Goal: Complete application form: Complete application form

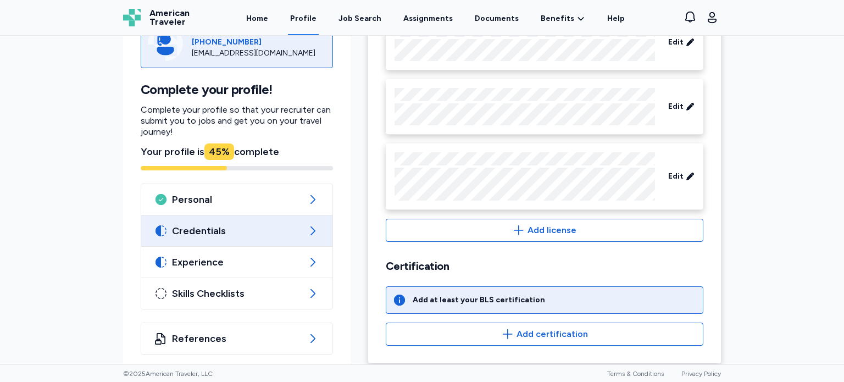
scroll to position [571, 0]
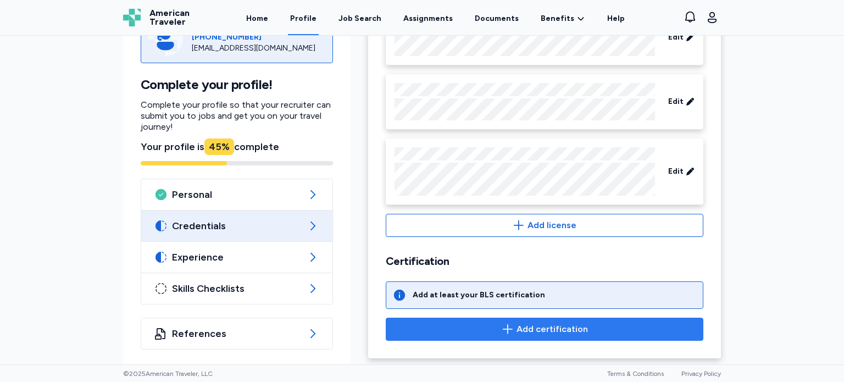
click at [562, 322] on span "Add certification" at bounding box center [551, 328] width 71 height 13
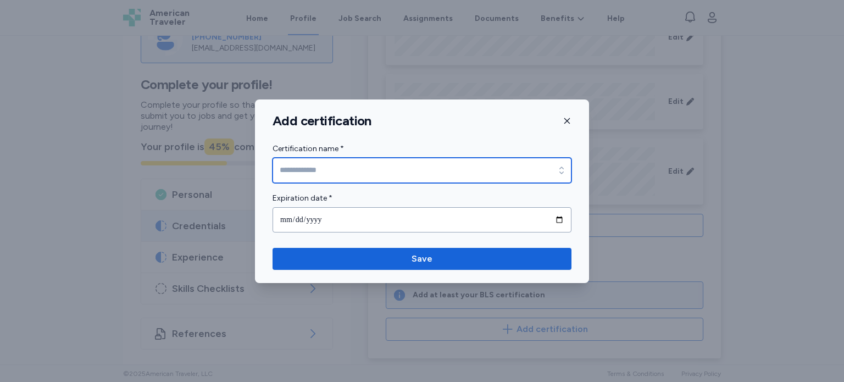
click at [369, 172] on input "Certification name *" at bounding box center [421, 170] width 299 height 25
type input "**********"
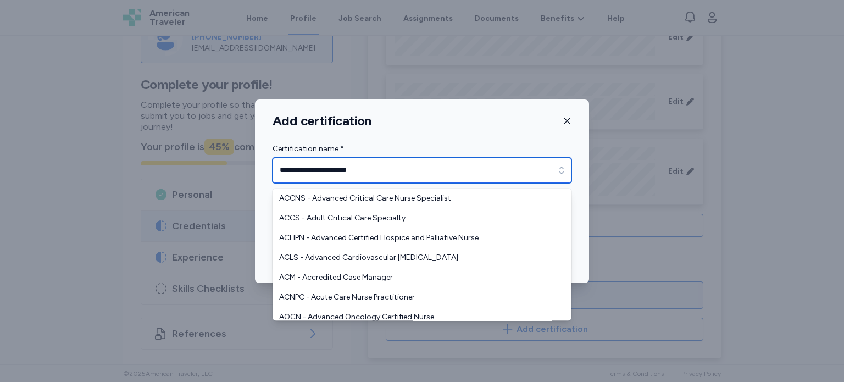
scroll to position [534, 0]
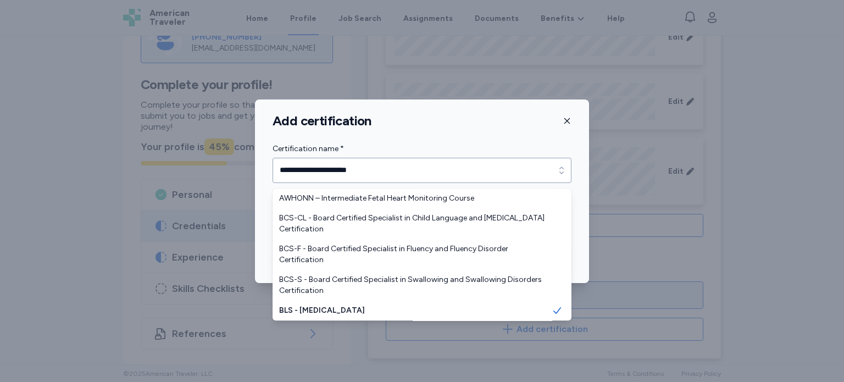
click at [687, 228] on div "**********" at bounding box center [422, 191] width 844 height 382
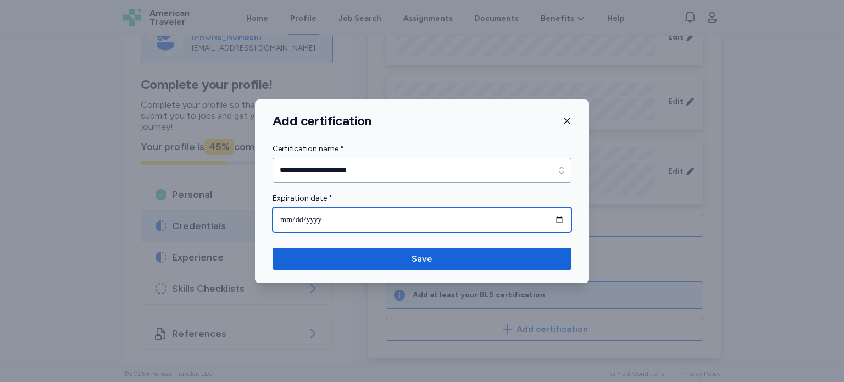
click at [334, 215] on input "date" at bounding box center [421, 219] width 299 height 25
type input "**********"
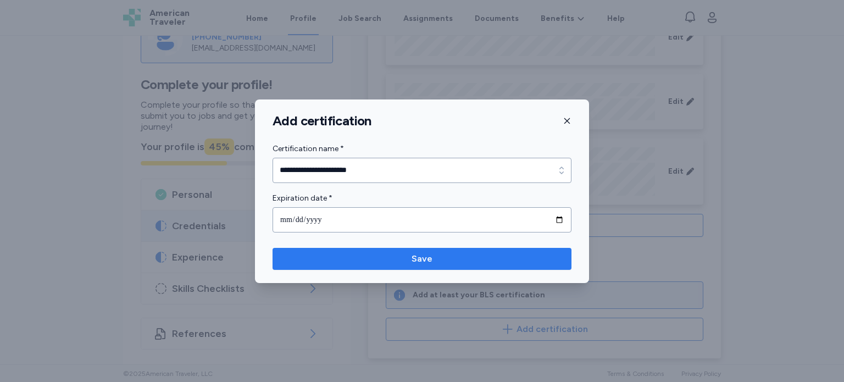
click at [403, 257] on span "Save" at bounding box center [421, 258] width 281 height 13
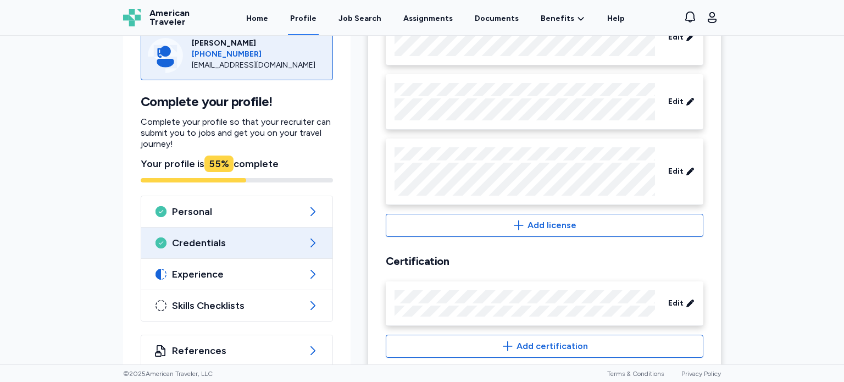
scroll to position [591, 0]
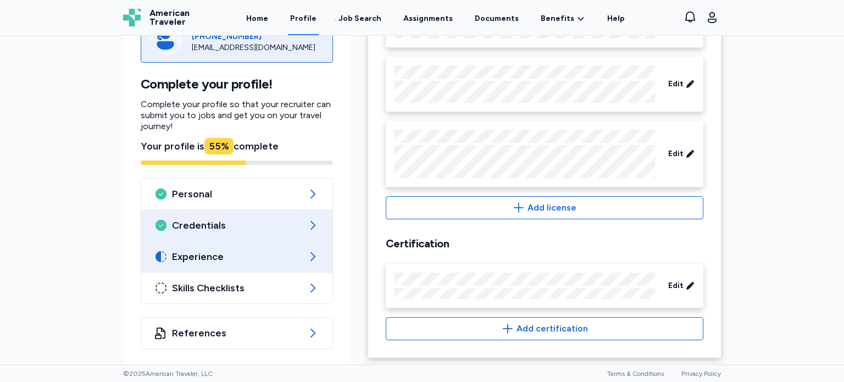
click at [266, 250] on span "Experience" at bounding box center [237, 256] width 130 height 13
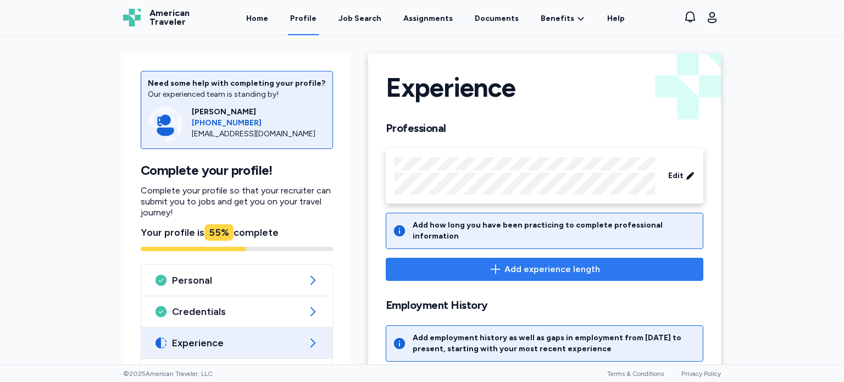
click at [563, 263] on span "Add experience length" at bounding box center [552, 269] width 96 height 13
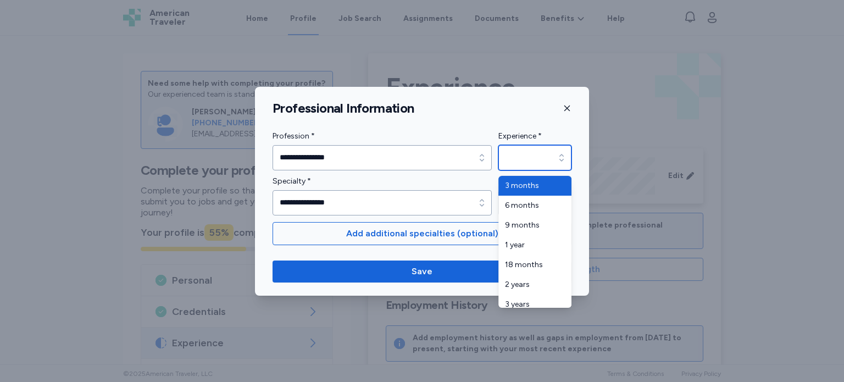
click at [551, 161] on div "button" at bounding box center [561, 157] width 20 height 25
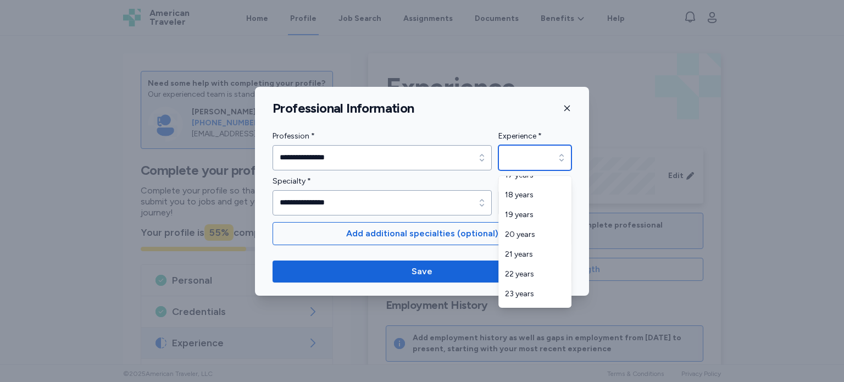
scroll to position [442, 0]
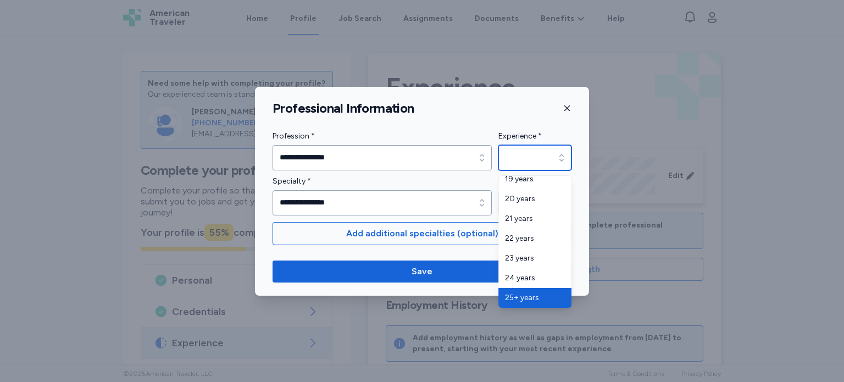
type input "*********"
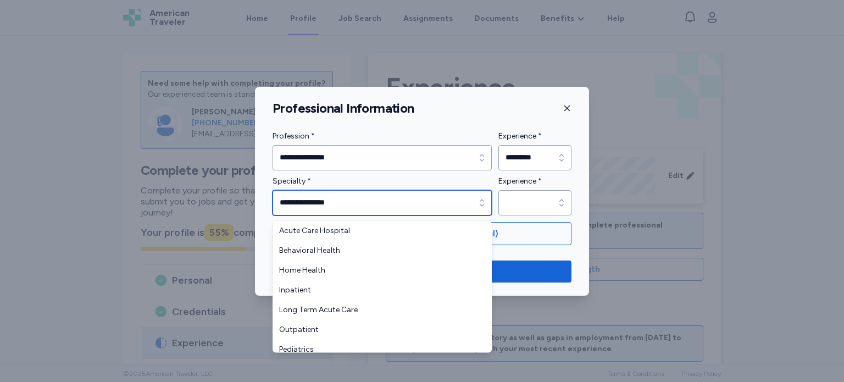
click at [483, 199] on icon "button" at bounding box center [481, 202] width 11 height 11
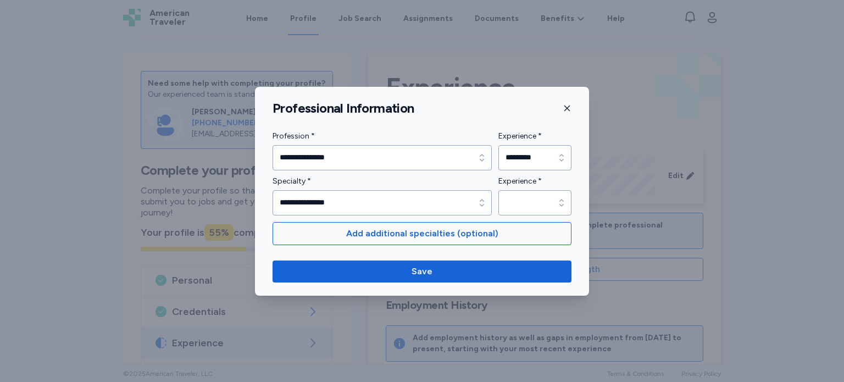
click at [745, 158] on div "**********" at bounding box center [422, 191] width 844 height 382
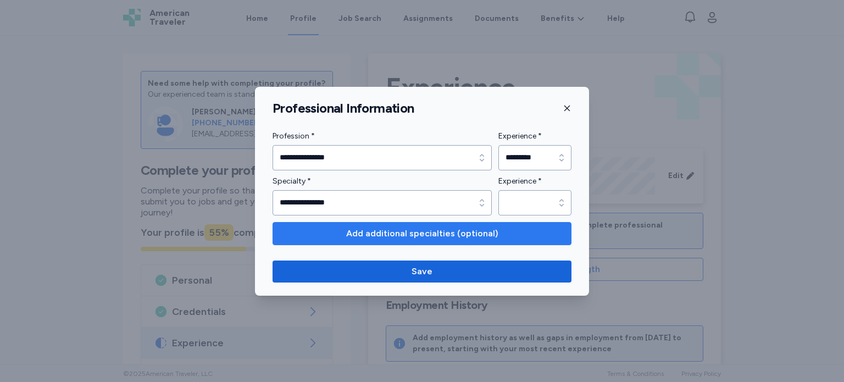
click at [418, 235] on span "Add additional specialties (optional)" at bounding box center [422, 233] width 152 height 13
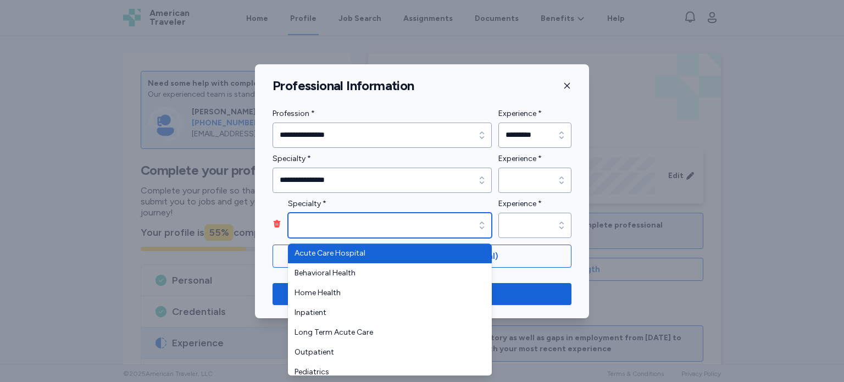
click at [321, 224] on input "Specialty *" at bounding box center [390, 225] width 204 height 25
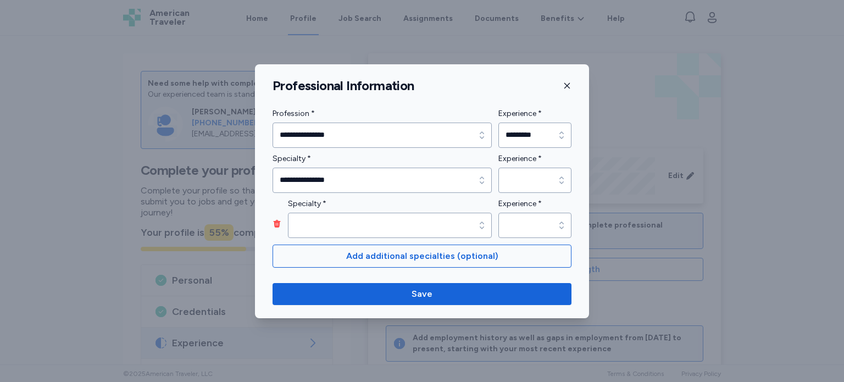
click at [481, 176] on div "**********" at bounding box center [421, 172] width 299 height 131
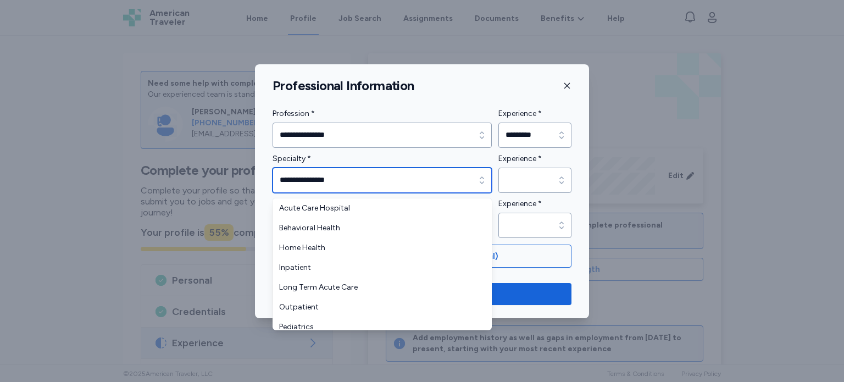
click at [481, 176] on icon "button" at bounding box center [482, 179] width 4 height 7
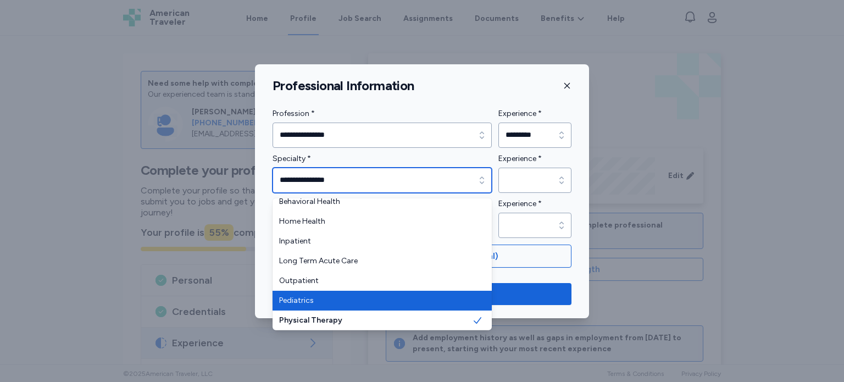
type input "**********"
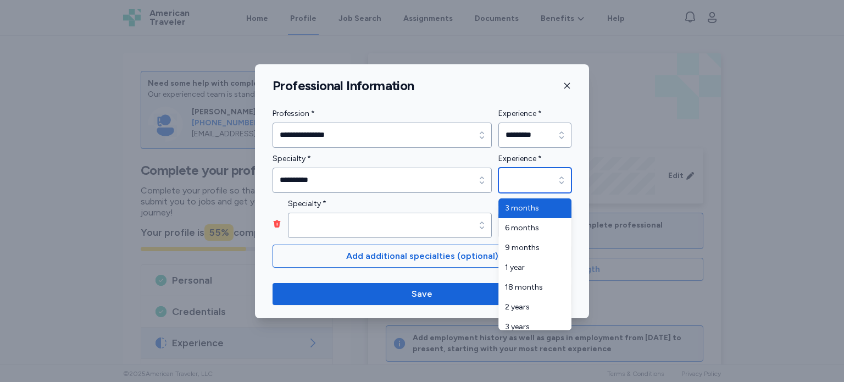
click at [559, 179] on icon "button" at bounding box center [561, 180] width 11 height 11
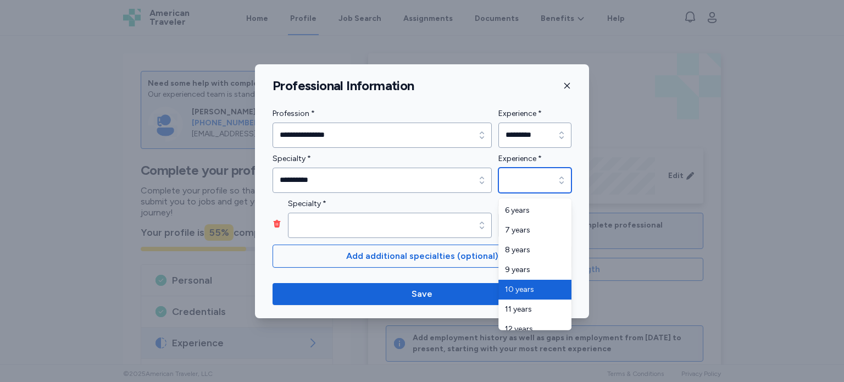
type input "********"
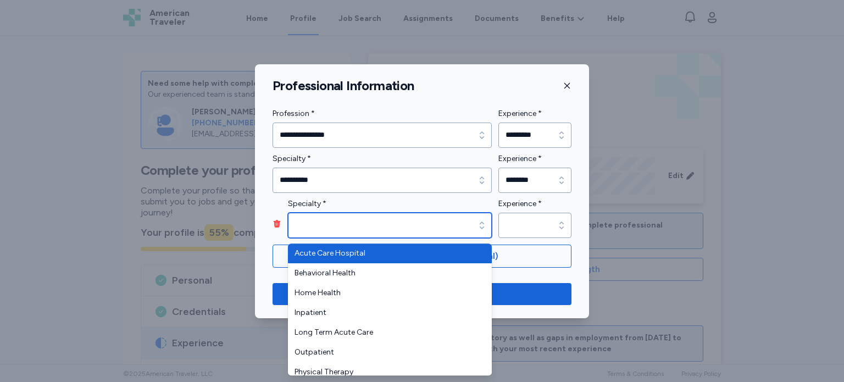
click at [358, 220] on input "Specialty *" at bounding box center [390, 225] width 204 height 25
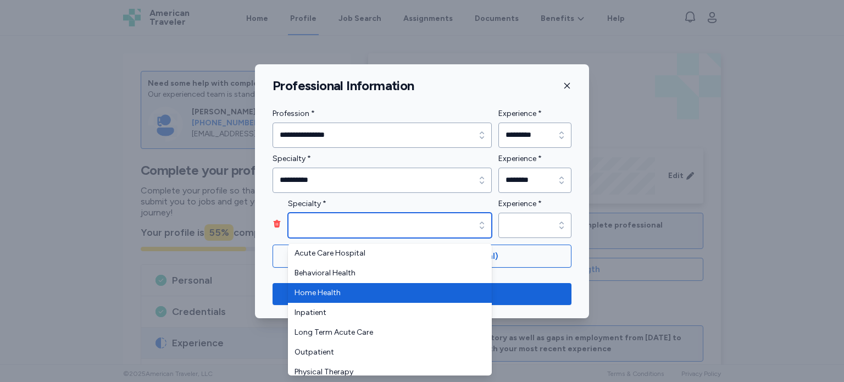
type input "**********"
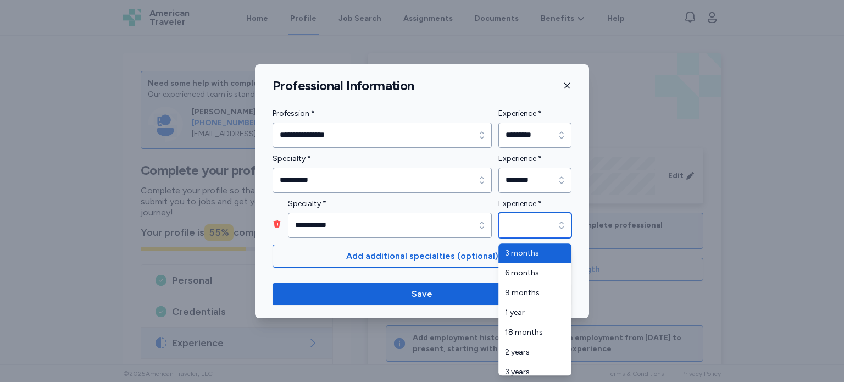
click at [521, 222] on input "Experience *" at bounding box center [534, 225] width 73 height 25
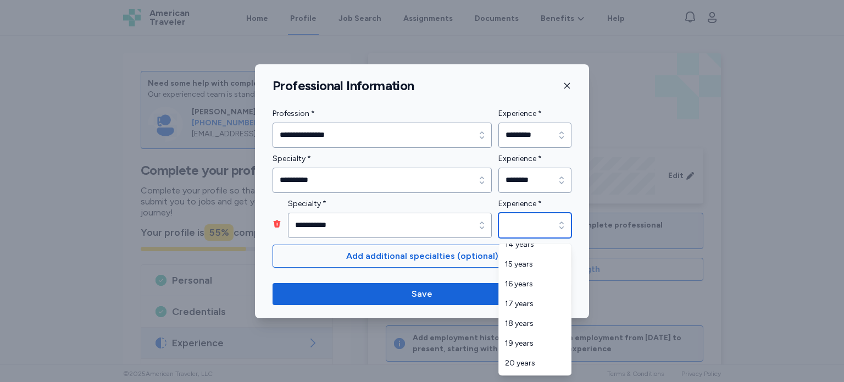
scroll to position [349, 0]
type input "********"
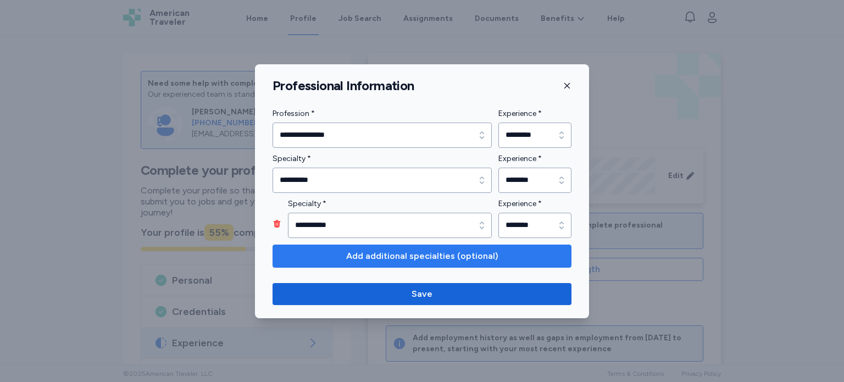
click at [398, 254] on span "Add additional specialties (optional)" at bounding box center [422, 255] width 152 height 13
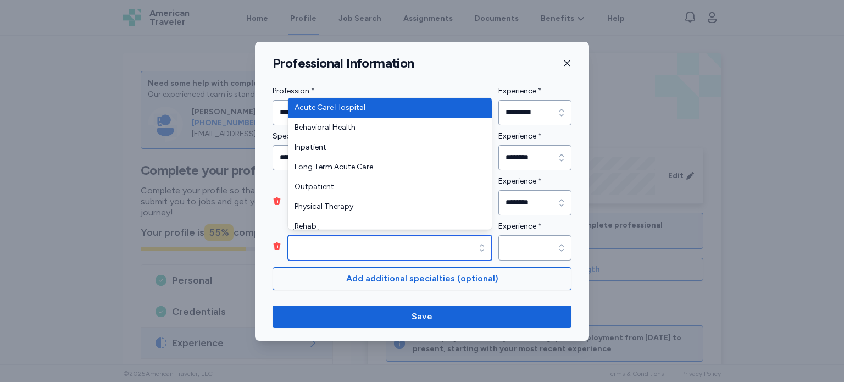
click at [395, 248] on input "Specialty *" at bounding box center [390, 247] width 204 height 25
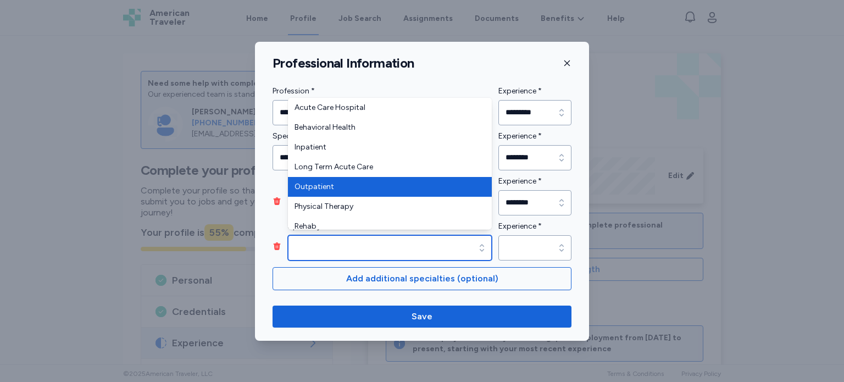
type input "**********"
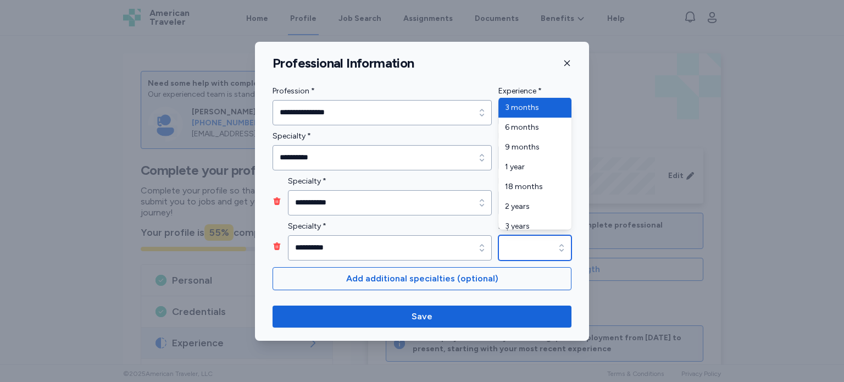
click at [559, 243] on icon "button" at bounding box center [561, 247] width 11 height 11
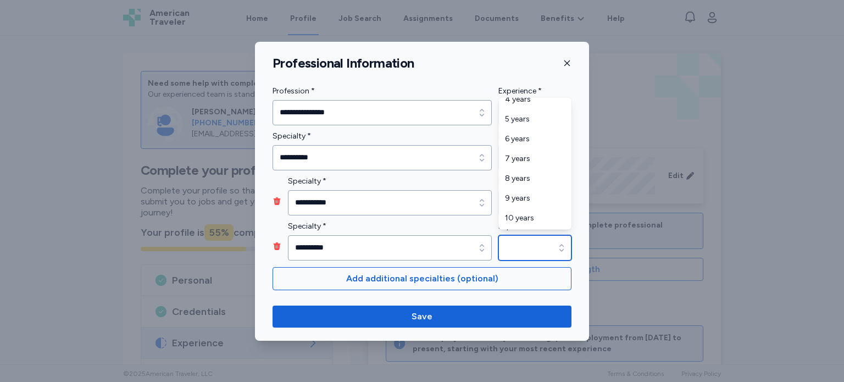
scroll to position [154, 0]
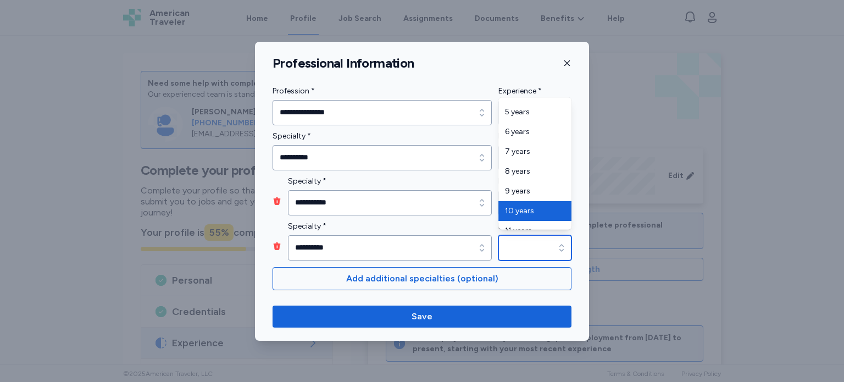
type input "********"
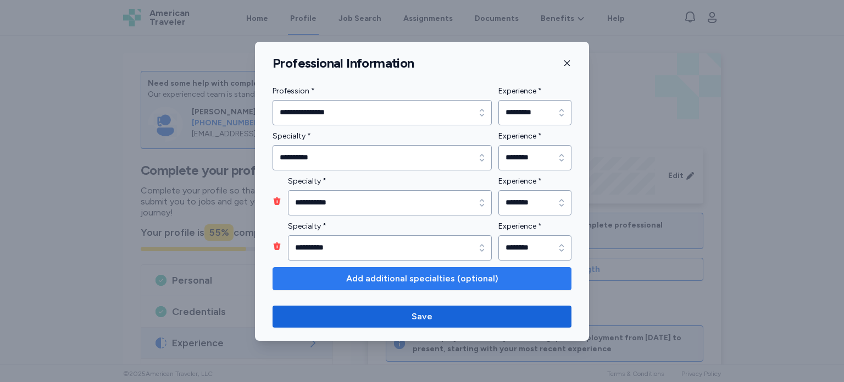
click at [448, 274] on span "Add additional specialties (optional)" at bounding box center [422, 278] width 152 height 13
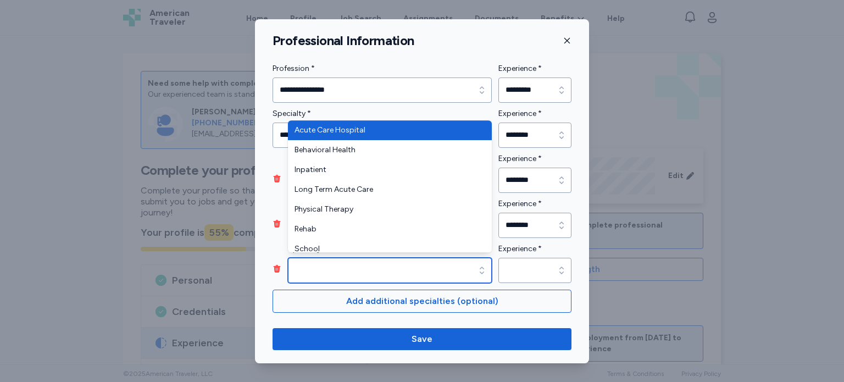
click at [472, 272] on div "button" at bounding box center [482, 270] width 20 height 25
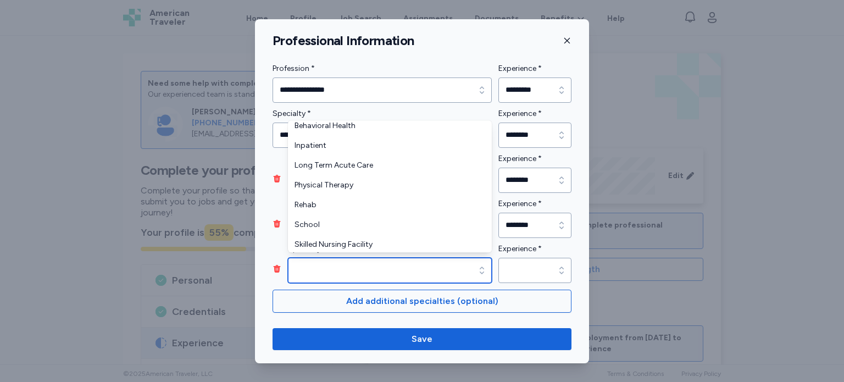
scroll to position [26, 0]
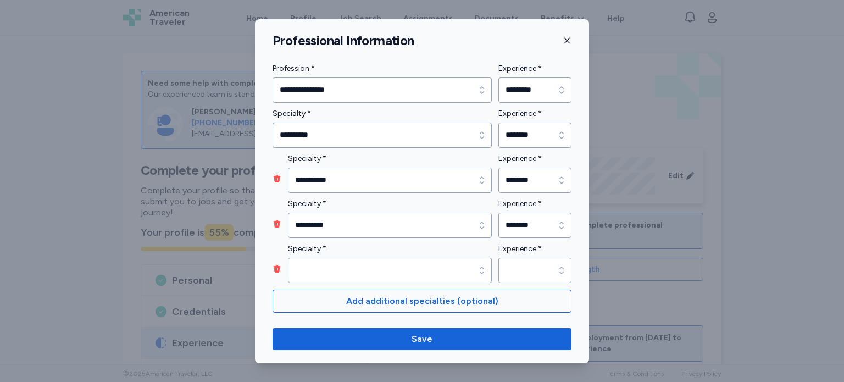
click at [442, 339] on div "**********" at bounding box center [422, 191] width 334 height 344
click at [442, 339] on span "Save" at bounding box center [421, 338] width 281 height 13
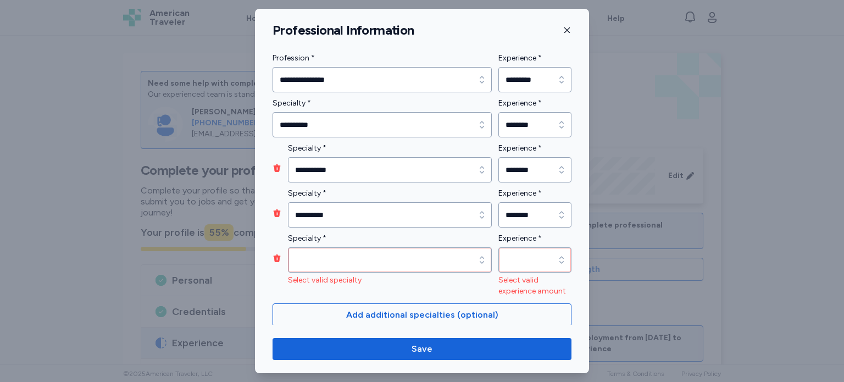
click at [274, 257] on icon "button" at bounding box center [277, 258] width 7 height 8
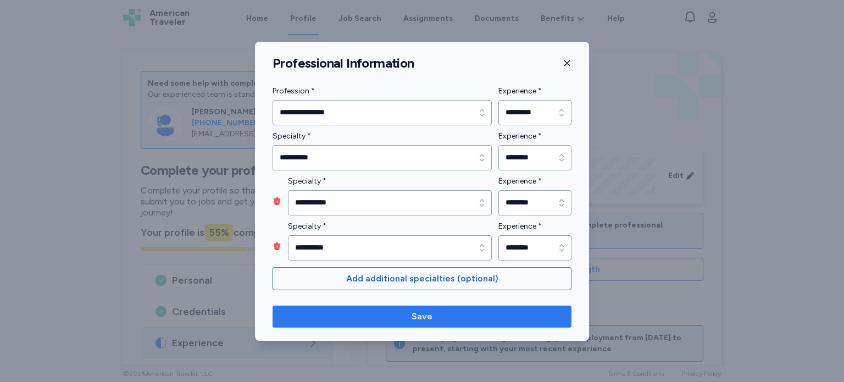
click at [422, 316] on span "Save" at bounding box center [421, 316] width 21 height 13
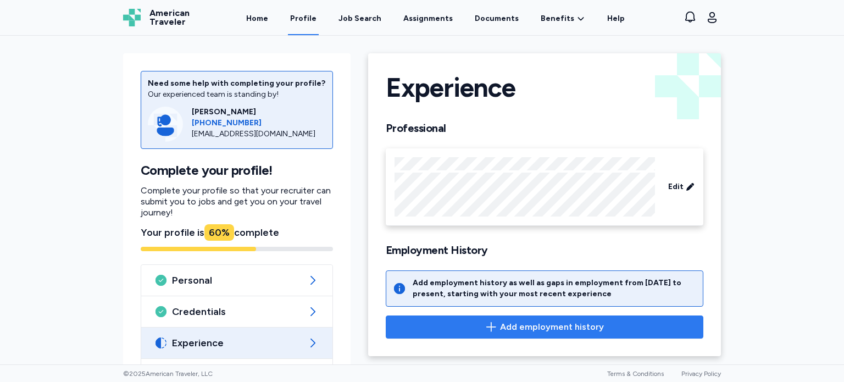
click at [589, 327] on span "Add employment history" at bounding box center [552, 326] width 104 height 13
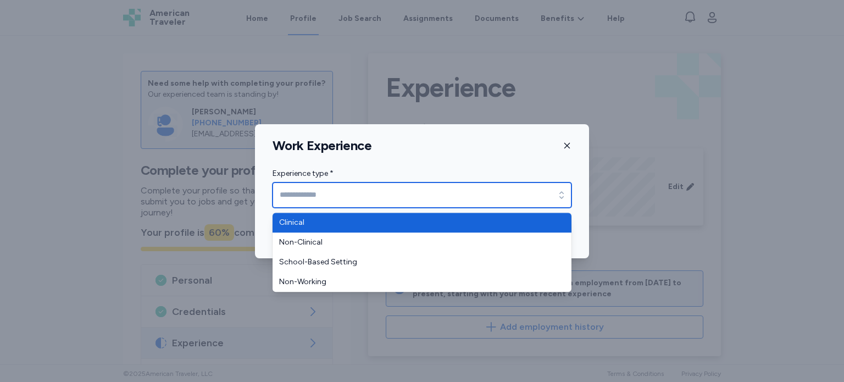
click at [563, 193] on icon "button" at bounding box center [561, 195] width 11 height 11
type input "********"
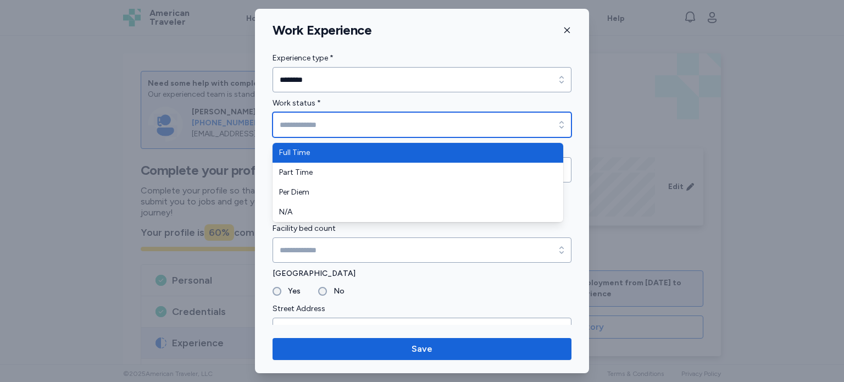
click at [556, 124] on icon "button" at bounding box center [561, 124] width 11 height 11
type input "*********"
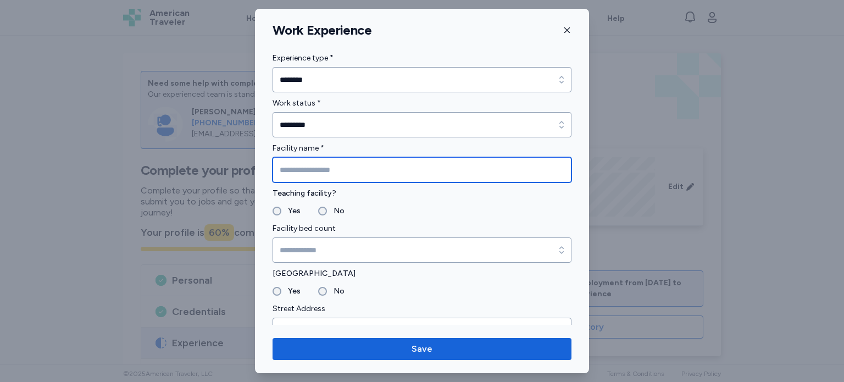
click at [548, 172] on input "Facility name *" at bounding box center [421, 169] width 299 height 25
click at [370, 174] on input "*" at bounding box center [421, 169] width 299 height 25
type input "****"
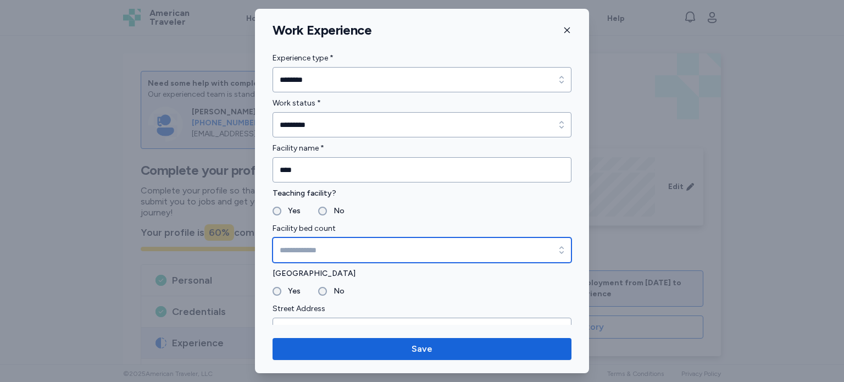
click at [362, 249] on input "Facility bed count" at bounding box center [421, 249] width 299 height 25
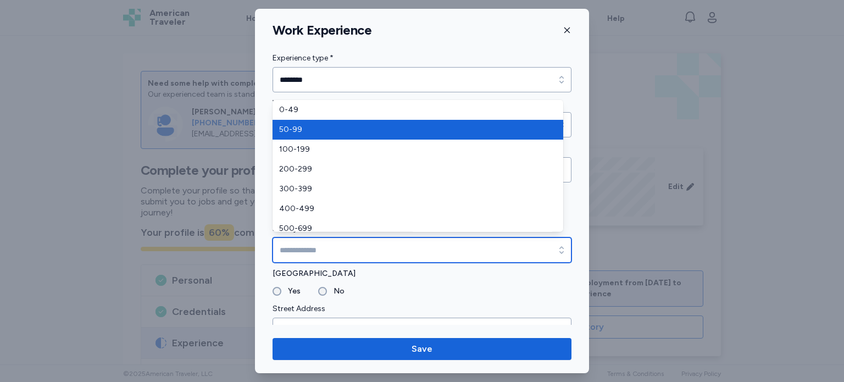
type input "*****"
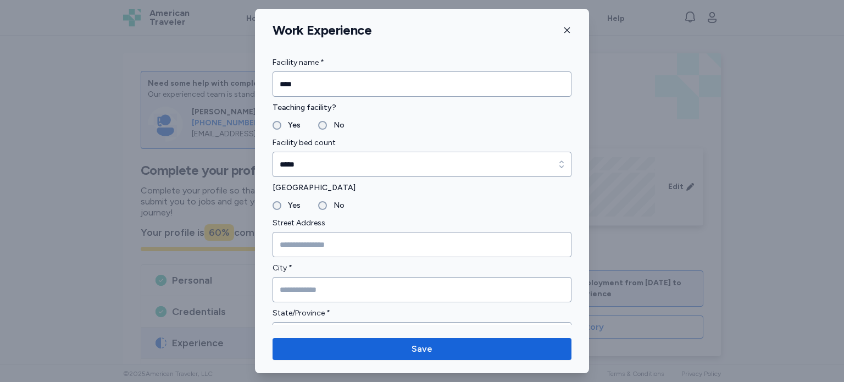
scroll to position [110, 0]
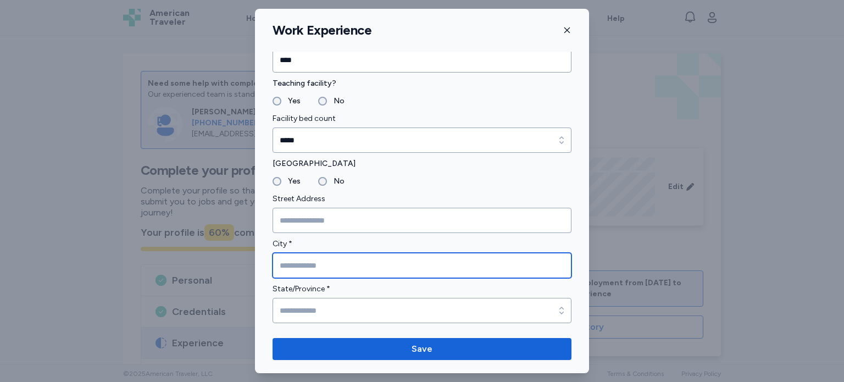
click at [293, 267] on input "City *" at bounding box center [421, 265] width 299 height 25
type input "********"
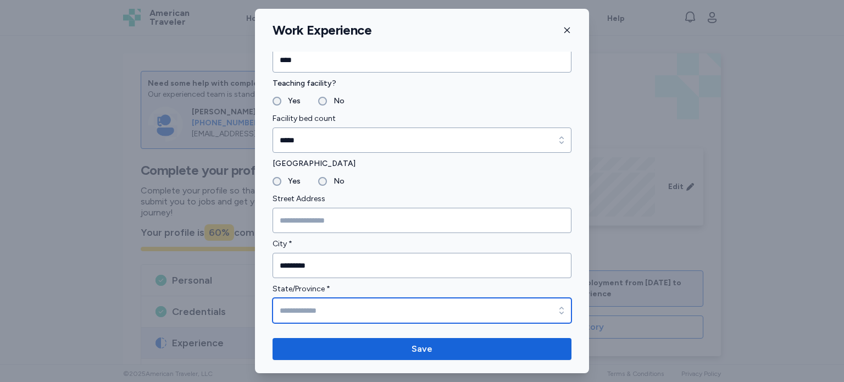
click at [305, 305] on input "State/Province *" at bounding box center [421, 310] width 299 height 25
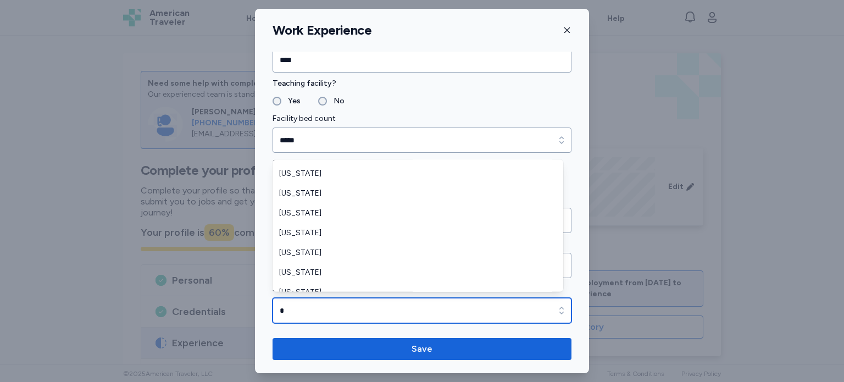
scroll to position [349, 0]
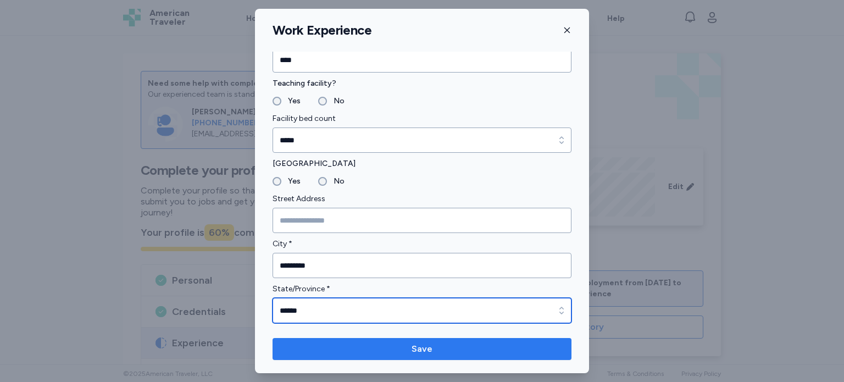
type input "******"
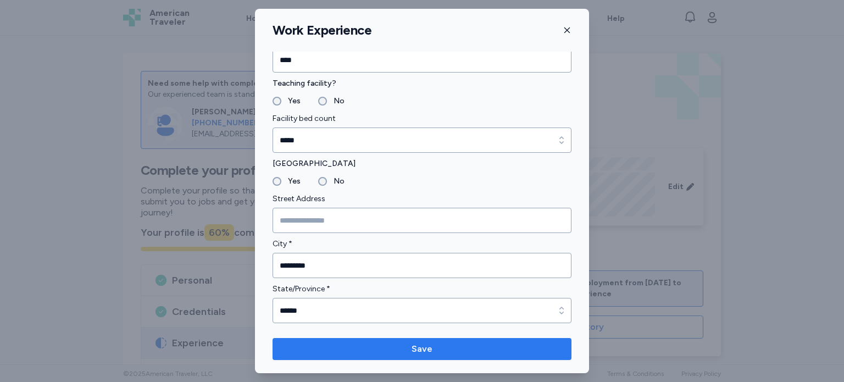
click at [523, 348] on span "Save" at bounding box center [421, 348] width 281 height 13
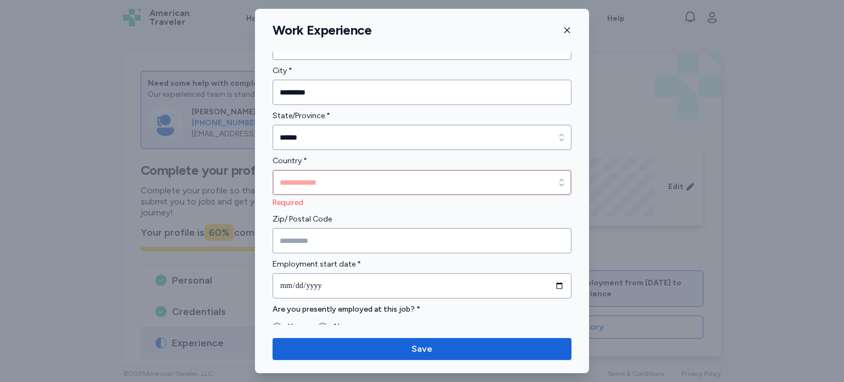
scroll to position [292, 0]
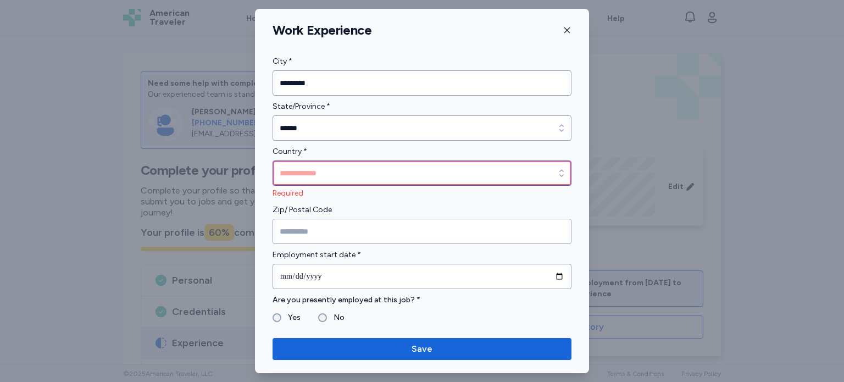
click at [496, 169] on input "Country *" at bounding box center [421, 172] width 299 height 25
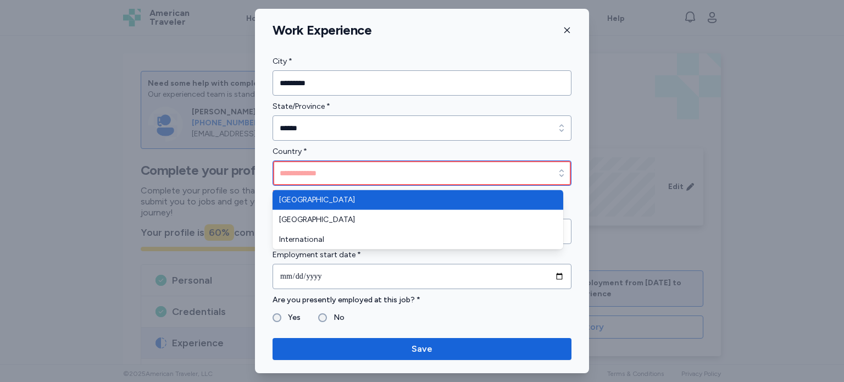
type input "**********"
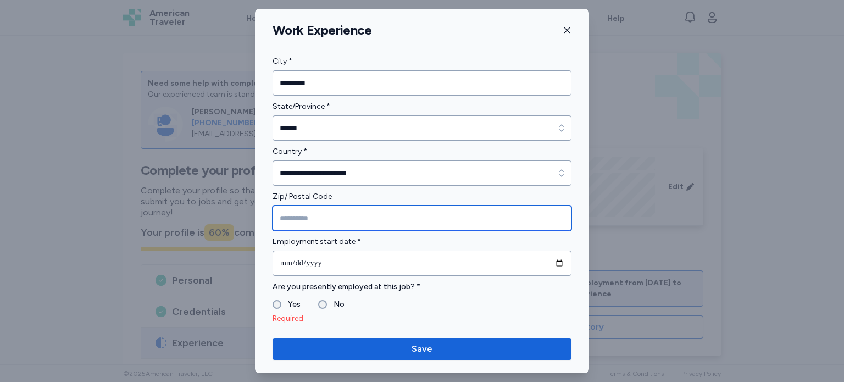
click at [490, 219] on input "Zip/ Postal Code" at bounding box center [421, 217] width 299 height 25
type input "*****"
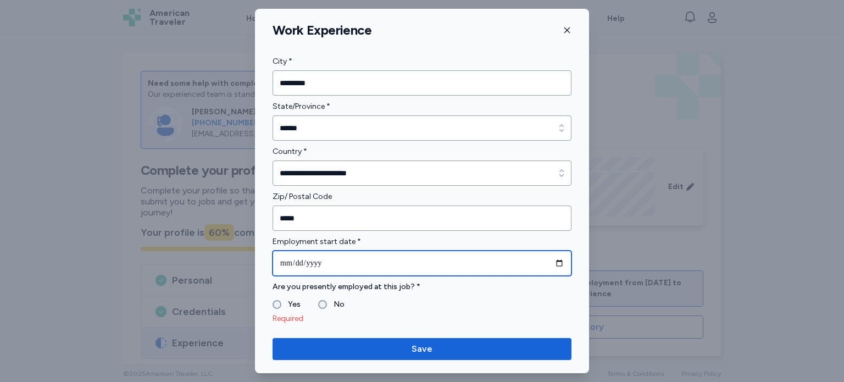
click at [548, 265] on input "date" at bounding box center [421, 262] width 299 height 25
click at [292, 261] on input "date" at bounding box center [421, 262] width 299 height 25
type input "**********"
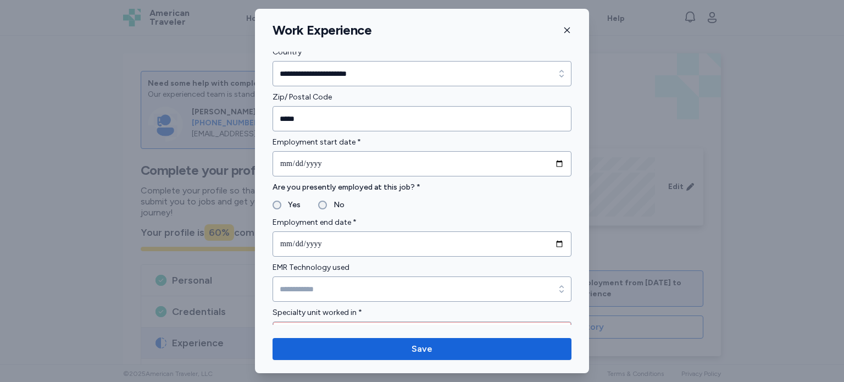
scroll to position [402, 0]
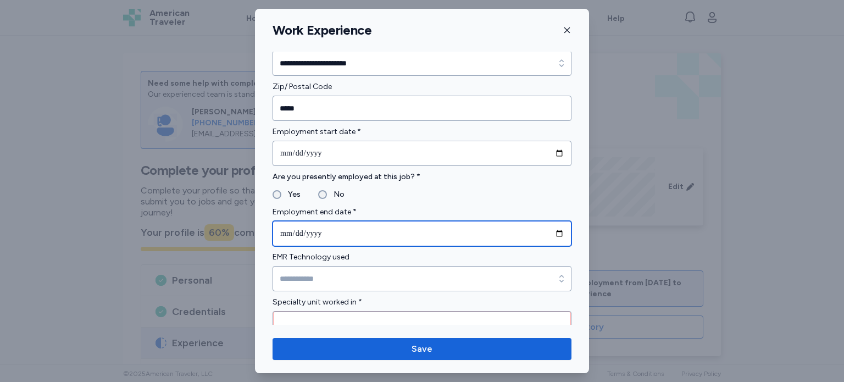
click at [547, 232] on input "date" at bounding box center [421, 233] width 299 height 25
click at [288, 227] on input "date" at bounding box center [421, 233] width 299 height 25
type input "**********"
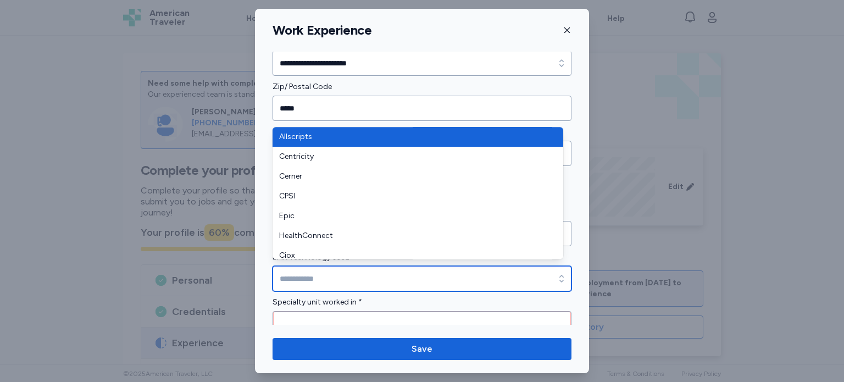
click at [343, 274] on input "EMR Technology used" at bounding box center [421, 278] width 299 height 25
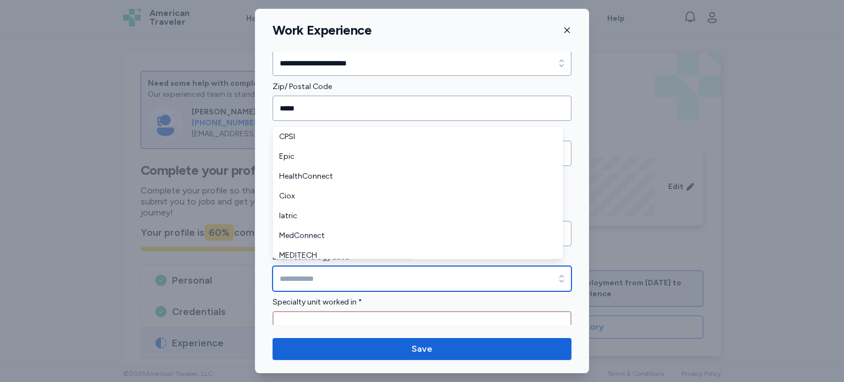
scroll to position [110, 0]
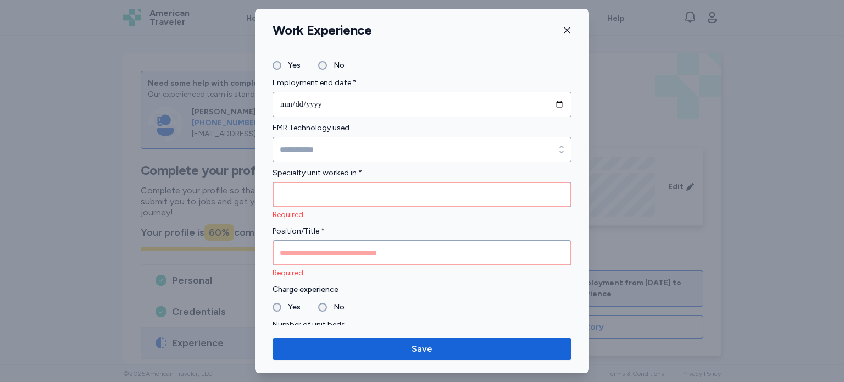
scroll to position [536, 0]
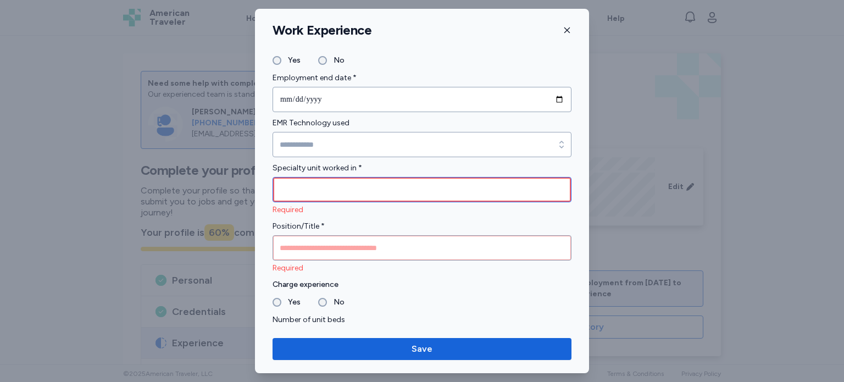
click at [353, 188] on input "Specialty unit worked in *" at bounding box center [421, 189] width 299 height 25
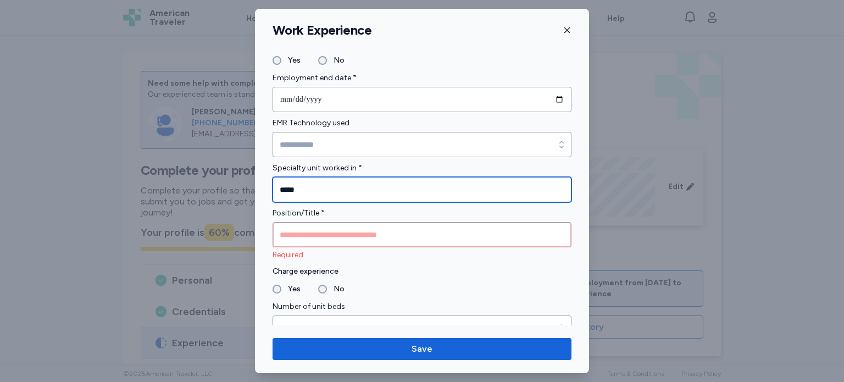
type input "*****"
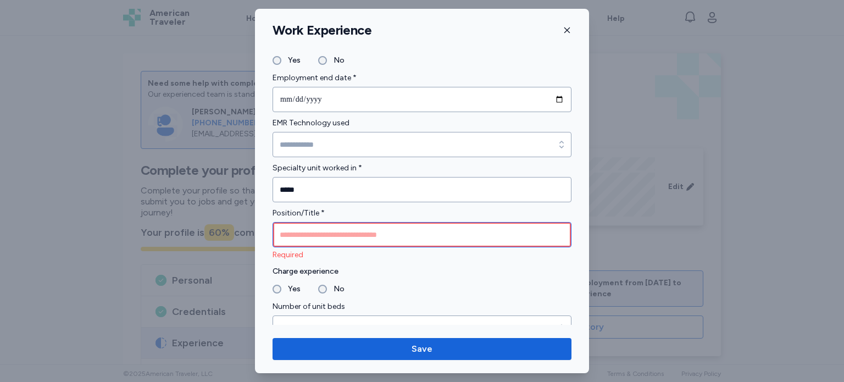
click at [354, 227] on input "Position/Title *" at bounding box center [421, 234] width 299 height 25
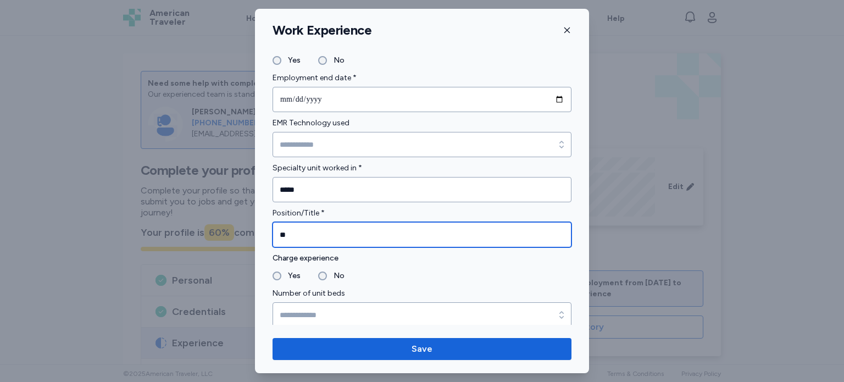
type input "**"
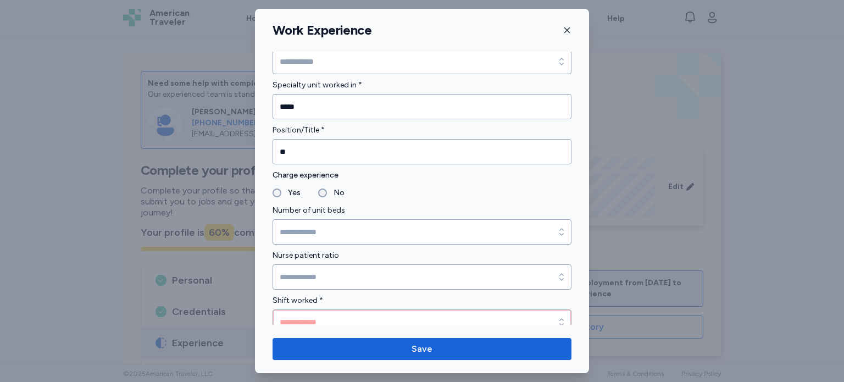
scroll to position [624, 0]
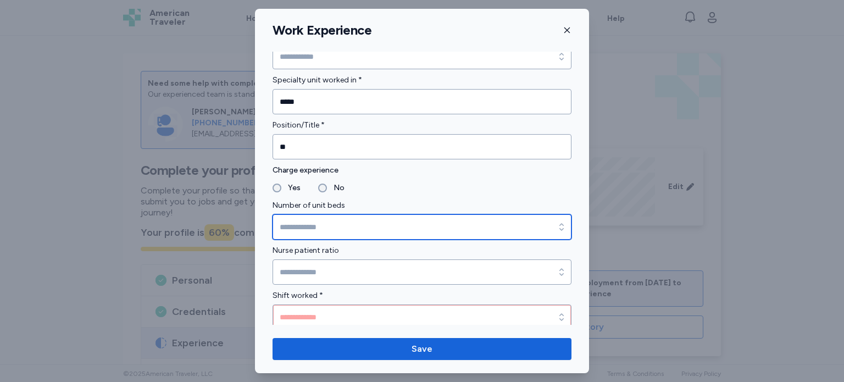
click at [487, 219] on input "Number of unit beds" at bounding box center [421, 226] width 299 height 25
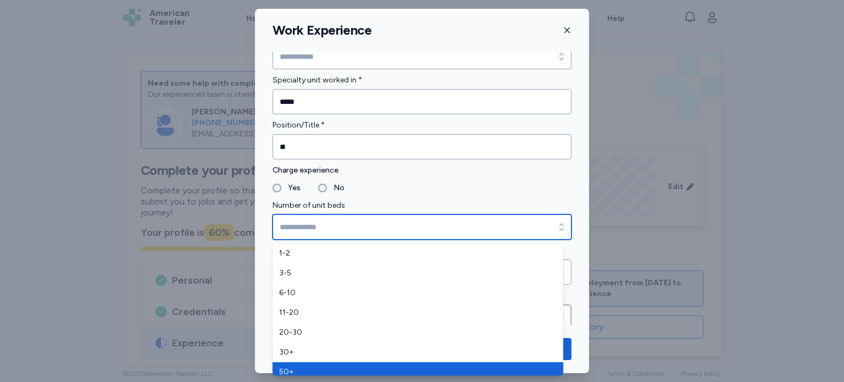
type input "***"
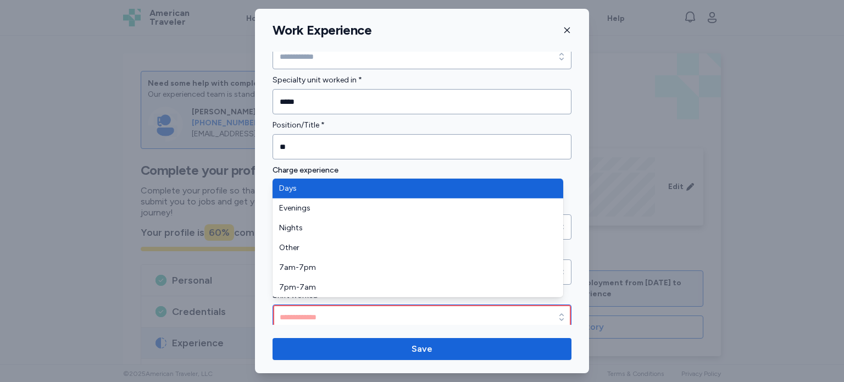
click at [360, 315] on input "Shift worked *" at bounding box center [421, 316] width 299 height 25
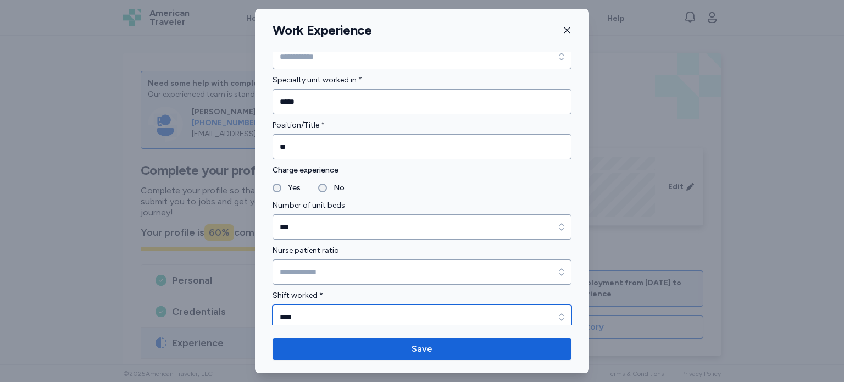
type input "****"
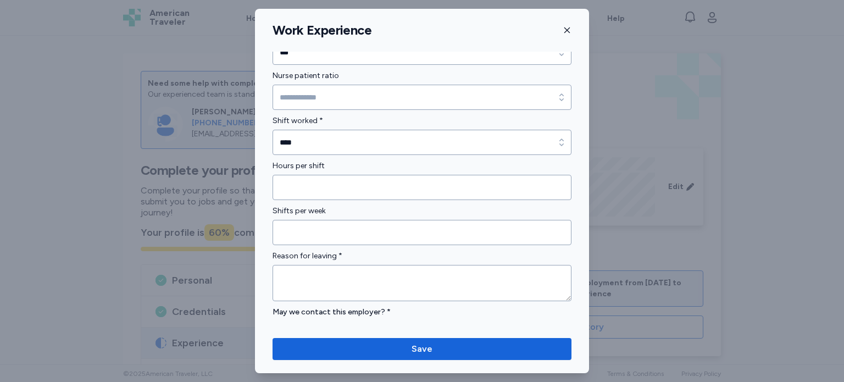
scroll to position [800, 0]
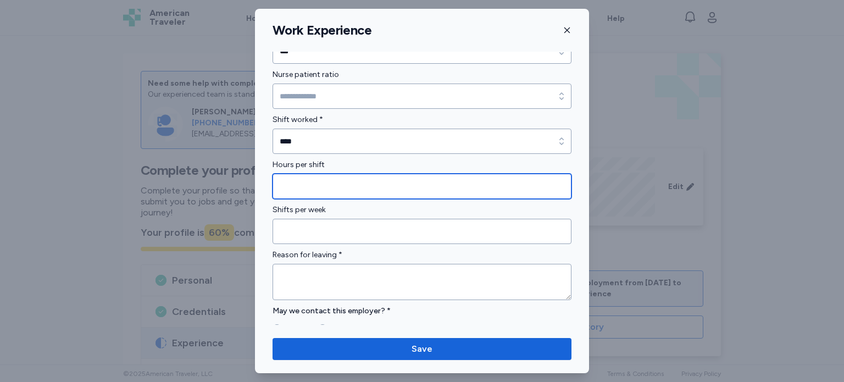
click at [499, 177] on input "Hours per shift" at bounding box center [421, 186] width 299 height 25
type input "*"
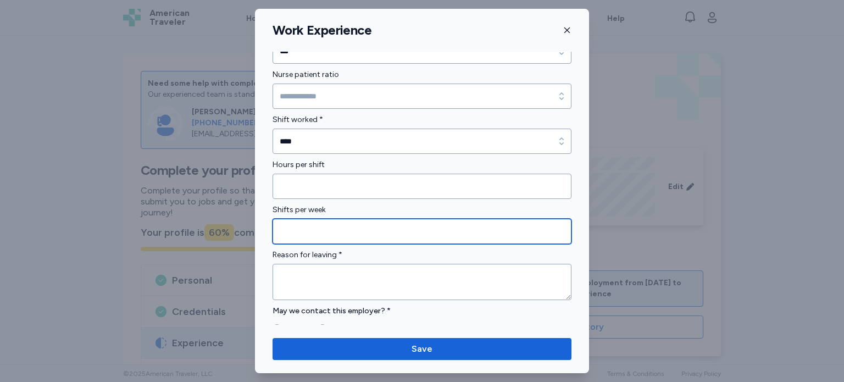
click at [488, 231] on input "Shifts per week" at bounding box center [421, 231] width 299 height 25
type input "*"
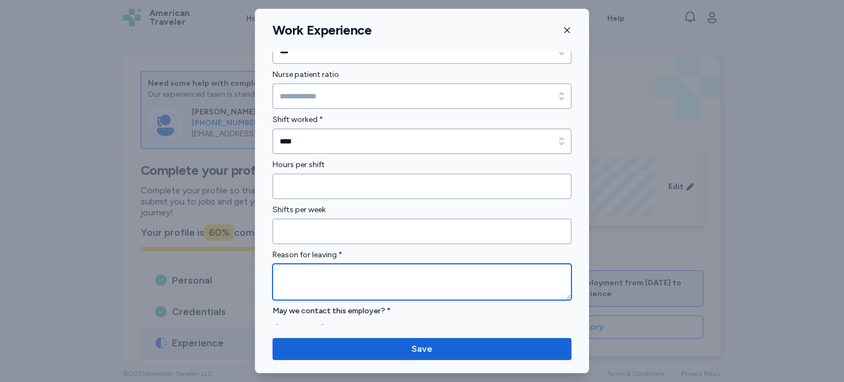
click at [491, 281] on textarea at bounding box center [421, 282] width 299 height 36
type textarea "**********"
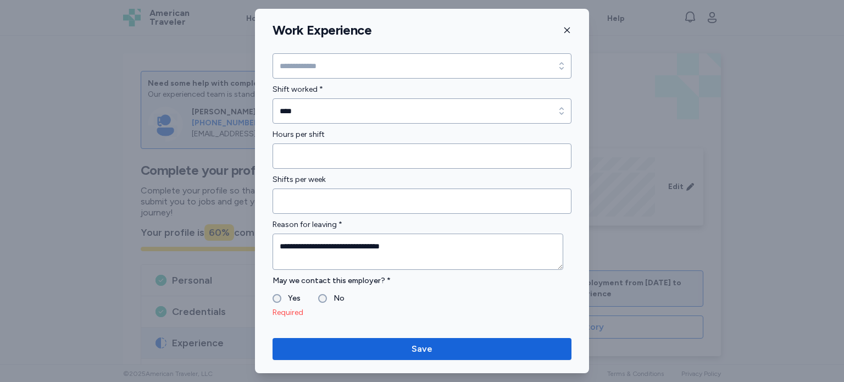
scroll to position [844, 0]
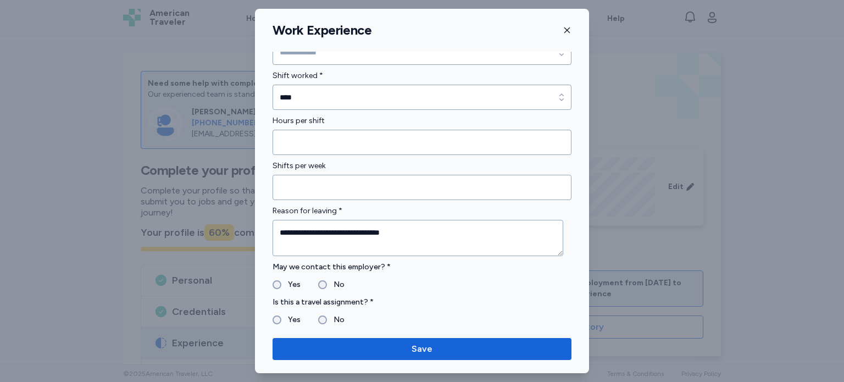
click at [277, 313] on div "Yes" at bounding box center [286, 319] width 28 height 13
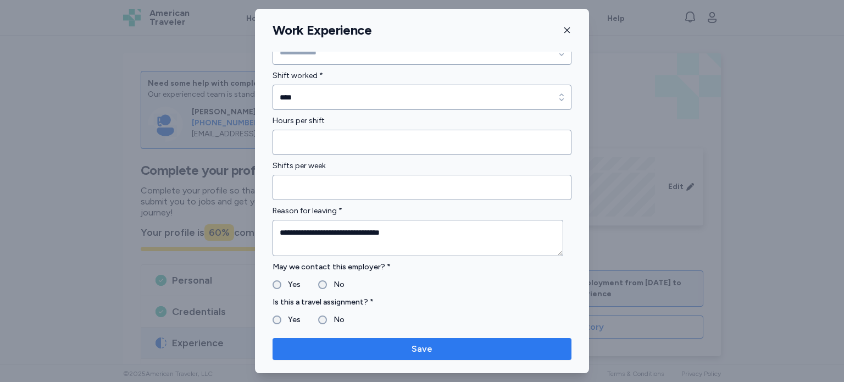
click at [427, 344] on span "Save" at bounding box center [421, 348] width 21 height 13
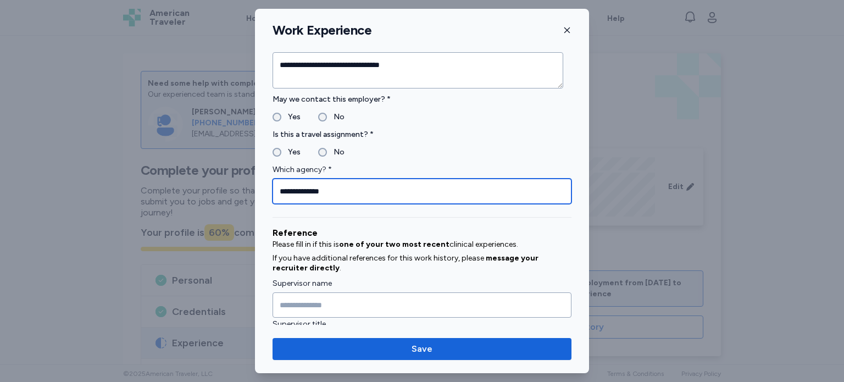
type input "**********"
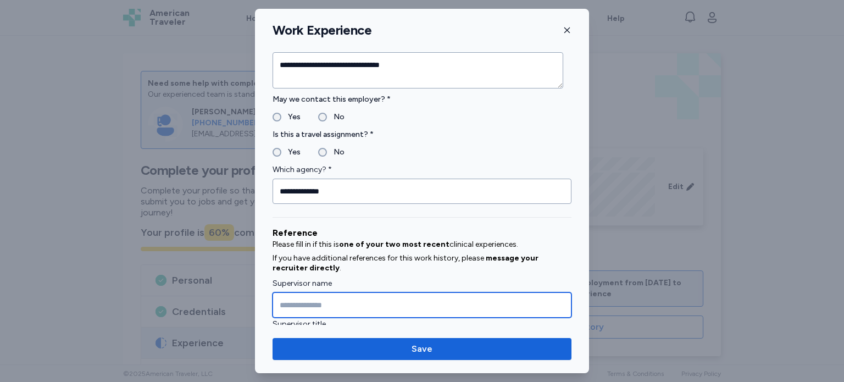
click at [343, 308] on input "Supervisor name" at bounding box center [421, 304] width 299 height 25
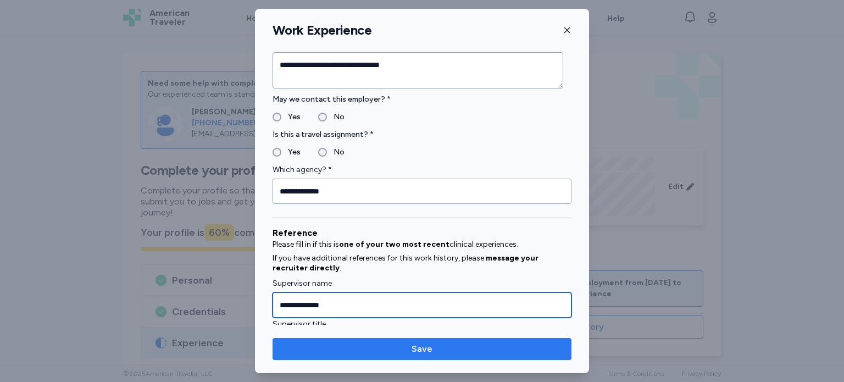
type input "**********"
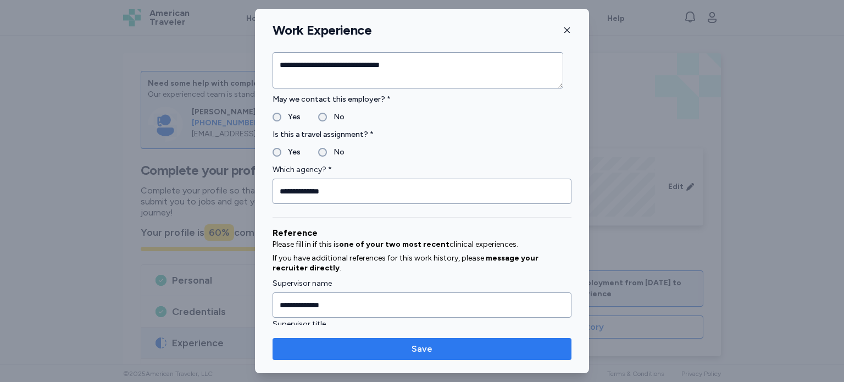
click at [420, 348] on span "Save" at bounding box center [421, 348] width 21 height 13
type input "*"
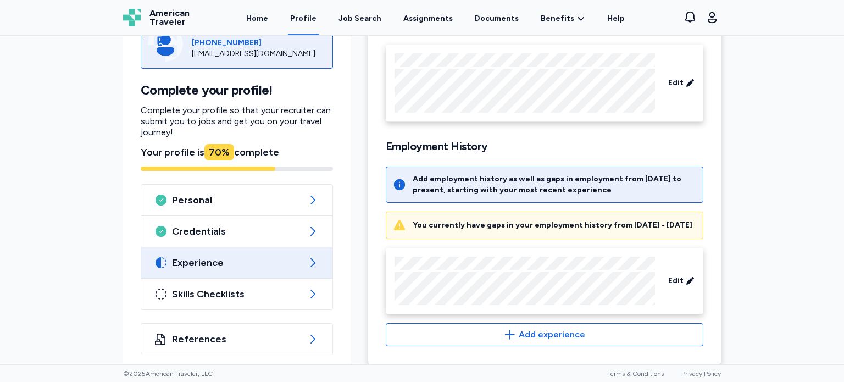
scroll to position [120, 0]
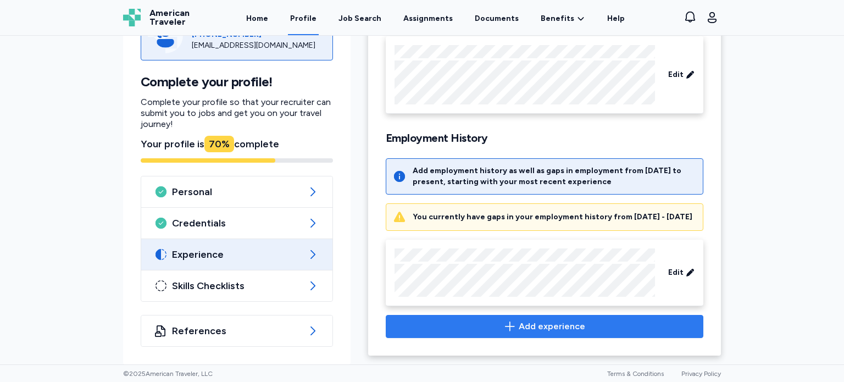
click at [550, 320] on span "Add experience" at bounding box center [552, 326] width 66 height 13
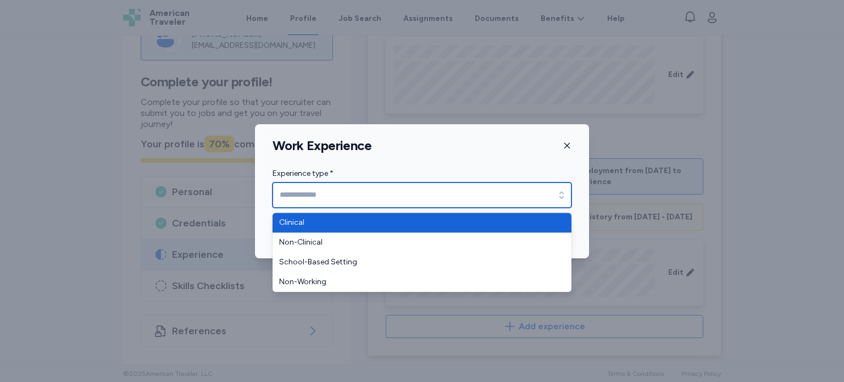
click at [562, 191] on icon "button" at bounding box center [561, 195] width 11 height 11
type input "********"
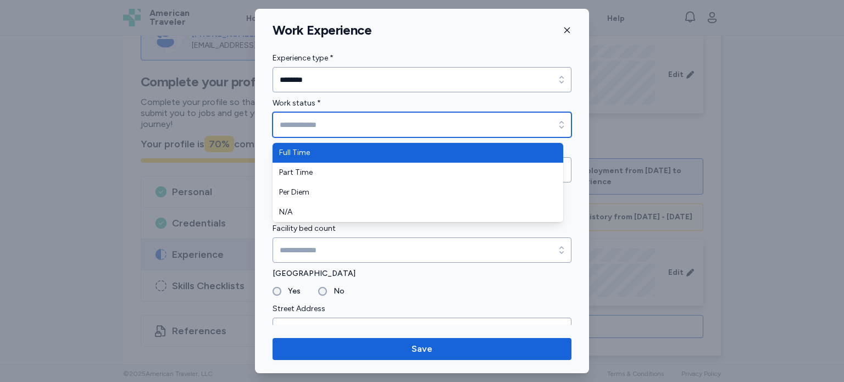
click at [369, 124] on input "Work status *" at bounding box center [421, 124] width 299 height 25
type input "*********"
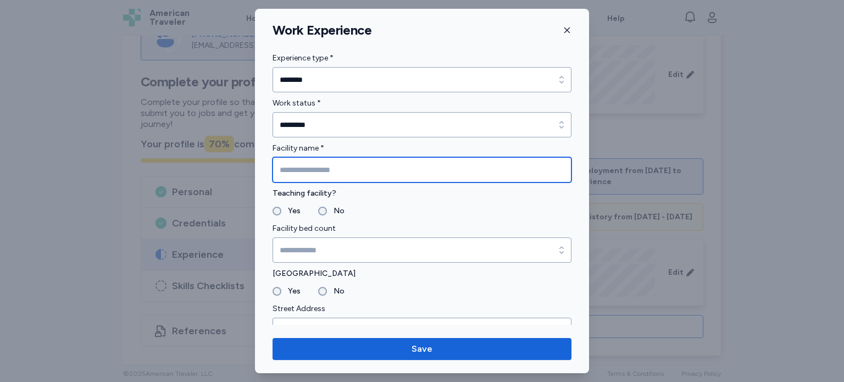
click at [366, 173] on input "Facility name *" at bounding box center [421, 169] width 299 height 25
type input "*****"
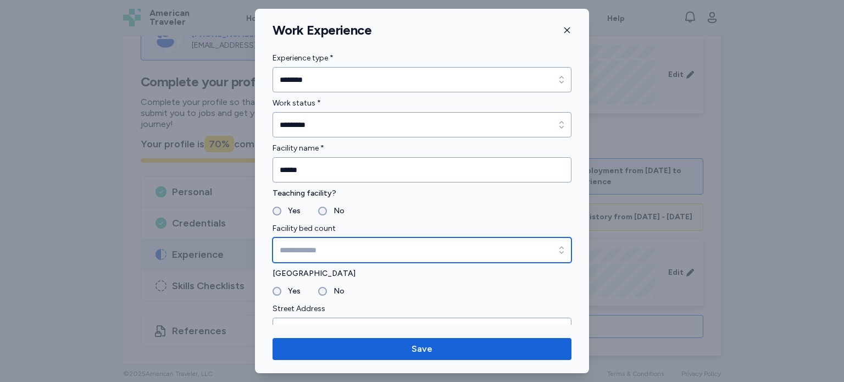
click at [341, 244] on input "Facility bed count" at bounding box center [421, 249] width 299 height 25
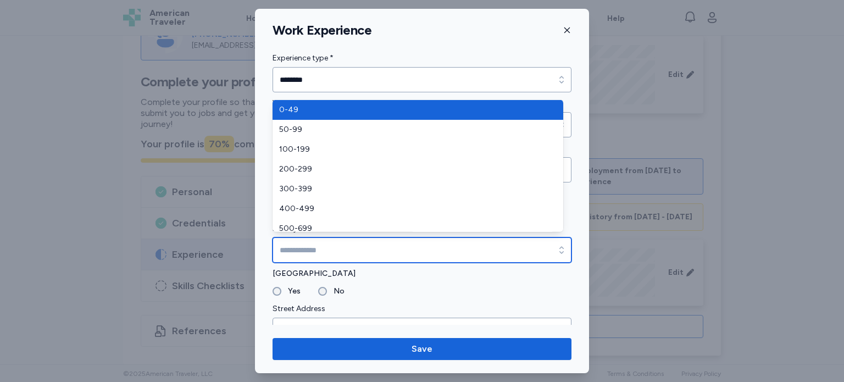
type input "****"
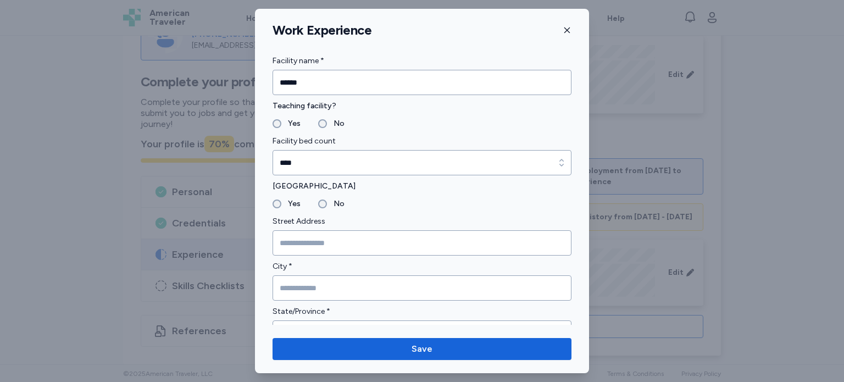
scroll to position [88, 0]
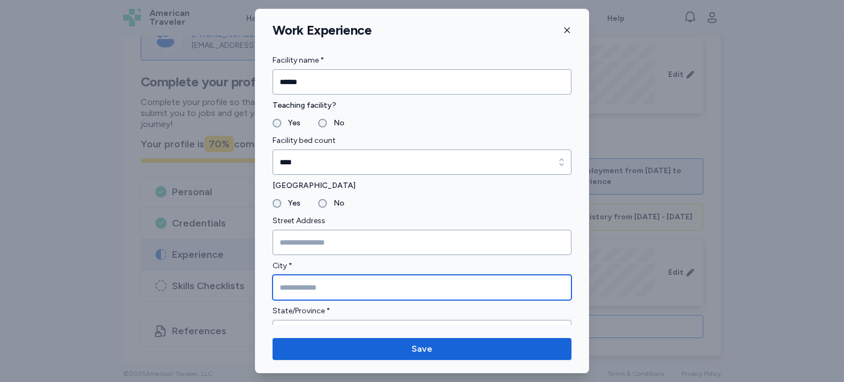
click at [290, 283] on input "City *" at bounding box center [421, 287] width 299 height 25
type input "********"
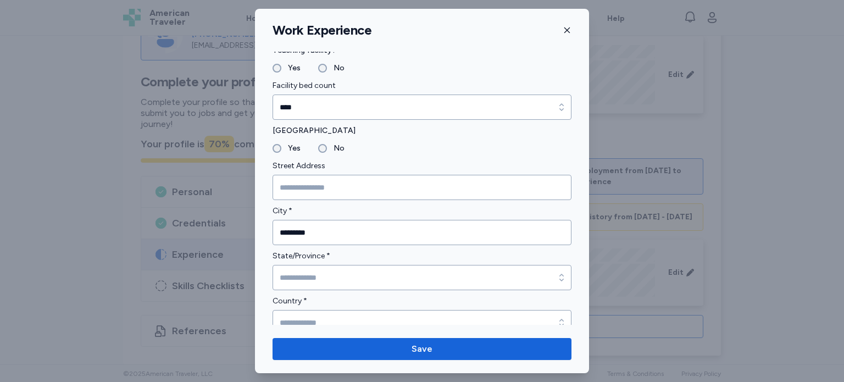
scroll to position [154, 0]
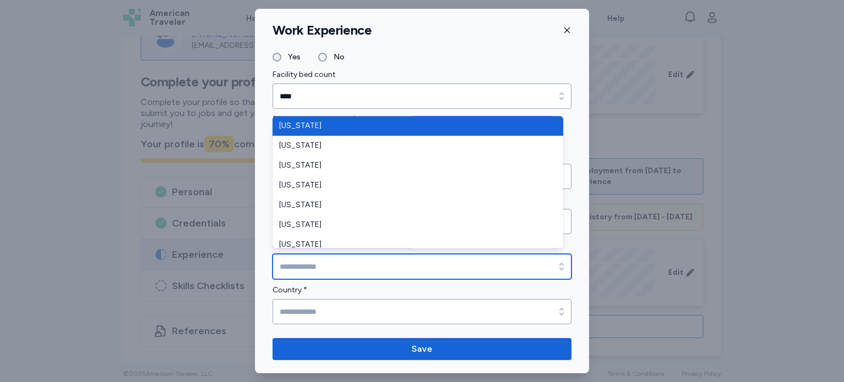
click at [400, 265] on input "State/Province *" at bounding box center [421, 266] width 299 height 25
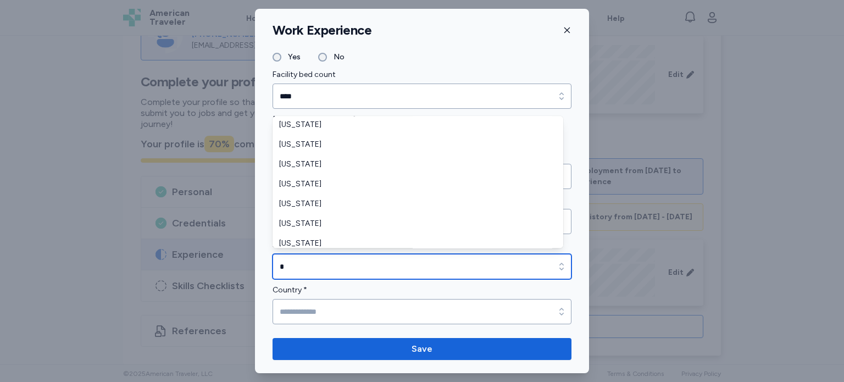
scroll to position [308, 0]
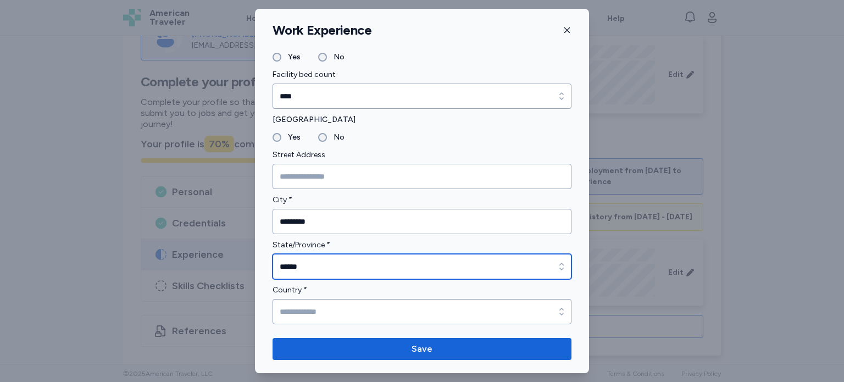
type input "******"
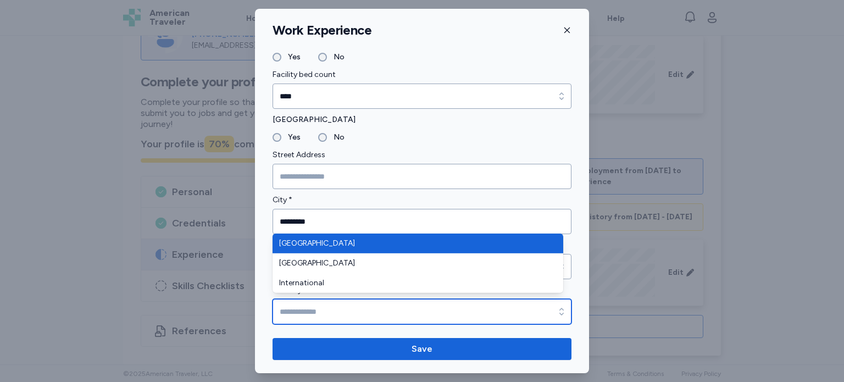
click at [350, 309] on input "Country *" at bounding box center [421, 311] width 299 height 25
type input "**********"
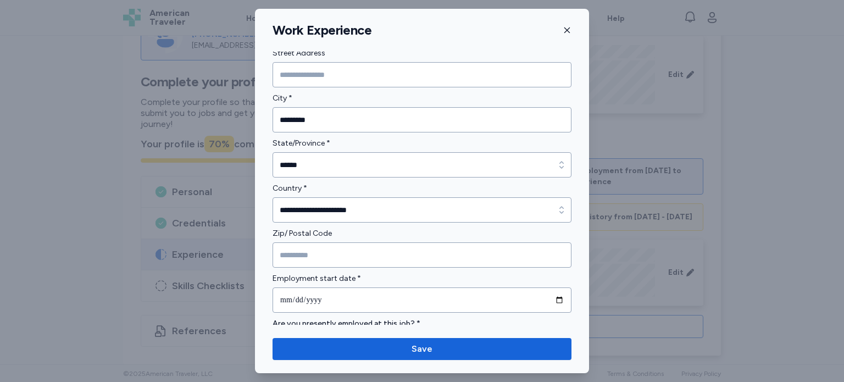
scroll to position [264, 0]
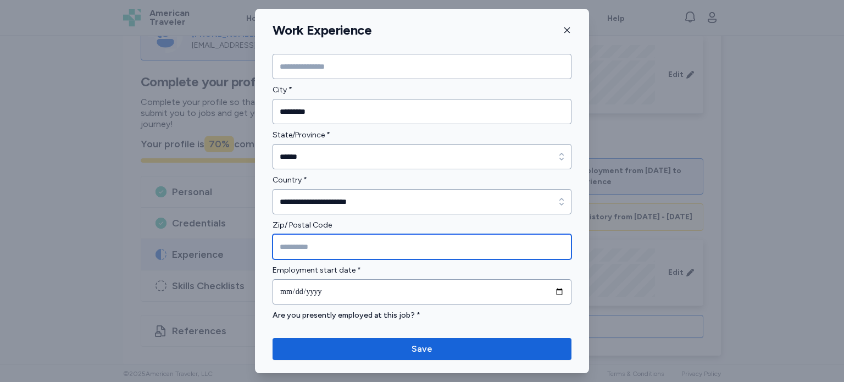
click at [308, 248] on input "Zip/ Postal Code" at bounding box center [421, 246] width 299 height 25
type input "*****"
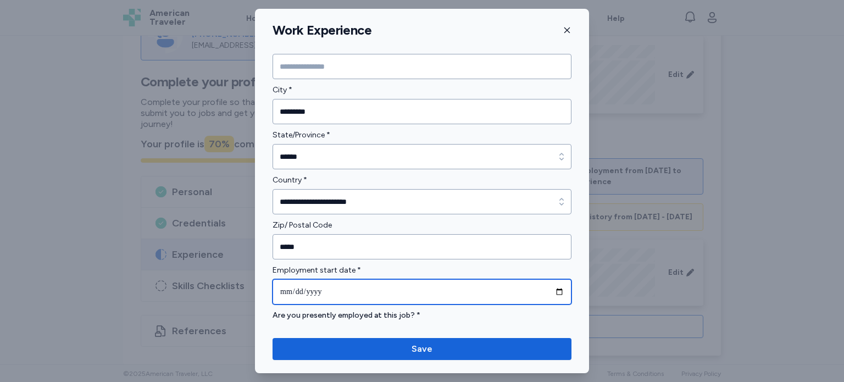
click at [363, 288] on input "date" at bounding box center [421, 291] width 299 height 25
type input "**********"
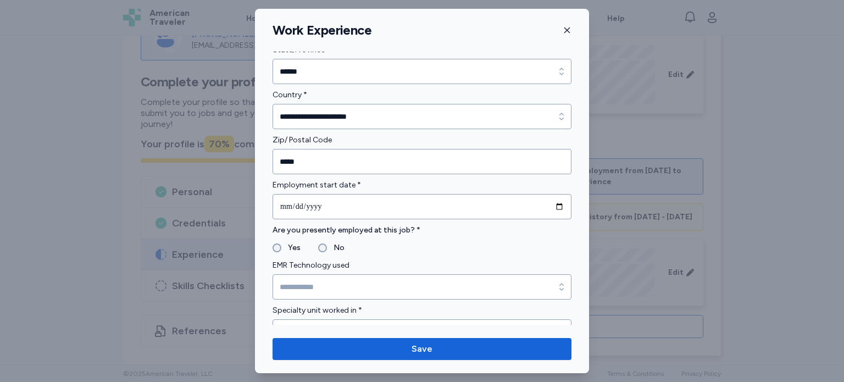
scroll to position [352, 0]
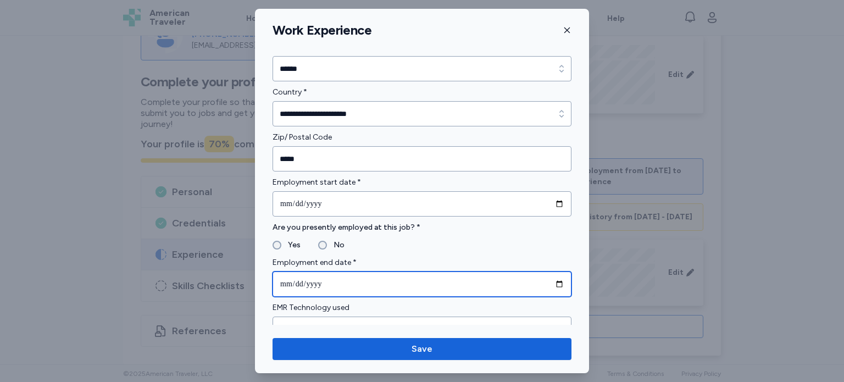
click at [336, 280] on input "date" at bounding box center [421, 283] width 299 height 25
type input "**********"
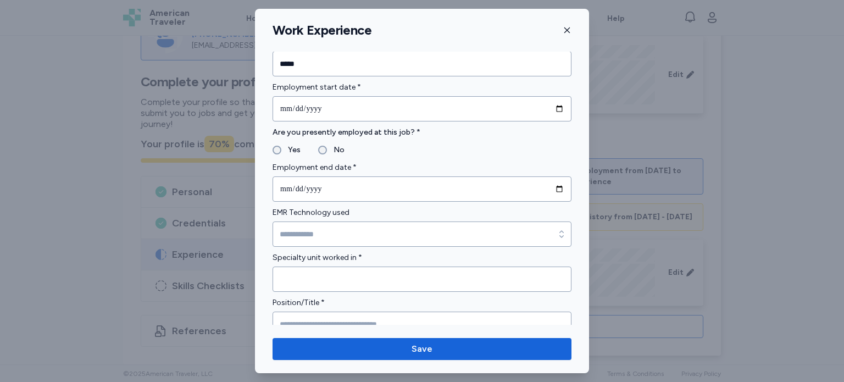
scroll to position [461, 0]
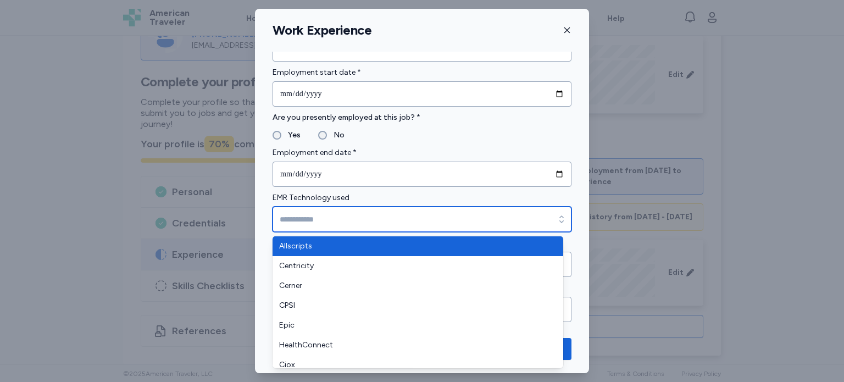
click at [483, 219] on input "EMR Technology used" at bounding box center [421, 219] width 299 height 25
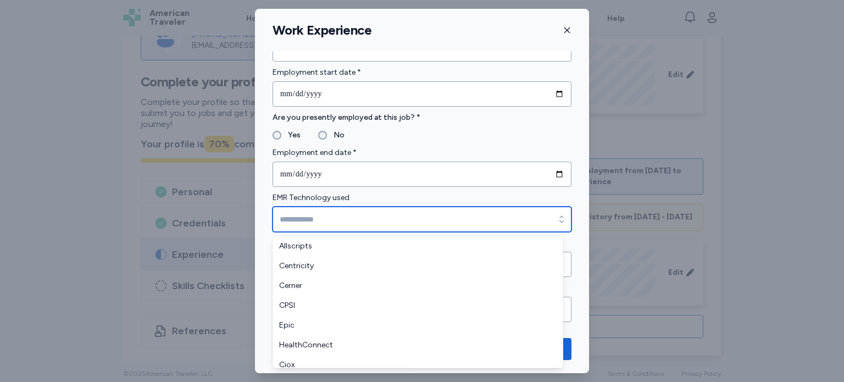
type input "*"
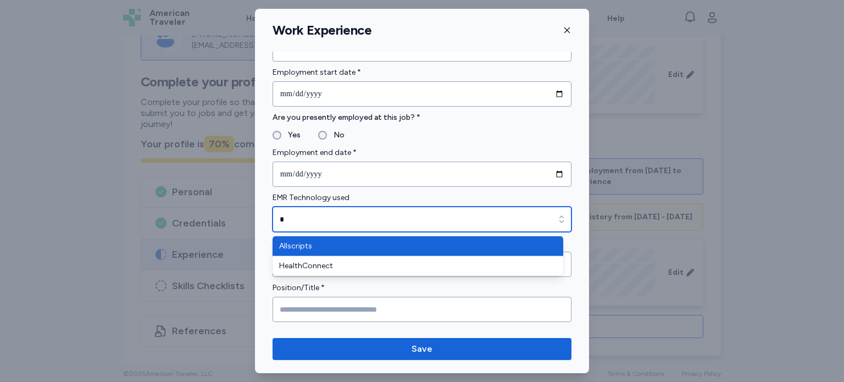
scroll to position [0, 0]
type input "*"
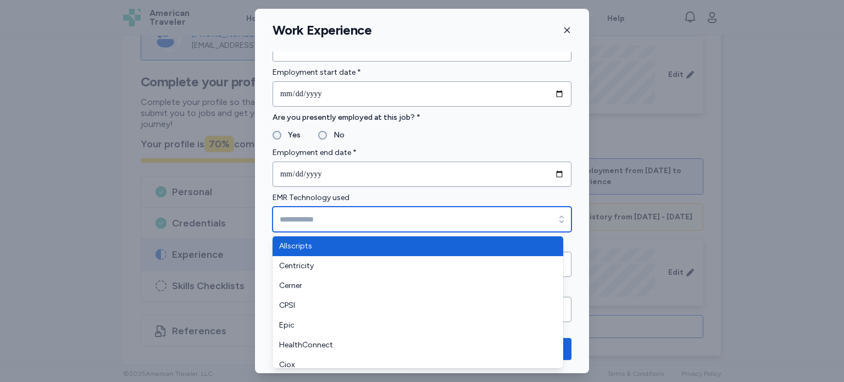
scroll to position [468, 0]
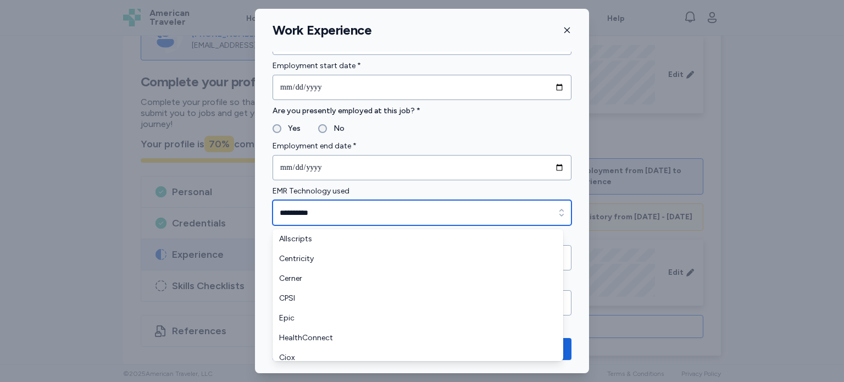
type input "**********"
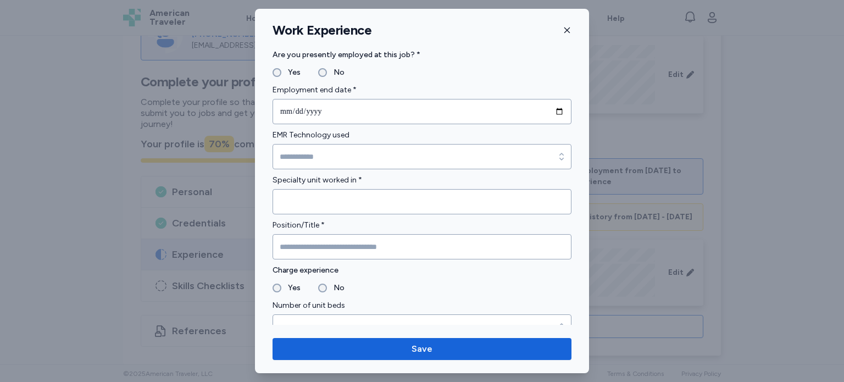
scroll to position [534, 0]
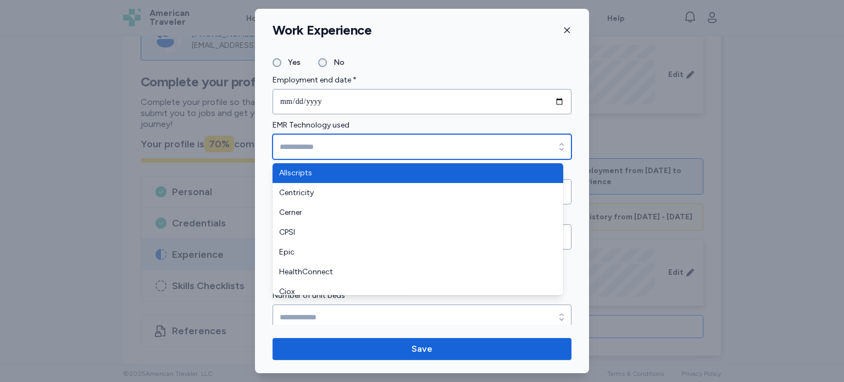
click at [294, 138] on input "EMR Technology used" at bounding box center [421, 146] width 299 height 25
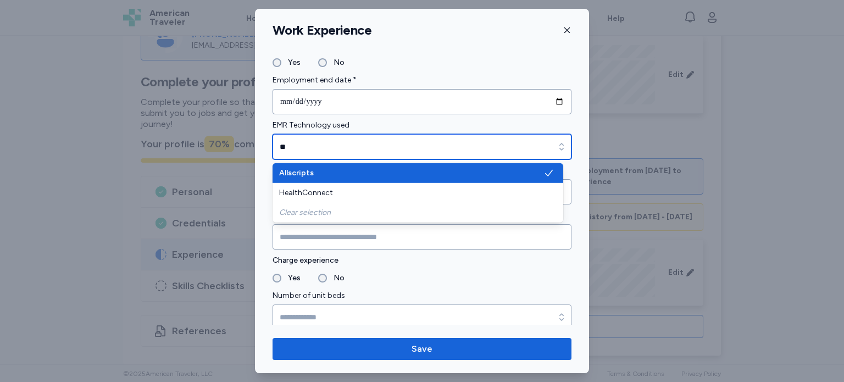
type input "*"
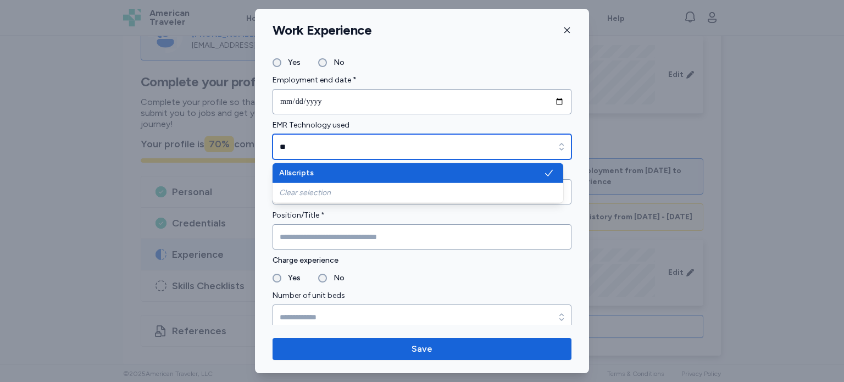
type input "*"
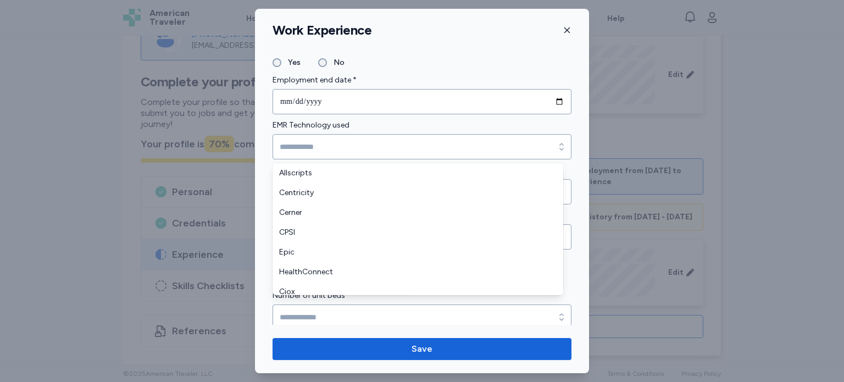
click at [751, 305] on div "**********" at bounding box center [422, 191] width 844 height 382
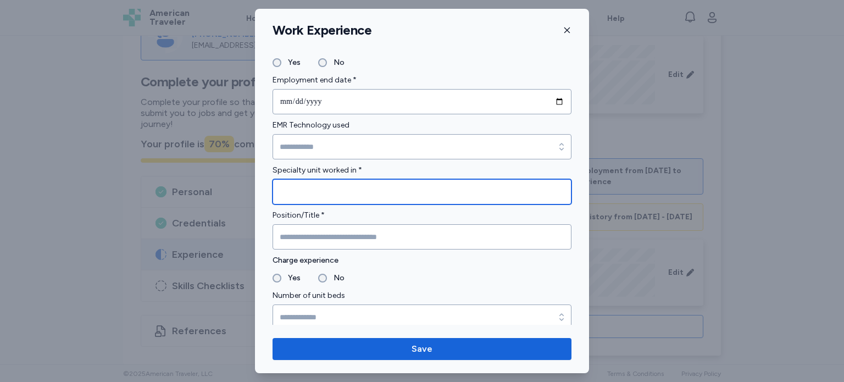
click at [326, 191] on input "Specialty unit worked in *" at bounding box center [421, 191] width 299 height 25
type input "***"
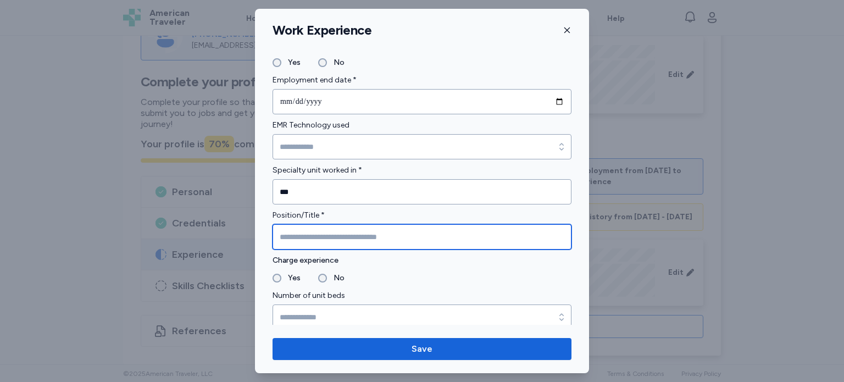
click at [330, 229] on input "Position/Title *" at bounding box center [421, 236] width 299 height 25
type input "**"
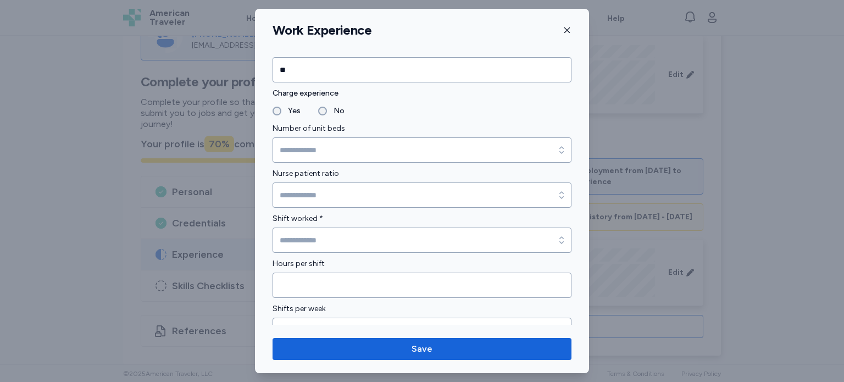
scroll to position [726, 0]
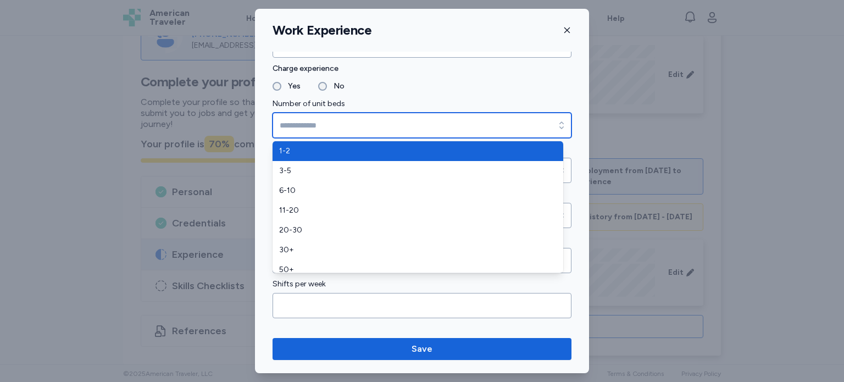
click at [516, 124] on input "Number of unit beds" at bounding box center [421, 125] width 299 height 25
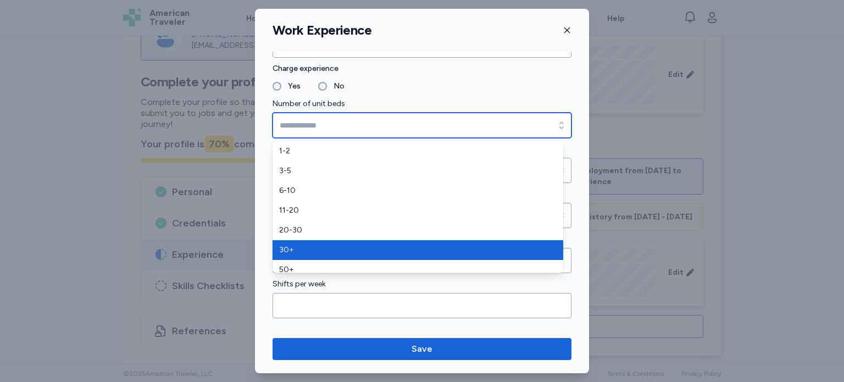
type input "***"
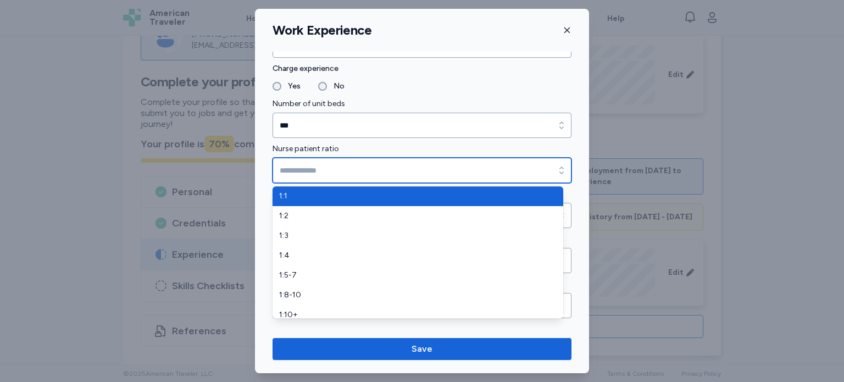
click at [458, 166] on input "Nurse patient ratio" at bounding box center [421, 170] width 299 height 25
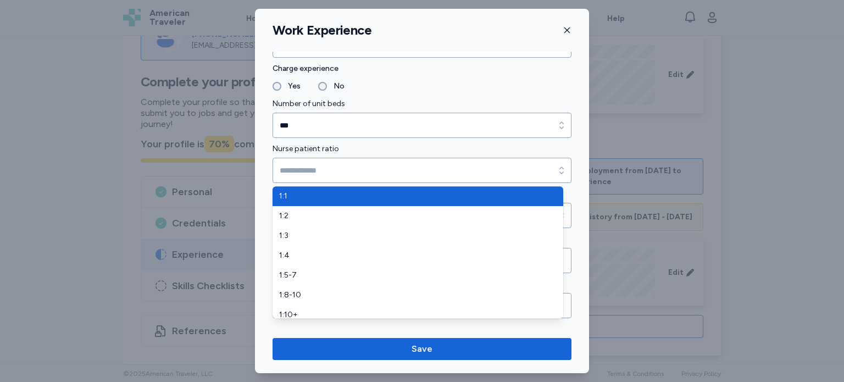
click at [733, 198] on div "**********" at bounding box center [422, 191] width 844 height 382
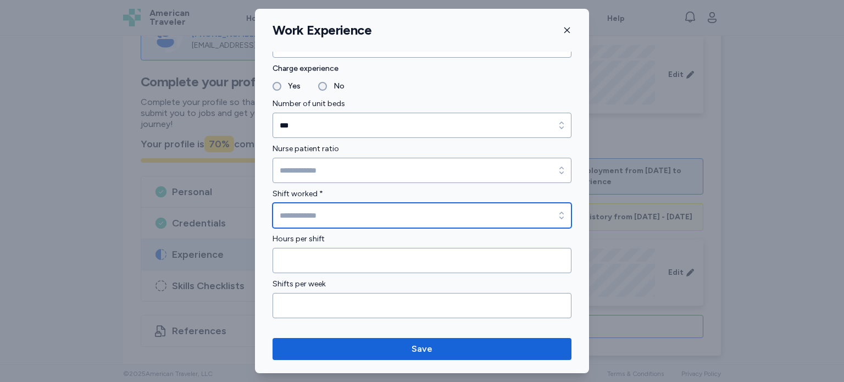
click at [418, 213] on input "Shift worked *" at bounding box center [421, 215] width 299 height 25
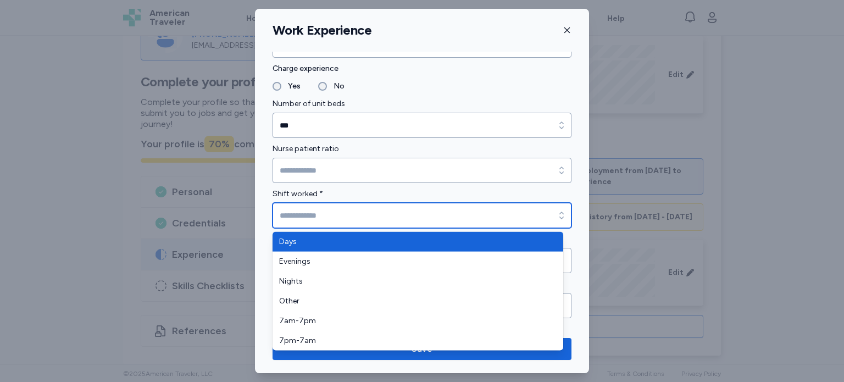
type input "****"
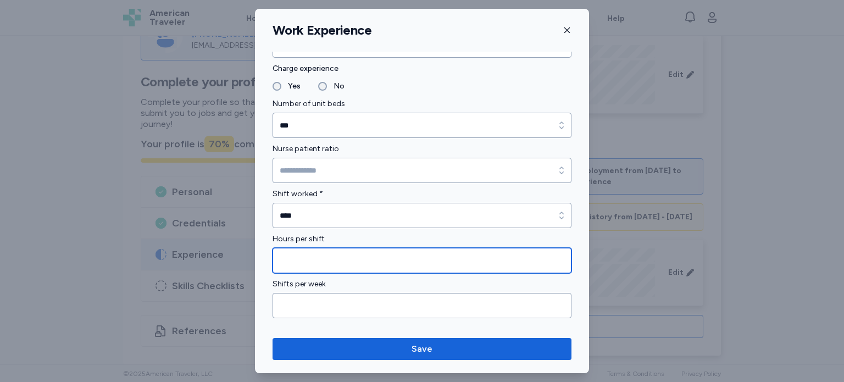
click at [422, 263] on input "Hours per shift" at bounding box center [421, 260] width 299 height 25
type input "*"
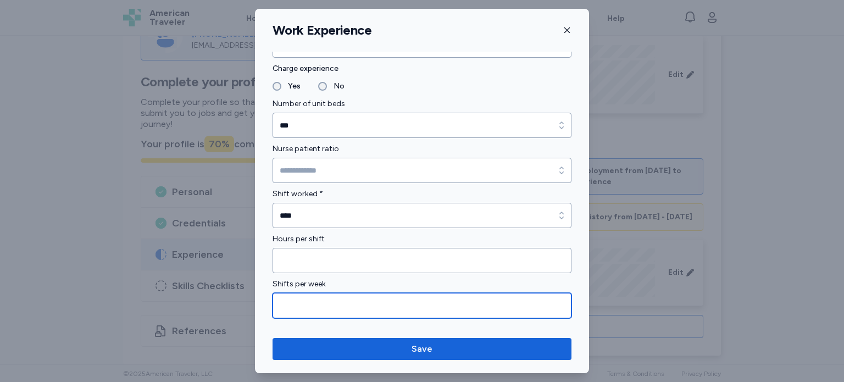
click at [436, 302] on input "Shifts per week" at bounding box center [421, 305] width 299 height 25
type input "*"
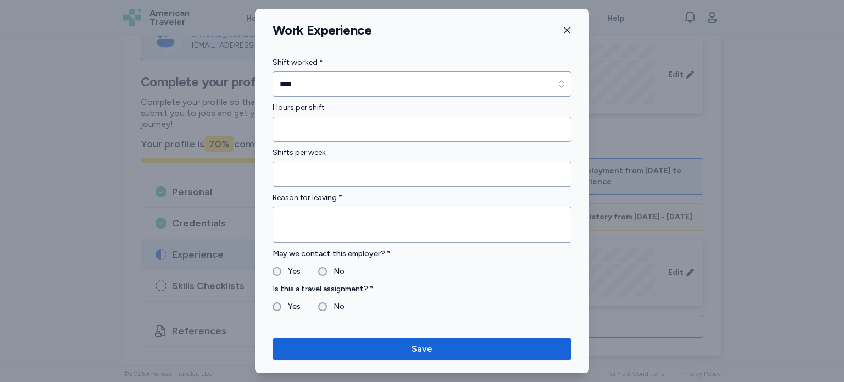
scroll to position [857, 0]
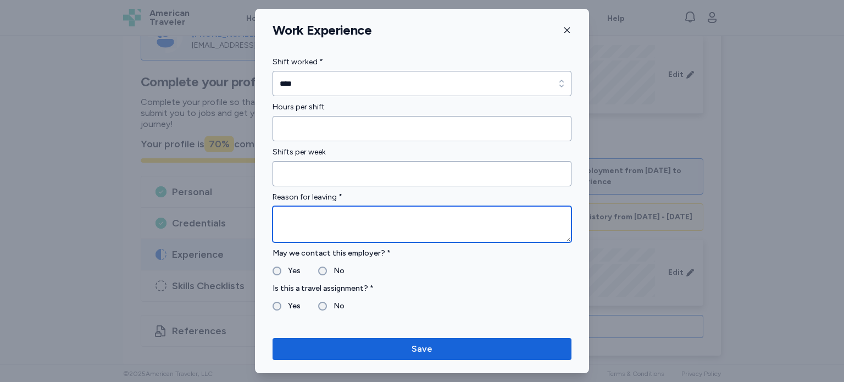
click at [374, 222] on textarea at bounding box center [421, 224] width 299 height 36
type textarea "********"
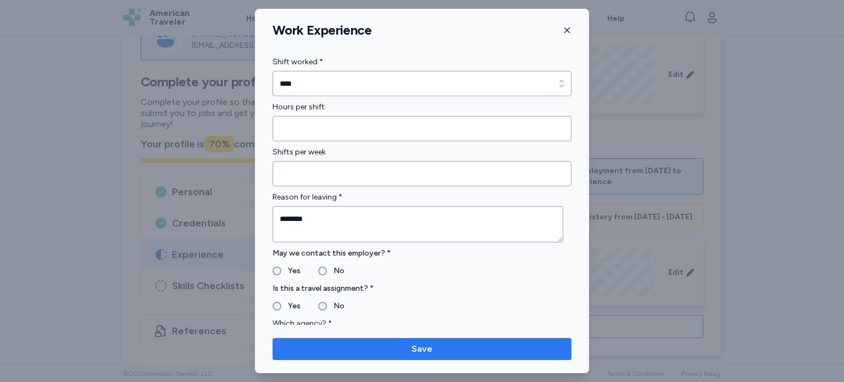
click at [382, 346] on span "Save" at bounding box center [421, 348] width 281 height 13
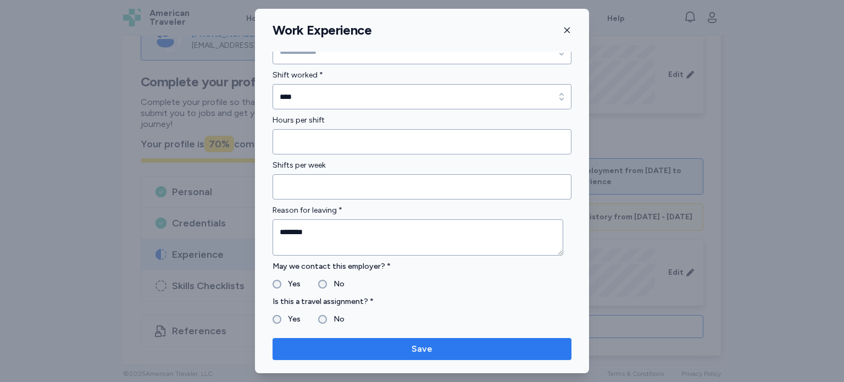
scroll to position [446, 0]
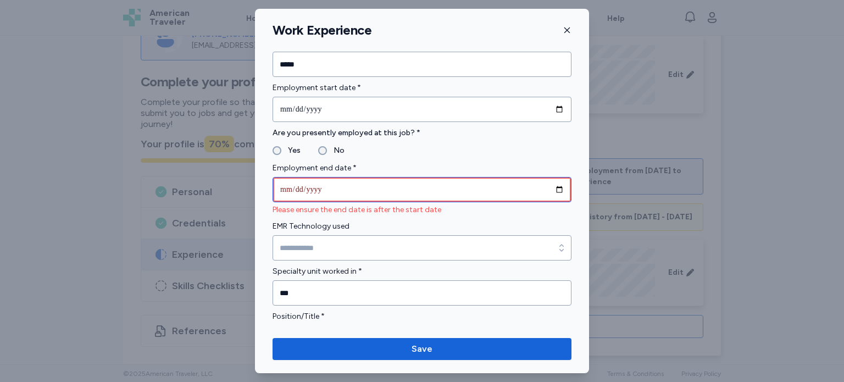
click at [326, 184] on input "**********" at bounding box center [421, 189] width 299 height 25
click at [319, 188] on input "**********" at bounding box center [421, 189] width 299 height 25
type input "**********"
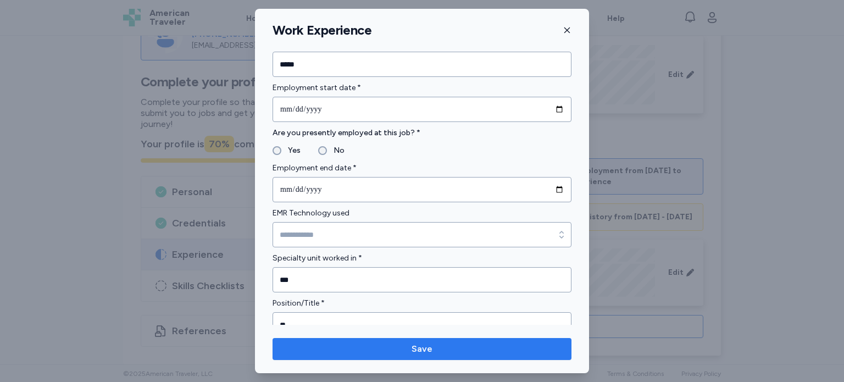
click at [548, 342] on button "Save" at bounding box center [421, 349] width 299 height 22
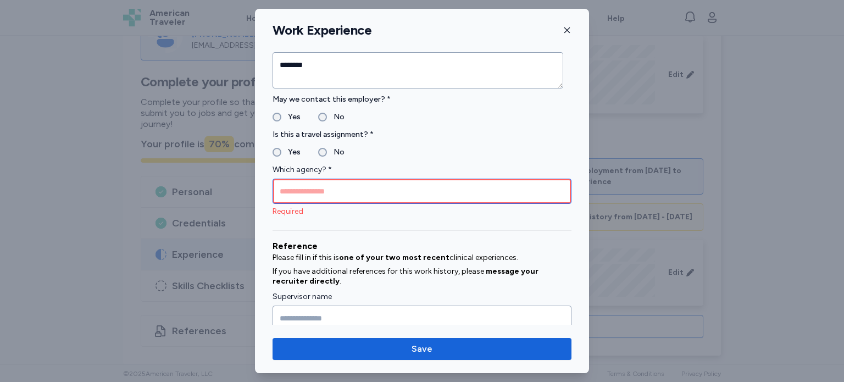
click at [363, 181] on input "Which agency? *" at bounding box center [421, 191] width 299 height 25
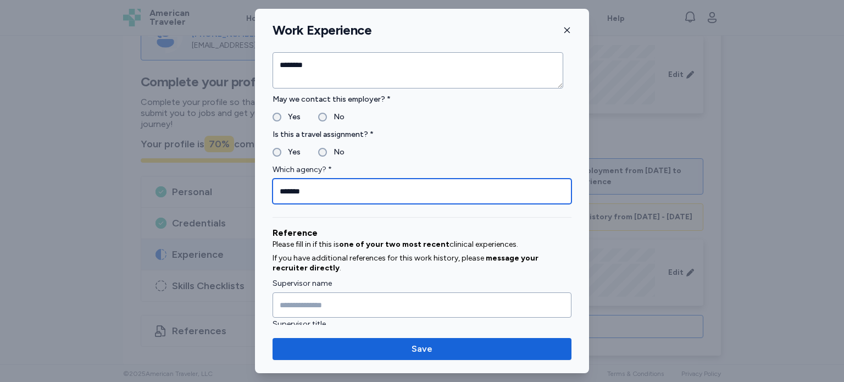
type input "******"
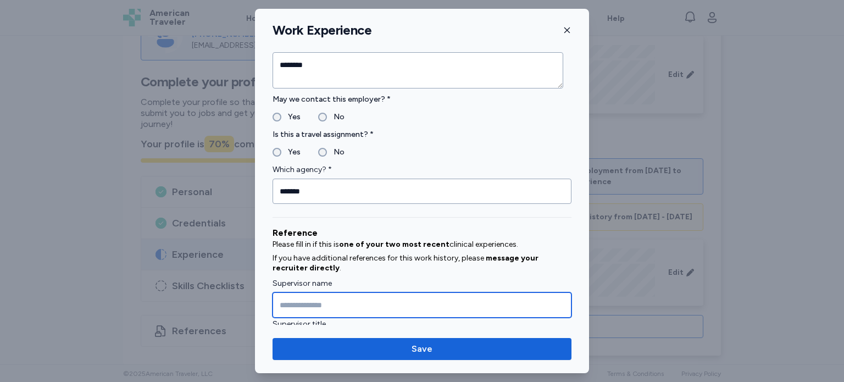
click at [361, 302] on input "Supervisor name" at bounding box center [421, 304] width 299 height 25
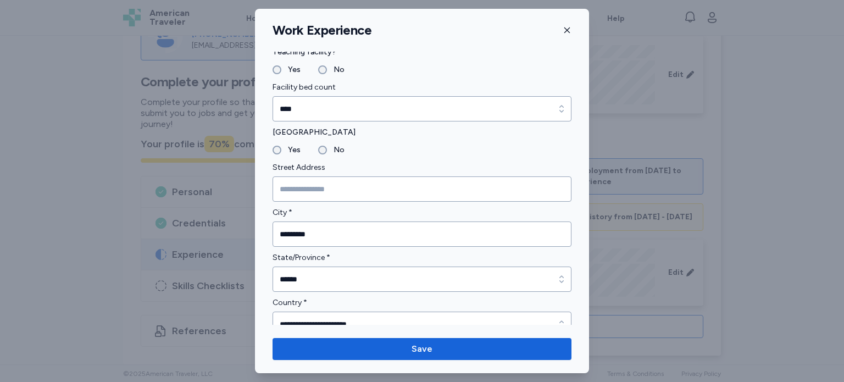
scroll to position [0, 0]
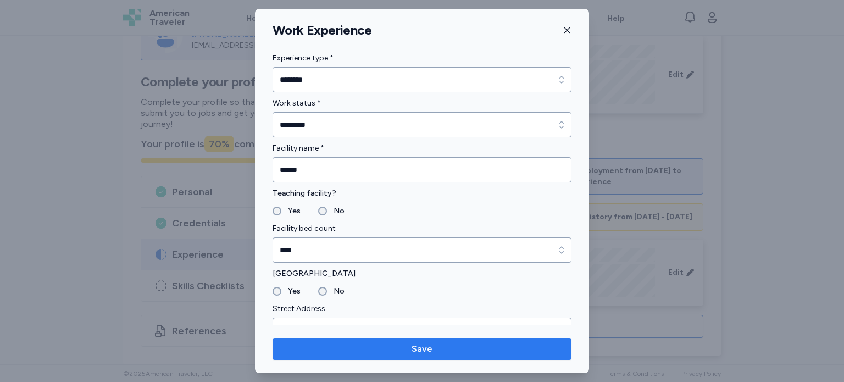
click at [480, 346] on span "Save" at bounding box center [421, 348] width 281 height 13
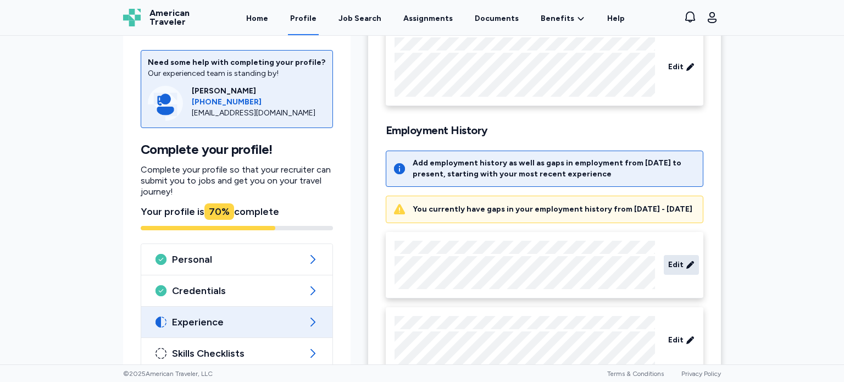
click at [670, 270] on span "Edit" at bounding box center [675, 264] width 15 height 11
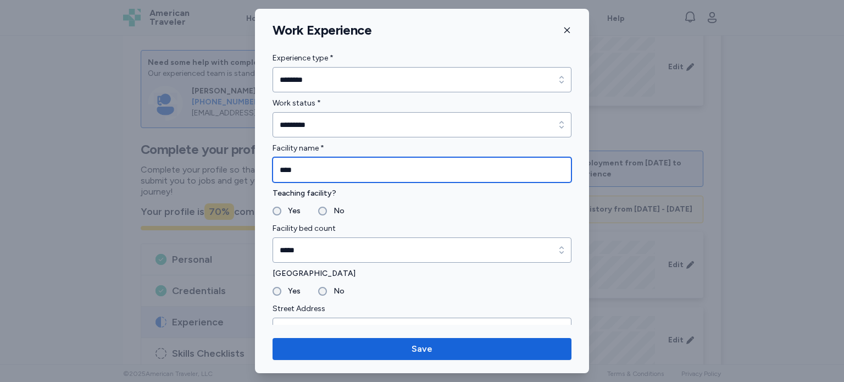
click at [310, 166] on input "****" at bounding box center [421, 169] width 299 height 25
type input "*"
type input "********"
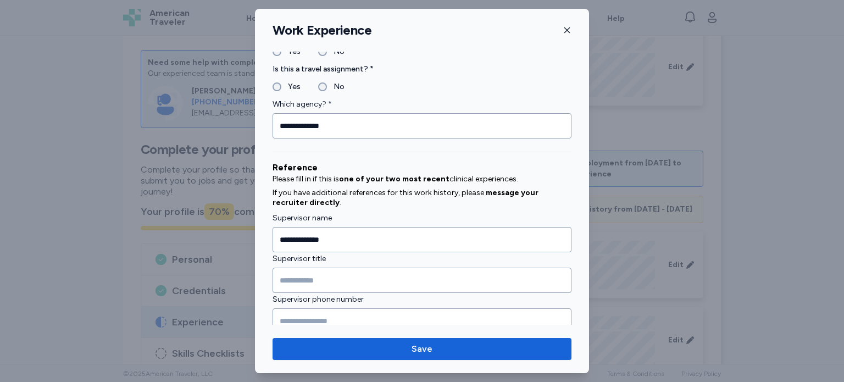
scroll to position [1099, 0]
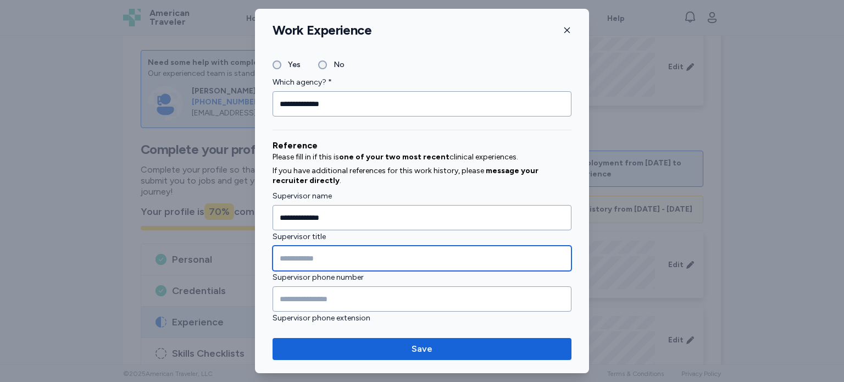
click at [287, 253] on input "Supervisor title" at bounding box center [421, 258] width 299 height 25
type input "**********"
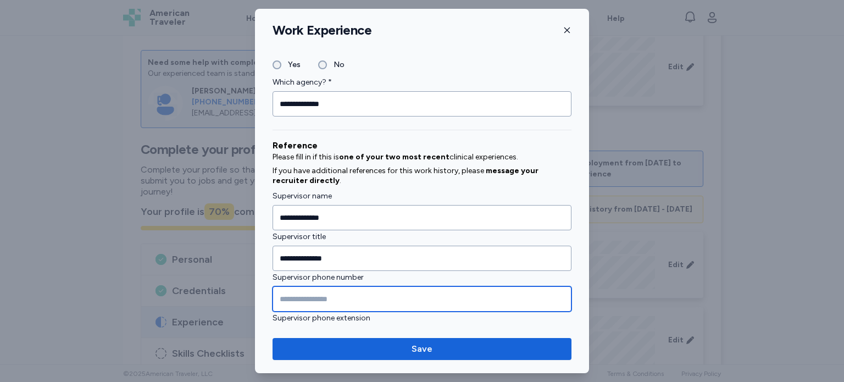
click at [292, 296] on input "Supervisor phone number" at bounding box center [421, 298] width 299 height 25
type input "**********"
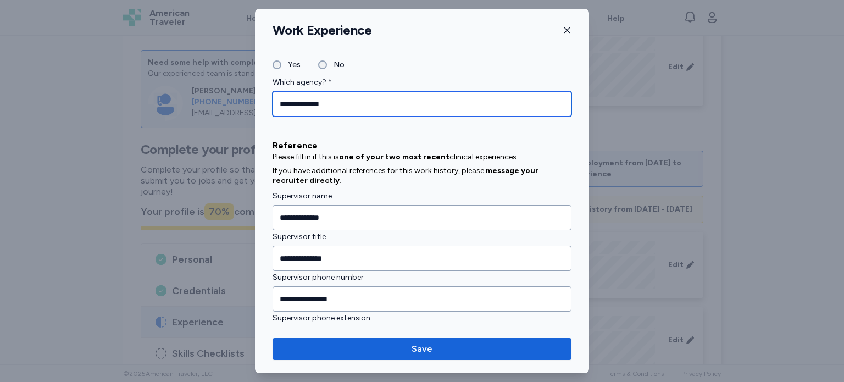
click at [339, 101] on input "**********" at bounding box center [421, 103] width 299 height 25
type input "*"
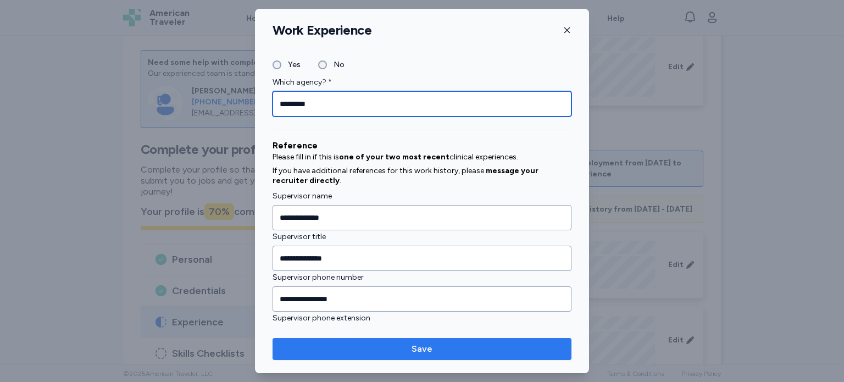
type input "*********"
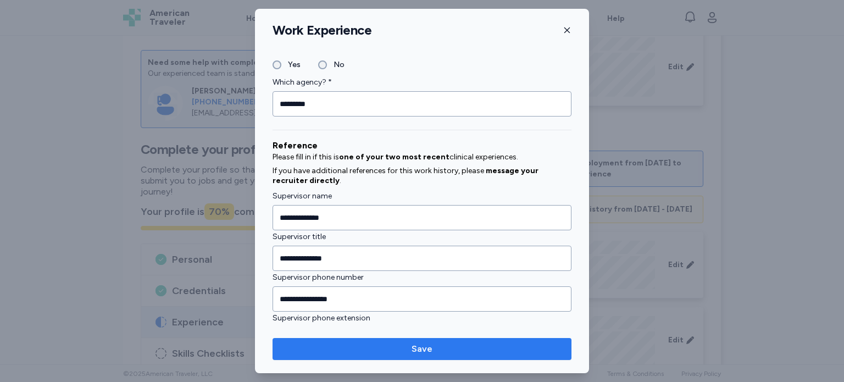
click at [523, 346] on span "Save" at bounding box center [421, 348] width 281 height 13
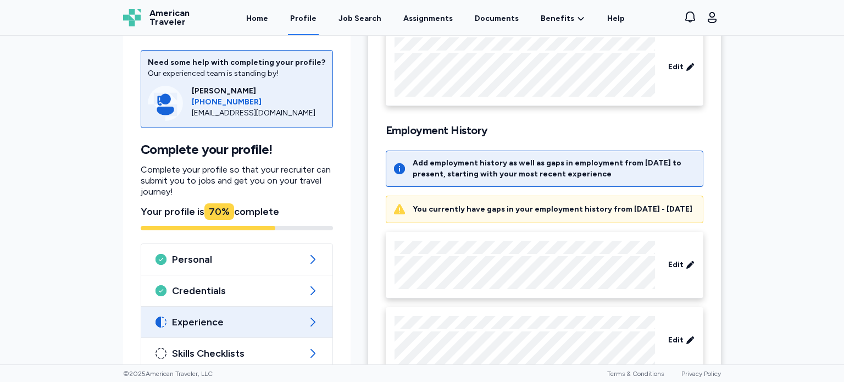
drag, startPoint x: 833, startPoint y: 171, endPoint x: 840, endPoint y: 177, distance: 9.7
click at [840, 177] on div "Need some help with completing your profile? Our experienced team is standing b…" at bounding box center [422, 200] width 844 height 328
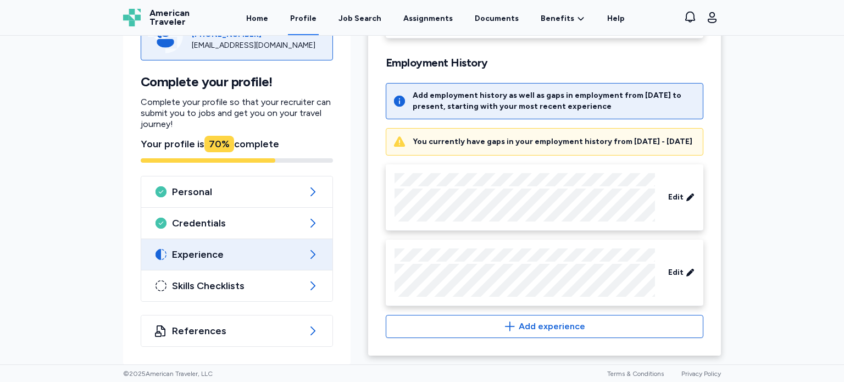
scroll to position [195, 0]
click at [669, 272] on span "Edit" at bounding box center [675, 272] width 15 height 11
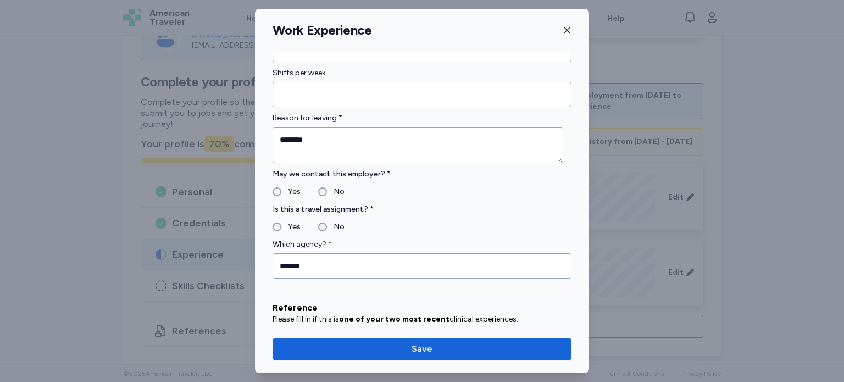
scroll to position [945, 0]
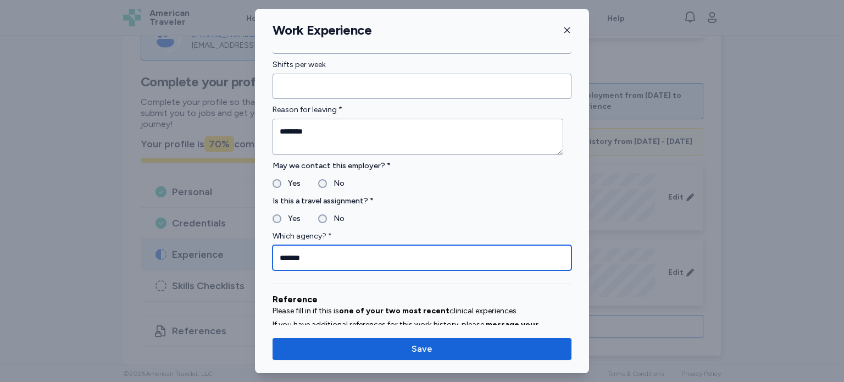
click at [314, 257] on input "******" at bounding box center [421, 257] width 299 height 25
type input "*"
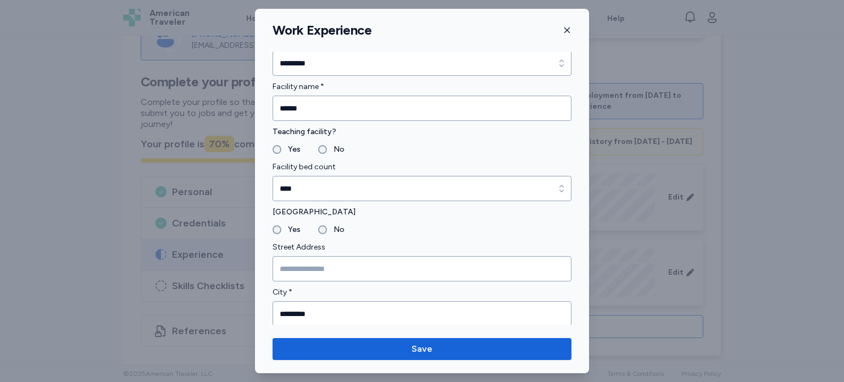
scroll to position [0, 0]
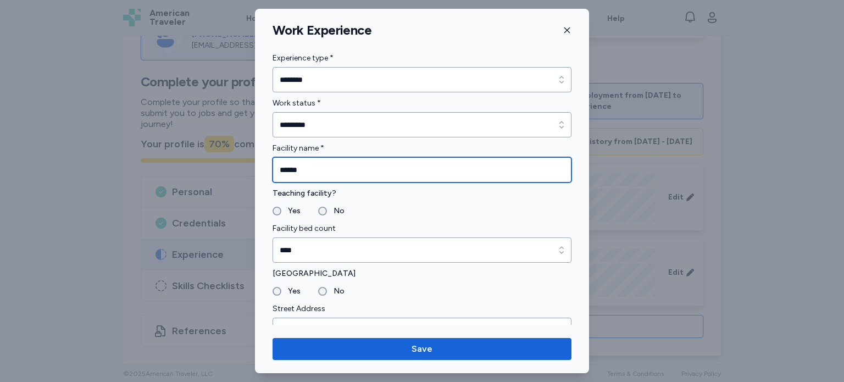
click at [315, 169] on input "*****" at bounding box center [421, 169] width 299 height 25
click at [425, 173] on input "**********" at bounding box center [421, 169] width 299 height 25
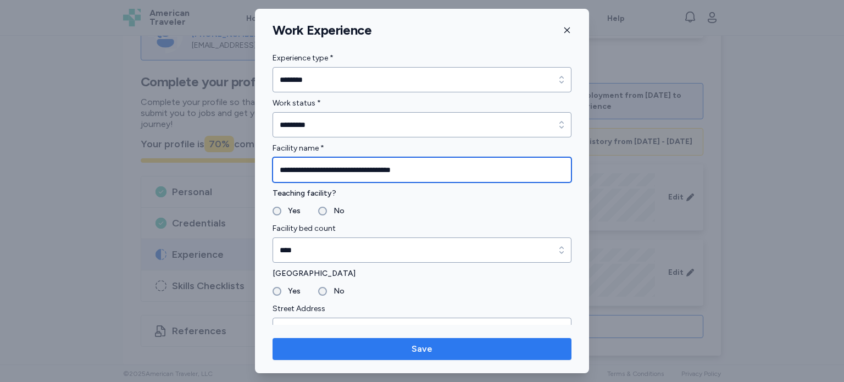
type input "**********"
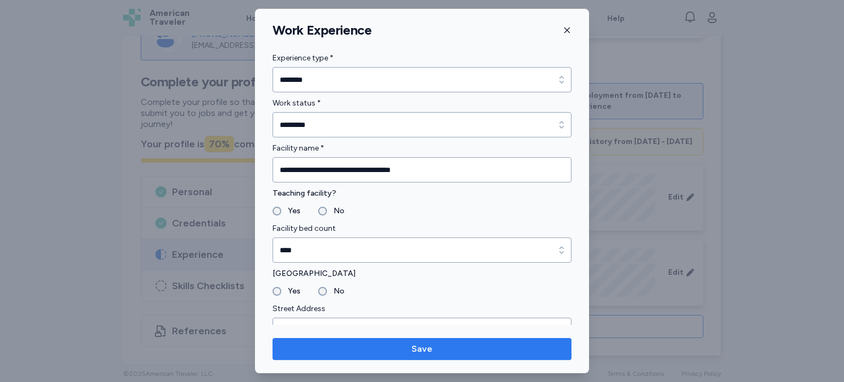
click at [410, 348] on span "Save" at bounding box center [421, 348] width 281 height 13
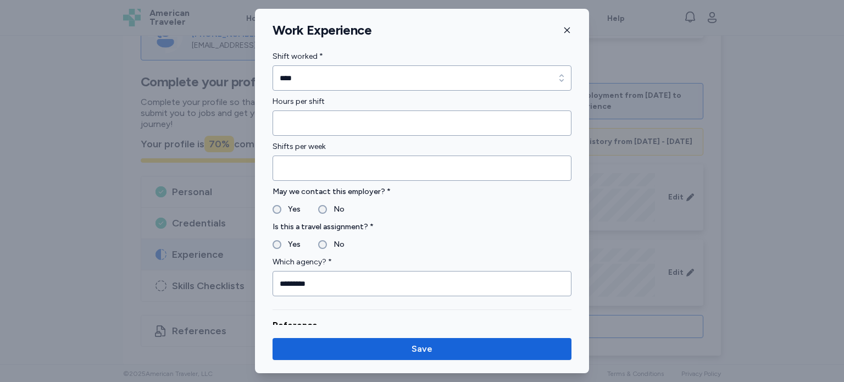
scroll to position [835, 0]
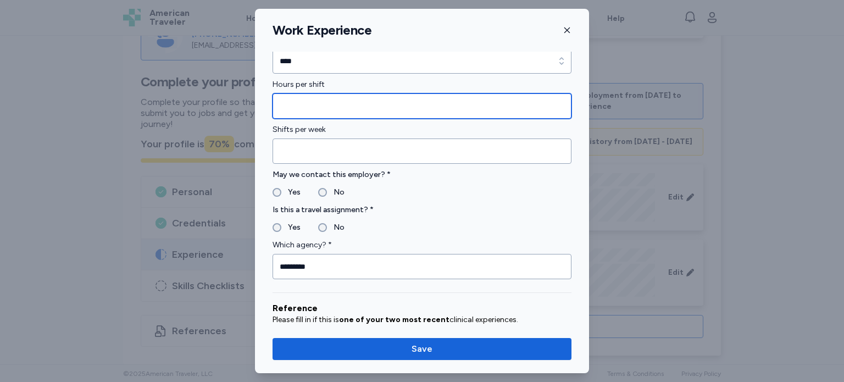
click at [333, 106] on input "*" at bounding box center [421, 105] width 299 height 25
type input "*"
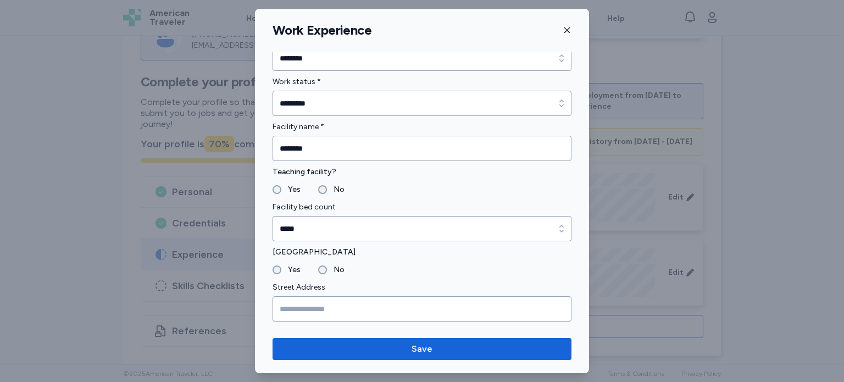
scroll to position [0, 0]
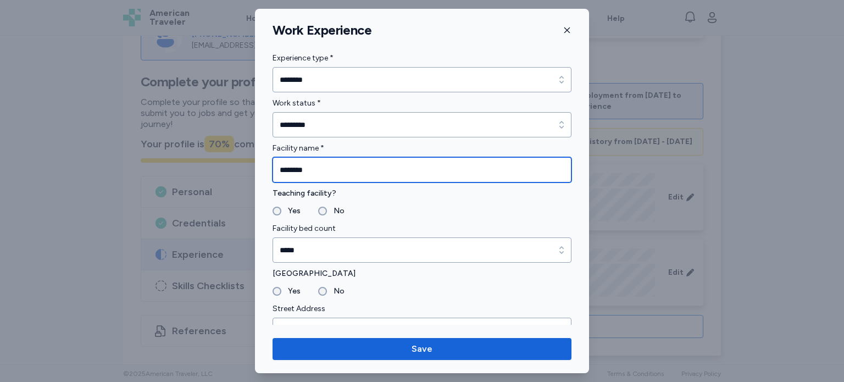
click at [325, 168] on input "********" at bounding box center [421, 169] width 299 height 25
type input "*"
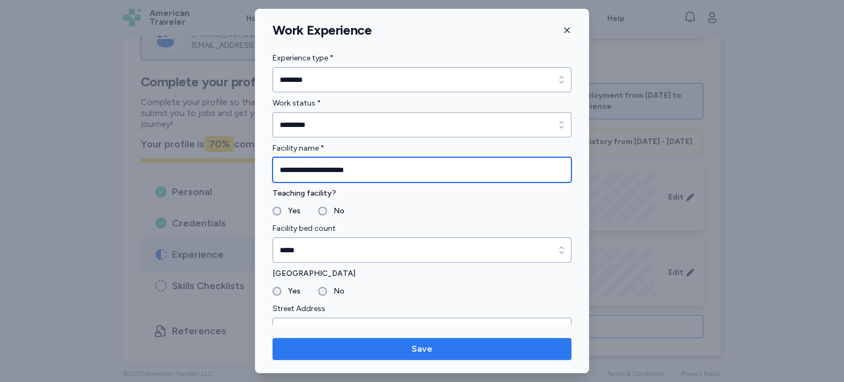
type input "**********"
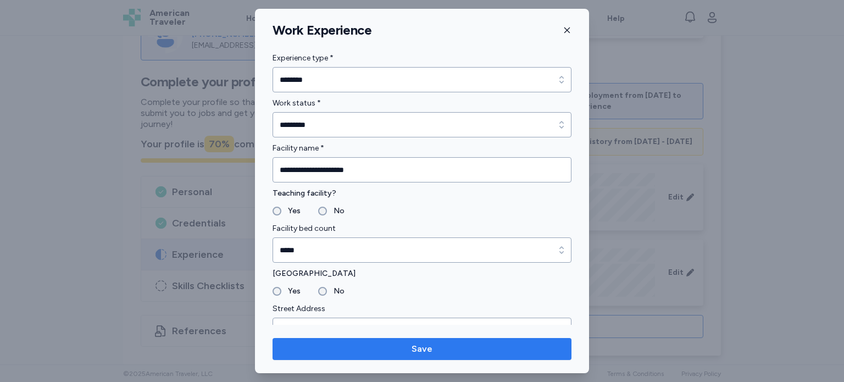
click at [473, 347] on span "Save" at bounding box center [421, 348] width 281 height 13
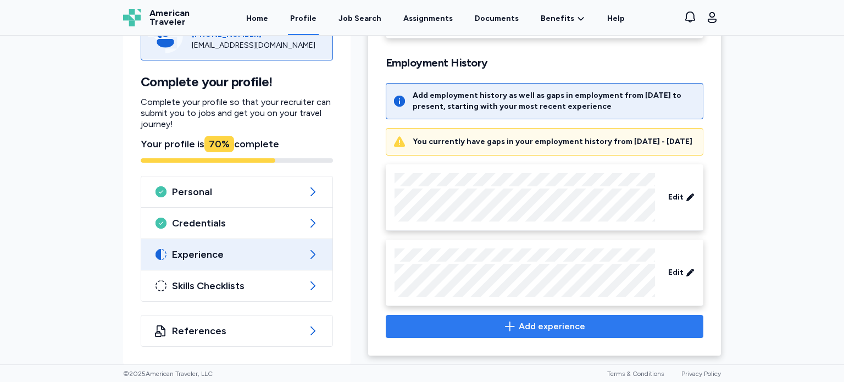
click at [542, 325] on span "Add experience" at bounding box center [552, 326] width 66 height 13
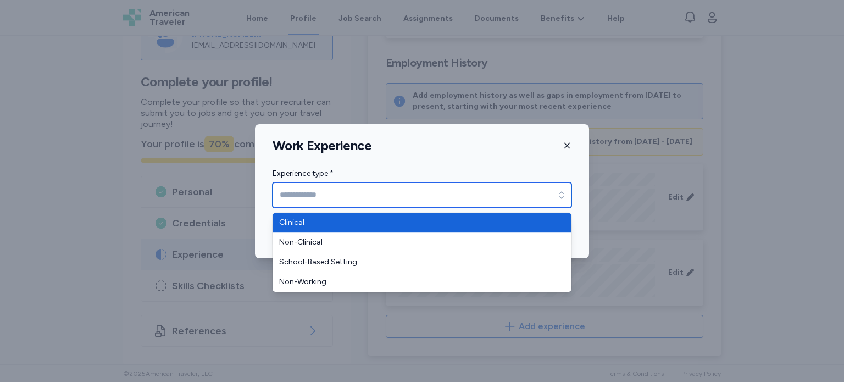
click at [559, 195] on icon "button" at bounding box center [561, 195] width 11 height 11
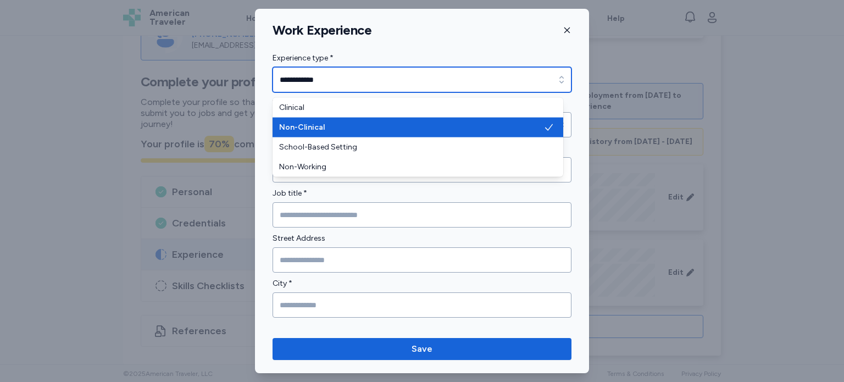
click at [551, 74] on div "button" at bounding box center [561, 79] width 20 height 25
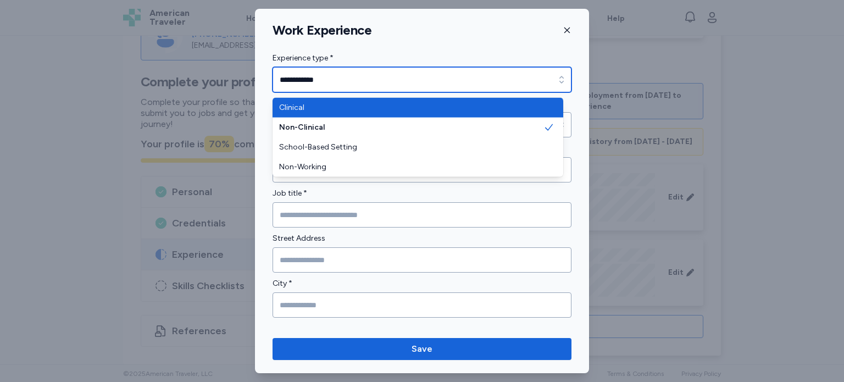
type input "********"
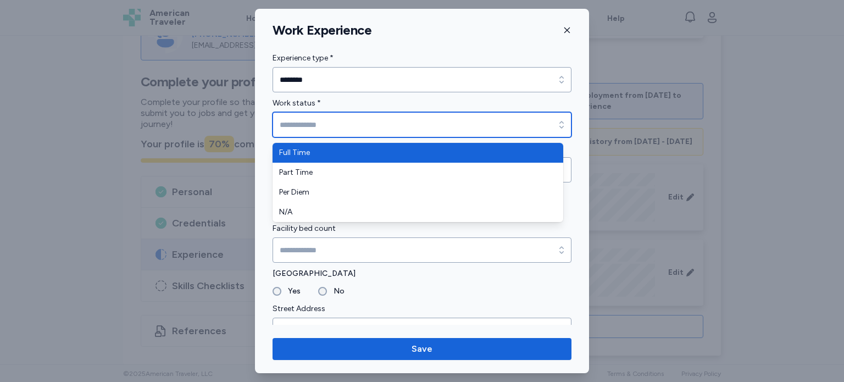
click at [519, 122] on input "Work status *" at bounding box center [421, 124] width 299 height 25
type input "*********"
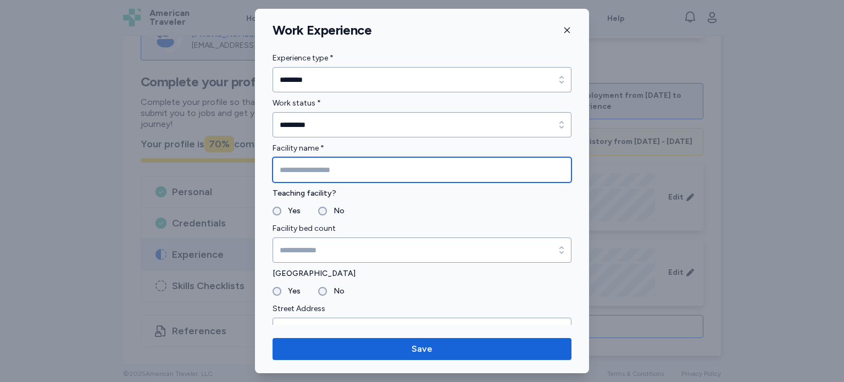
click at [506, 172] on input "Facility name *" at bounding box center [421, 169] width 299 height 25
type input "**********"
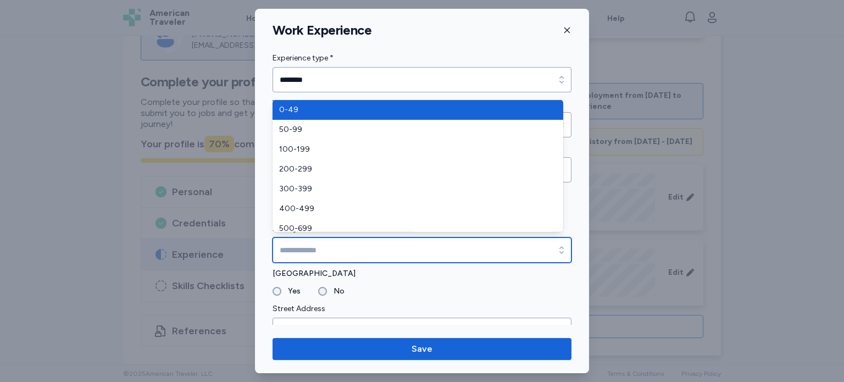
click at [325, 251] on input "Facility bed count" at bounding box center [421, 249] width 299 height 25
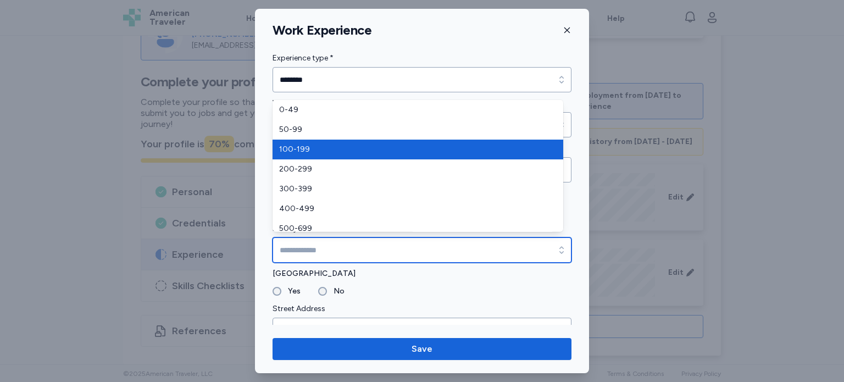
type input "*******"
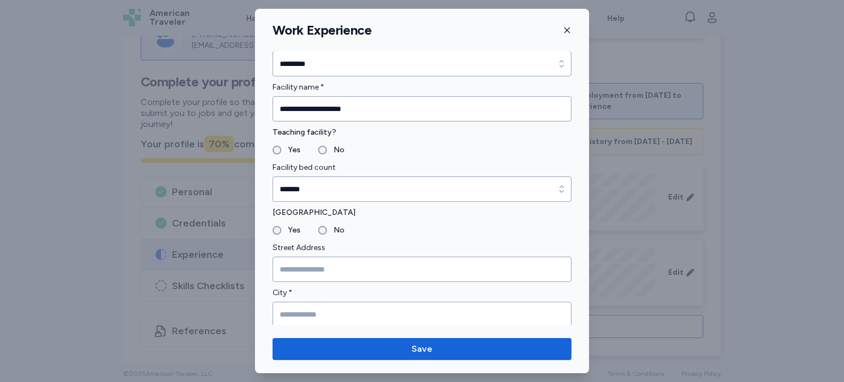
scroll to position [66, 0]
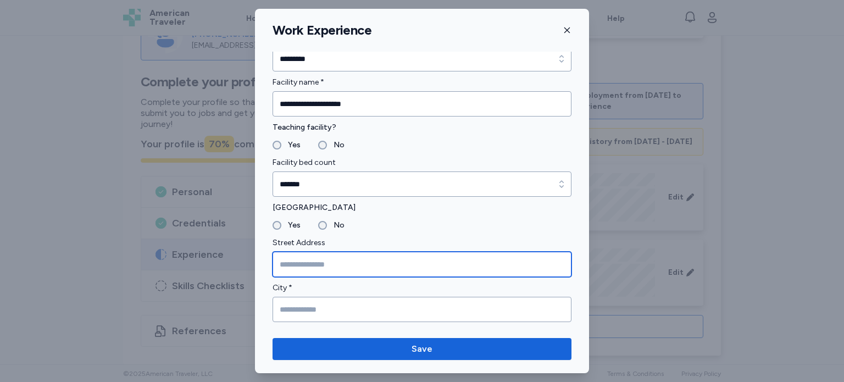
click at [360, 265] on input "Street Address" at bounding box center [421, 264] width 299 height 25
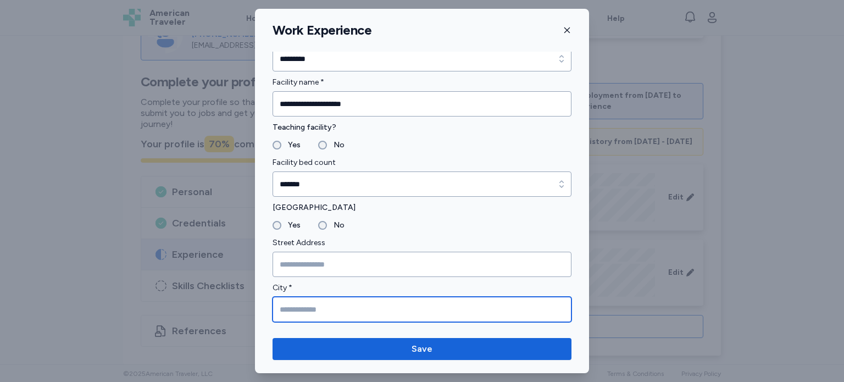
click at [364, 305] on input "City *" at bounding box center [421, 309] width 299 height 25
type input "******"
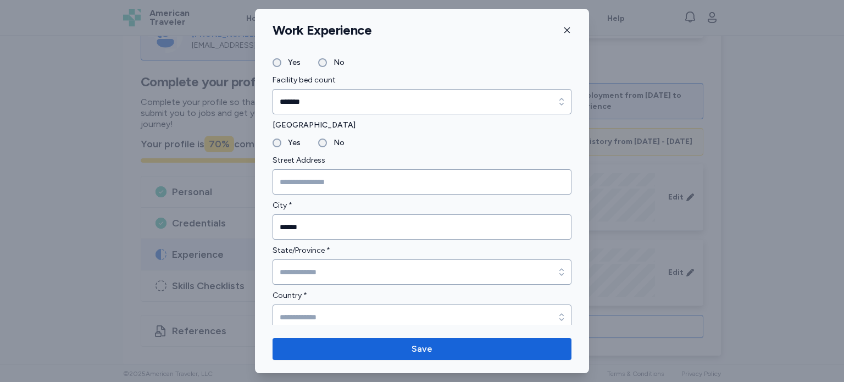
scroll to position [154, 0]
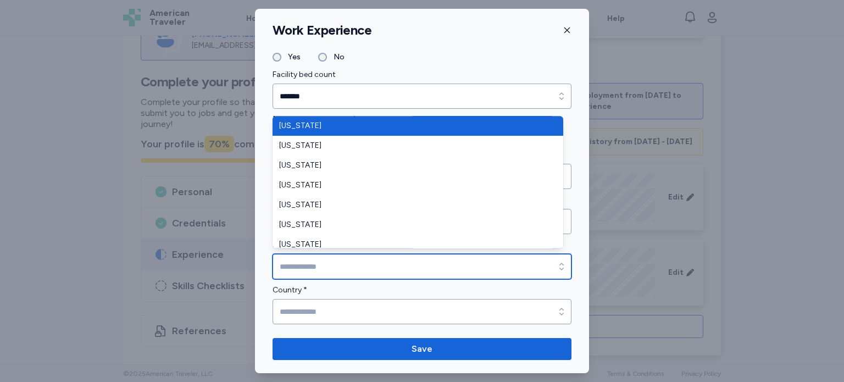
click at [484, 263] on input "State/Province *" at bounding box center [421, 266] width 299 height 25
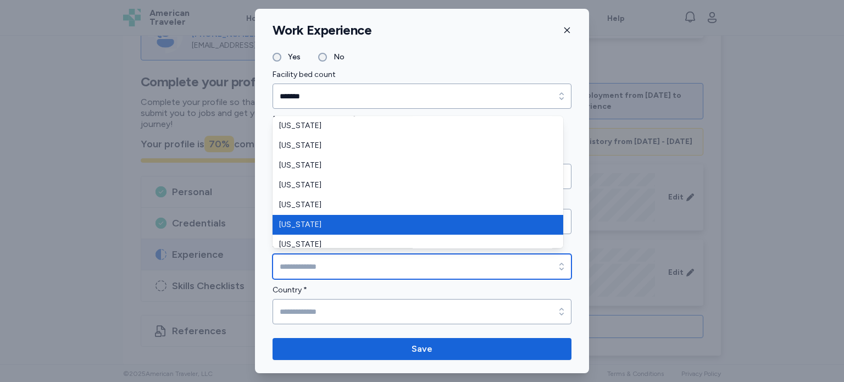
type input "********"
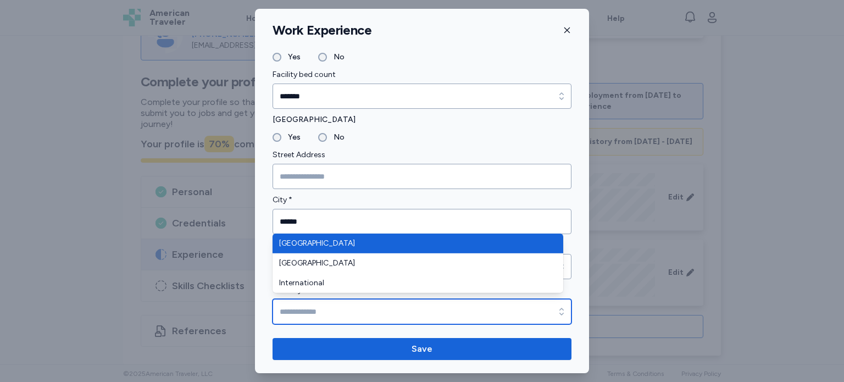
click at [457, 315] on input "Country *" at bounding box center [421, 311] width 299 height 25
type input "**********"
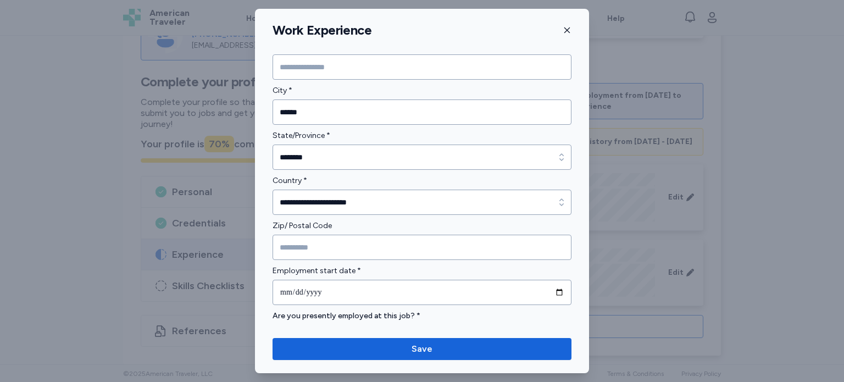
scroll to position [264, 0]
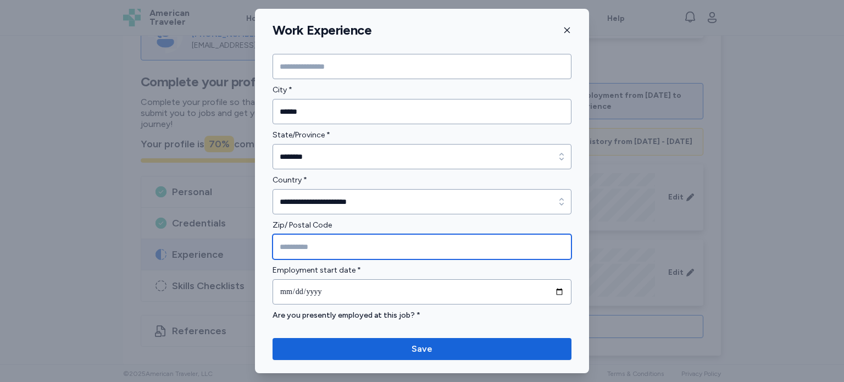
click at [465, 249] on input "Zip/ Postal Code" at bounding box center [421, 246] width 299 height 25
type input "*****"
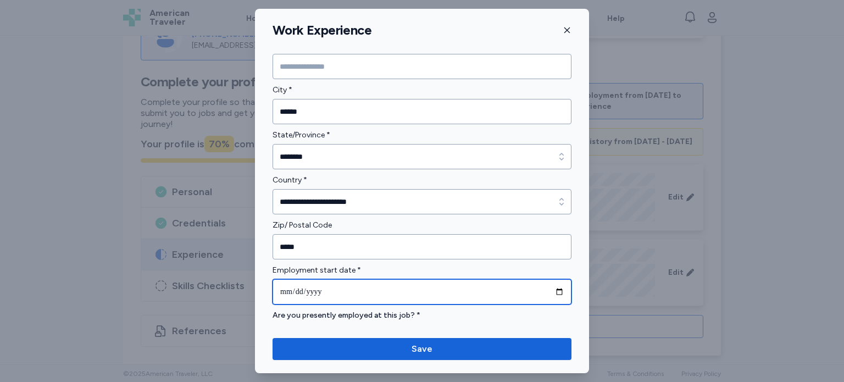
click at [545, 291] on input "date" at bounding box center [421, 291] width 299 height 25
click at [276, 289] on input "date" at bounding box center [421, 291] width 299 height 25
type input "**********"
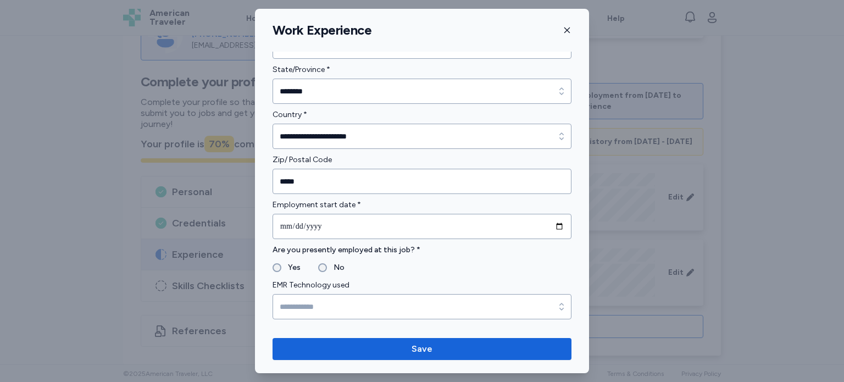
scroll to position [352, 0]
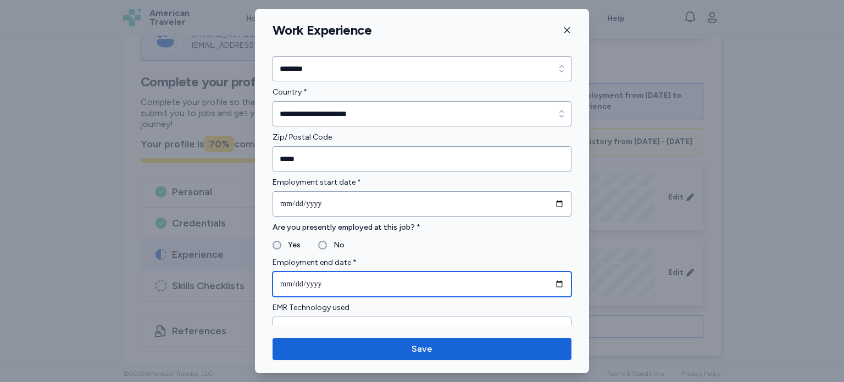
click at [409, 285] on input "date" at bounding box center [421, 283] width 299 height 25
type input "**********"
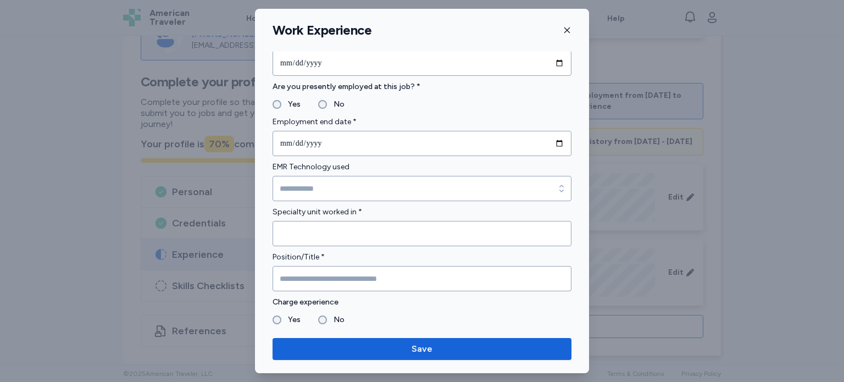
scroll to position [505, 0]
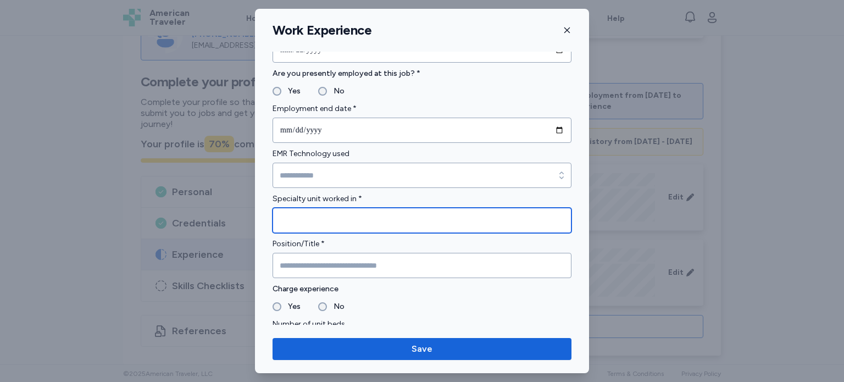
click at [448, 219] on input "Specialty unit worked in *" at bounding box center [421, 220] width 299 height 25
type input "*"
type input "*******"
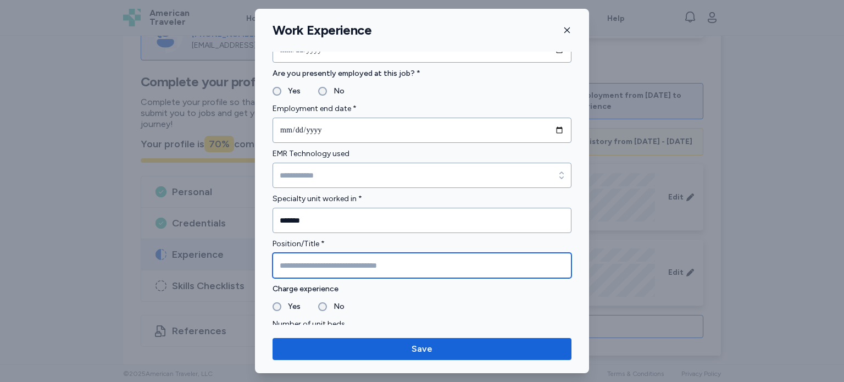
click at [364, 261] on input "Position/Title *" at bounding box center [421, 265] width 299 height 25
type input "*"
type input "**********"
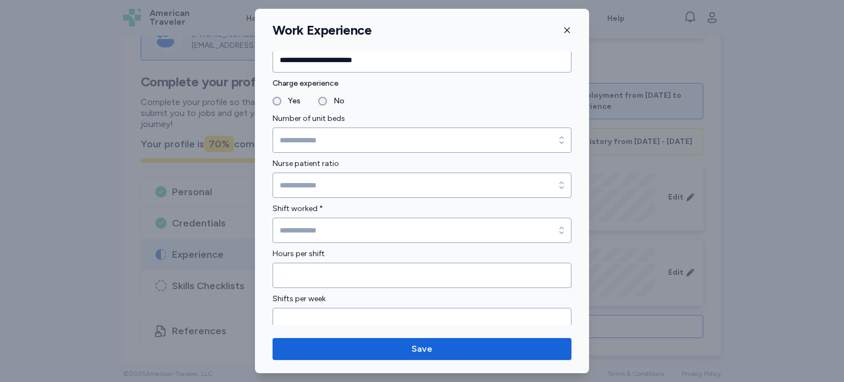
scroll to position [725, 0]
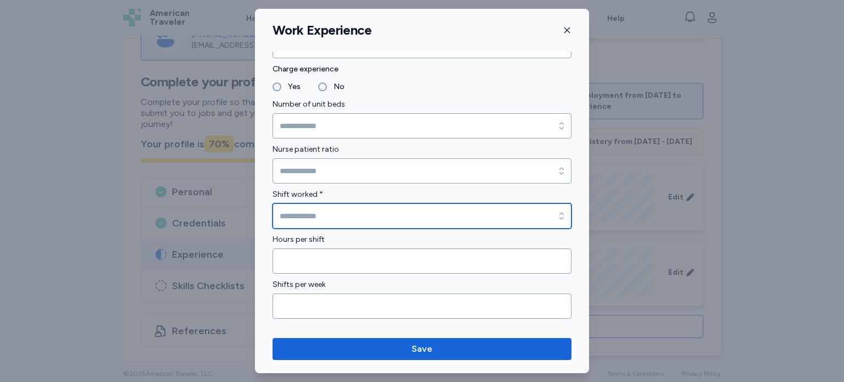
click at [488, 207] on input "Shift worked *" at bounding box center [421, 215] width 299 height 25
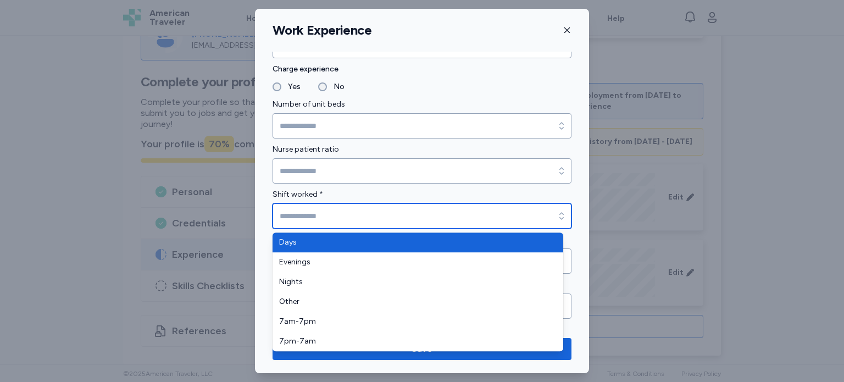
type input "****"
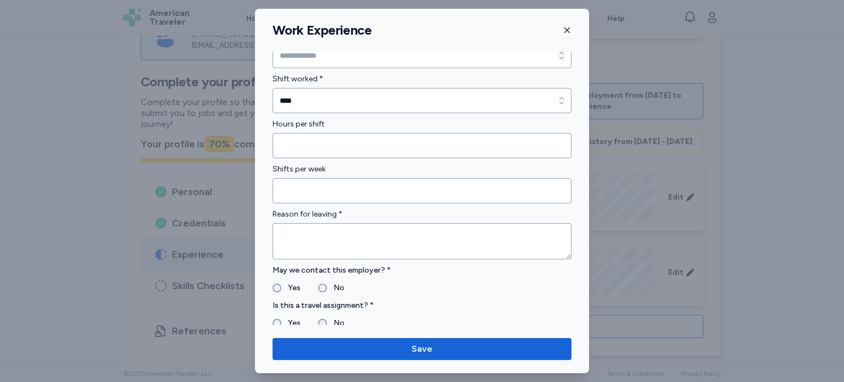
scroll to position [857, 0]
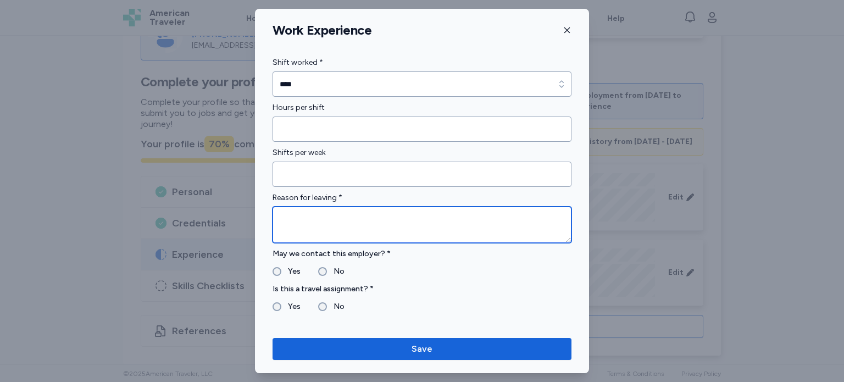
click at [515, 224] on textarea at bounding box center [421, 225] width 299 height 36
type textarea "**********"
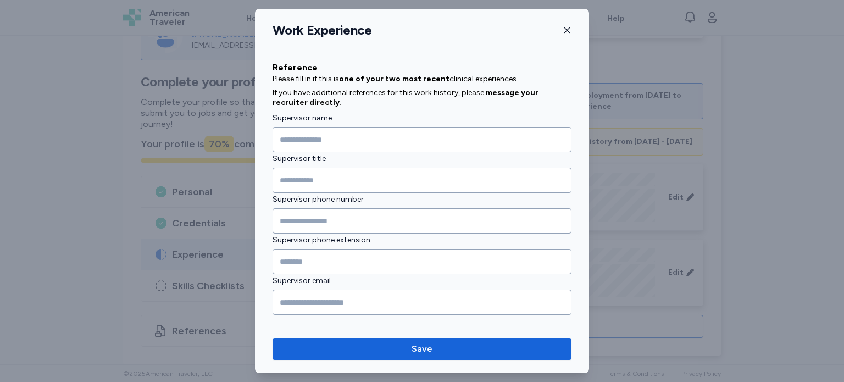
scroll to position [1138, 0]
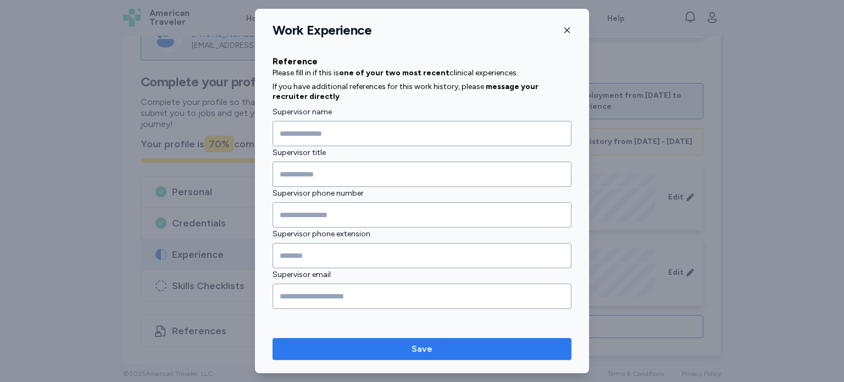
click at [502, 344] on span "Save" at bounding box center [421, 348] width 281 height 13
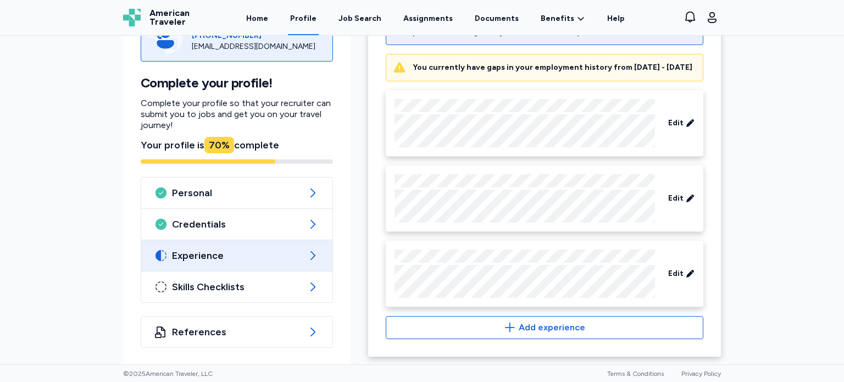
scroll to position [270, 0]
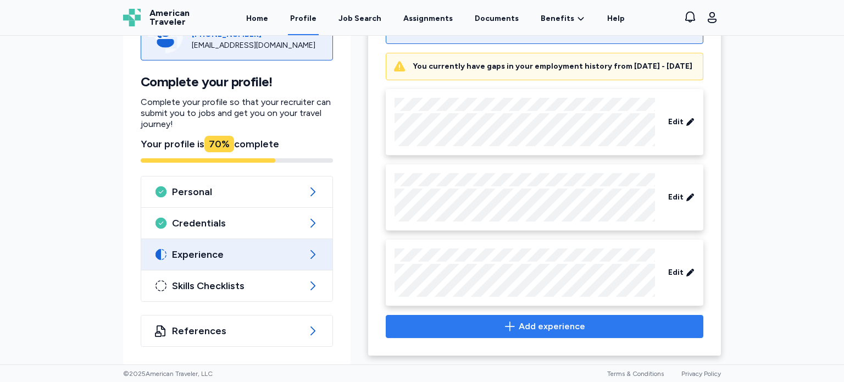
click at [570, 325] on span "Add experience" at bounding box center [552, 326] width 66 height 13
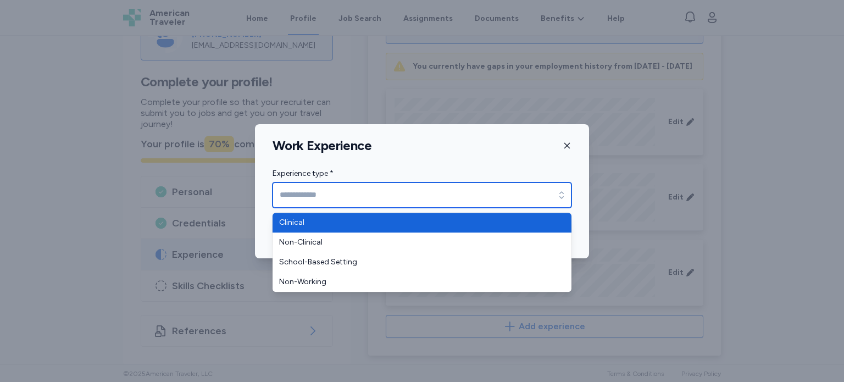
click at [464, 187] on input "Experience type *" at bounding box center [421, 194] width 299 height 25
type input "********"
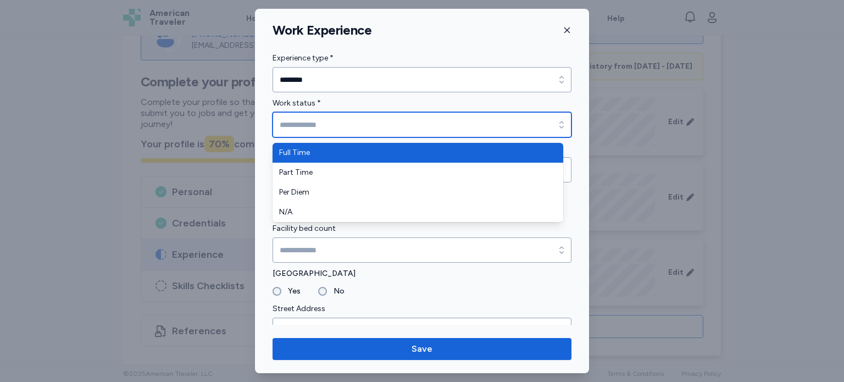
click at [393, 120] on input "Work status *" at bounding box center [421, 124] width 299 height 25
type input "*********"
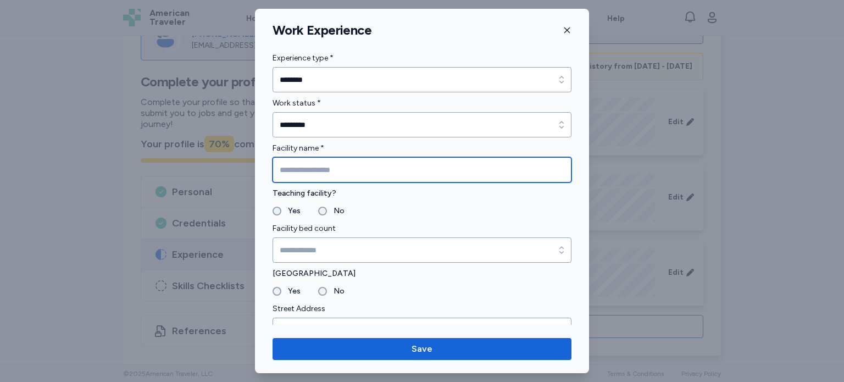
click at [384, 174] on input "Facility name *" at bounding box center [421, 169] width 299 height 25
type input "********"
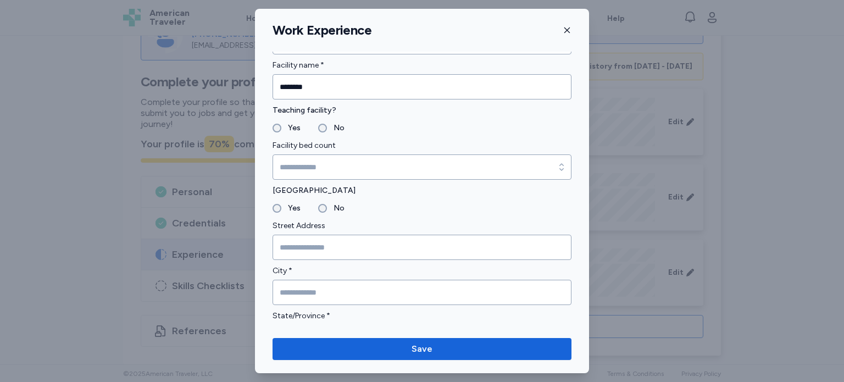
scroll to position [88, 0]
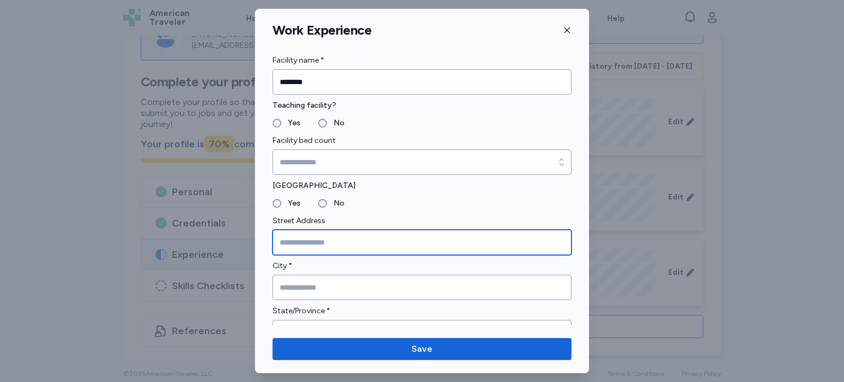
click at [325, 236] on input "Street Address" at bounding box center [421, 242] width 299 height 25
type input "*"
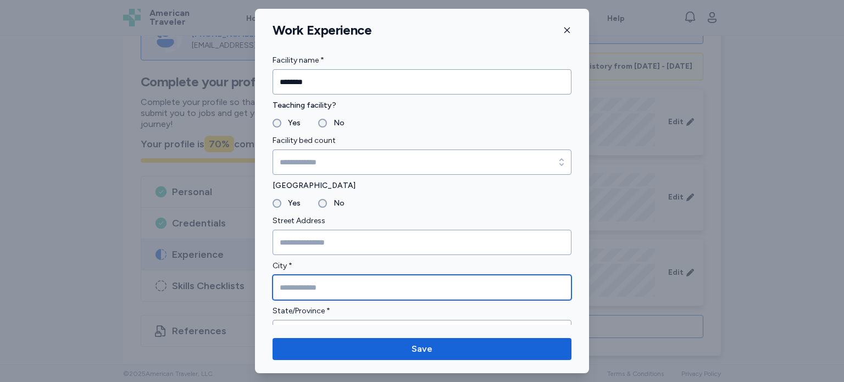
click at [339, 283] on input "City *" at bounding box center [421, 287] width 299 height 25
type input "******"
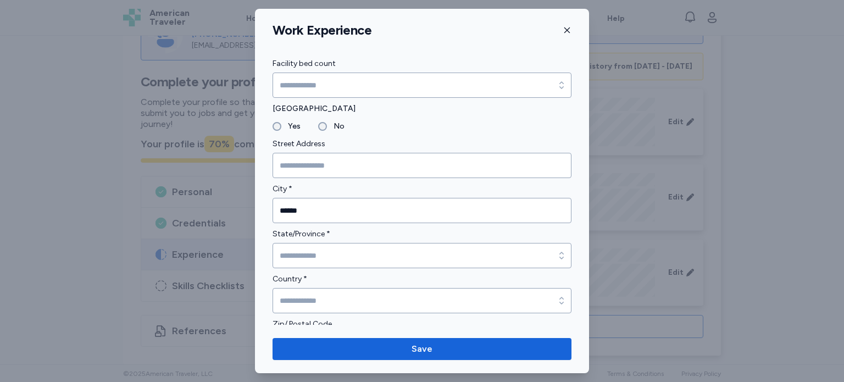
scroll to position [176, 0]
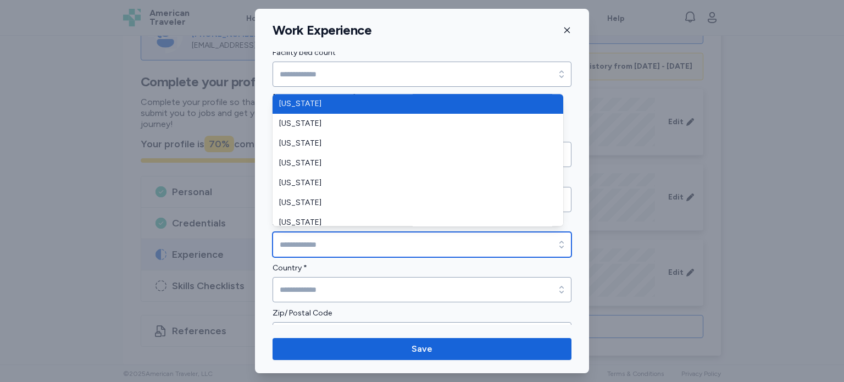
click at [361, 247] on input "State/Province *" at bounding box center [421, 244] width 299 height 25
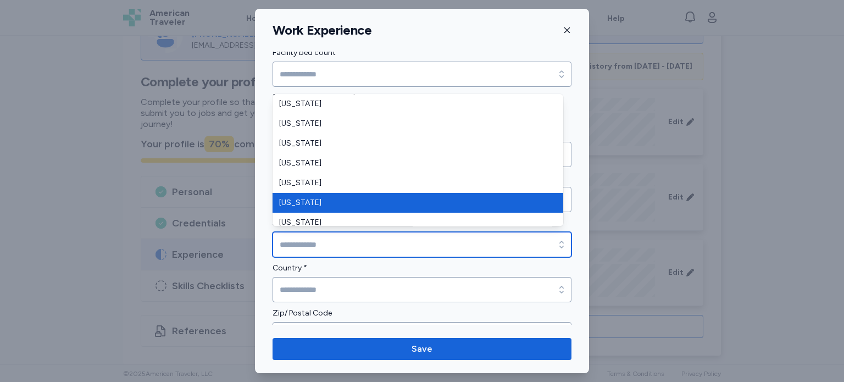
type input "********"
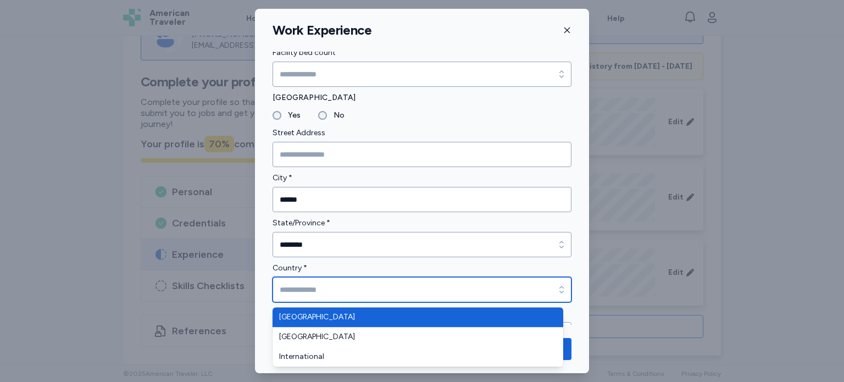
click at [453, 285] on input "Country *" at bounding box center [421, 289] width 299 height 25
type input "**********"
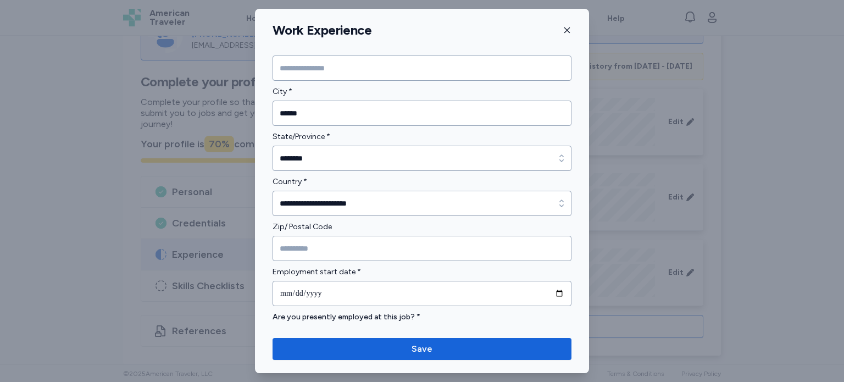
scroll to position [264, 0]
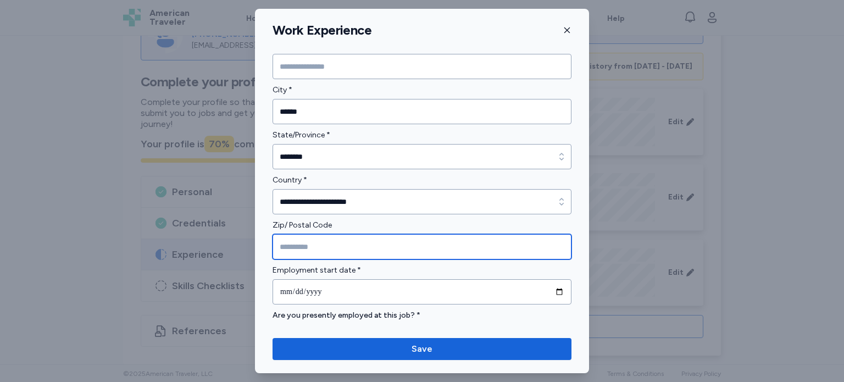
click at [294, 244] on input "Zip/ Postal Code" at bounding box center [421, 246] width 299 height 25
type input "*****"
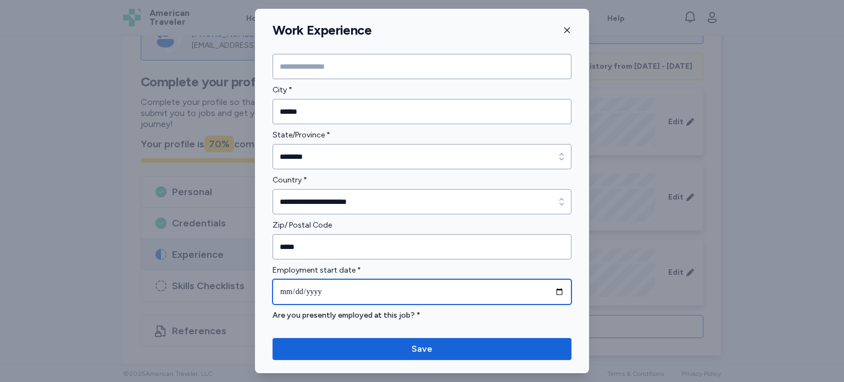
click at [355, 289] on input "date" at bounding box center [421, 291] width 299 height 25
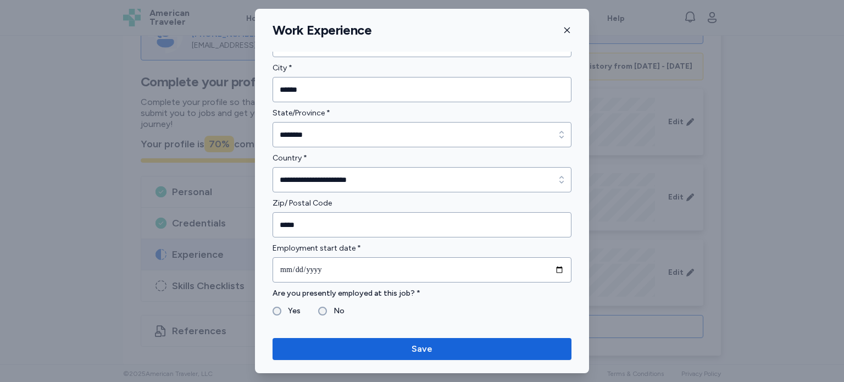
scroll to position [308, 0]
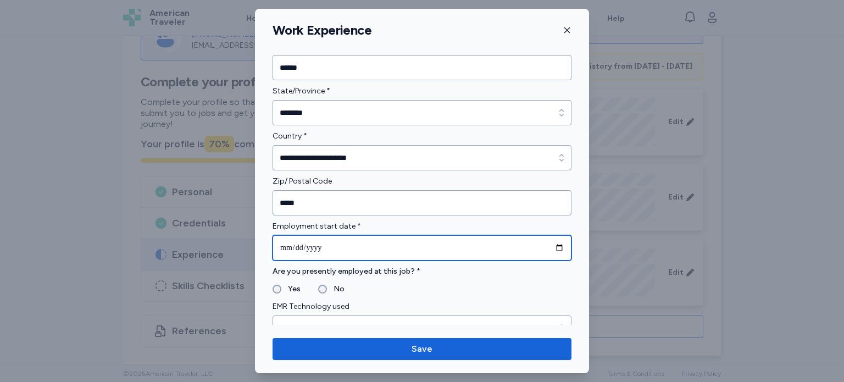
click at [333, 244] on input "date" at bounding box center [421, 247] width 299 height 25
type input "**********"
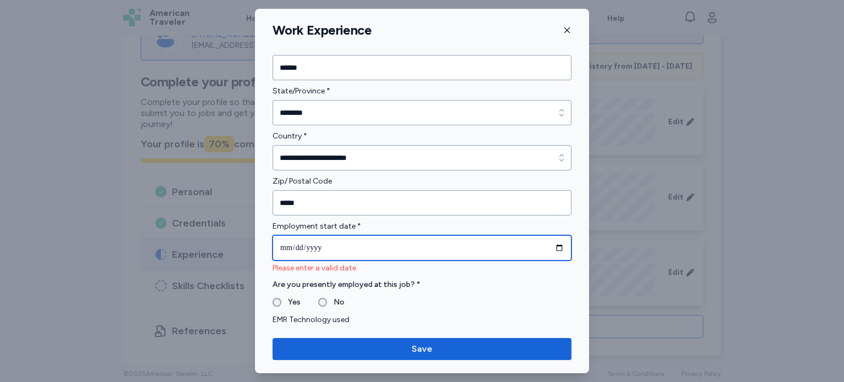
click at [283, 241] on input "date" at bounding box center [421, 247] width 299 height 25
type input "**********"
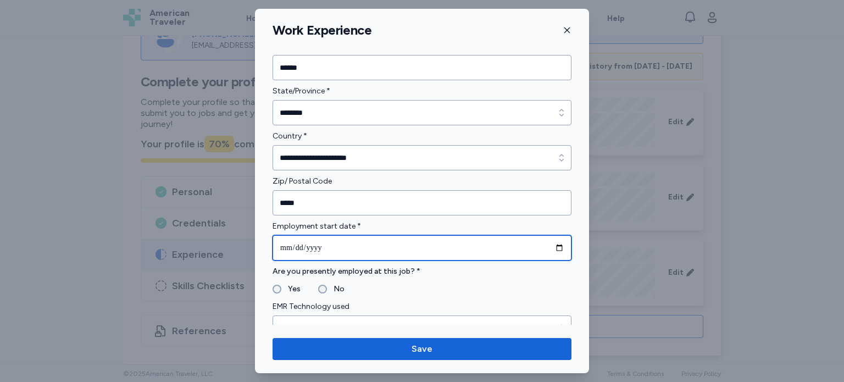
click at [283, 245] on input "**********" at bounding box center [421, 247] width 299 height 25
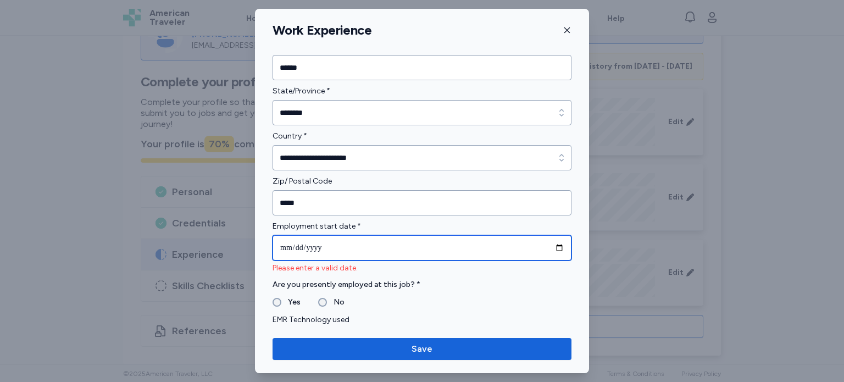
type input "**********"
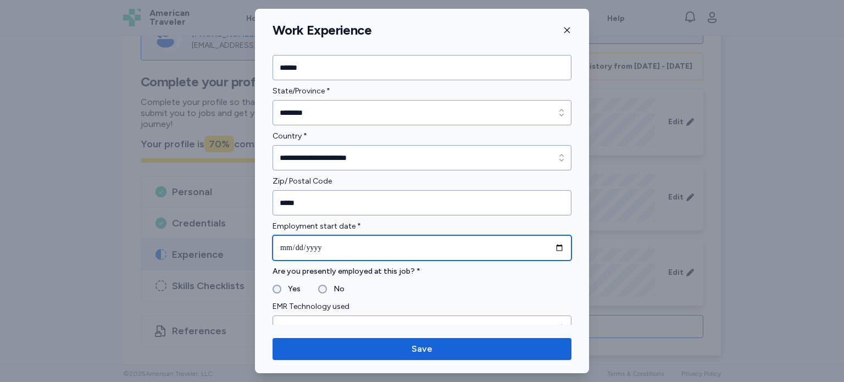
type input "**********"
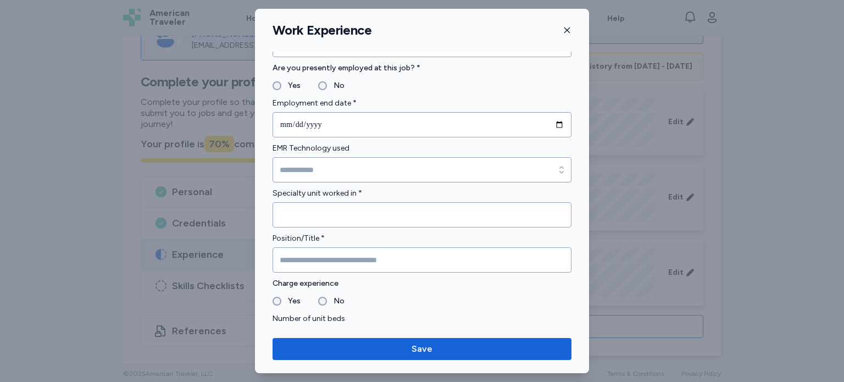
scroll to position [527, 0]
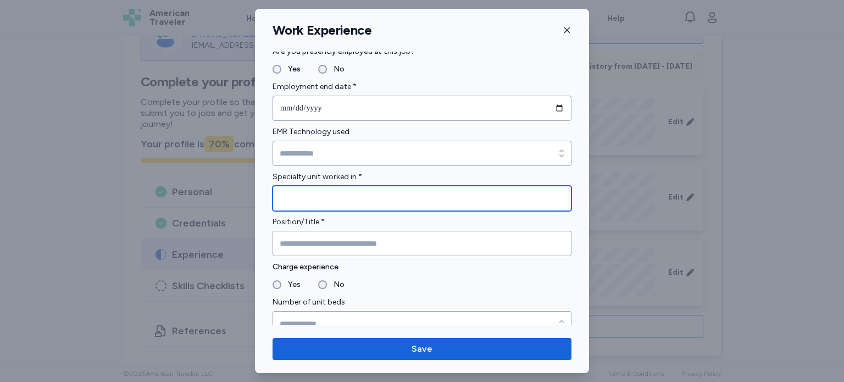
click at [297, 199] on input "Specialty unit worked in *" at bounding box center [421, 198] width 299 height 25
click at [299, 197] on input "**********" at bounding box center [421, 198] width 299 height 25
click at [348, 197] on input "**********" at bounding box center [421, 198] width 299 height 25
click at [477, 200] on input "**********" at bounding box center [421, 198] width 299 height 25
type input "**********"
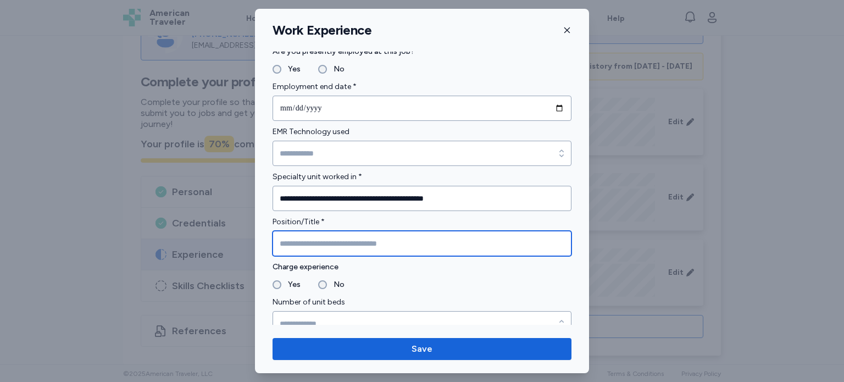
click at [336, 243] on input "Position/Title *" at bounding box center [421, 243] width 299 height 25
type input "**"
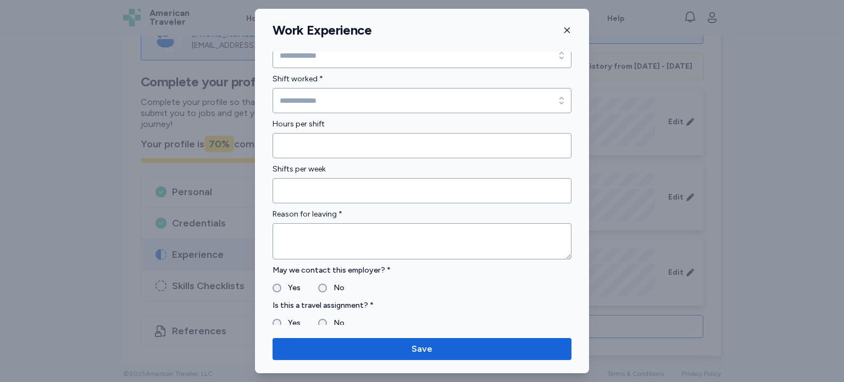
scroll to position [857, 0]
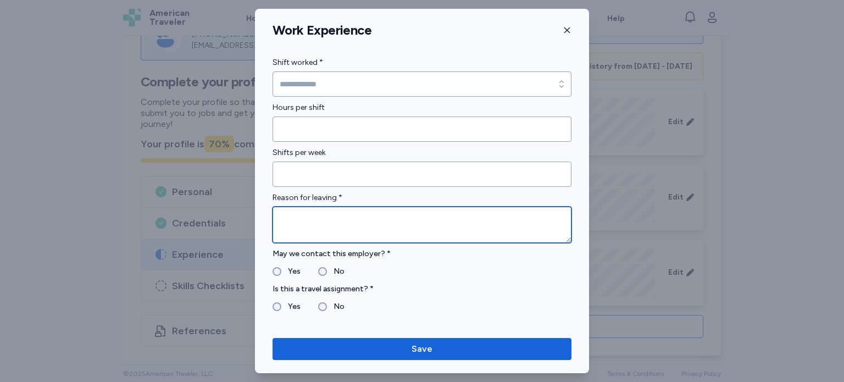
click at [374, 222] on textarea at bounding box center [421, 225] width 299 height 36
type textarea "*"
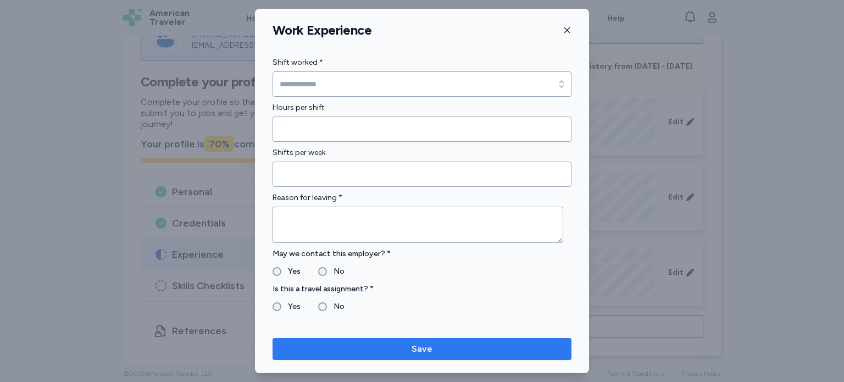
click at [514, 349] on span "Save" at bounding box center [421, 348] width 281 height 13
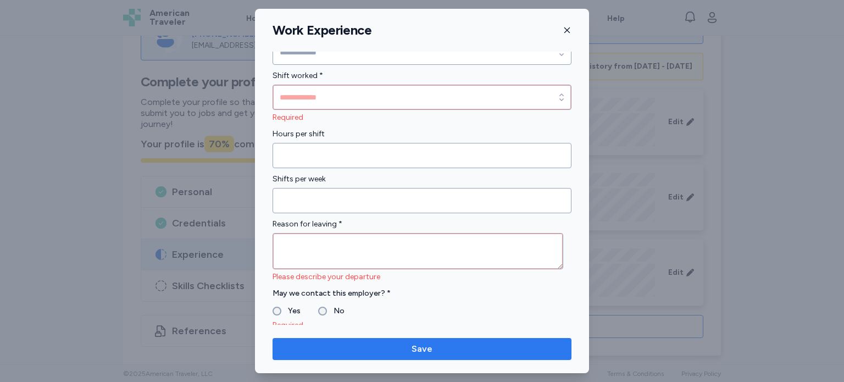
scroll to position [870, 0]
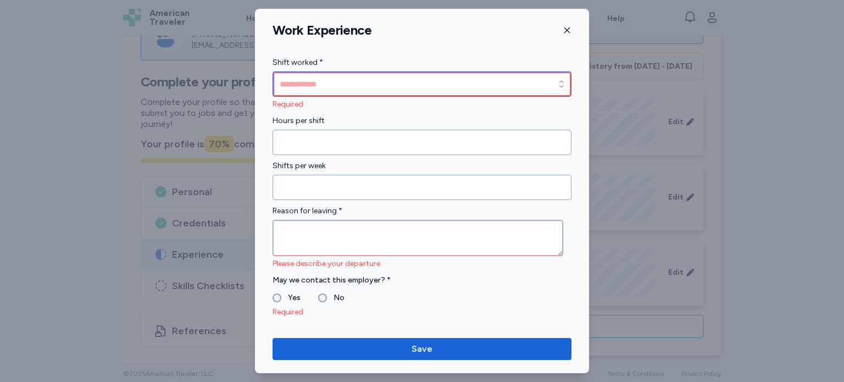
click at [392, 84] on input "Shift worked *" at bounding box center [421, 83] width 299 height 25
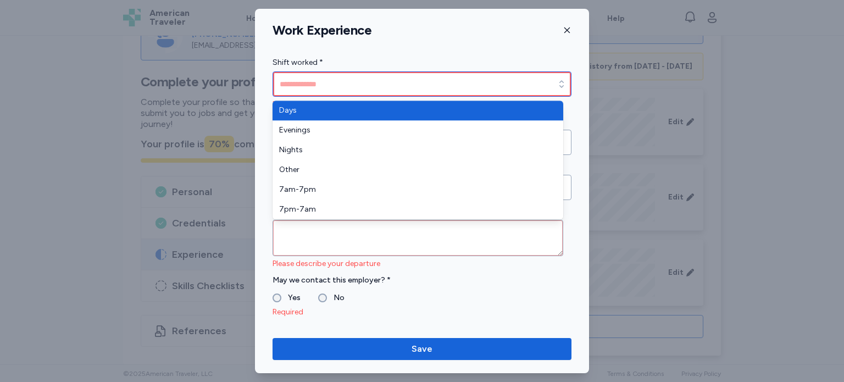
type input "****"
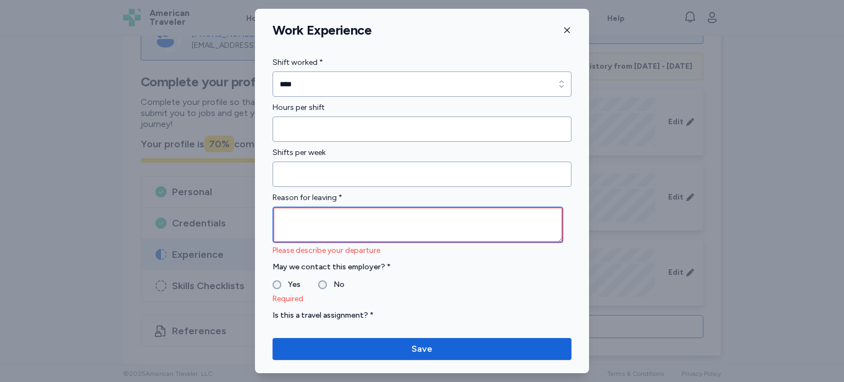
click at [385, 230] on textarea at bounding box center [417, 225] width 291 height 36
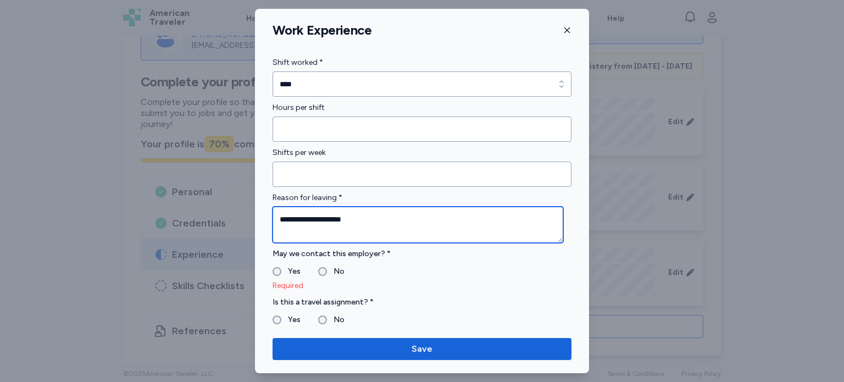
type textarea "**********"
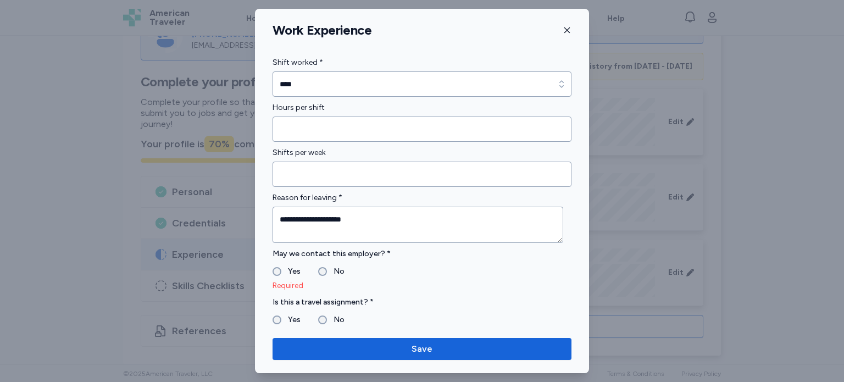
click at [272, 265] on div "Yes" at bounding box center [286, 271] width 28 height 13
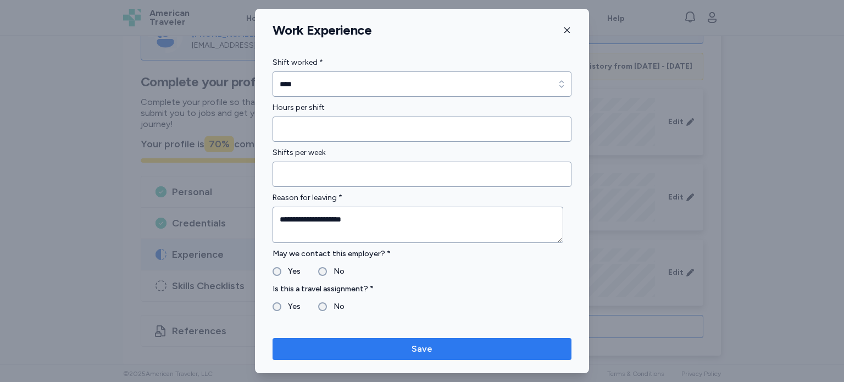
click at [388, 348] on span "Save" at bounding box center [421, 348] width 281 height 13
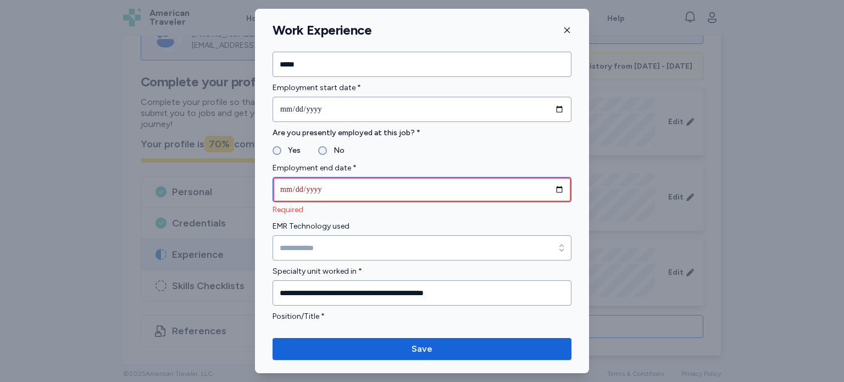
click at [349, 188] on input "date" at bounding box center [421, 189] width 299 height 25
click at [332, 185] on input "date" at bounding box center [421, 189] width 299 height 25
type input "**********"
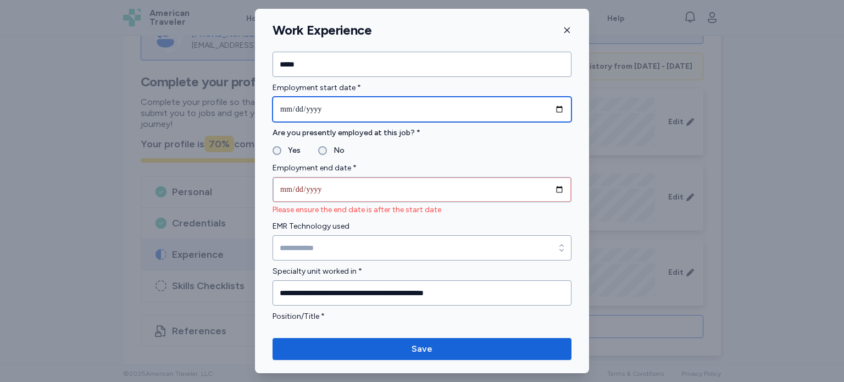
click at [327, 105] on input "**********" at bounding box center [421, 109] width 299 height 25
click at [320, 105] on input "**********" at bounding box center [421, 109] width 299 height 25
type input "**********"
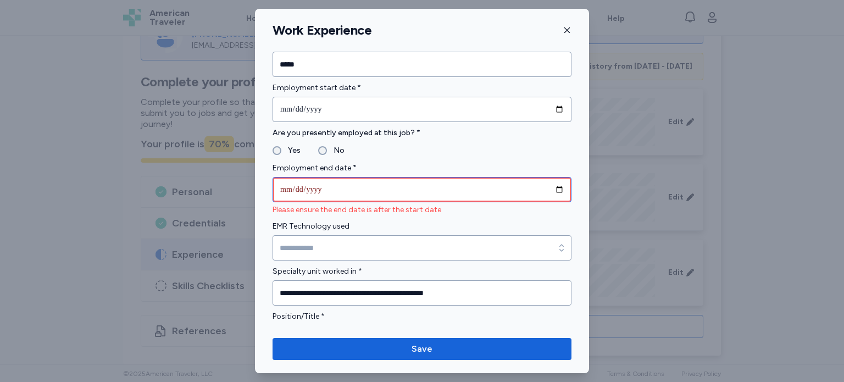
click at [327, 186] on input "**********" at bounding box center [421, 189] width 299 height 25
click at [318, 185] on input "**********" at bounding box center [421, 189] width 299 height 25
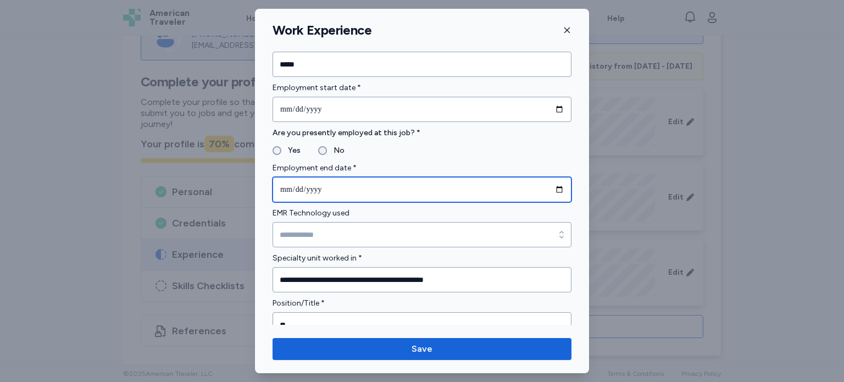
type input "**********"
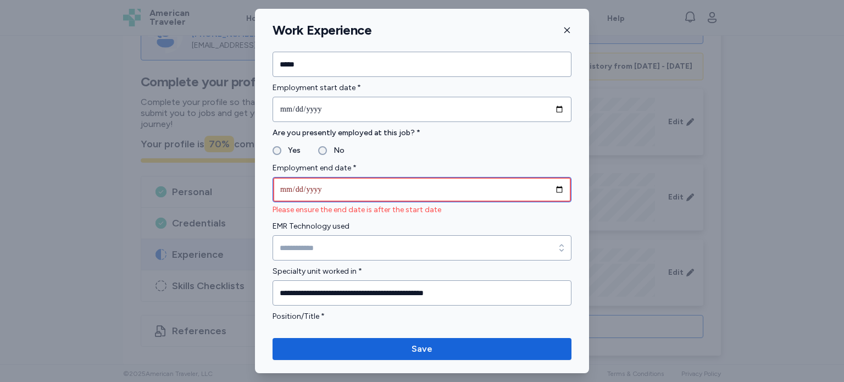
type input "**********"
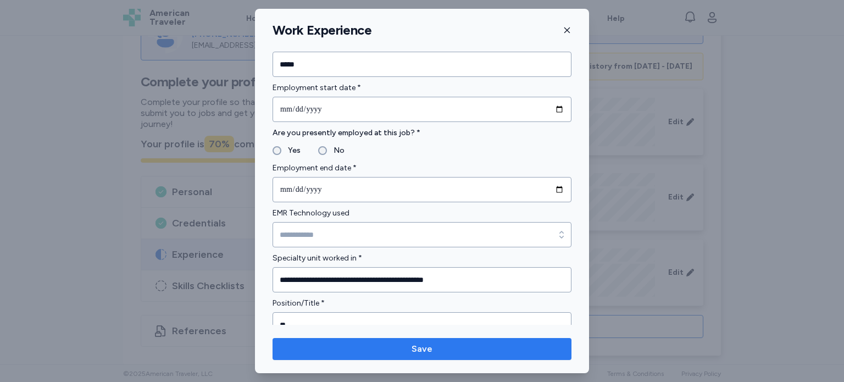
click at [489, 349] on span "Save" at bounding box center [421, 348] width 281 height 13
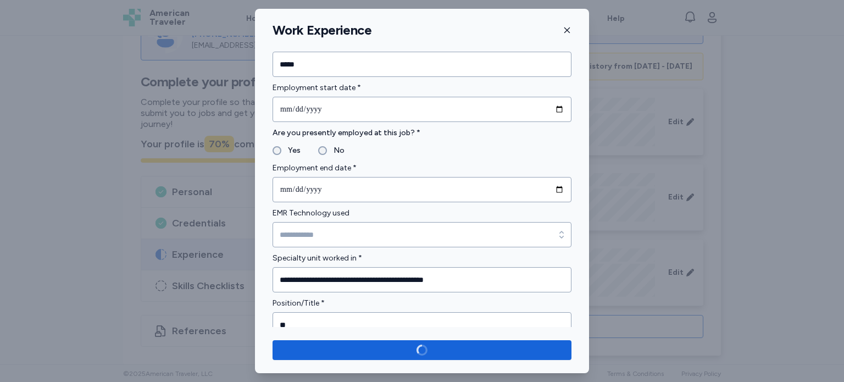
scroll to position [258, 0]
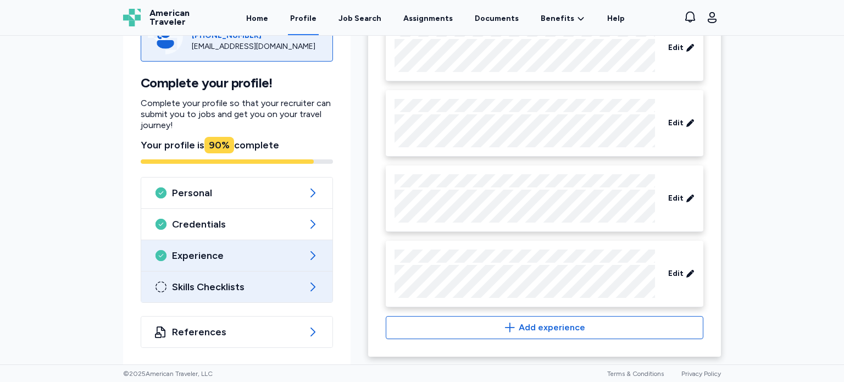
click at [274, 287] on span "Skills Checklists" at bounding box center [237, 286] width 130 height 13
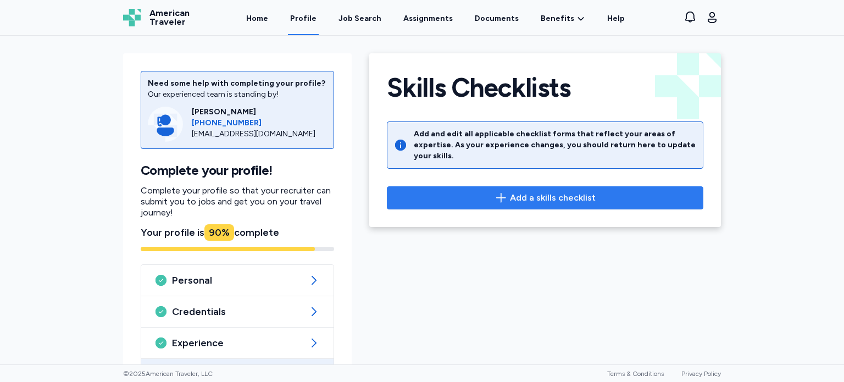
click at [556, 191] on span "Add a skills checklist" at bounding box center [553, 197] width 86 height 13
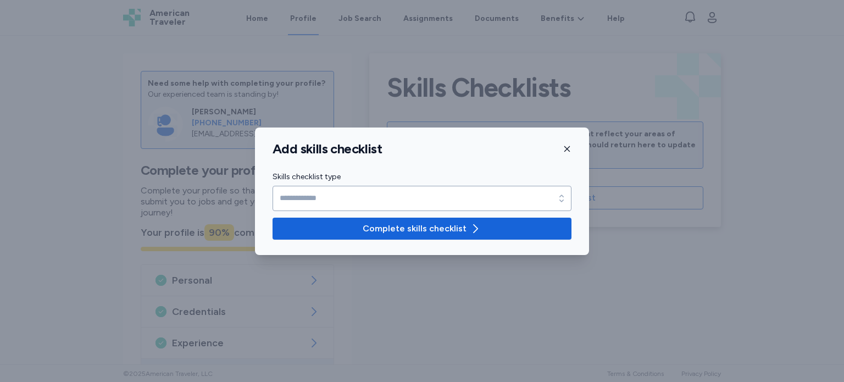
click at [423, 303] on div at bounding box center [422, 191] width 844 height 382
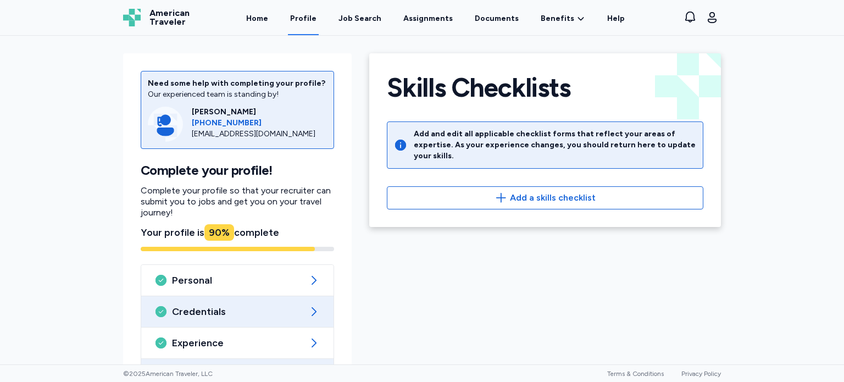
click at [294, 307] on span "Credentials" at bounding box center [237, 311] width 131 height 13
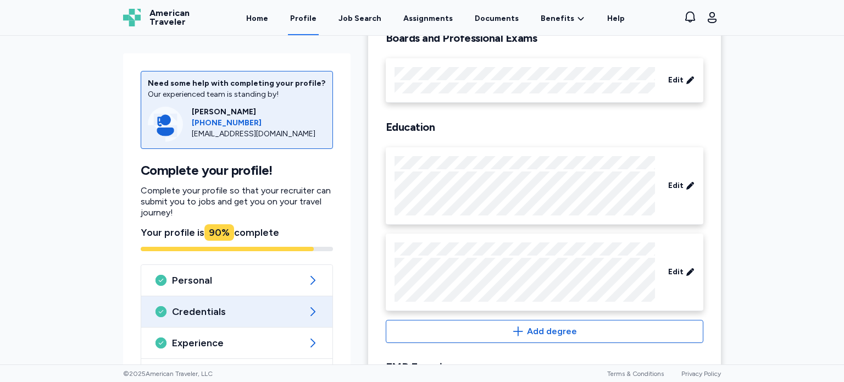
scroll to position [97, 0]
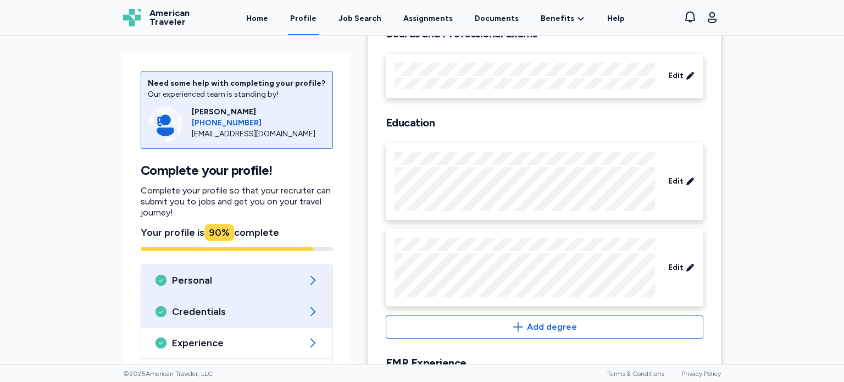
click at [310, 274] on icon at bounding box center [312, 280] width 13 height 13
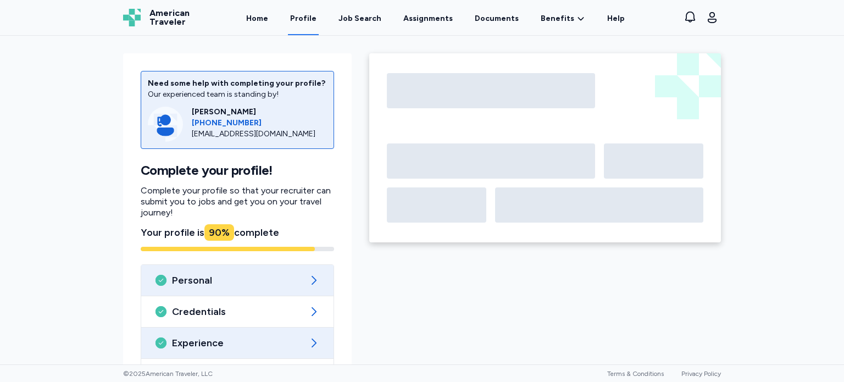
click at [307, 346] on icon at bounding box center [313, 342] width 13 height 13
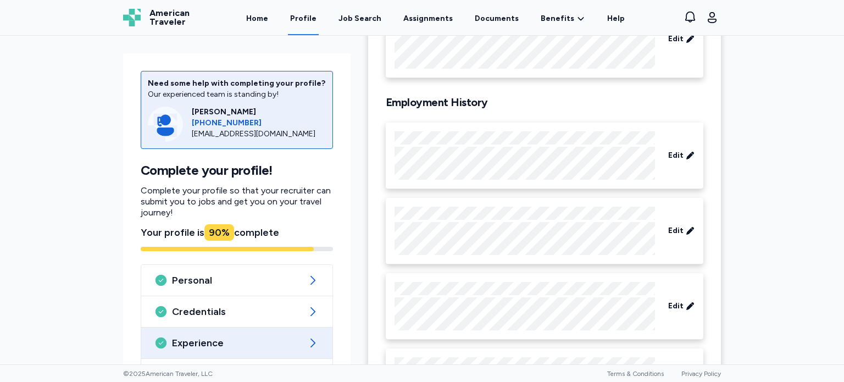
scroll to position [155, 0]
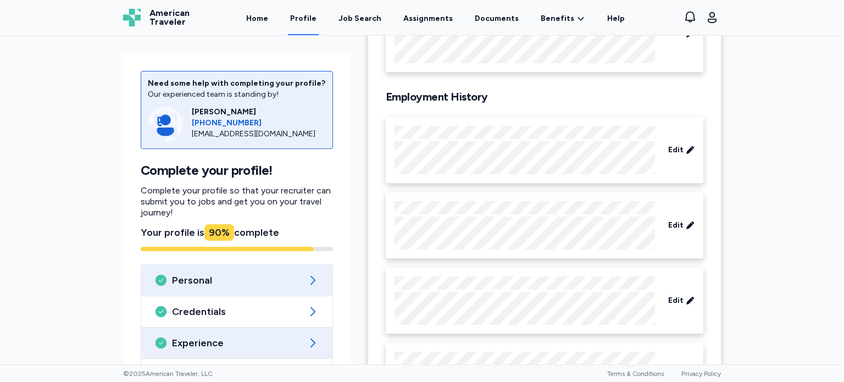
click at [306, 276] on icon at bounding box center [312, 280] width 13 height 13
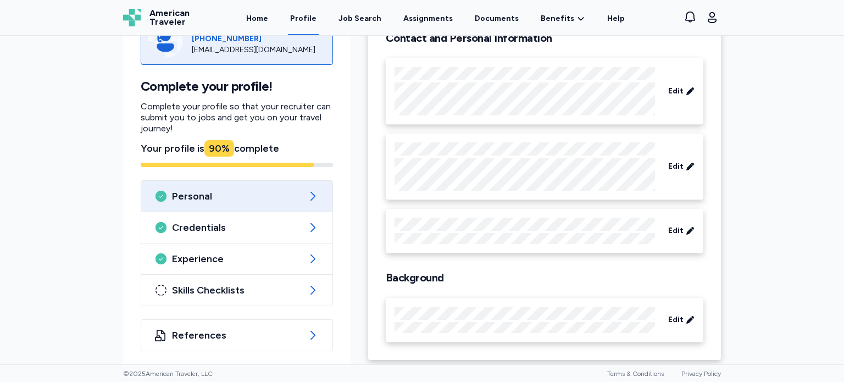
scroll to position [96, 0]
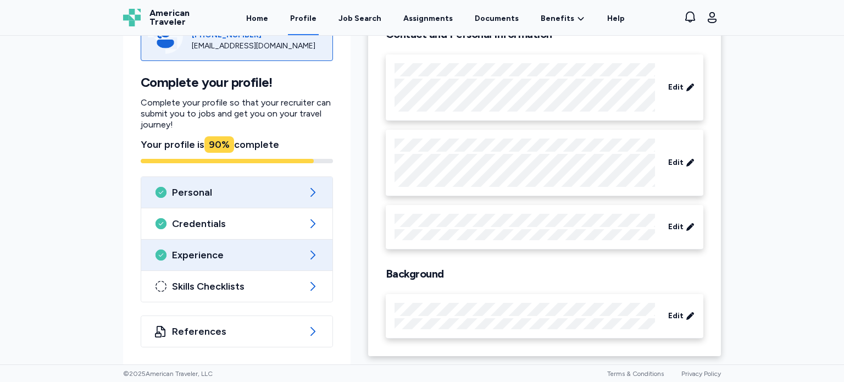
click at [313, 254] on icon at bounding box center [312, 254] width 13 height 13
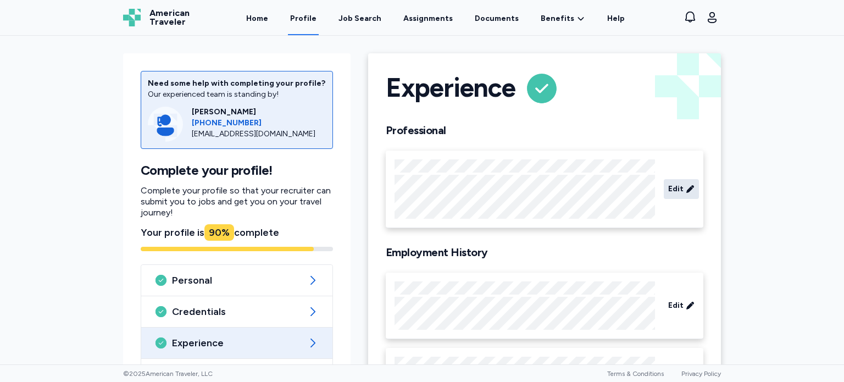
click at [668, 185] on span "Edit" at bounding box center [675, 188] width 15 height 11
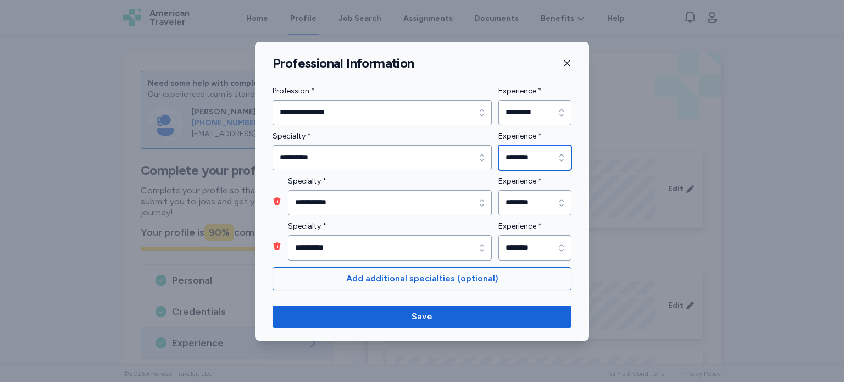
click at [561, 156] on icon "button" at bounding box center [561, 157] width 11 height 11
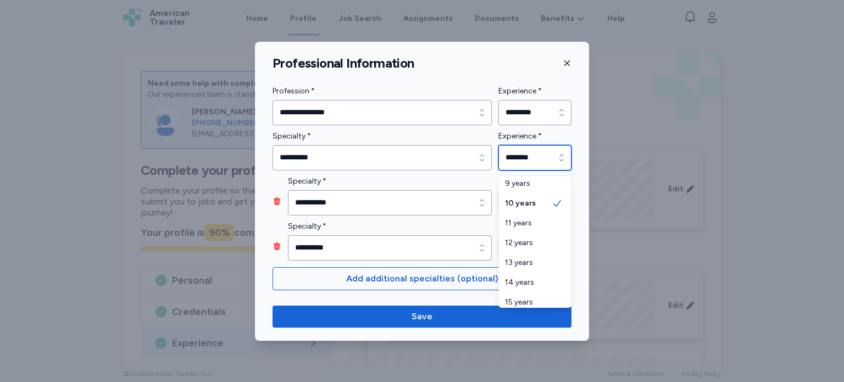
scroll to position [247, 0]
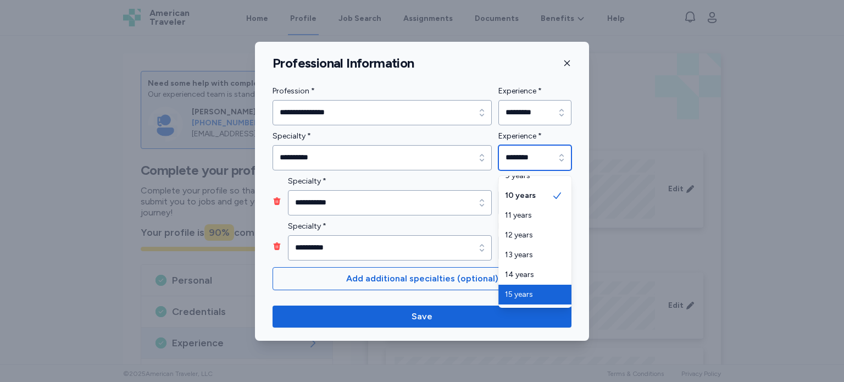
type input "********"
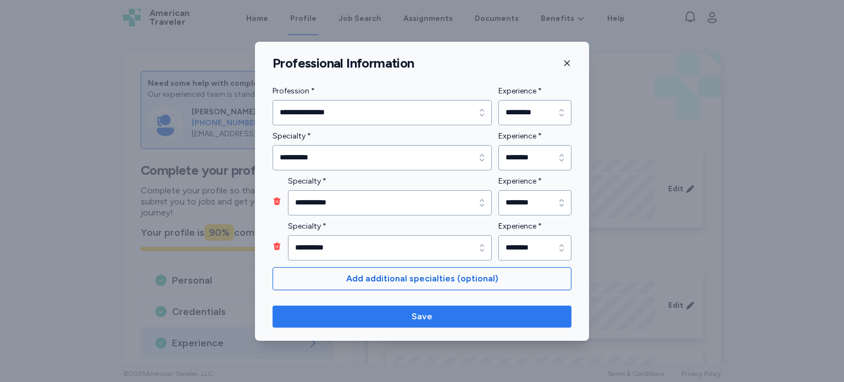
click at [531, 316] on span "Save" at bounding box center [421, 316] width 281 height 13
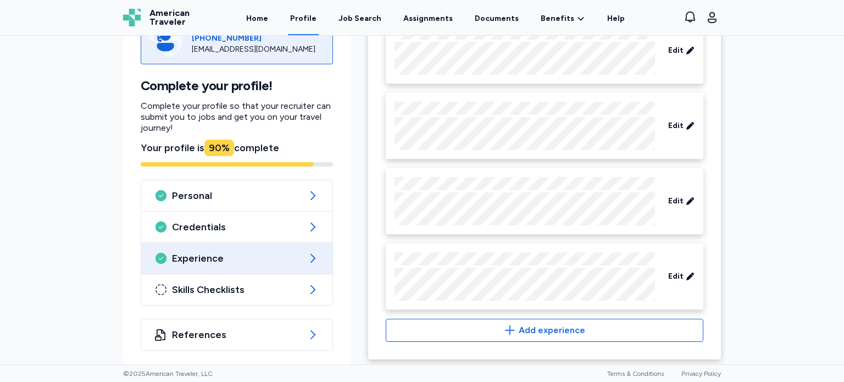
scroll to position [258, 0]
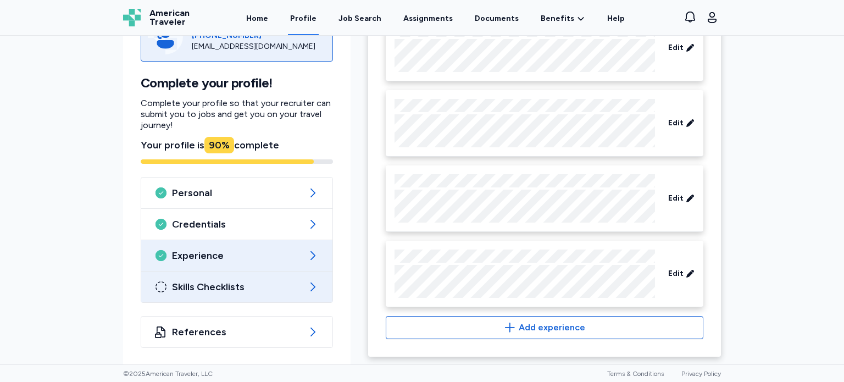
click at [310, 288] on icon at bounding box center [312, 286] width 13 height 13
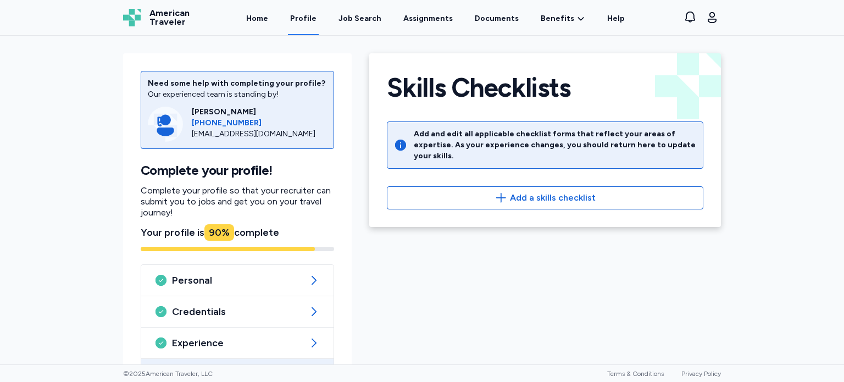
click at [561, 170] on div "Skills Checklists Add and edit all applicable checklist forms that reflect your…" at bounding box center [545, 140] width 352 height 174
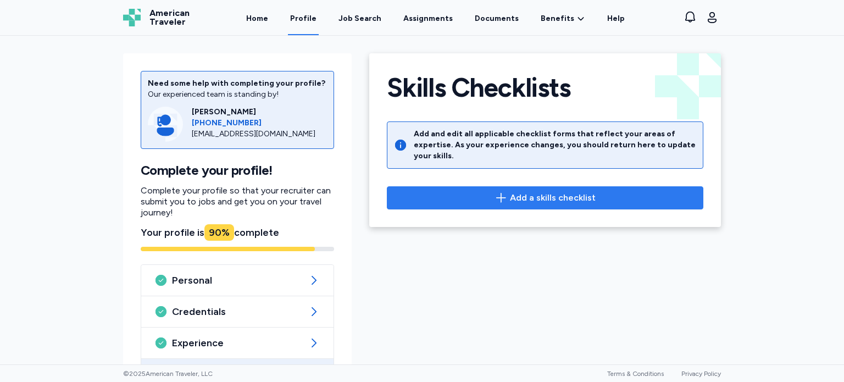
click at [567, 191] on span "Add a skills checklist" at bounding box center [553, 197] width 86 height 13
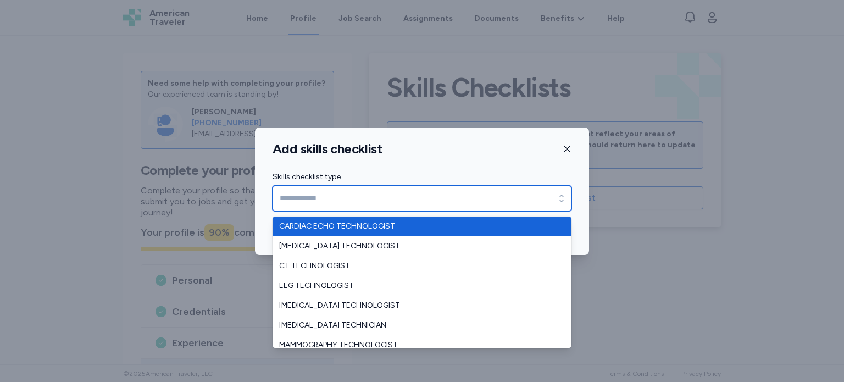
click at [535, 200] on input "Skills checklist type" at bounding box center [421, 198] width 299 height 25
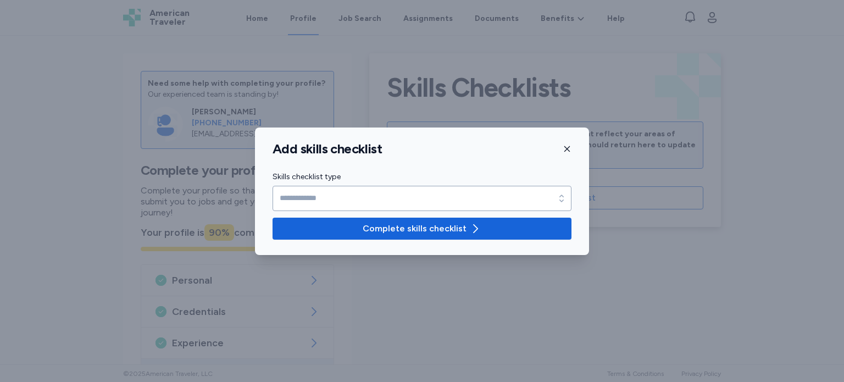
click at [565, 147] on div "Add skills checklist Skills checklist type Skills checklist type Complete skill…" at bounding box center [422, 190] width 334 height 127
click at [566, 150] on icon "button" at bounding box center [566, 148] width 9 height 9
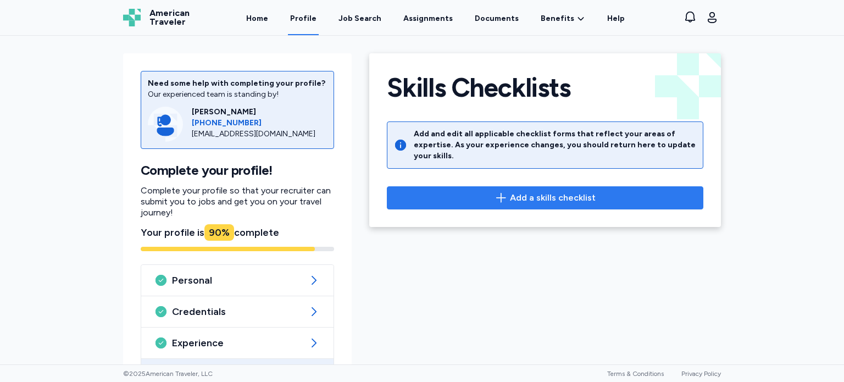
click at [533, 191] on span "Add a skills checklist" at bounding box center [553, 197] width 86 height 13
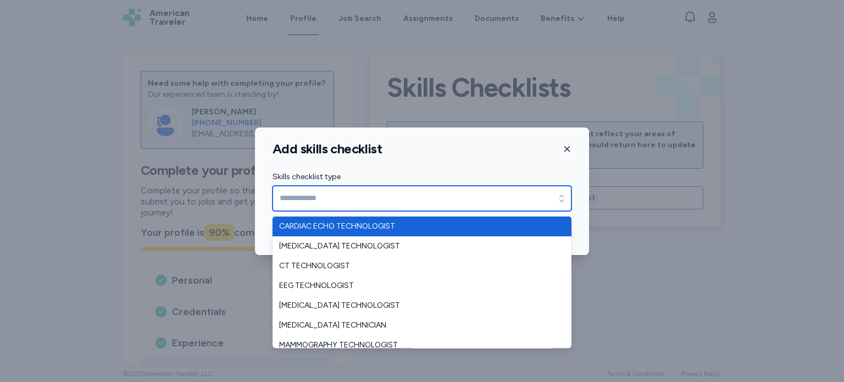
click at [503, 193] on input "Skills checklist type" at bounding box center [421, 198] width 299 height 25
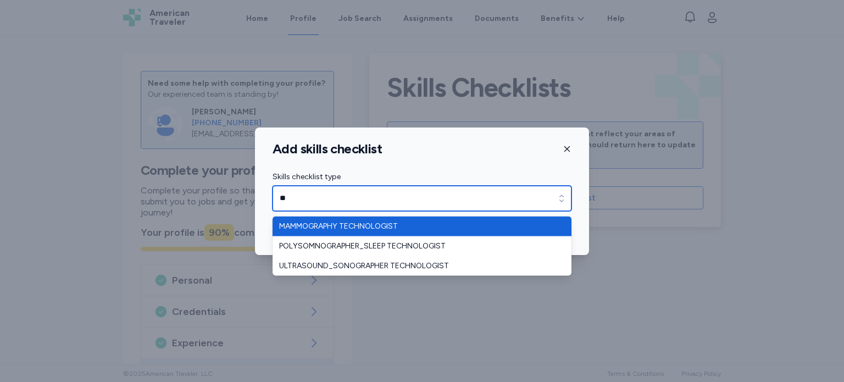
type input "***"
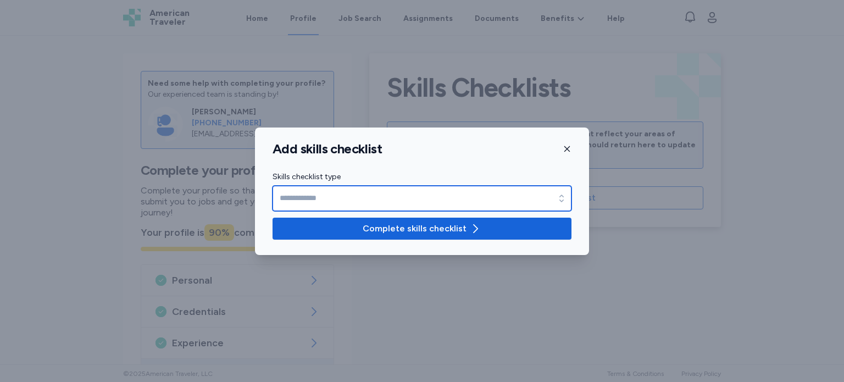
click at [559, 193] on icon "button" at bounding box center [561, 198] width 11 height 11
click at [565, 197] on icon "button" at bounding box center [561, 198] width 11 height 11
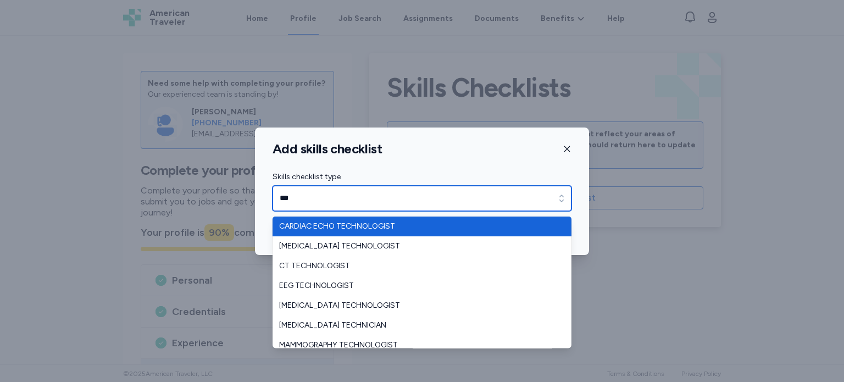
type input "***"
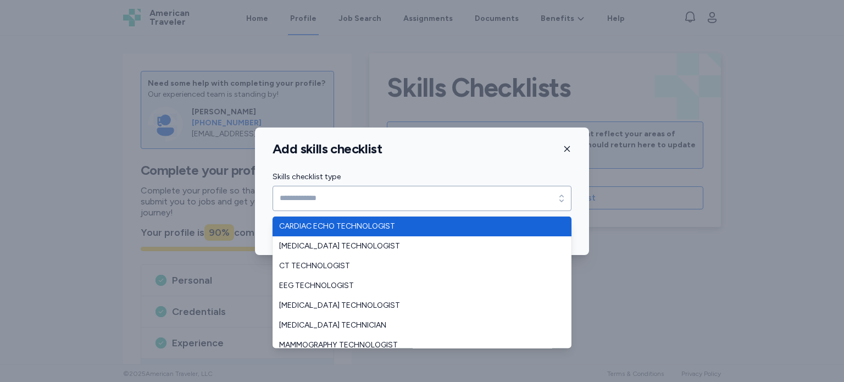
click at [570, 142] on div "Add skills checklist Skills checklist type Skills checklist type Complete skill…" at bounding box center [422, 190] width 334 height 127
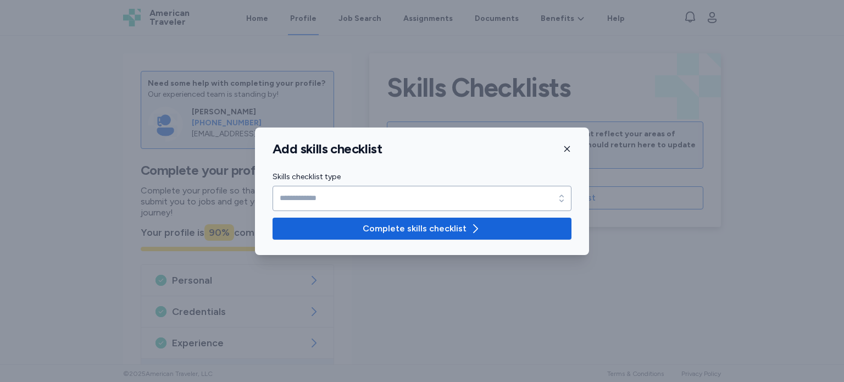
click at [567, 147] on icon "button" at bounding box center [566, 148] width 9 height 9
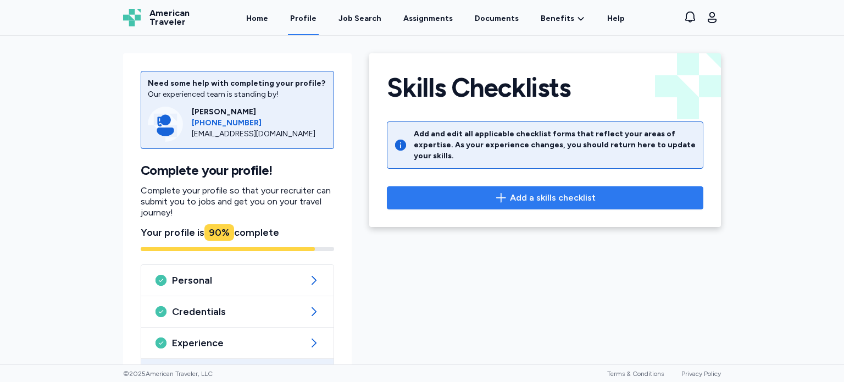
click at [567, 191] on span "Add a skills checklist" at bounding box center [553, 197] width 86 height 13
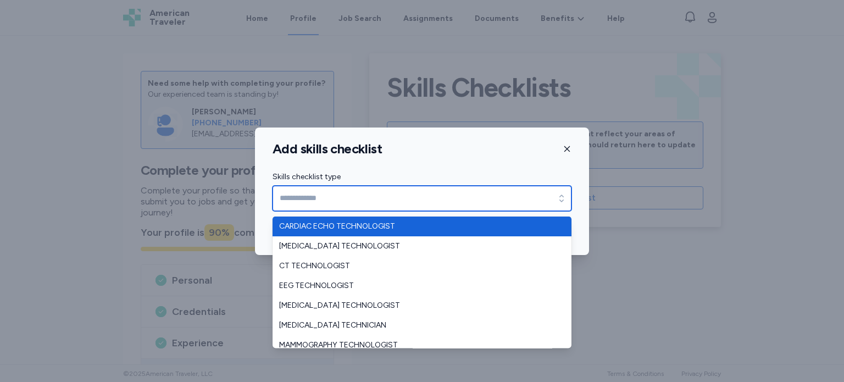
click at [559, 194] on icon "button" at bounding box center [561, 198] width 11 height 11
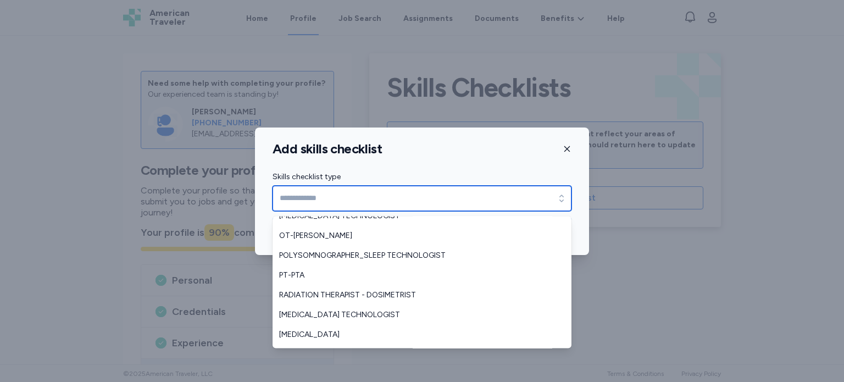
scroll to position [167, 0]
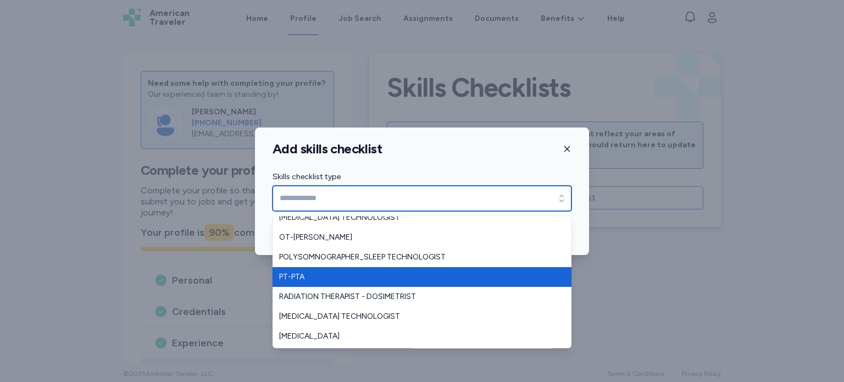
type input "******"
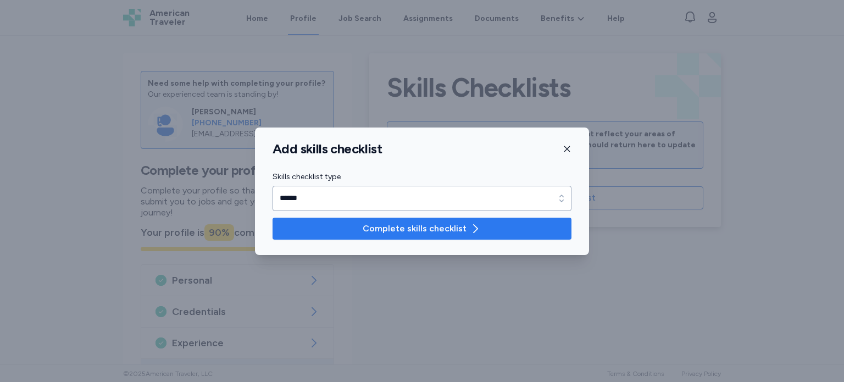
click at [449, 226] on span "Complete skills checklist" at bounding box center [415, 228] width 104 height 13
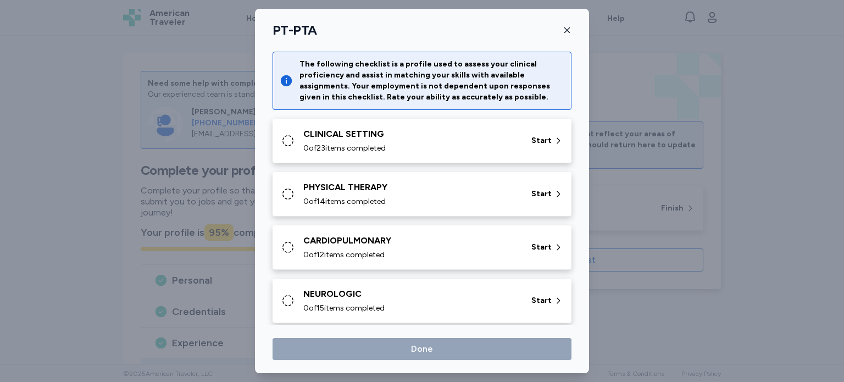
click at [287, 192] on icon at bounding box center [287, 193] width 13 height 13
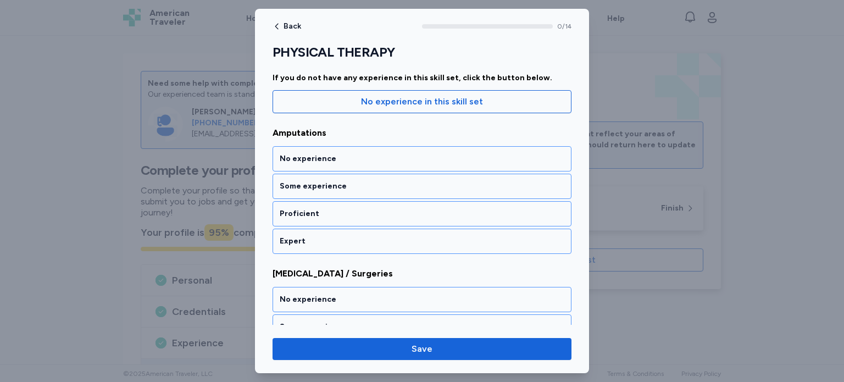
scroll to position [110, 0]
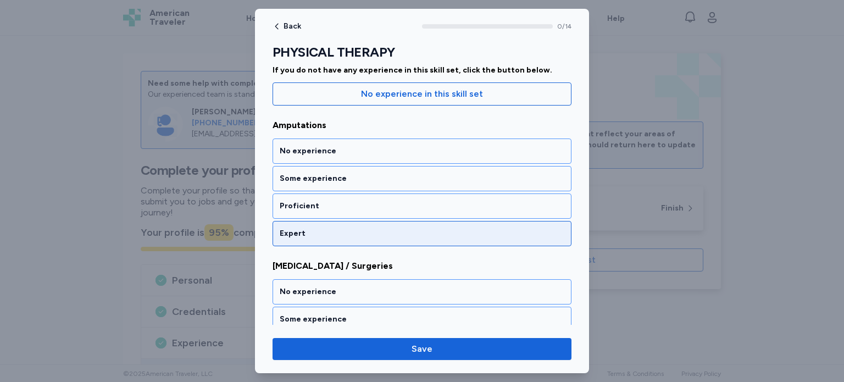
click at [533, 230] on div "Expert" at bounding box center [422, 233] width 285 height 11
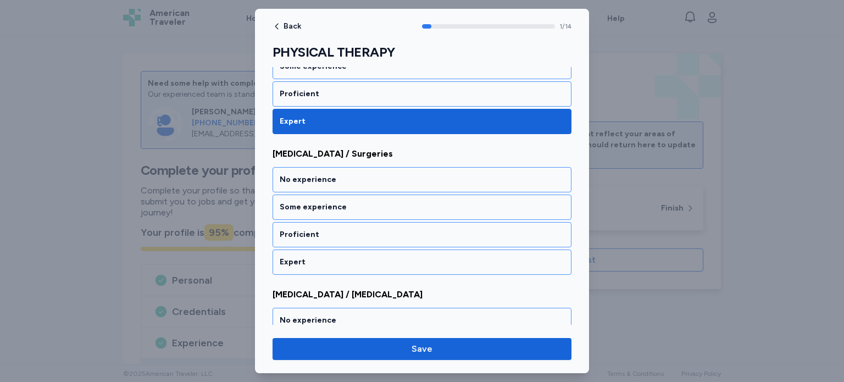
scroll to position [235, 0]
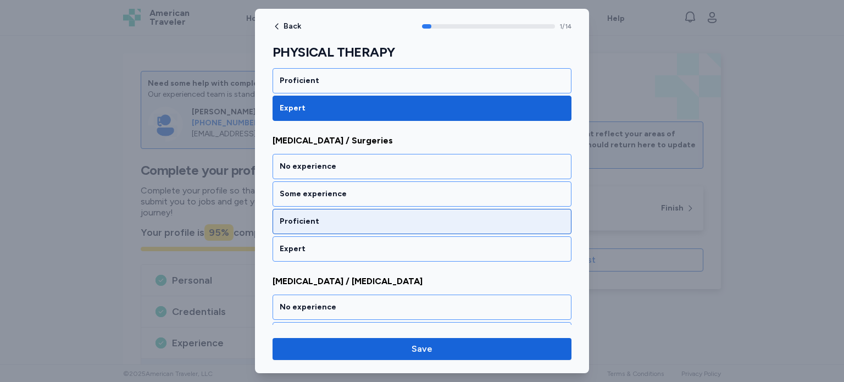
click at [526, 218] on div "Proficient" at bounding box center [422, 221] width 285 height 11
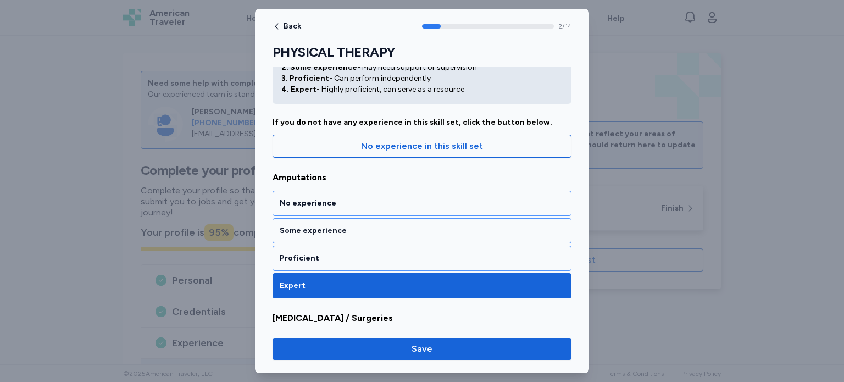
scroll to position [44, 0]
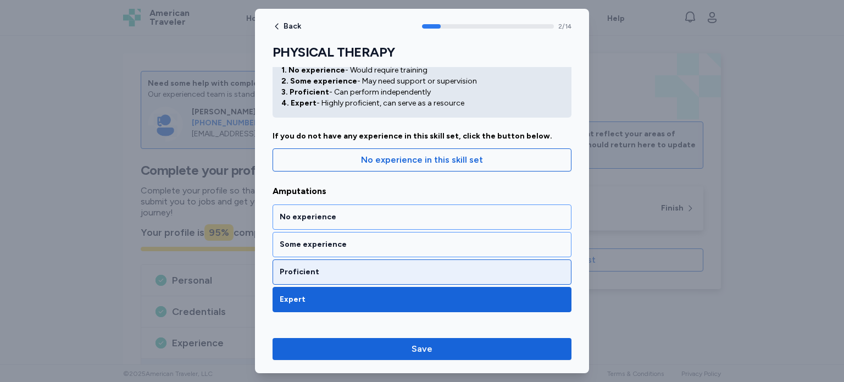
click at [436, 269] on div "Proficient" at bounding box center [422, 271] width 285 height 11
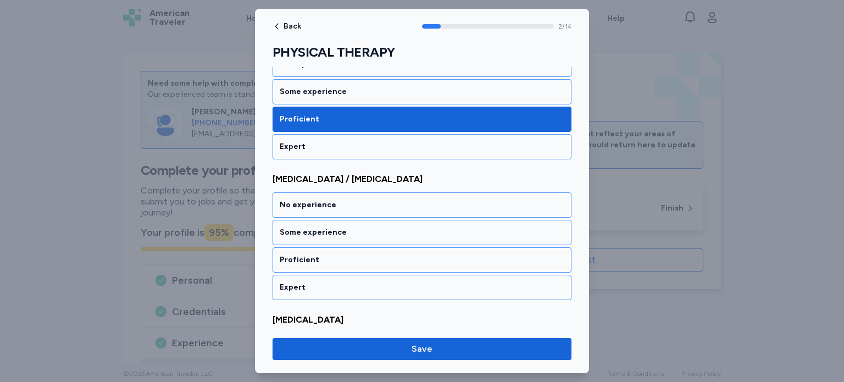
scroll to position [375, 0]
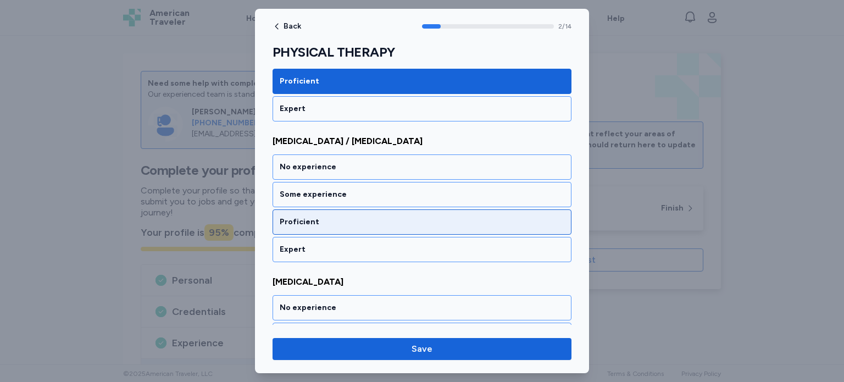
click at [440, 217] on div "Proficient" at bounding box center [422, 221] width 285 height 11
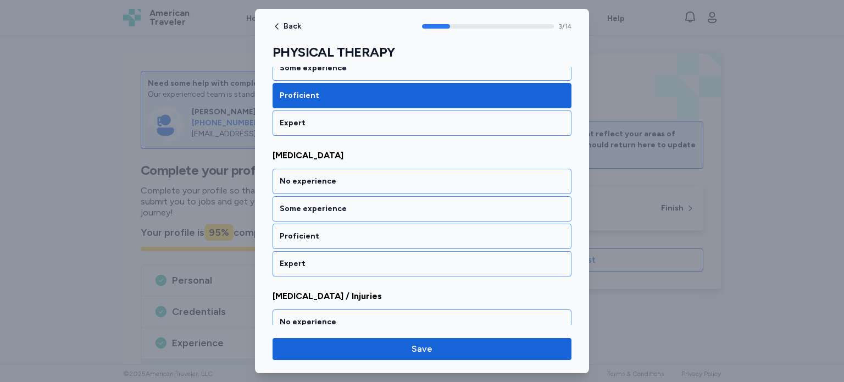
scroll to position [515, 0]
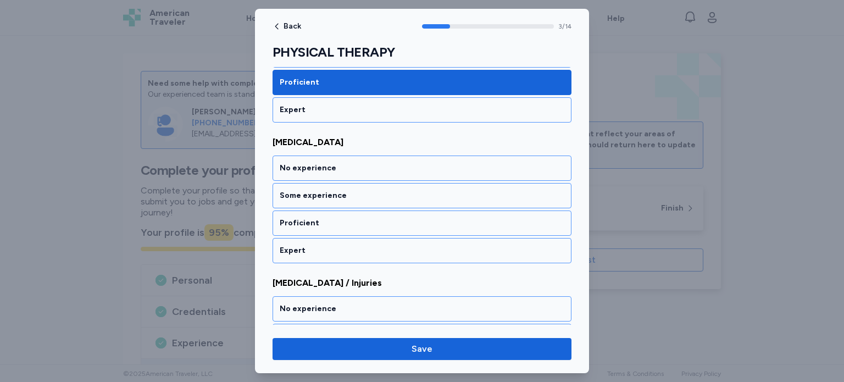
click at [440, 218] on div "Proficient" at bounding box center [422, 223] width 285 height 11
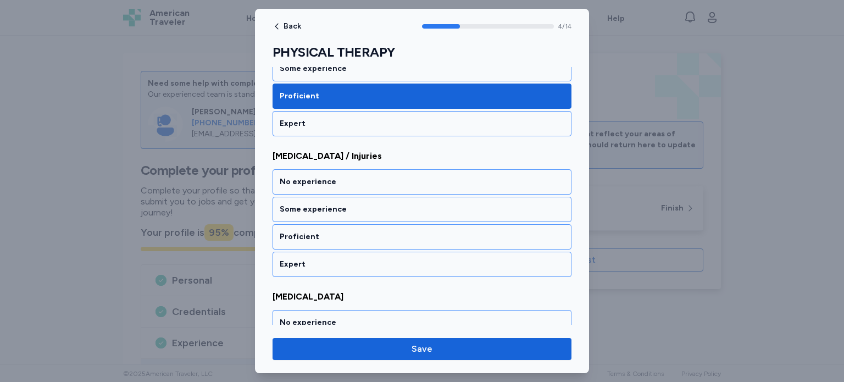
scroll to position [655, 0]
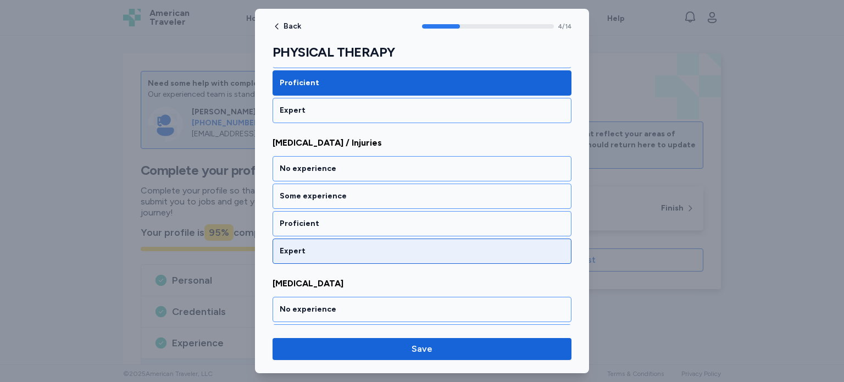
click at [442, 246] on div "Expert" at bounding box center [422, 251] width 285 height 11
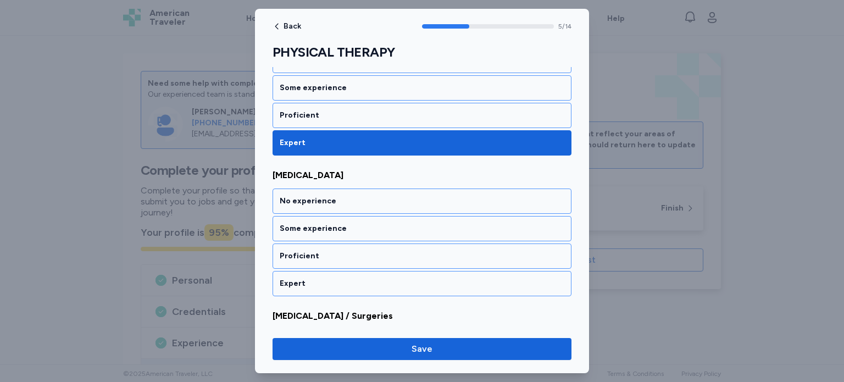
scroll to position [794, 0]
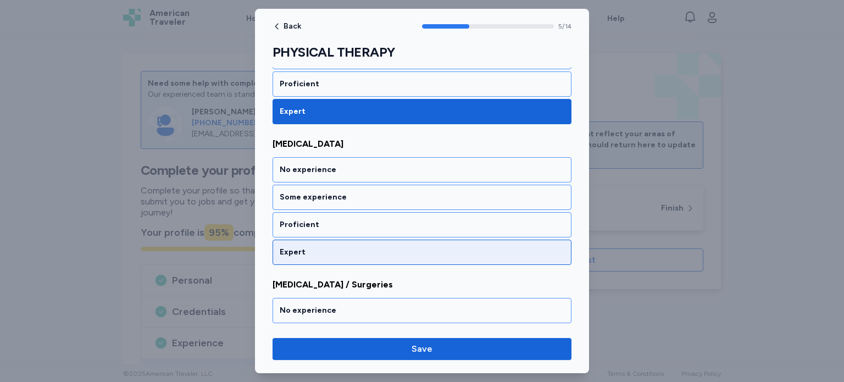
click at [441, 248] on div "Expert" at bounding box center [422, 252] width 285 height 11
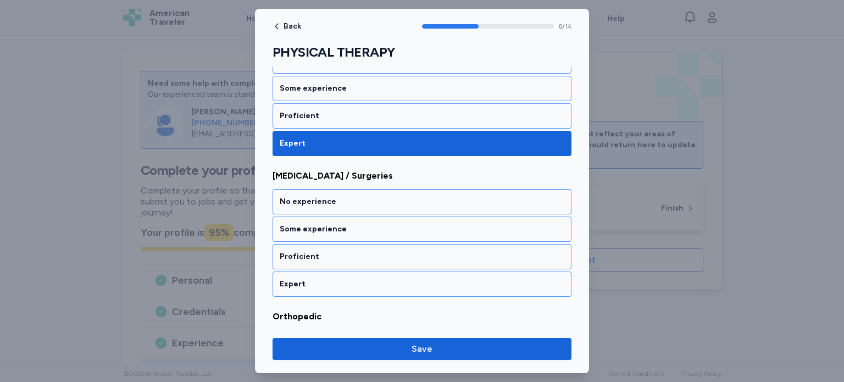
scroll to position [934, 0]
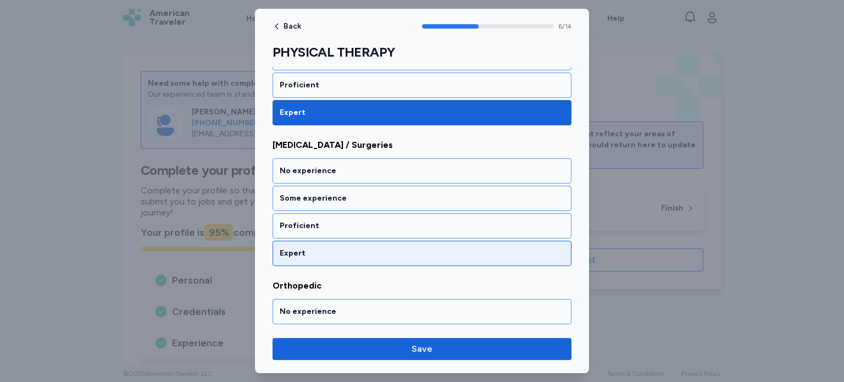
click at [440, 252] on div "Expert" at bounding box center [422, 253] width 285 height 11
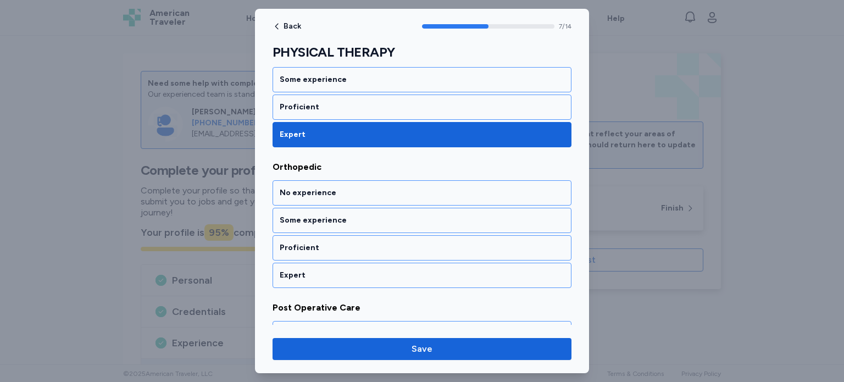
scroll to position [1074, 0]
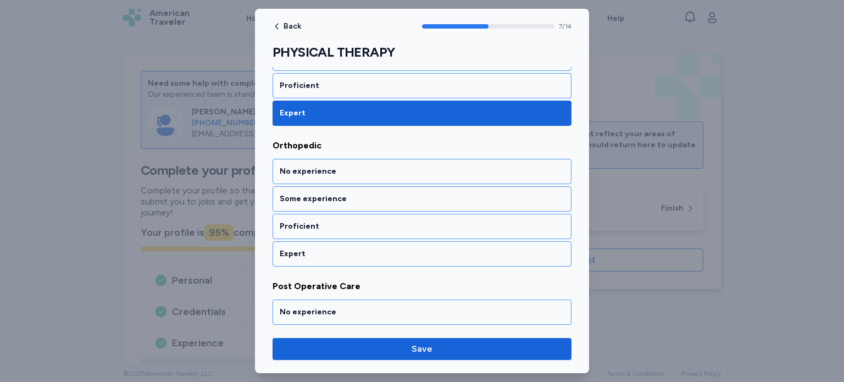
click at [440, 252] on div "Expert" at bounding box center [422, 253] width 285 height 11
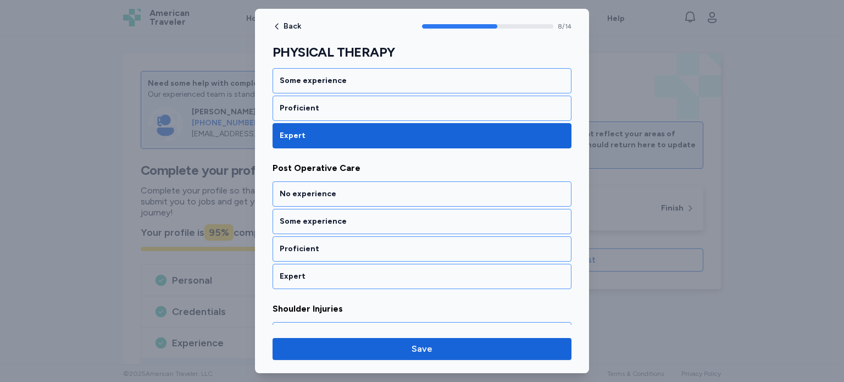
scroll to position [1213, 0]
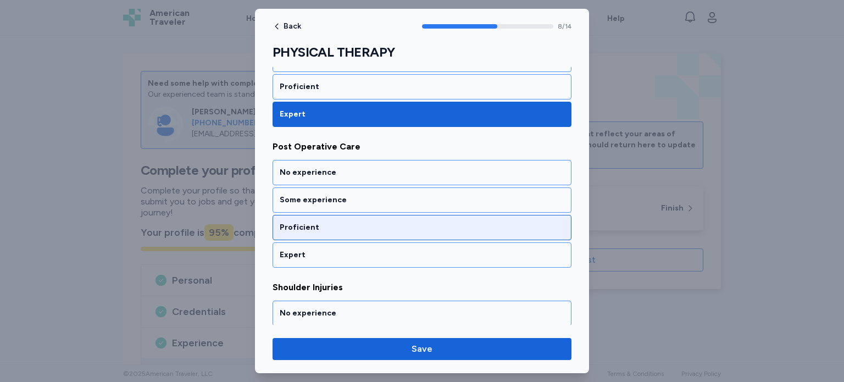
click at [456, 222] on div "Proficient" at bounding box center [422, 227] width 285 height 11
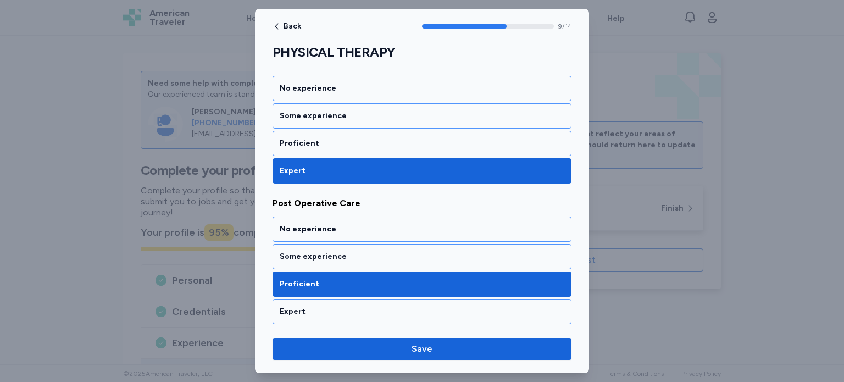
scroll to position [1156, 0]
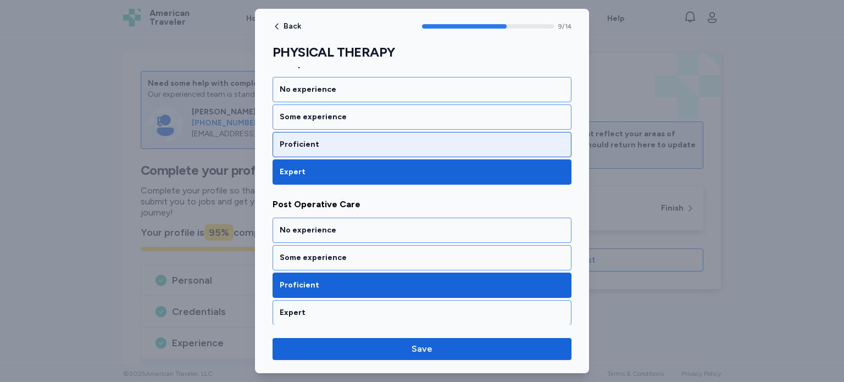
click at [531, 140] on div "Proficient" at bounding box center [422, 144] width 285 height 11
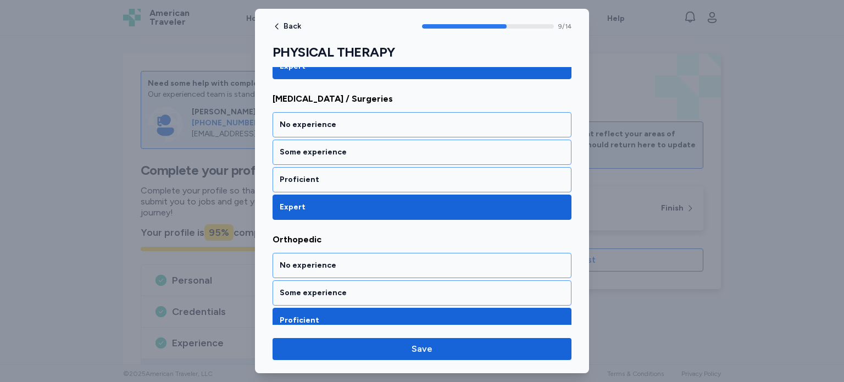
scroll to position [958, 0]
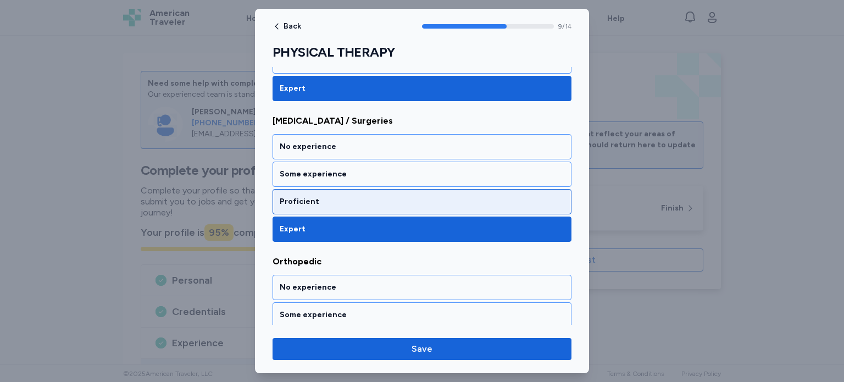
click at [543, 203] on div "Proficient" at bounding box center [421, 201] width 299 height 25
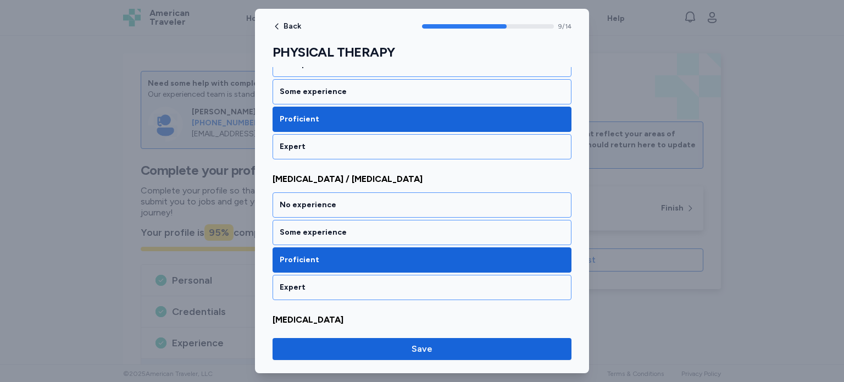
scroll to position [355, 0]
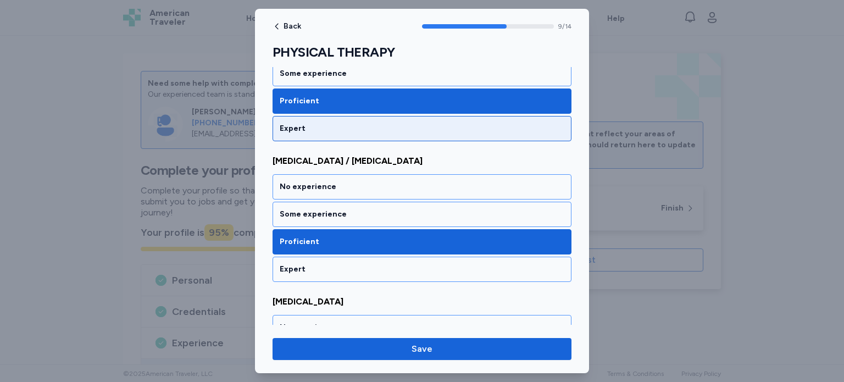
click at [546, 123] on div "Expert" at bounding box center [422, 128] width 285 height 11
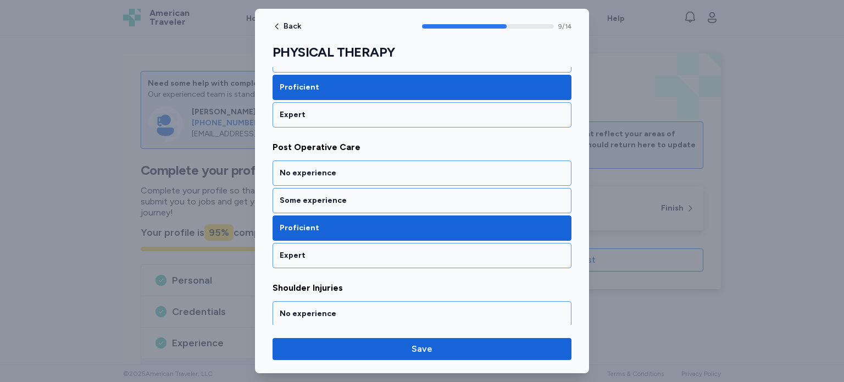
scroll to position [1188, 0]
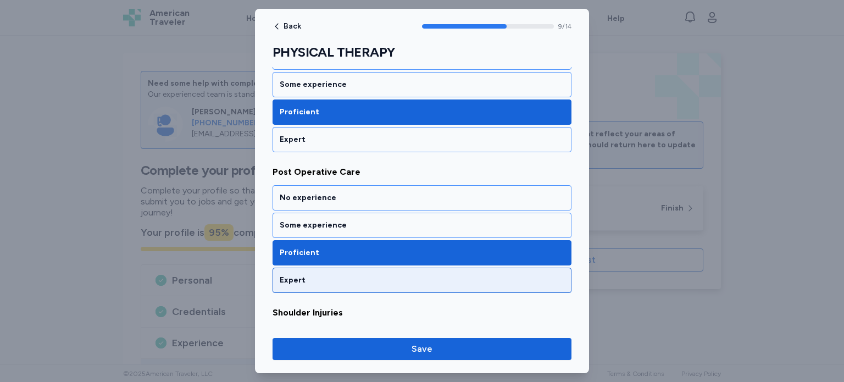
click at [547, 275] on div "Expert" at bounding box center [422, 280] width 285 height 11
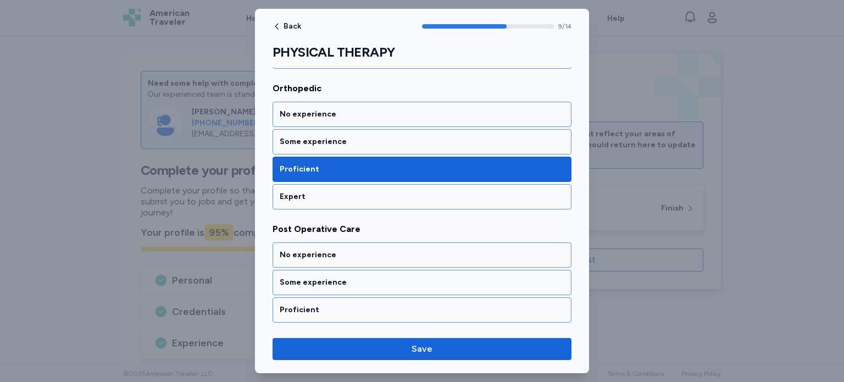
scroll to position [1121, 0]
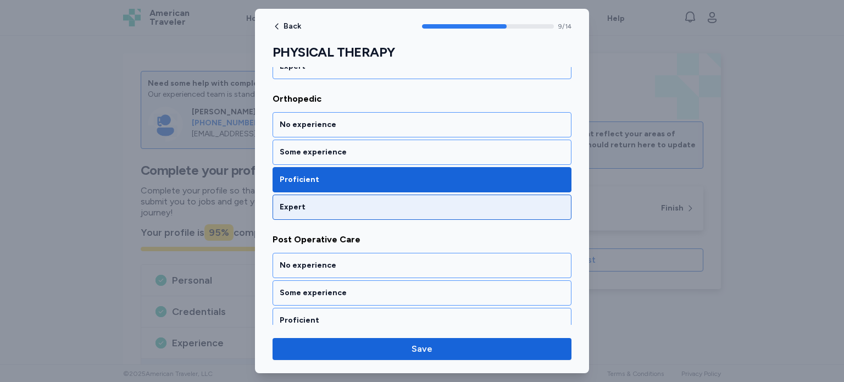
click at [545, 202] on div "Expert" at bounding box center [422, 207] width 285 height 11
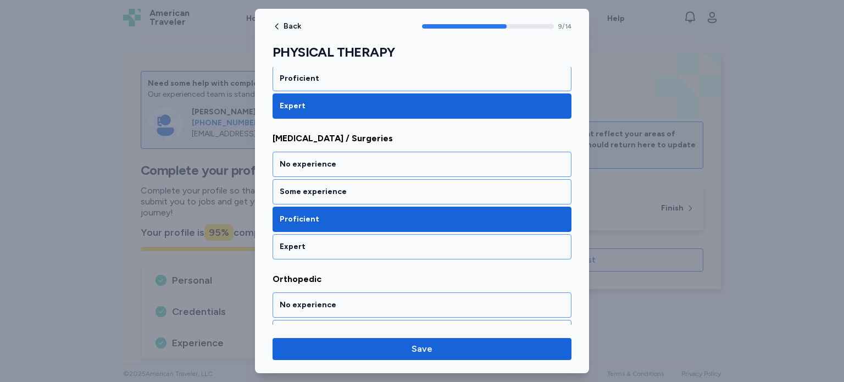
scroll to position [934, 0]
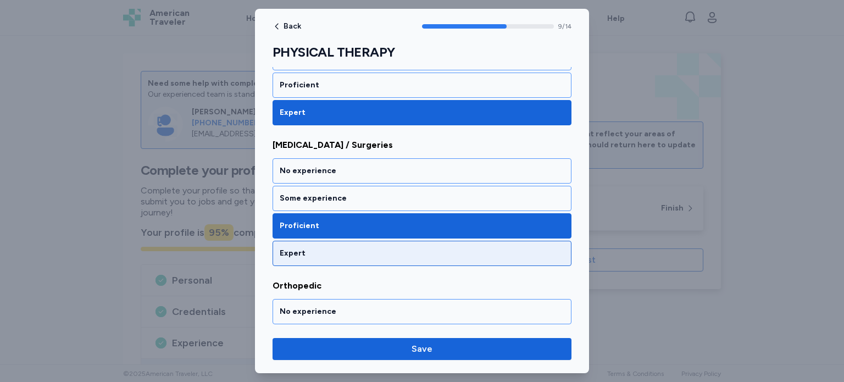
click at [548, 248] on div "Expert" at bounding box center [422, 253] width 285 height 11
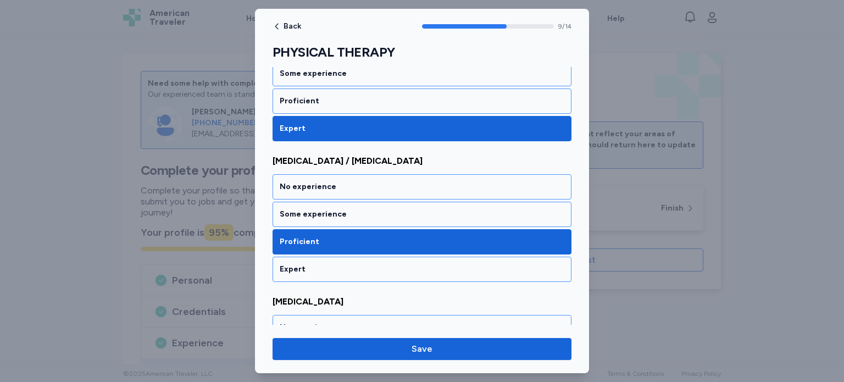
scroll to position [344, 0]
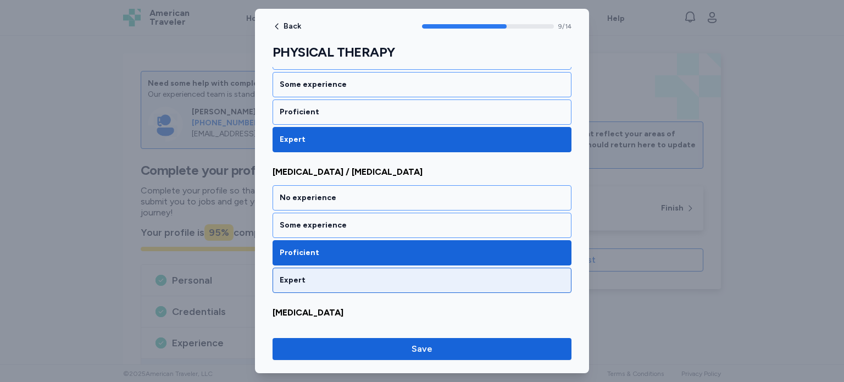
click at [508, 275] on div "Expert" at bounding box center [422, 280] width 285 height 11
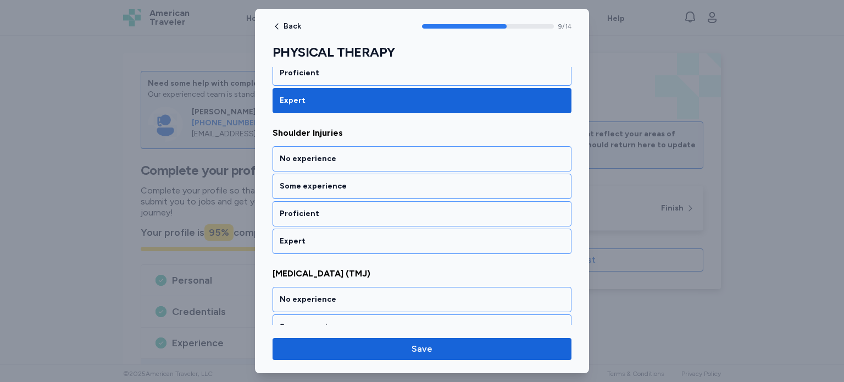
scroll to position [1400, 0]
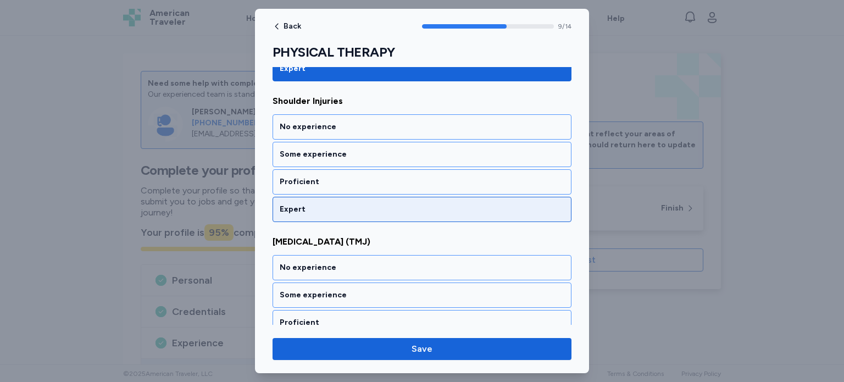
click at [543, 204] on div "Expert" at bounding box center [422, 209] width 285 height 11
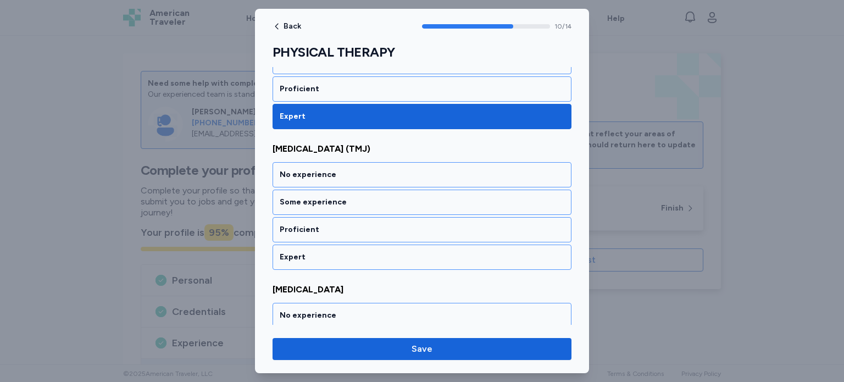
scroll to position [1493, 0]
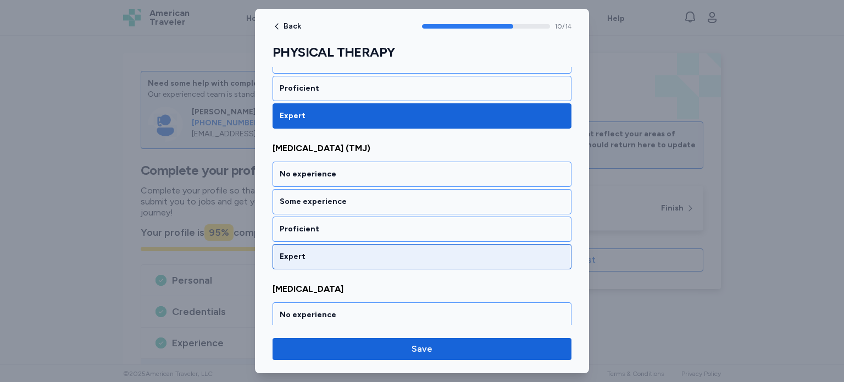
click at [536, 251] on div "Expert" at bounding box center [422, 256] width 285 height 11
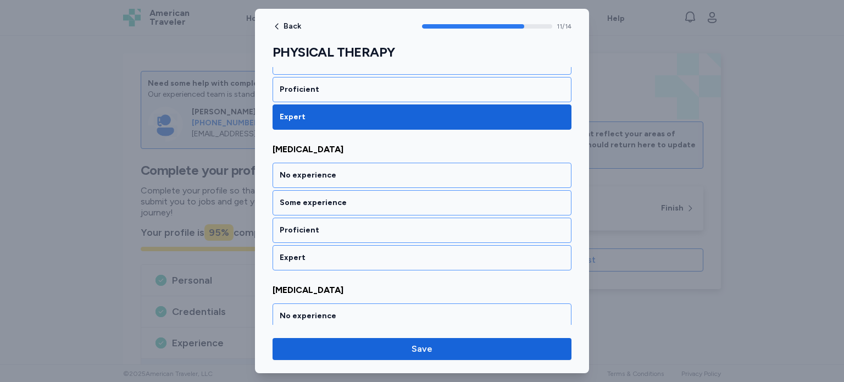
click at [536, 252] on div "Expert" at bounding box center [422, 257] width 285 height 11
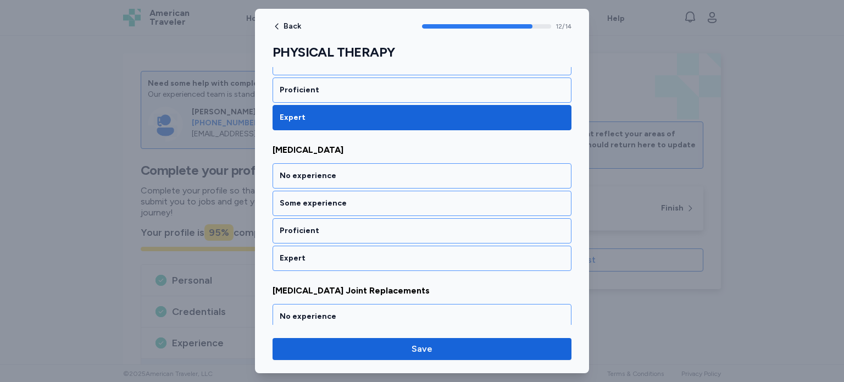
click at [536, 253] on div "Expert" at bounding box center [422, 258] width 285 height 11
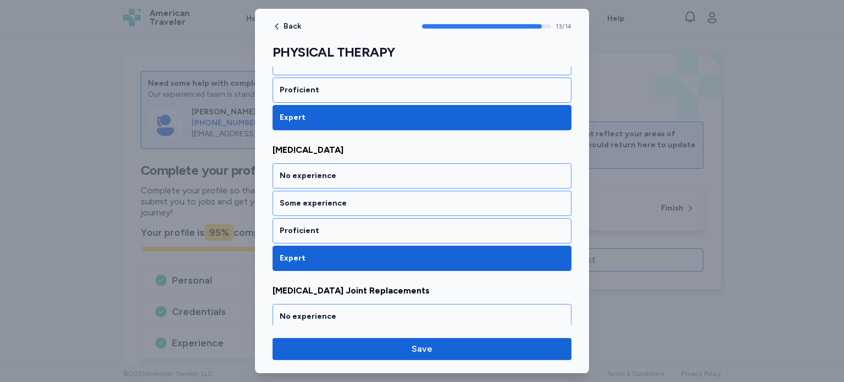
scroll to position [1849, 0]
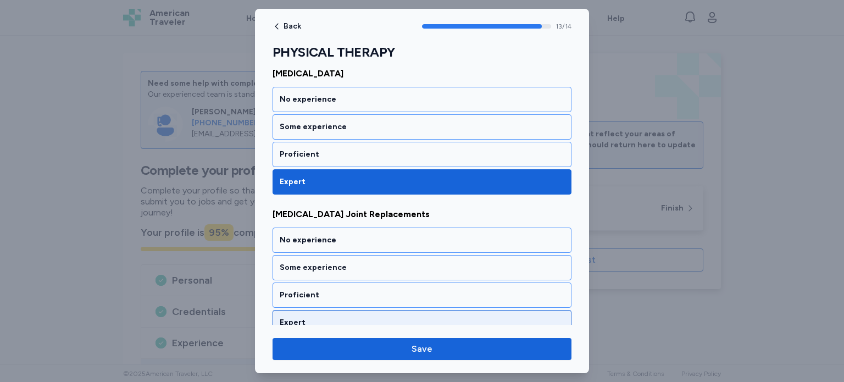
click at [541, 317] on div "Expert" at bounding box center [422, 322] width 285 height 11
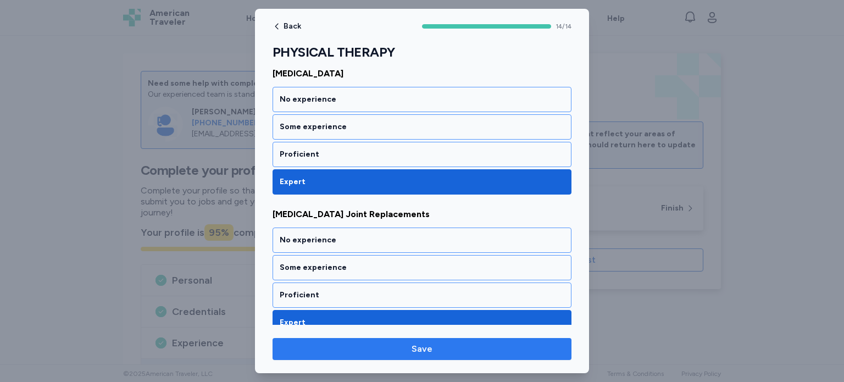
click at [556, 347] on span "Save" at bounding box center [421, 348] width 281 height 13
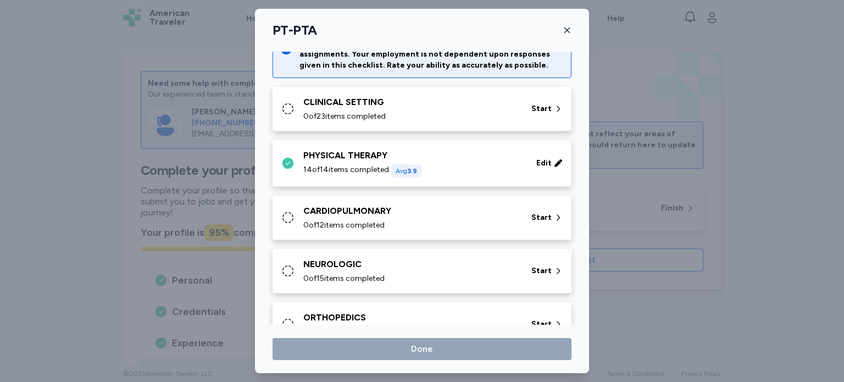
scroll to position [35, 0]
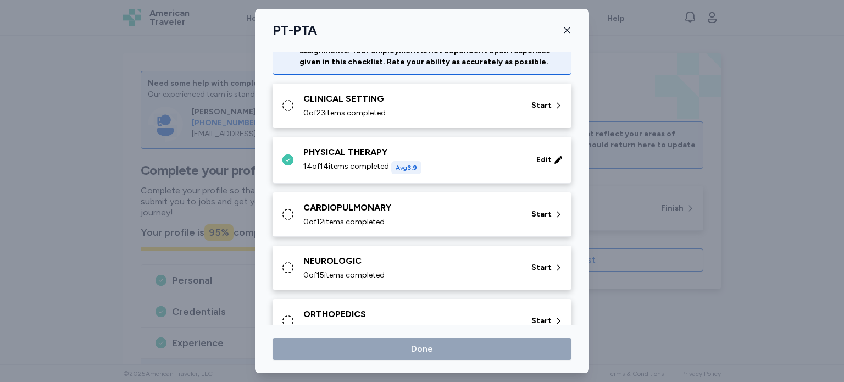
click at [289, 104] on icon at bounding box center [287, 105] width 13 height 13
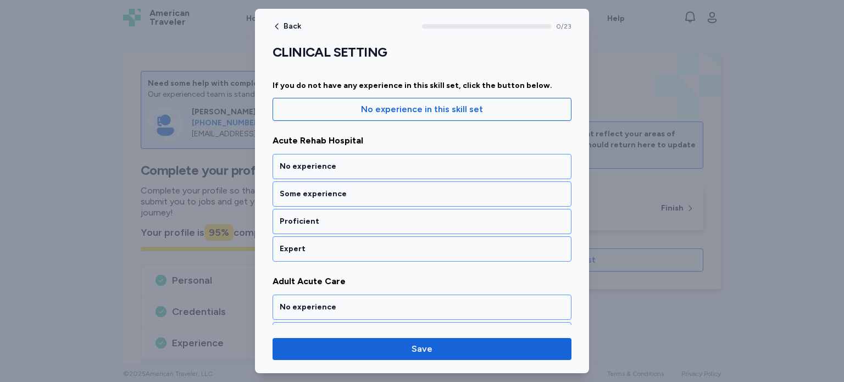
scroll to position [110, 0]
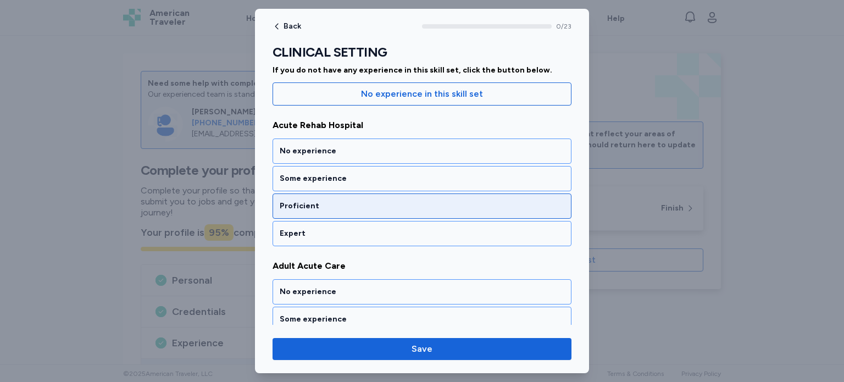
click at [511, 204] on div "Proficient" at bounding box center [422, 205] width 285 height 11
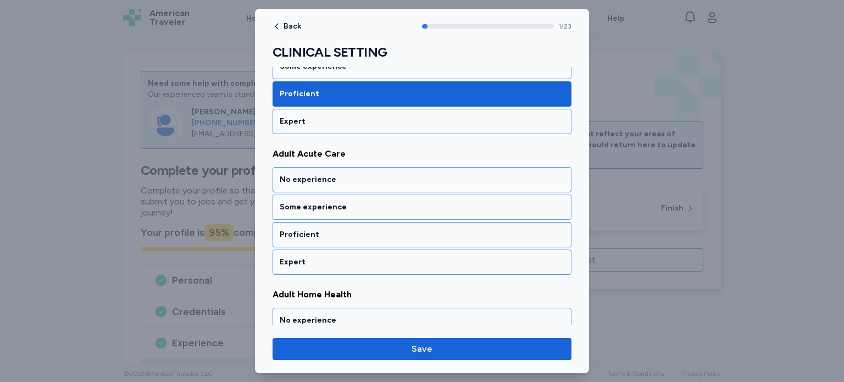
scroll to position [235, 0]
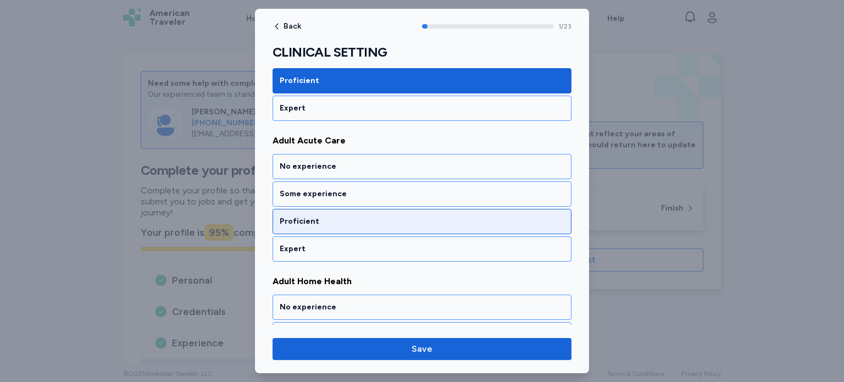
click at [511, 217] on div "Proficient" at bounding box center [422, 221] width 285 height 11
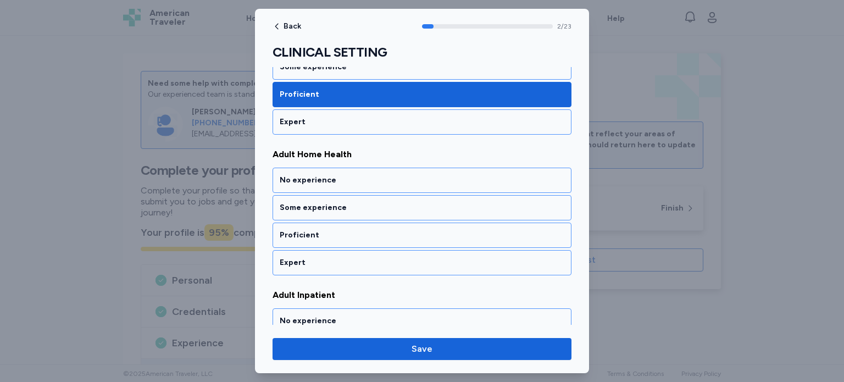
scroll to position [375, 0]
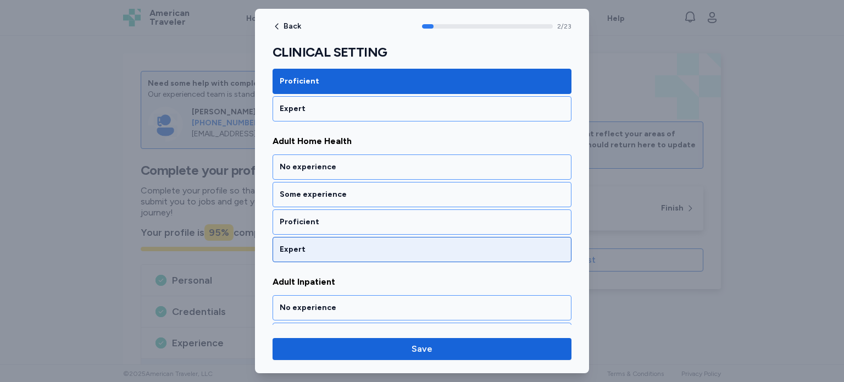
click at [514, 247] on div "Expert" at bounding box center [422, 249] width 285 height 11
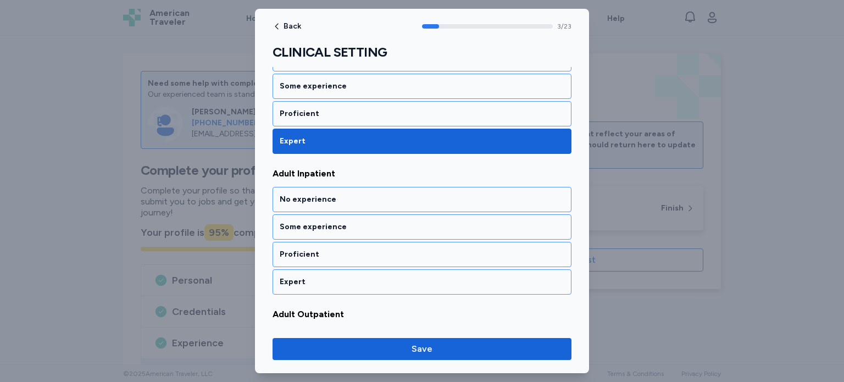
scroll to position [515, 0]
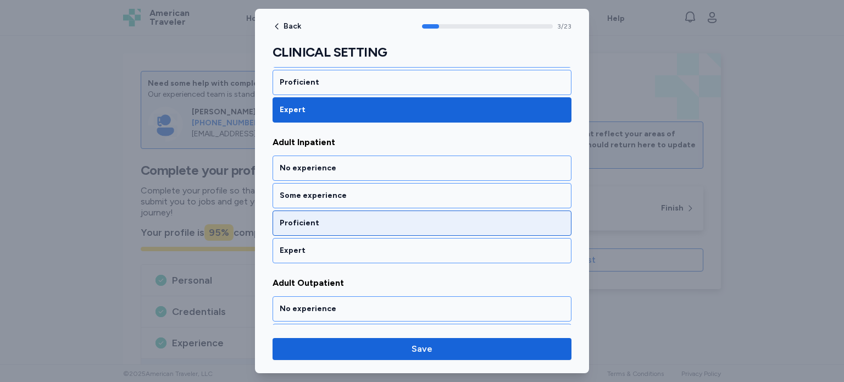
click at [521, 218] on div "Proficient" at bounding box center [422, 223] width 285 height 11
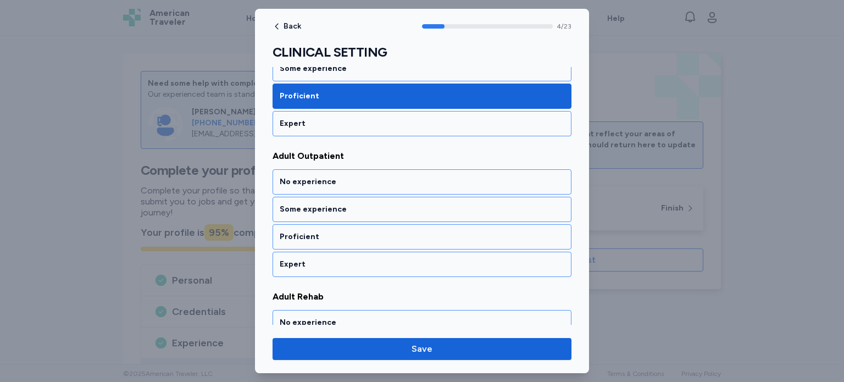
scroll to position [655, 0]
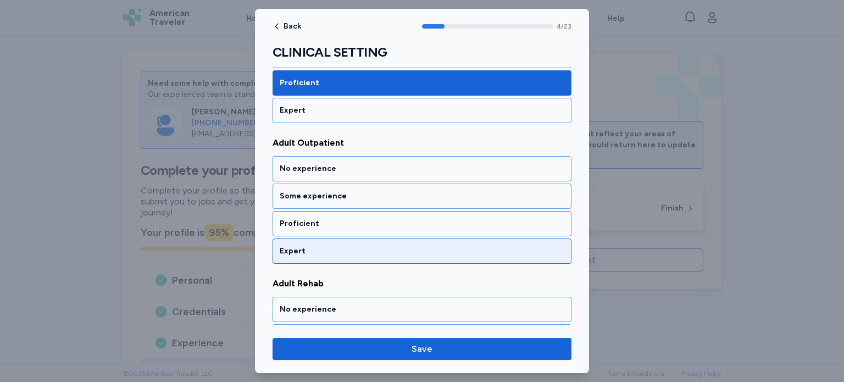
click at [523, 249] on div "Expert" at bounding box center [422, 251] width 285 height 11
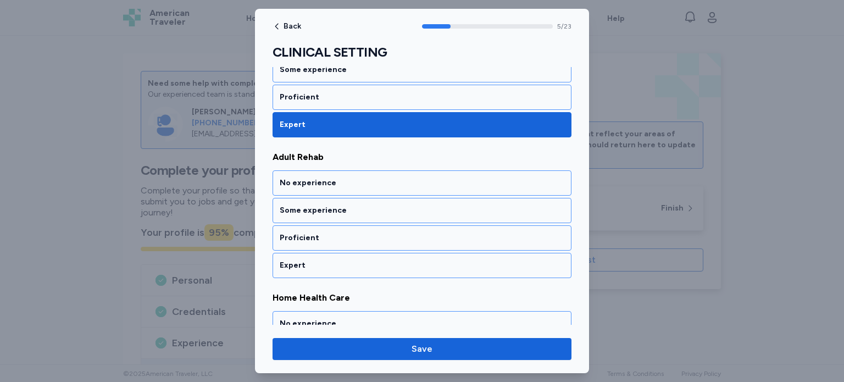
scroll to position [794, 0]
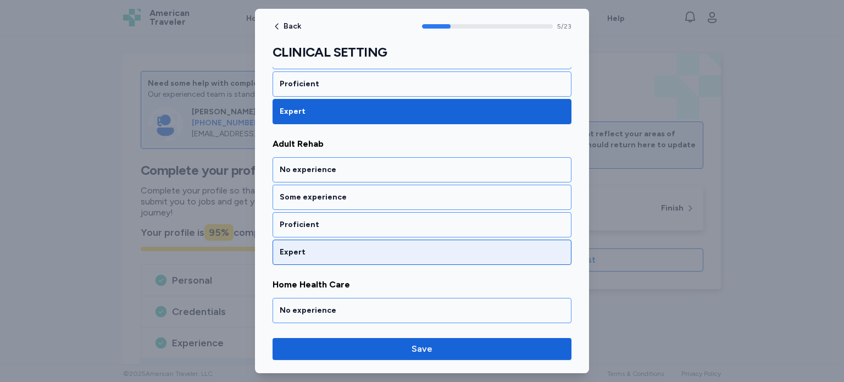
click at [523, 239] on div "Expert" at bounding box center [421, 251] width 299 height 25
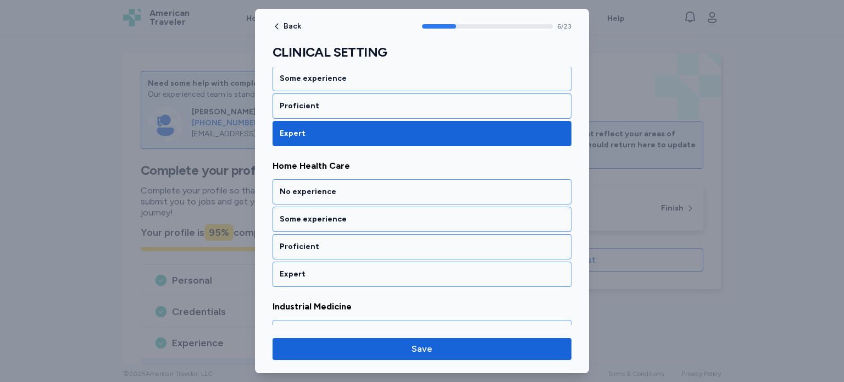
scroll to position [934, 0]
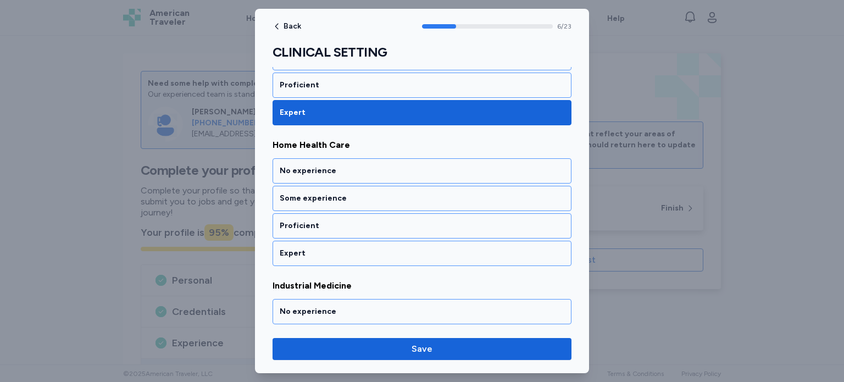
click at [523, 241] on div "Expert" at bounding box center [421, 253] width 299 height 25
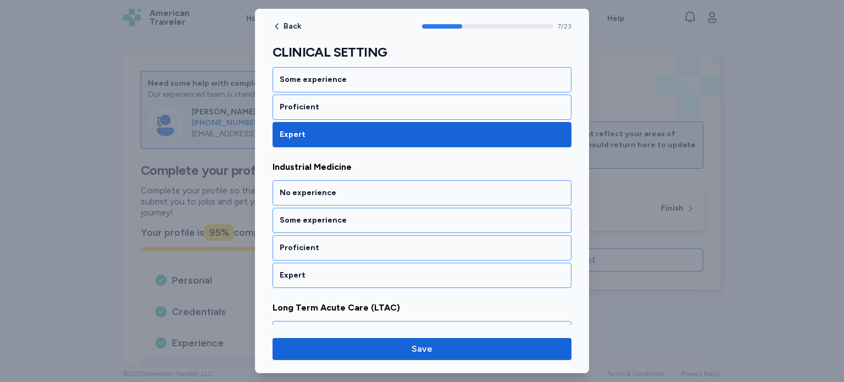
scroll to position [1074, 0]
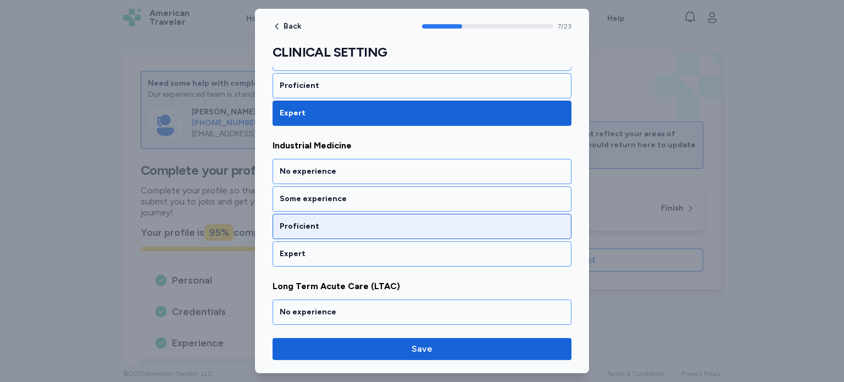
click at [521, 222] on div "Proficient" at bounding box center [422, 226] width 285 height 11
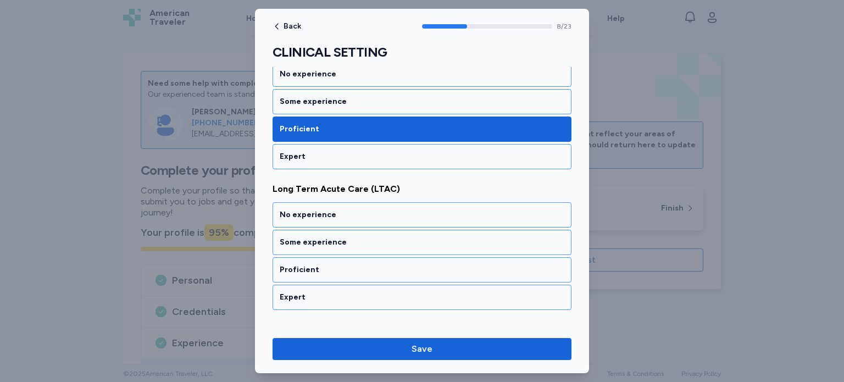
scroll to position [1213, 0]
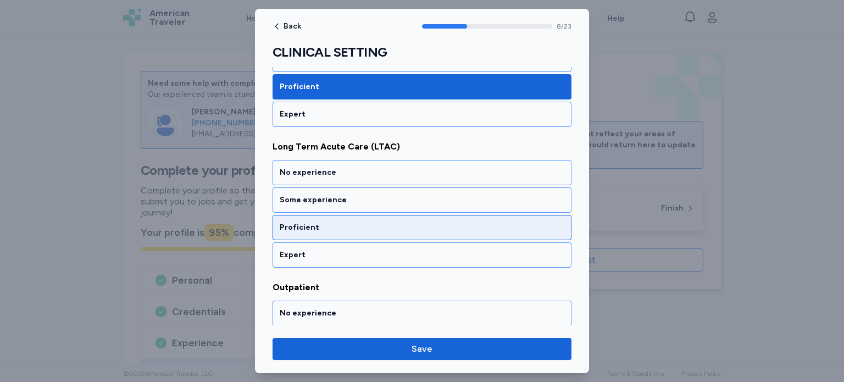
click at [521, 222] on div "Proficient" at bounding box center [422, 227] width 285 height 11
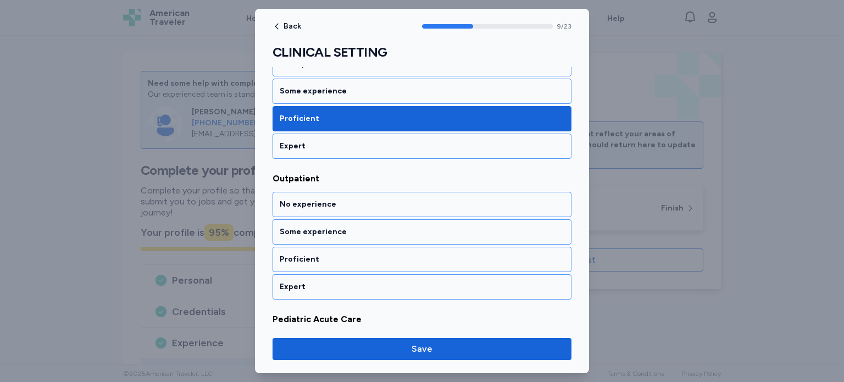
scroll to position [1353, 0]
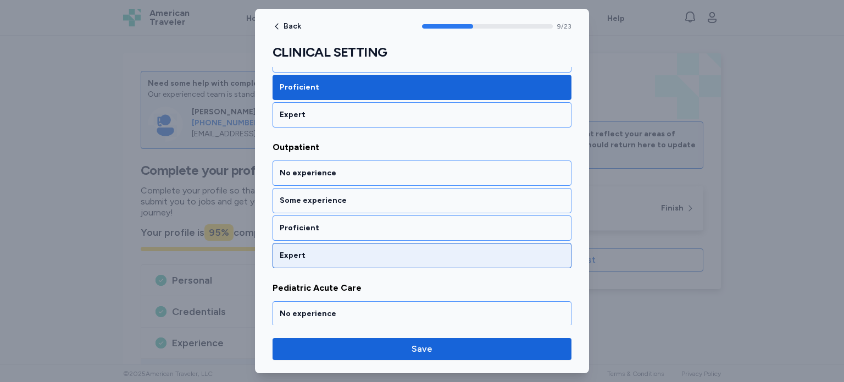
click at [520, 250] on div "Expert" at bounding box center [422, 255] width 285 height 11
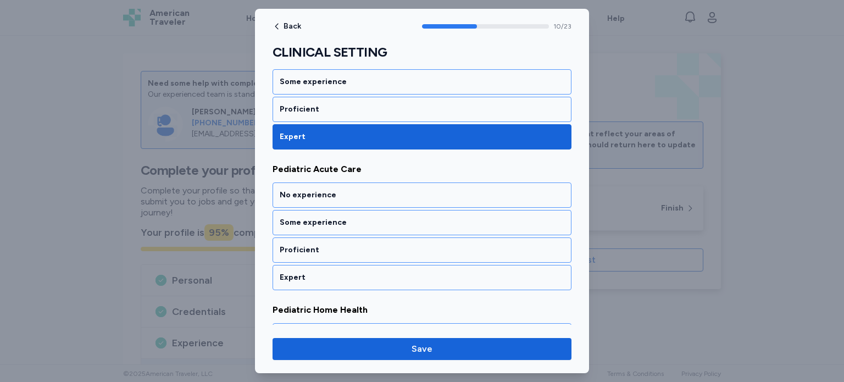
scroll to position [1493, 0]
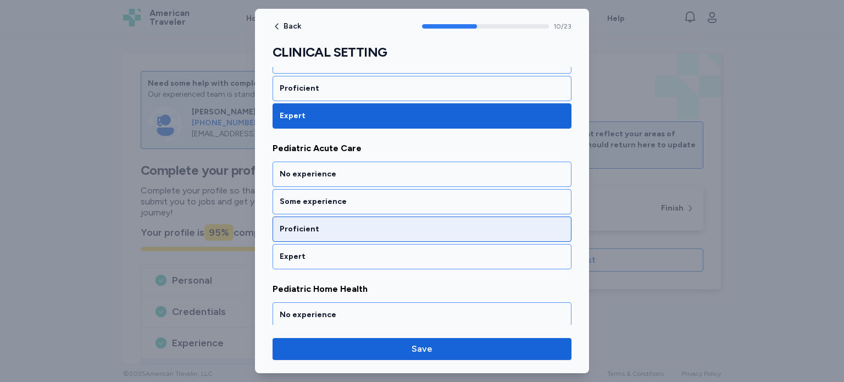
click at [519, 224] on div "Proficient" at bounding box center [422, 229] width 285 height 11
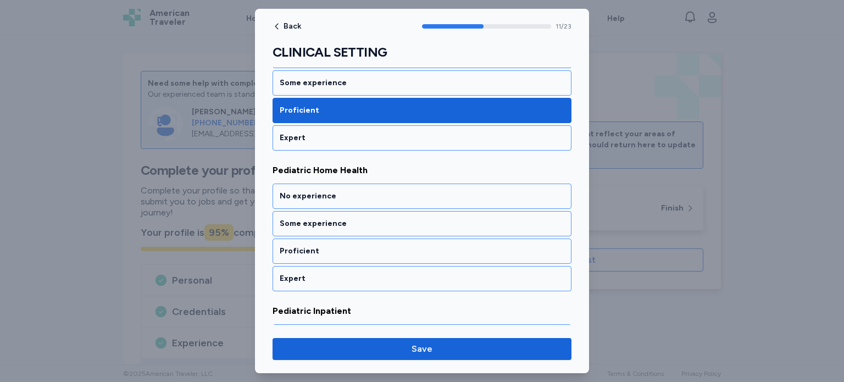
scroll to position [1633, 0]
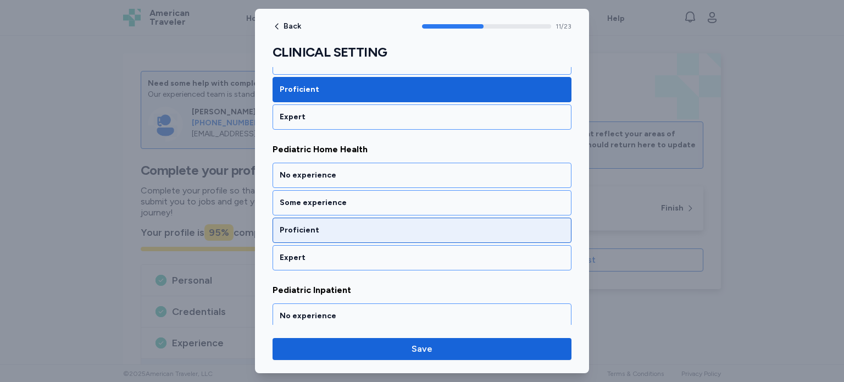
click at [521, 225] on div "Proficient" at bounding box center [422, 230] width 285 height 11
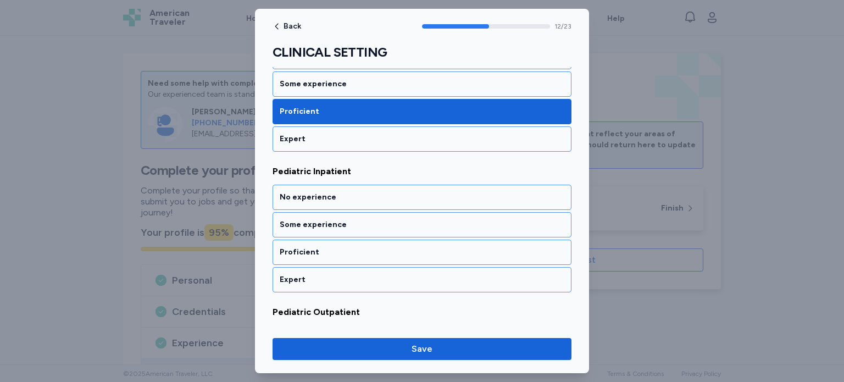
scroll to position [1773, 0]
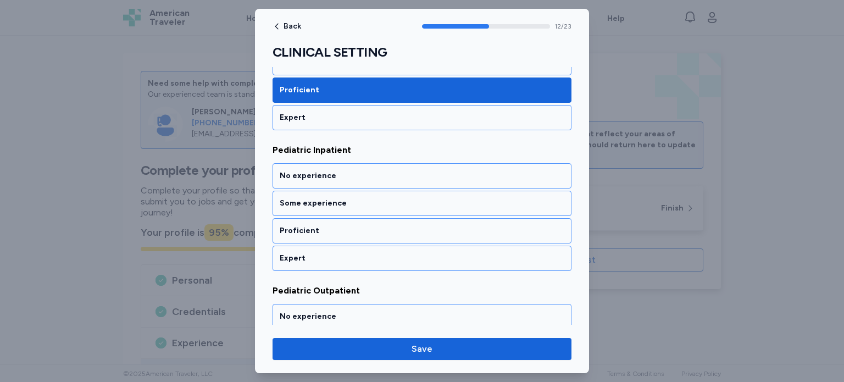
click at [521, 225] on div "Proficient" at bounding box center [422, 230] width 285 height 11
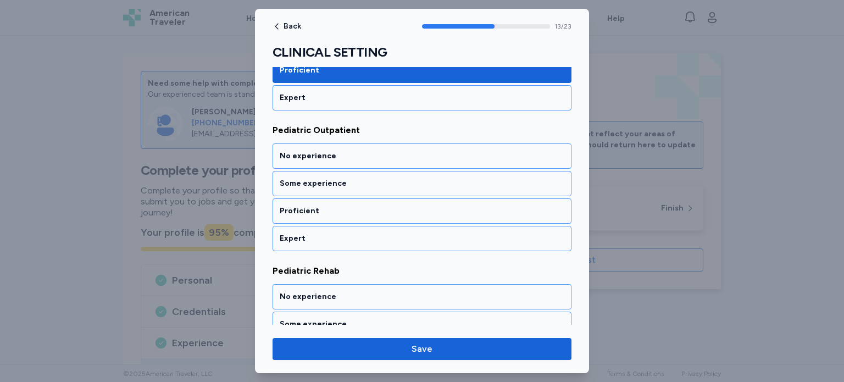
scroll to position [1934, 0]
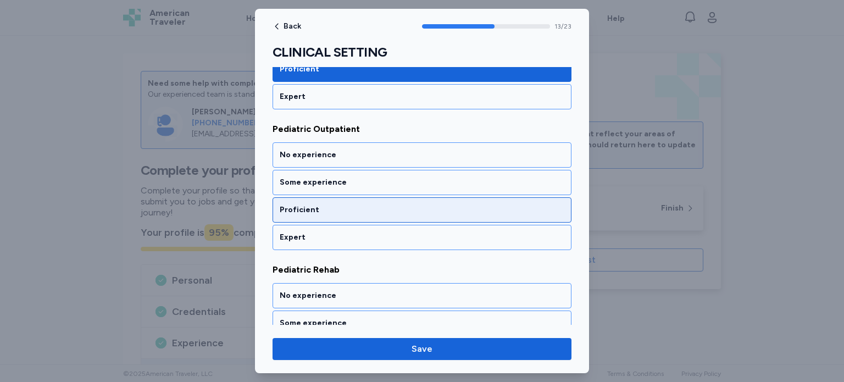
click at [525, 197] on div "Proficient" at bounding box center [421, 209] width 299 height 25
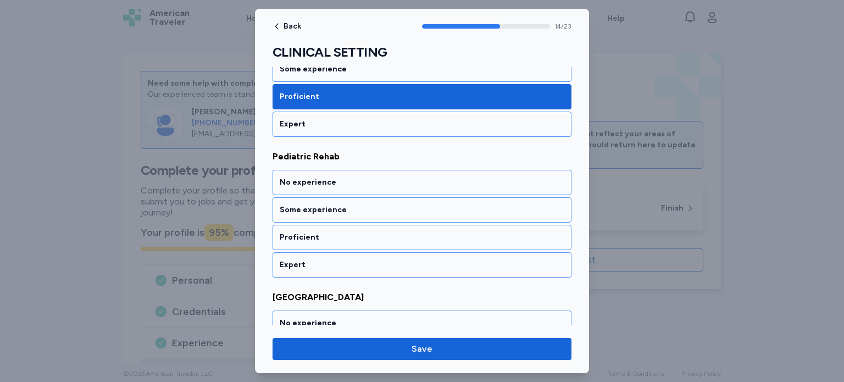
scroll to position [2052, 0]
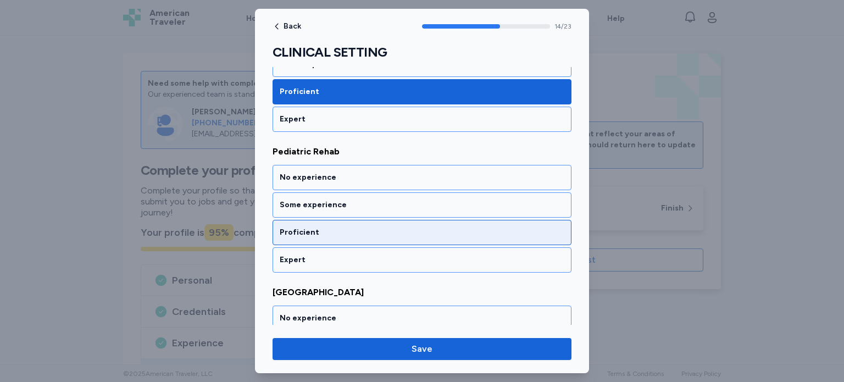
click at [522, 227] on div "Proficient" at bounding box center [422, 232] width 285 height 11
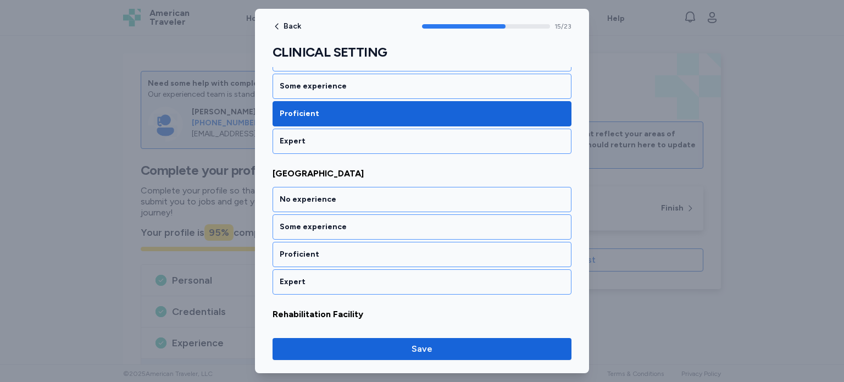
scroll to position [2192, 0]
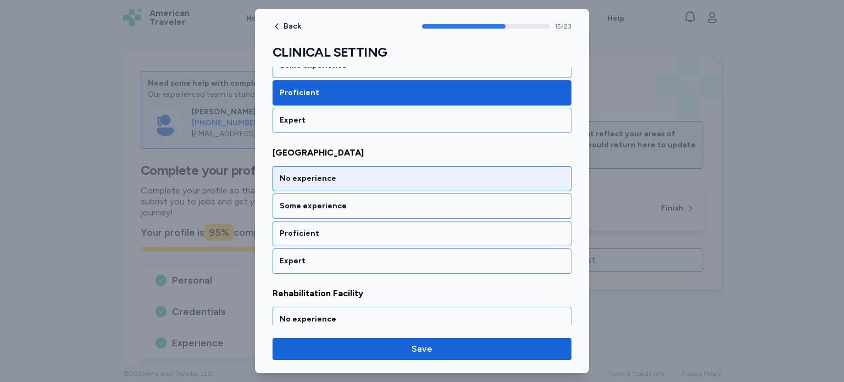
click at [525, 173] on div "No experience" at bounding box center [422, 178] width 285 height 11
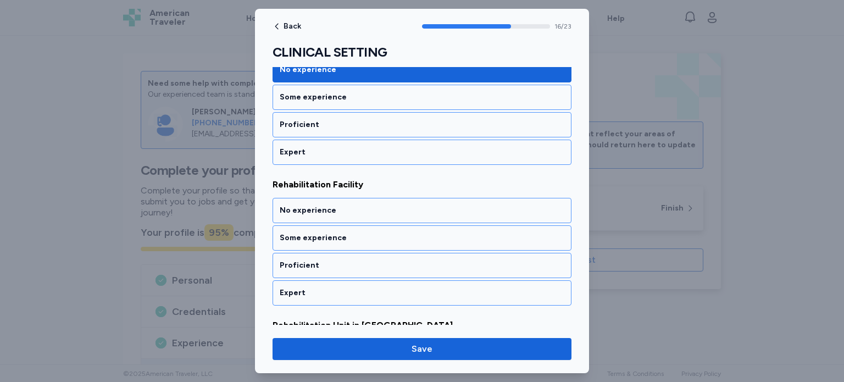
scroll to position [2331, 0]
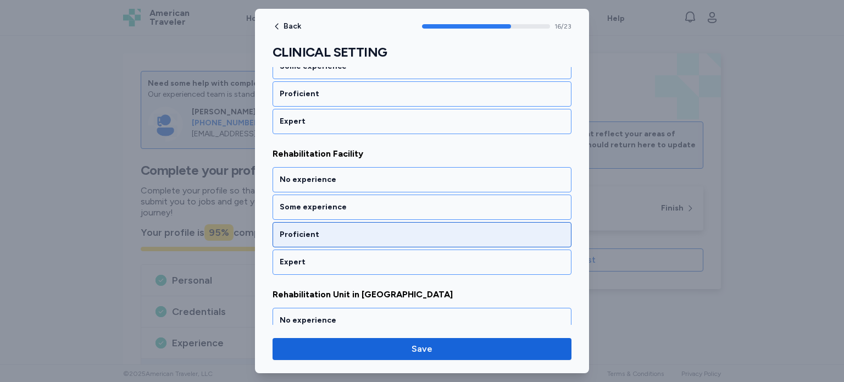
click at [517, 229] on div "Proficient" at bounding box center [422, 234] width 285 height 11
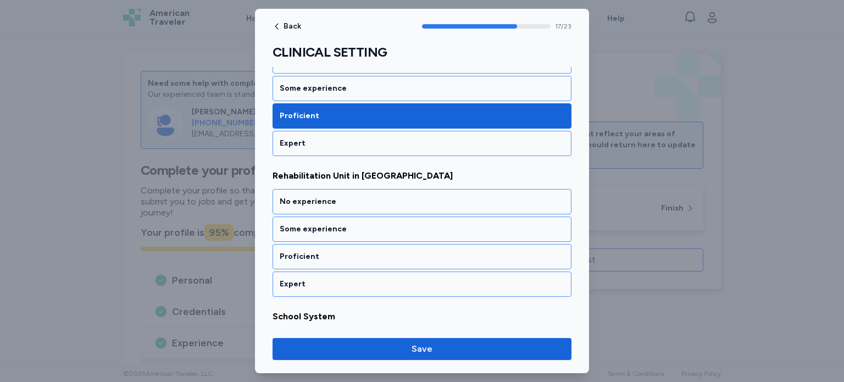
scroll to position [2471, 0]
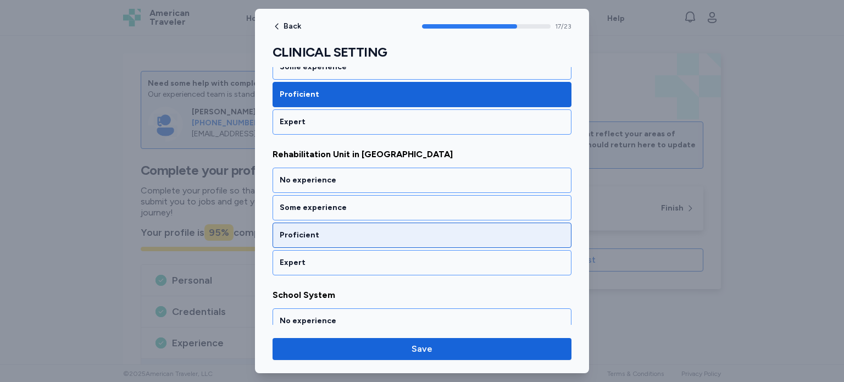
click at [516, 230] on div "Proficient" at bounding box center [422, 235] width 285 height 11
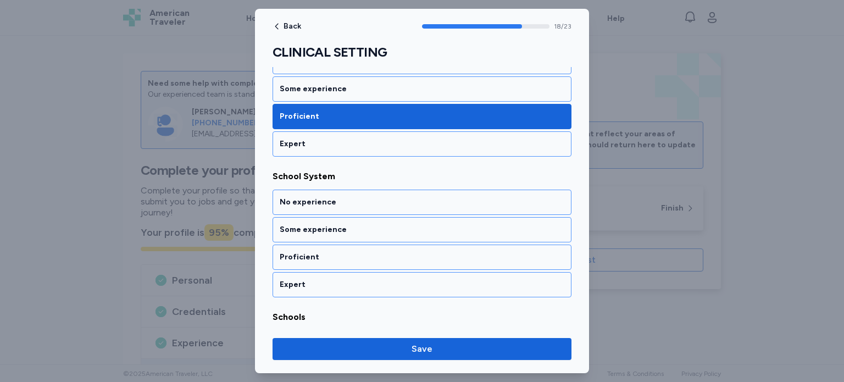
scroll to position [2611, 0]
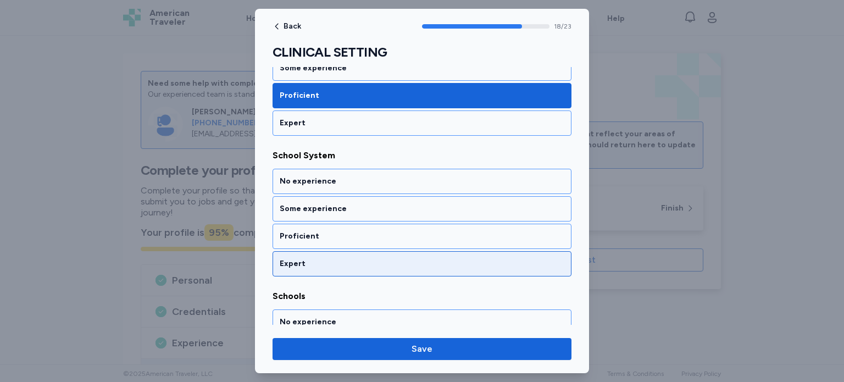
click at [518, 258] on div "Expert" at bounding box center [422, 263] width 285 height 11
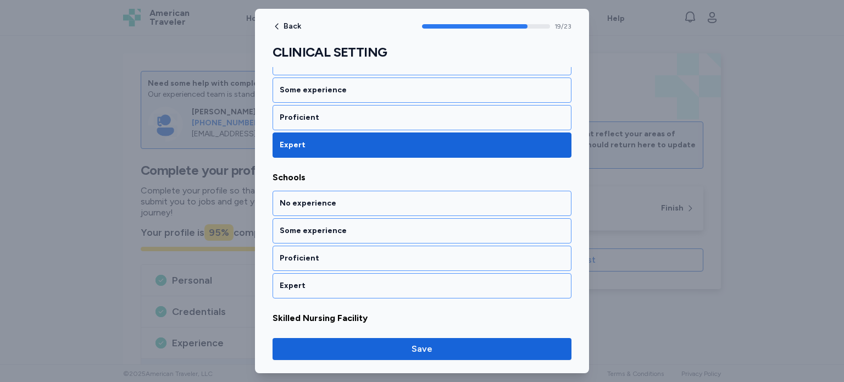
scroll to position [2751, 0]
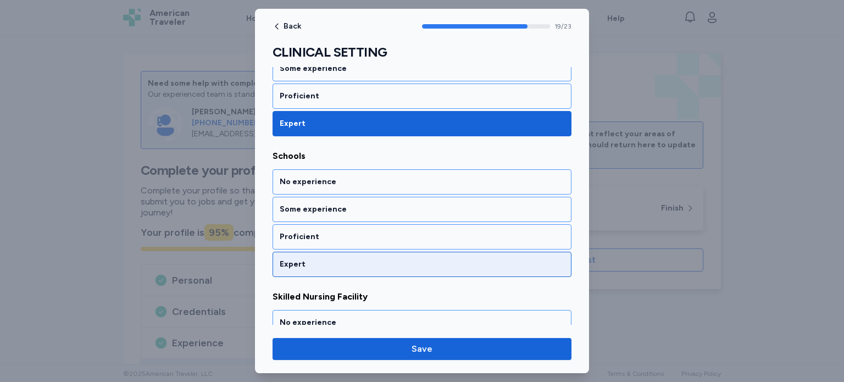
click at [517, 259] on div "Expert" at bounding box center [422, 264] width 285 height 11
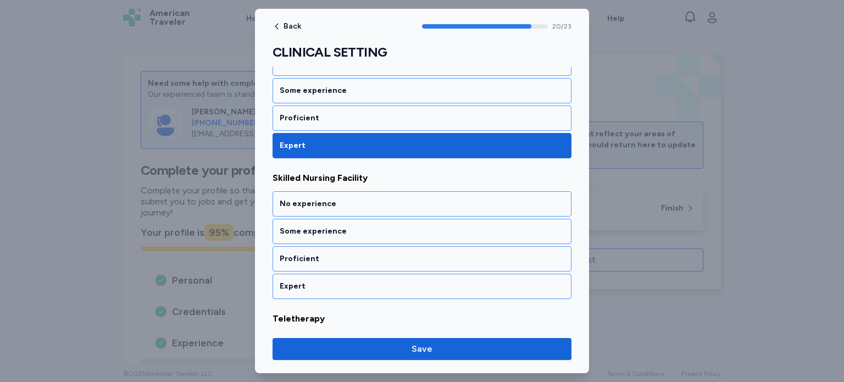
scroll to position [2890, 0]
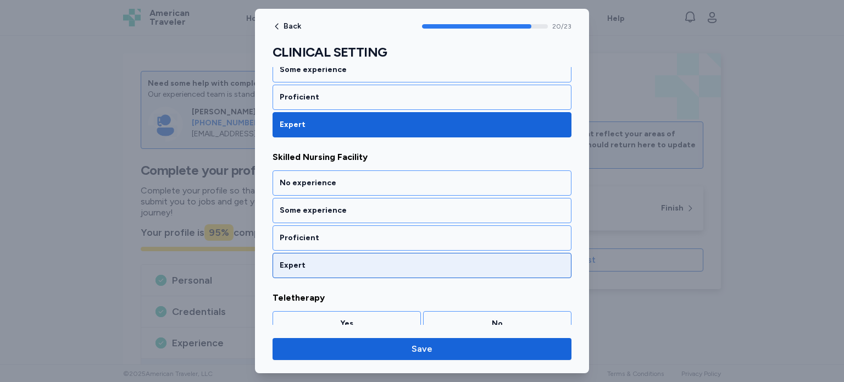
click at [514, 253] on div "Expert" at bounding box center [421, 265] width 299 height 25
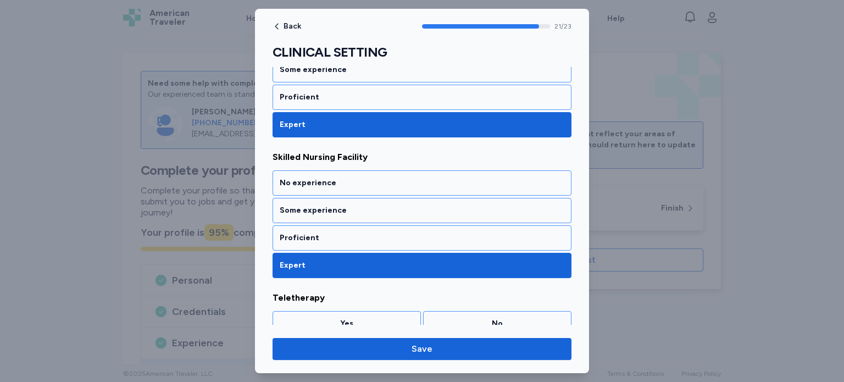
scroll to position [2943, 0]
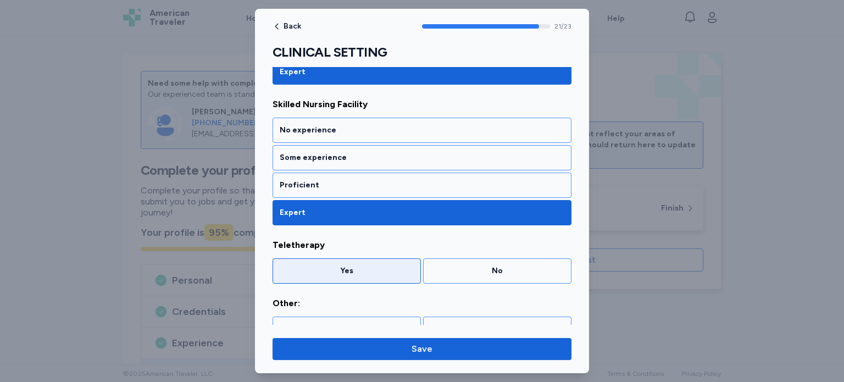
click at [389, 258] on div "Yes" at bounding box center [346, 270] width 148 height 25
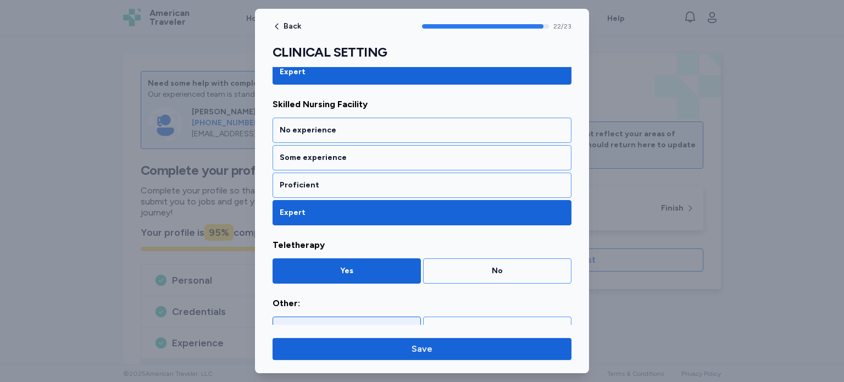
click at [371, 324] on div "Yes" at bounding box center [347, 329] width 134 height 11
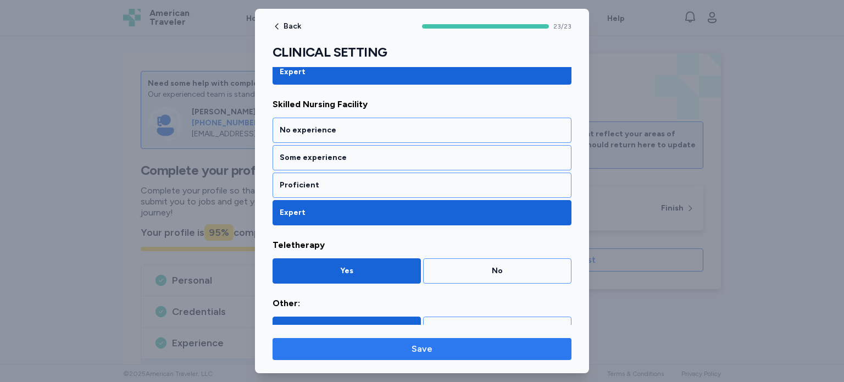
click at [511, 346] on span "Save" at bounding box center [421, 348] width 281 height 13
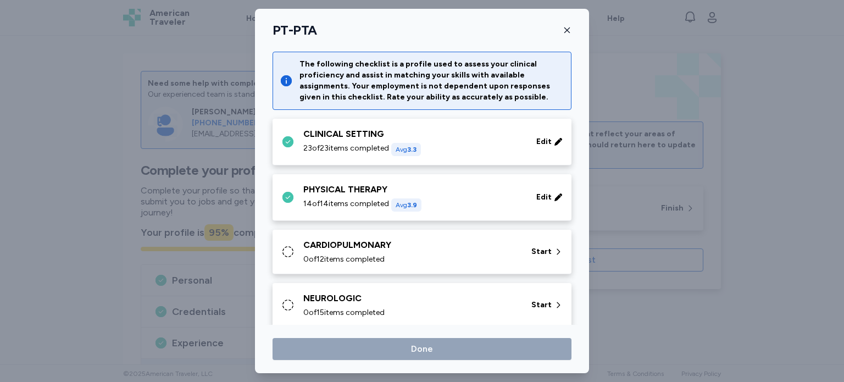
scroll to position [35, 0]
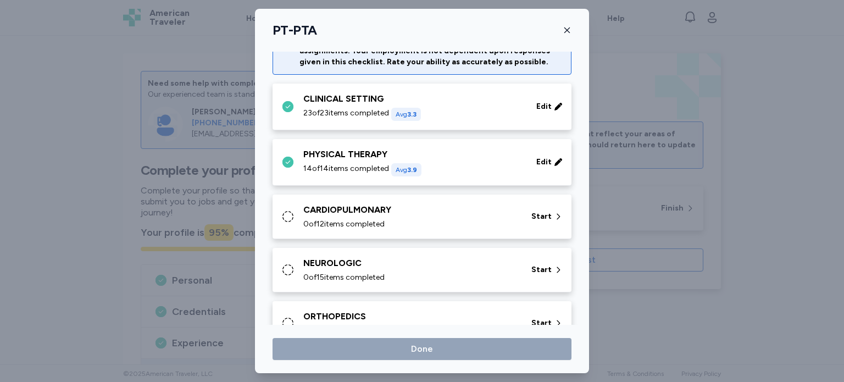
click at [287, 214] on icon at bounding box center [287, 216] width 13 height 13
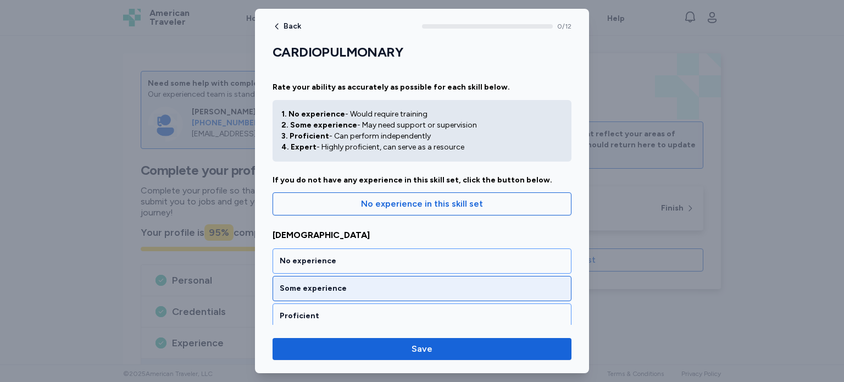
click at [531, 289] on div "Some experience" at bounding box center [422, 288] width 285 height 11
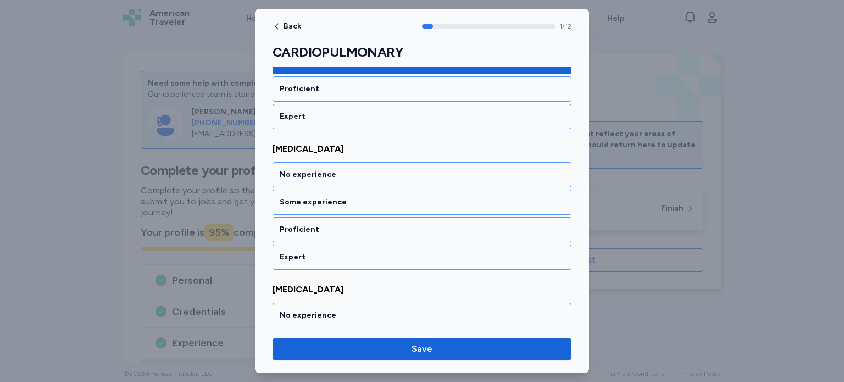
scroll to position [235, 0]
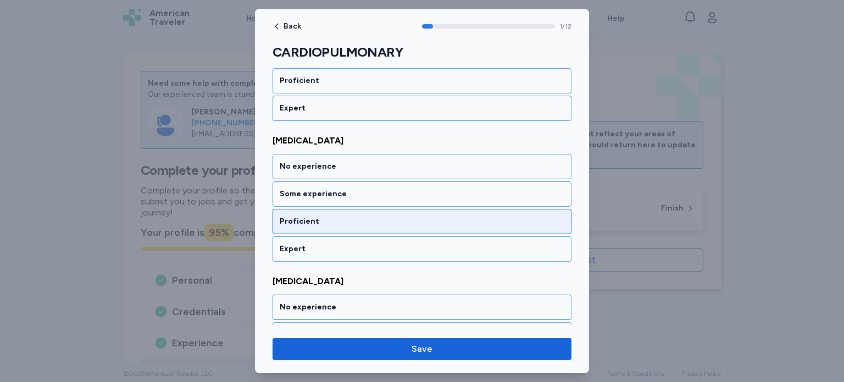
click at [535, 219] on div "Proficient" at bounding box center [422, 221] width 285 height 11
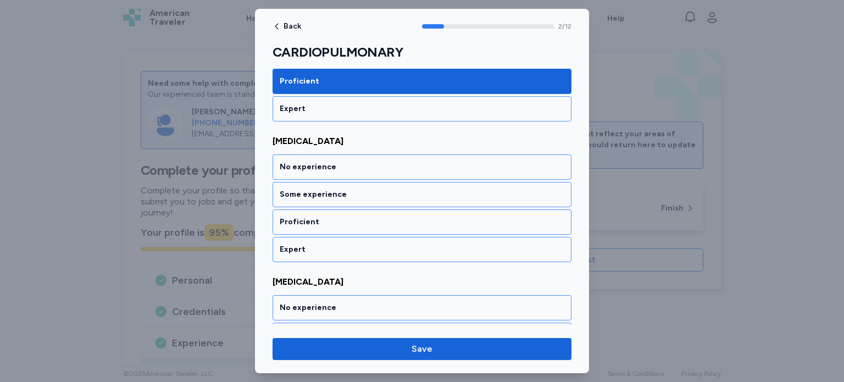
click at [535, 219] on div "Proficient" at bounding box center [422, 221] width 285 height 11
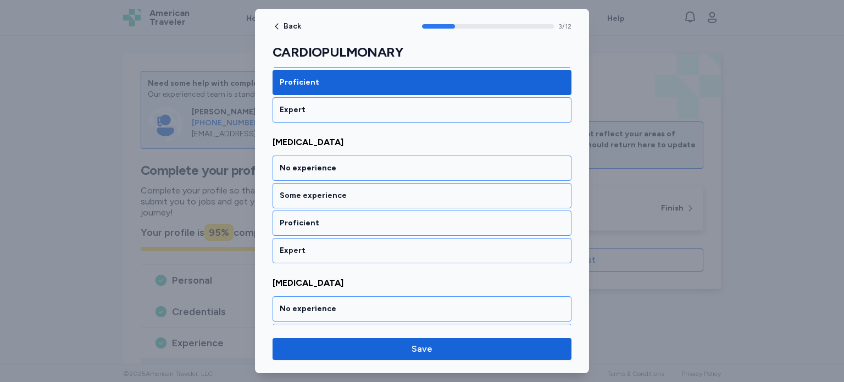
click at [535, 219] on div "Proficient" at bounding box center [422, 223] width 285 height 11
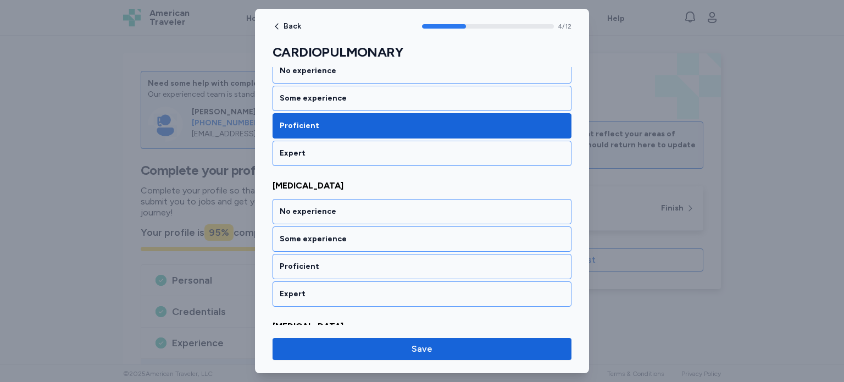
scroll to position [655, 0]
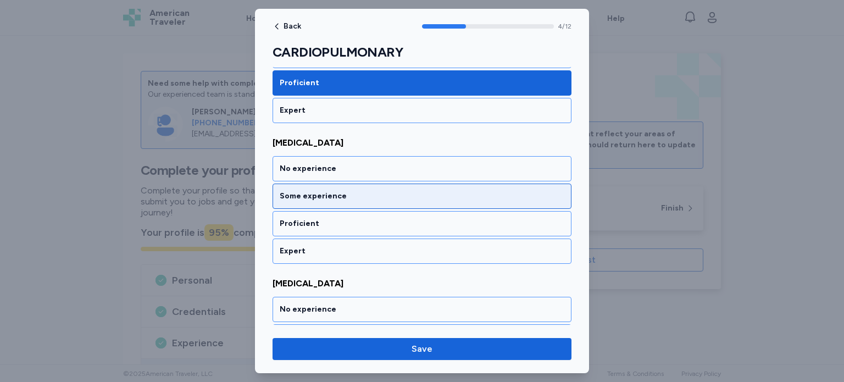
click at [541, 199] on div "Some experience" at bounding box center [421, 195] width 299 height 25
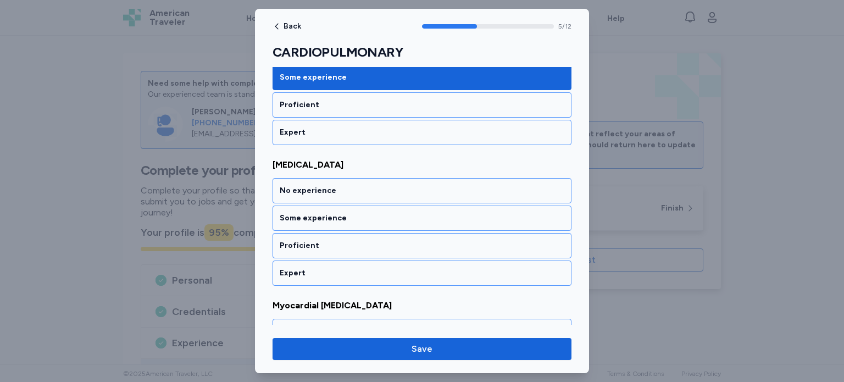
scroll to position [794, 0]
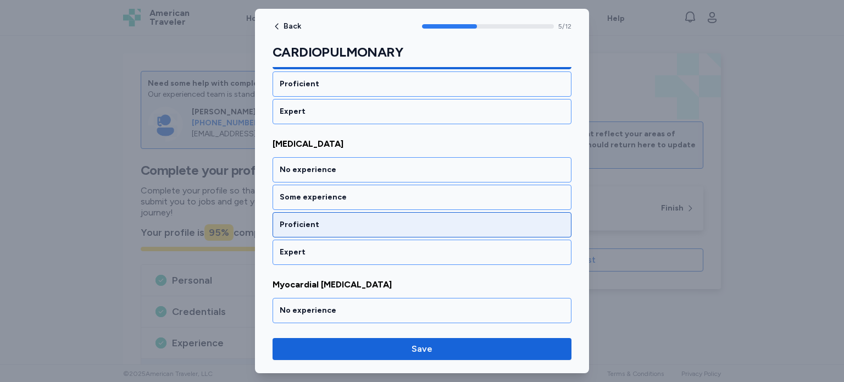
click at [541, 221] on div "Proficient" at bounding box center [422, 224] width 285 height 11
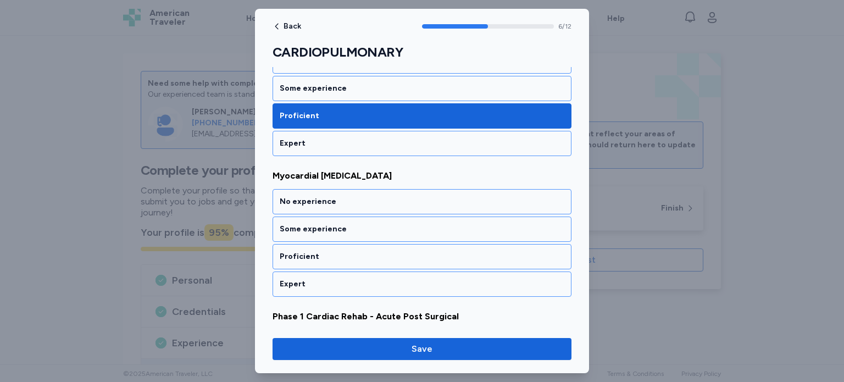
scroll to position [934, 0]
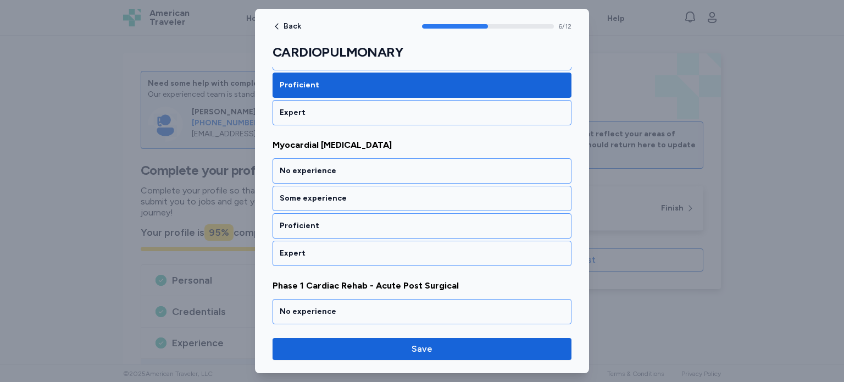
click at [541, 221] on div "Proficient" at bounding box center [422, 225] width 285 height 11
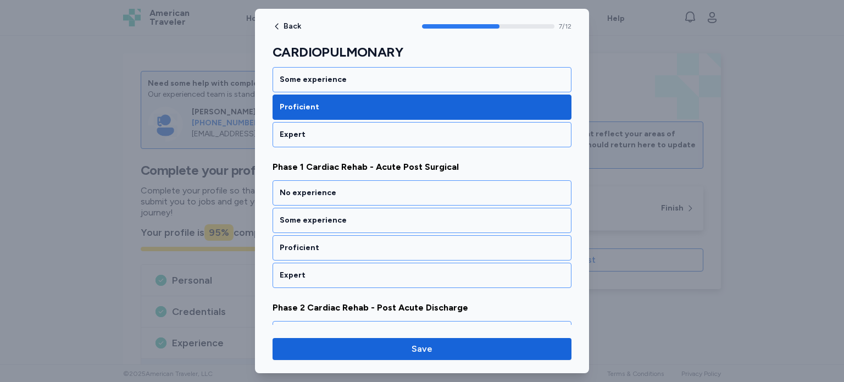
scroll to position [1074, 0]
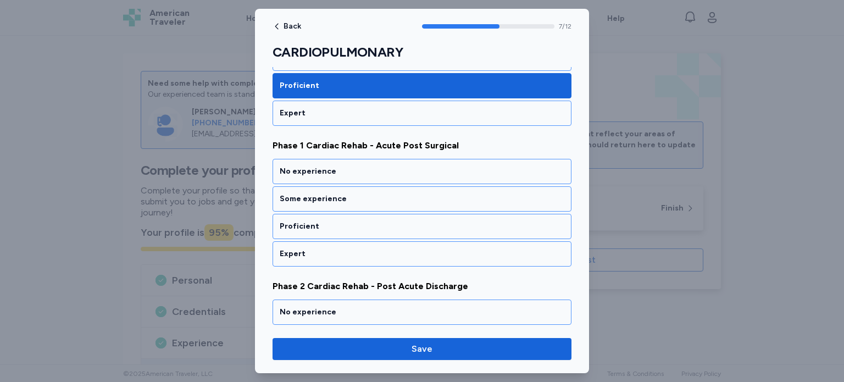
click at [541, 221] on div "Proficient" at bounding box center [422, 226] width 285 height 11
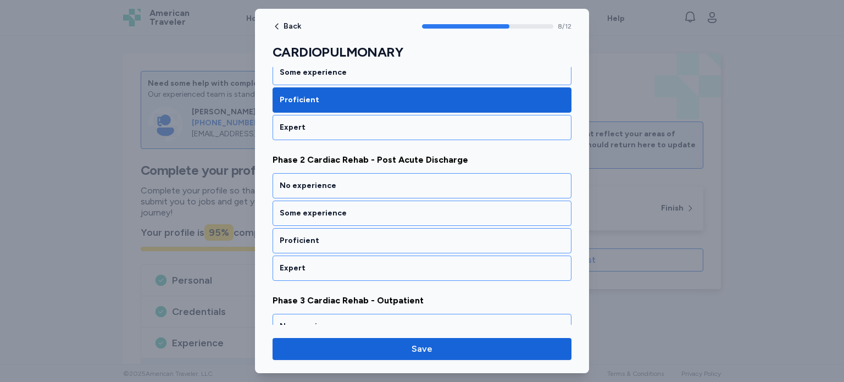
scroll to position [1213, 0]
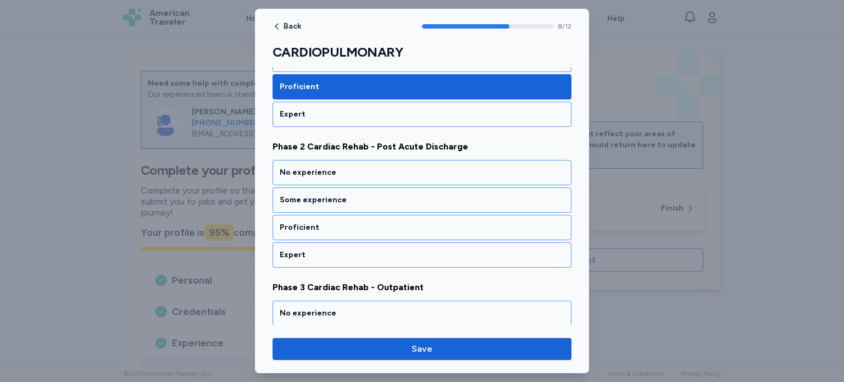
click at [541, 222] on div "Proficient" at bounding box center [422, 227] width 285 height 11
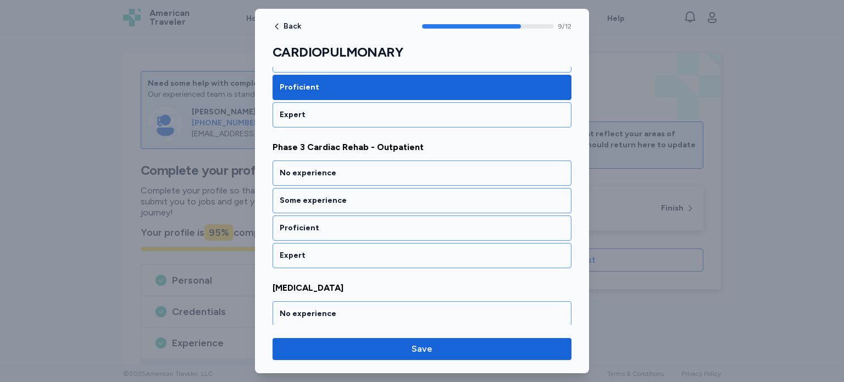
click at [541, 222] on div "Proficient" at bounding box center [422, 227] width 285 height 11
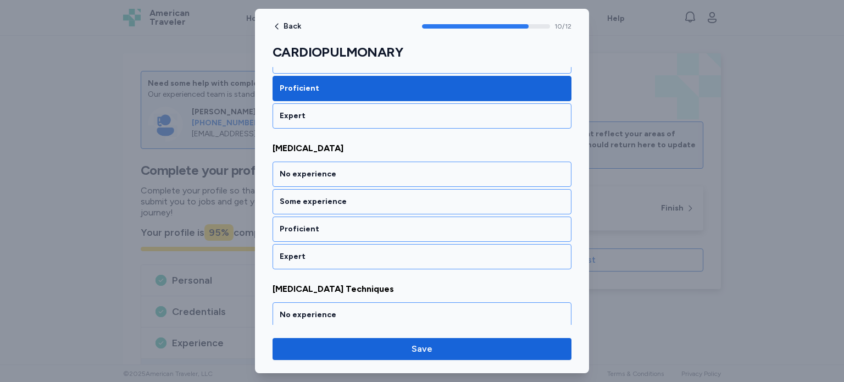
click at [541, 224] on div "Proficient" at bounding box center [422, 229] width 285 height 11
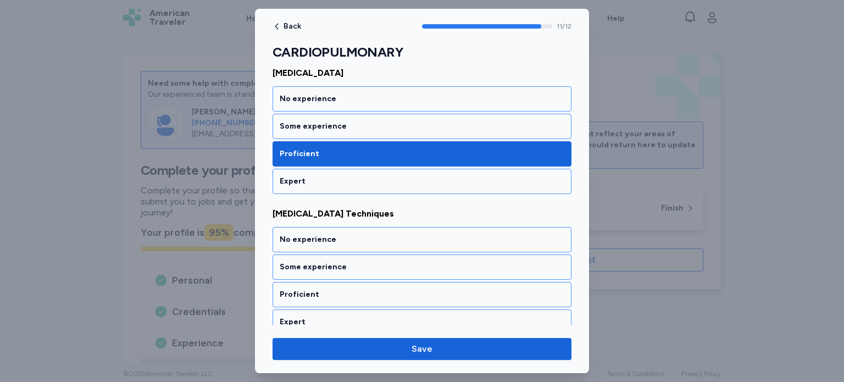
scroll to position [1569, 0]
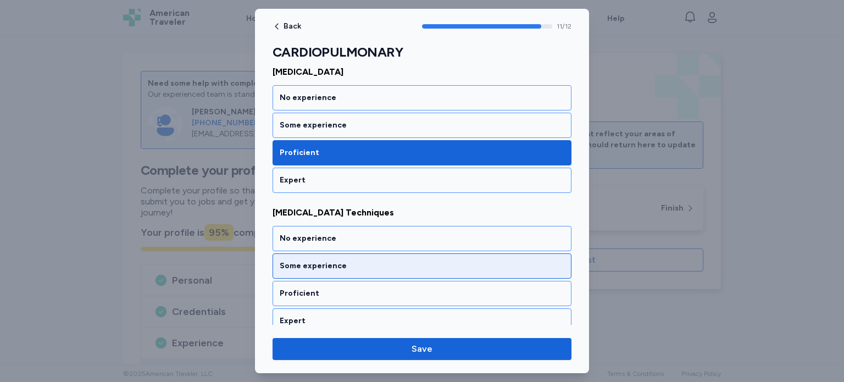
click at [541, 260] on div "Some experience" at bounding box center [422, 265] width 285 height 11
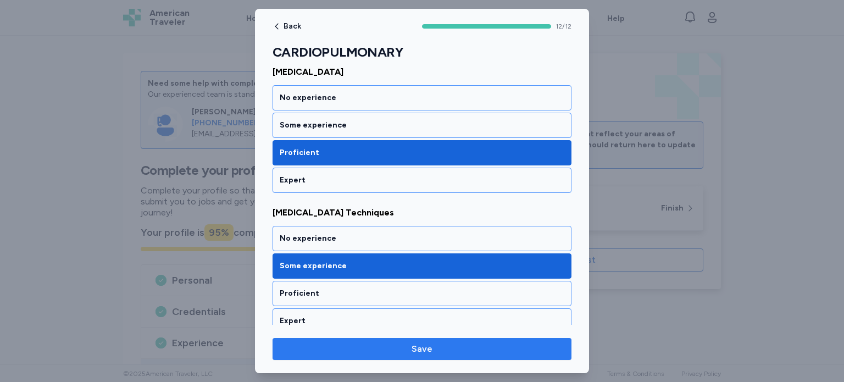
click at [549, 355] on span "Save" at bounding box center [421, 348] width 281 height 13
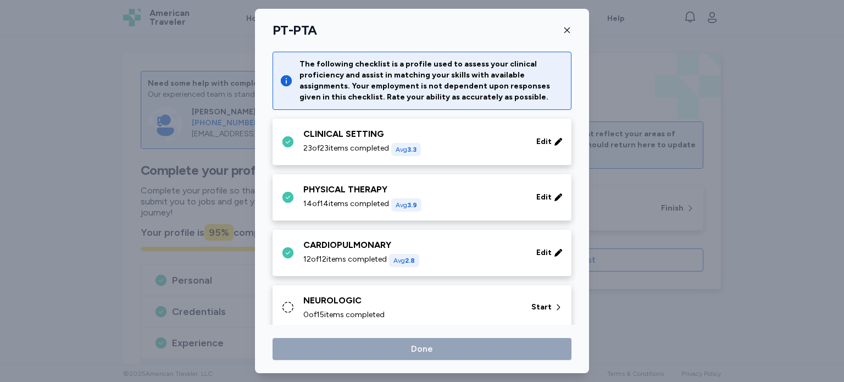
scroll to position [35, 0]
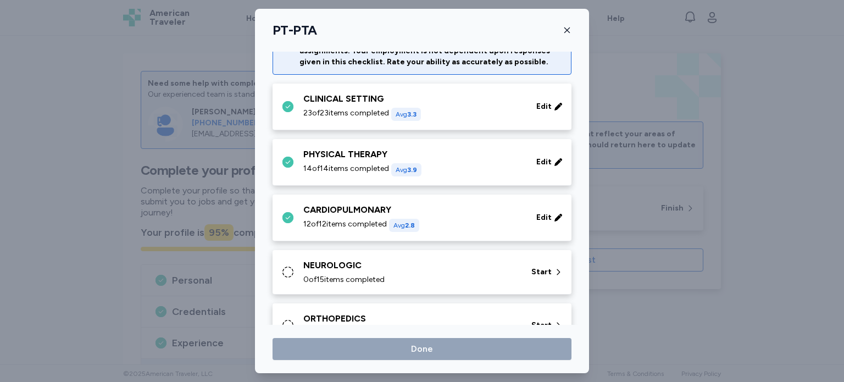
click at [289, 265] on icon at bounding box center [287, 271] width 13 height 13
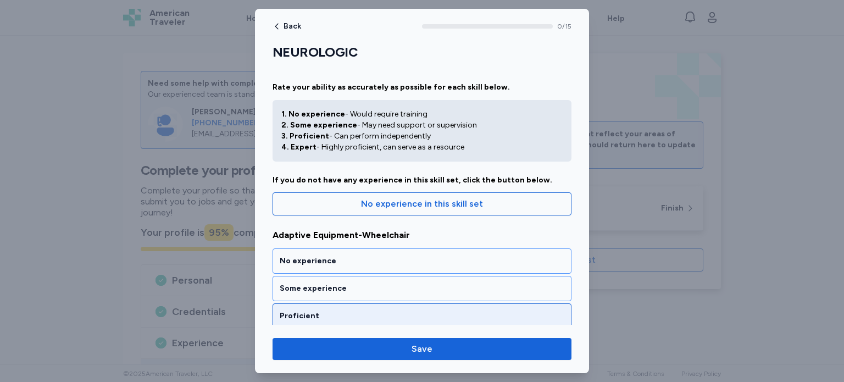
click at [474, 312] on div "Proficient" at bounding box center [422, 315] width 285 height 11
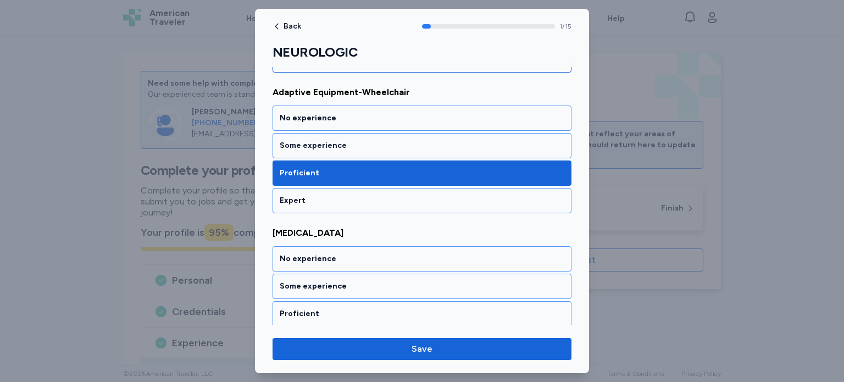
scroll to position [235, 0]
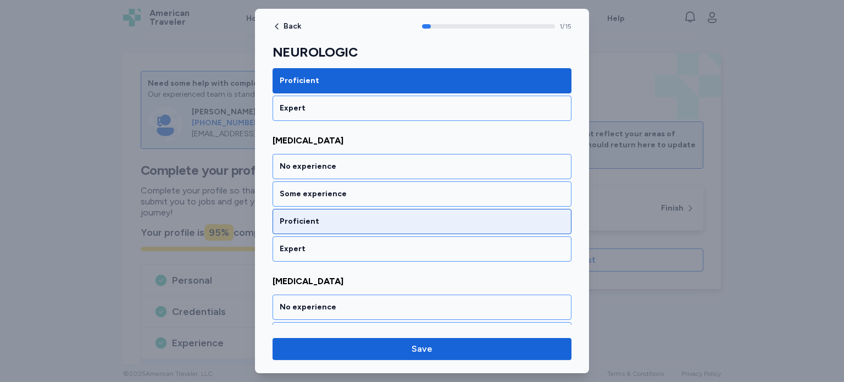
click at [464, 218] on div "Proficient" at bounding box center [422, 221] width 285 height 11
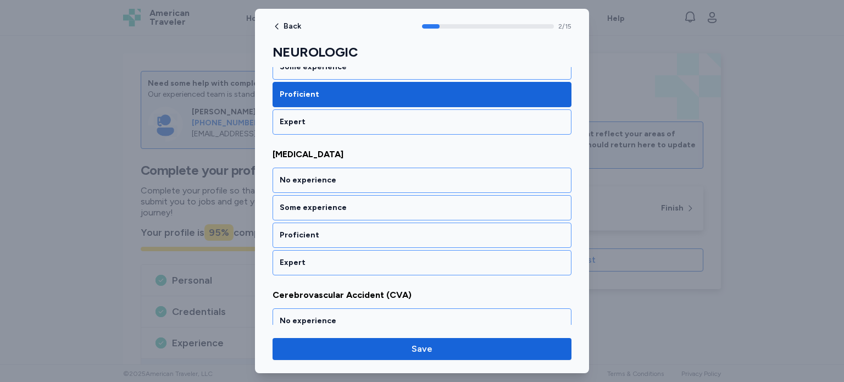
scroll to position [375, 0]
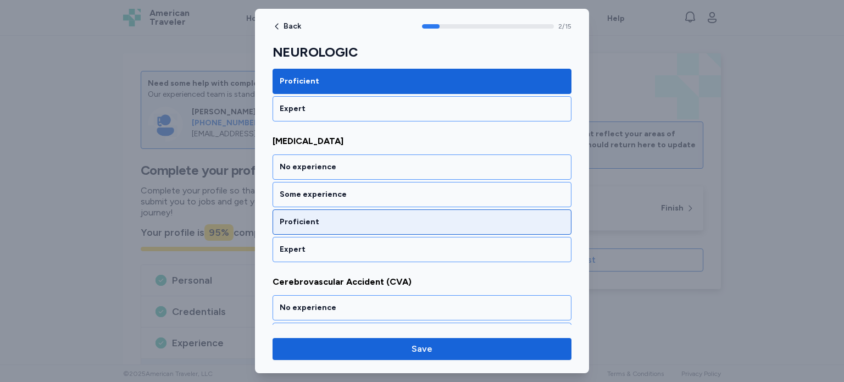
click at [473, 219] on div "Proficient" at bounding box center [422, 221] width 285 height 11
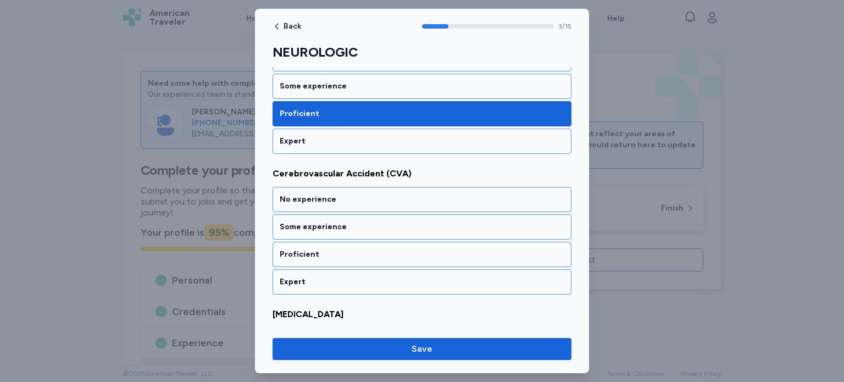
scroll to position [515, 0]
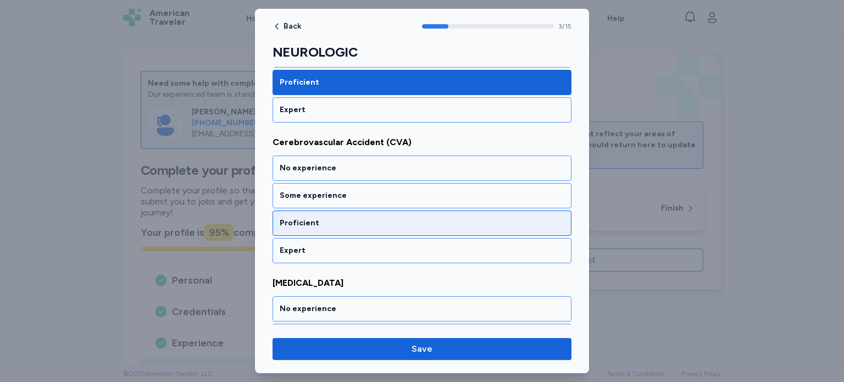
click at [484, 221] on div "Proficient" at bounding box center [422, 223] width 285 height 11
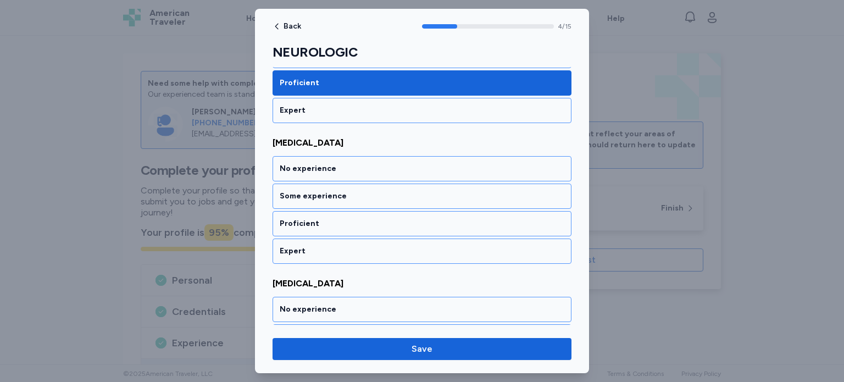
click at [484, 221] on div "Proficient" at bounding box center [422, 223] width 285 height 11
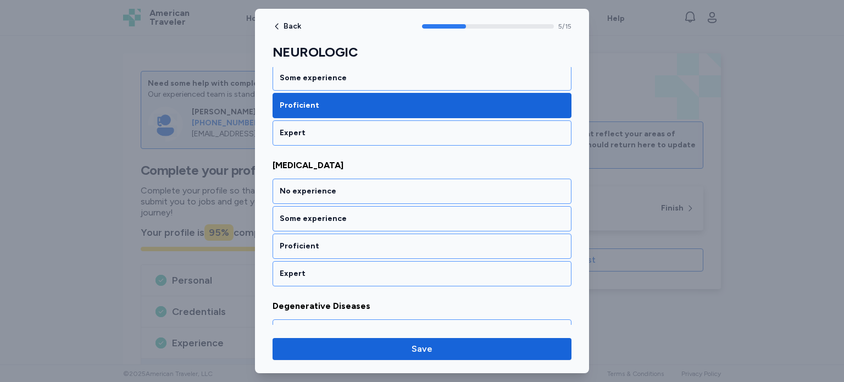
scroll to position [794, 0]
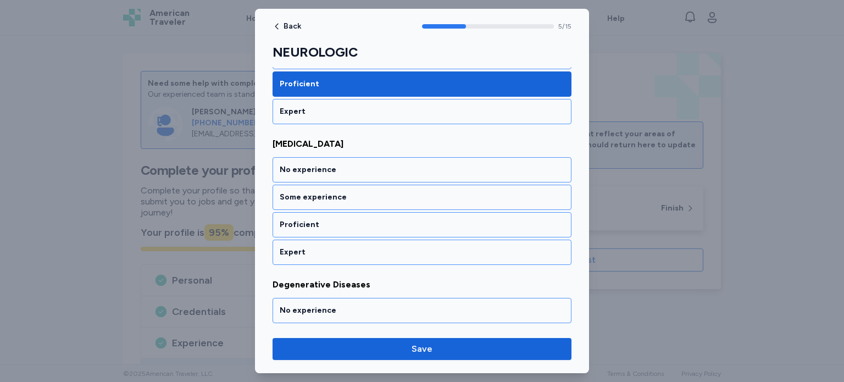
click at [484, 221] on div "Proficient" at bounding box center [422, 224] width 285 height 11
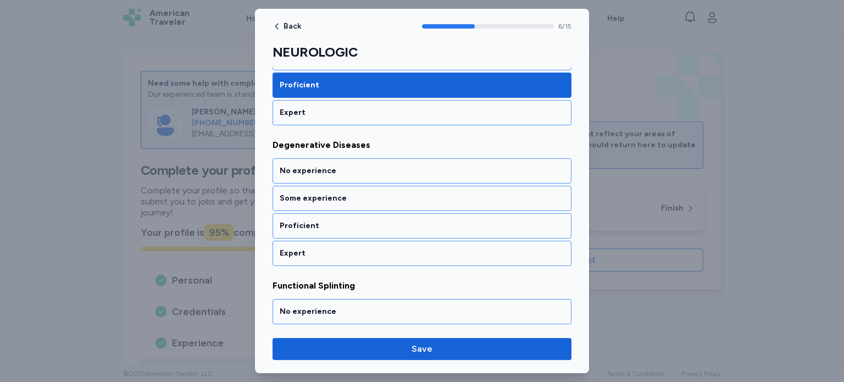
click at [484, 221] on div "Proficient" at bounding box center [422, 225] width 285 height 11
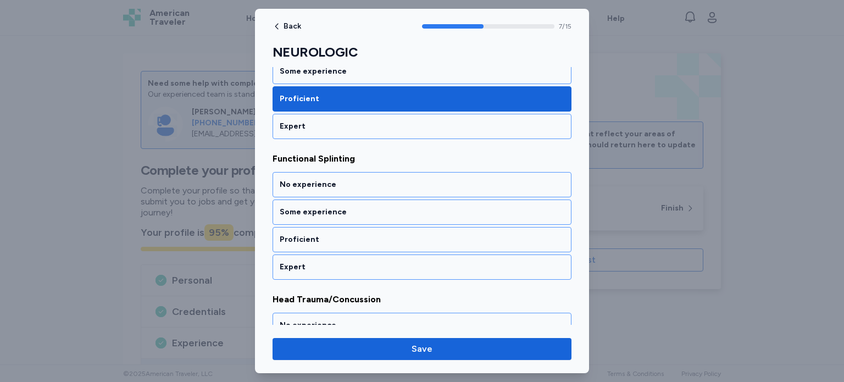
scroll to position [1074, 0]
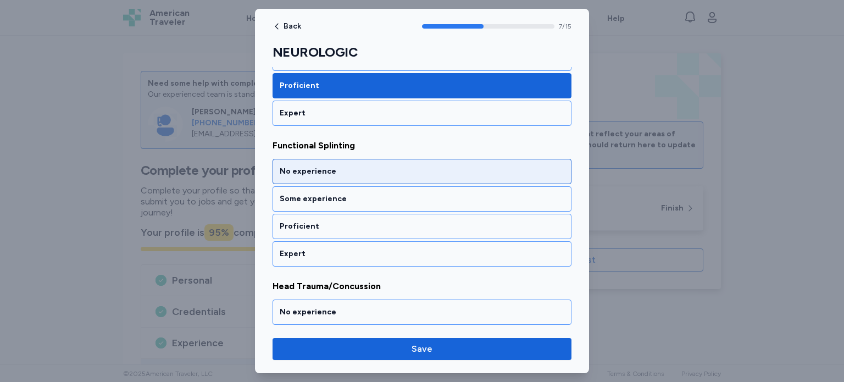
click at [500, 166] on div "No experience" at bounding box center [422, 171] width 285 height 11
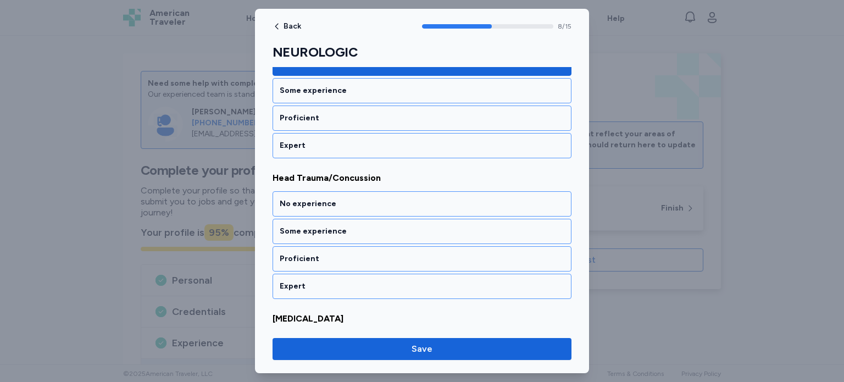
scroll to position [1213, 0]
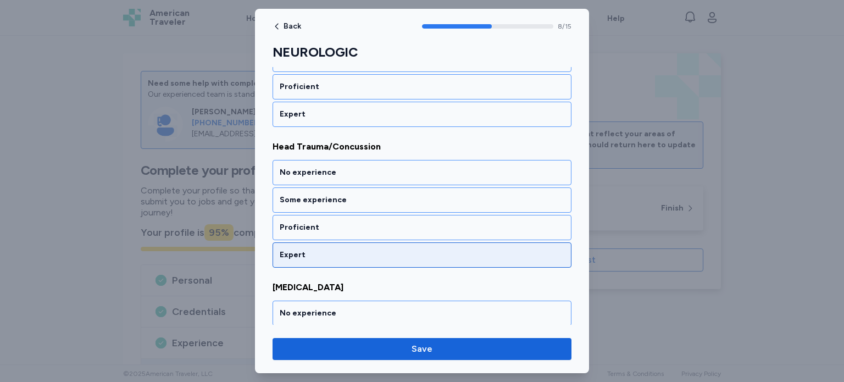
click at [502, 249] on div "Expert" at bounding box center [422, 254] width 285 height 11
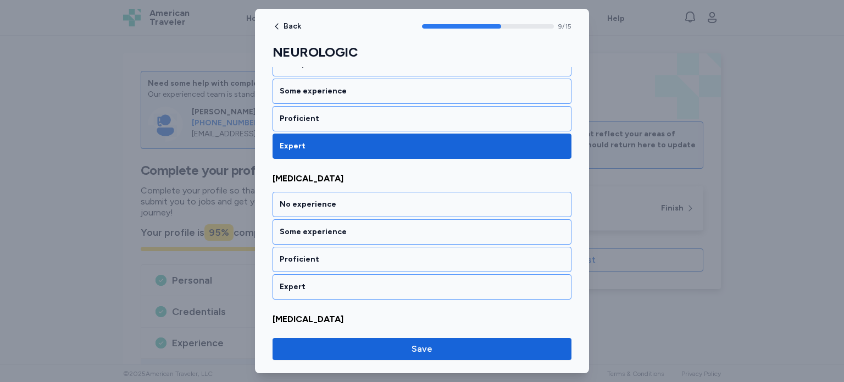
scroll to position [1353, 0]
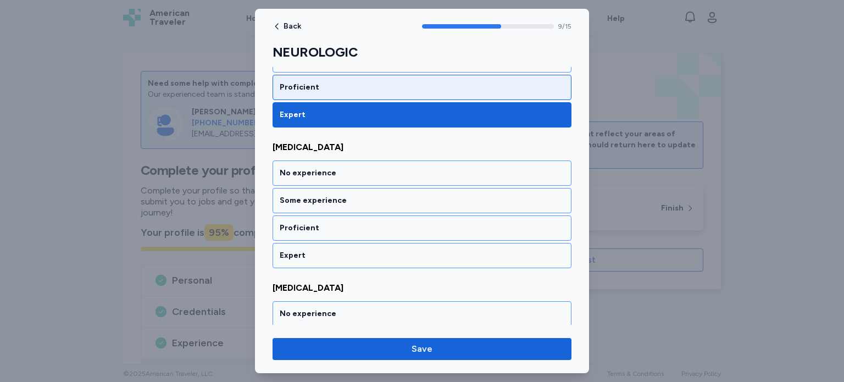
click at [503, 82] on div "Proficient" at bounding box center [422, 87] width 285 height 11
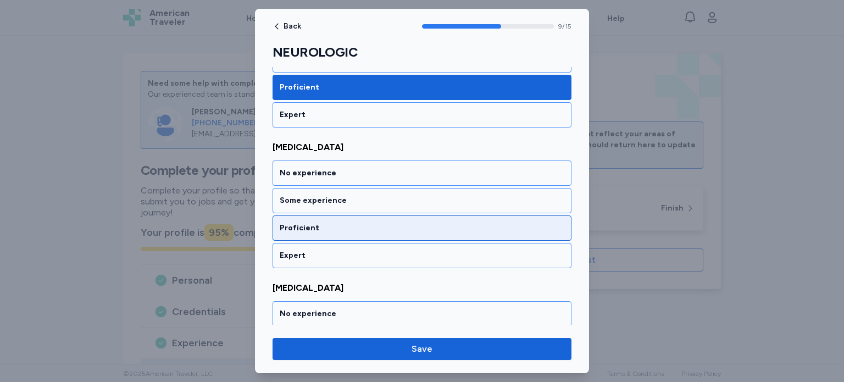
click at [485, 222] on div "Proficient" at bounding box center [422, 227] width 285 height 11
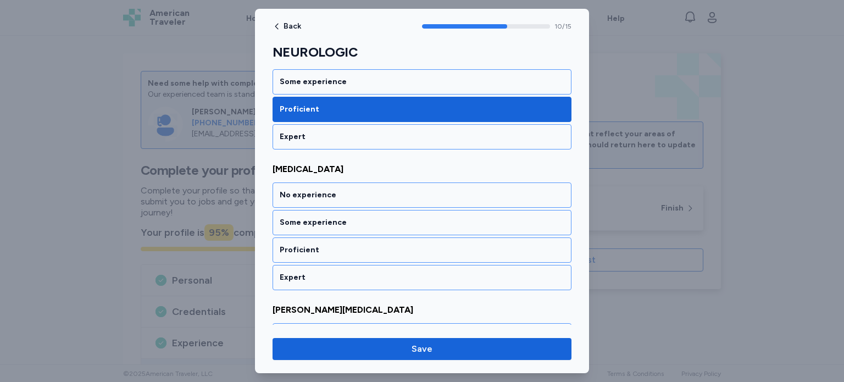
scroll to position [1493, 0]
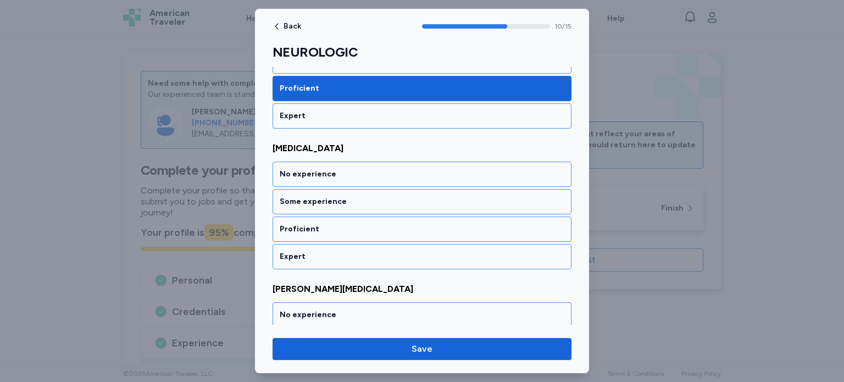
click at [485, 224] on div "Proficient" at bounding box center [422, 229] width 285 height 11
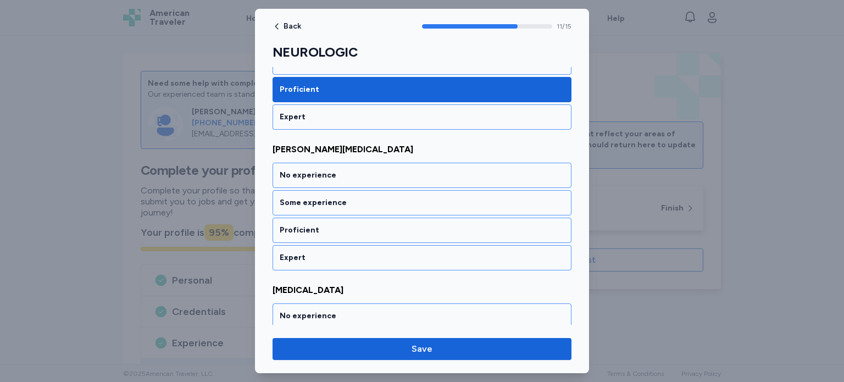
click at [485, 225] on div "Proficient" at bounding box center [422, 230] width 285 height 11
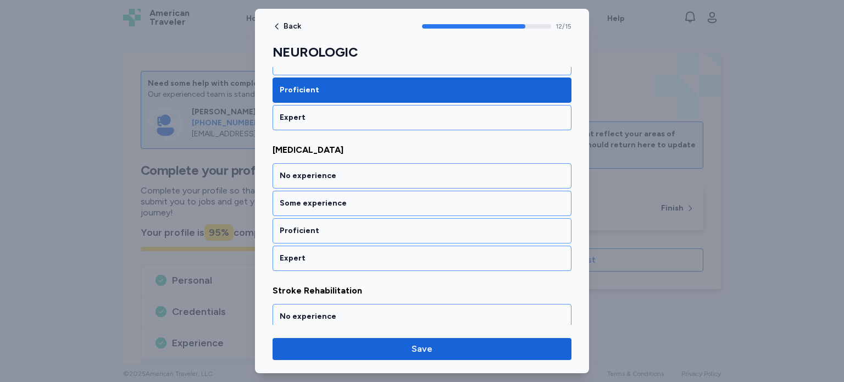
click at [485, 225] on div "Proficient" at bounding box center [422, 230] width 285 height 11
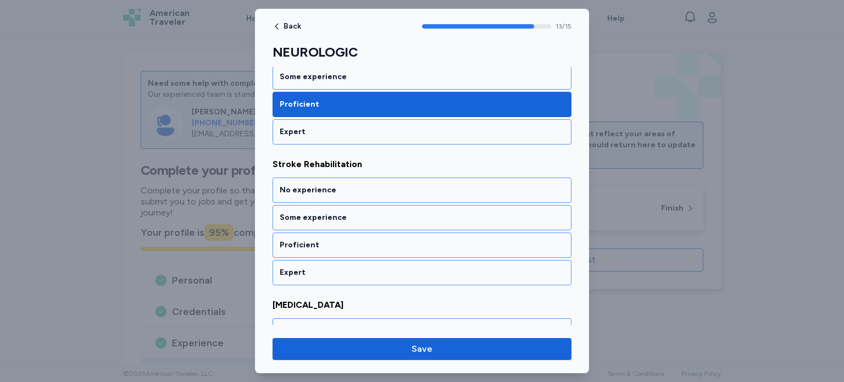
scroll to position [1912, 0]
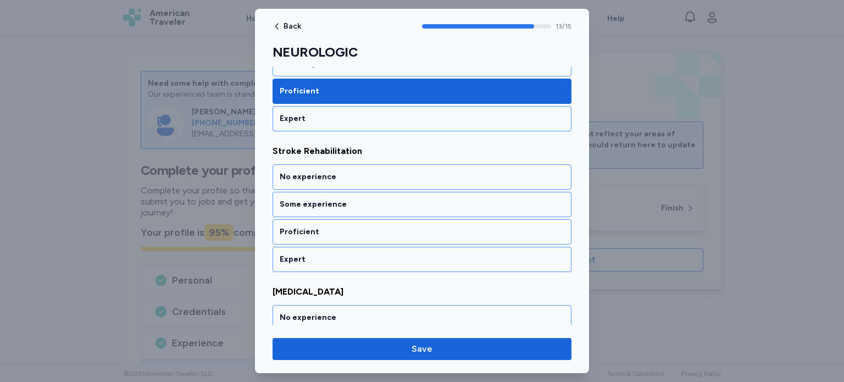
click at [485, 226] on div "Proficient" at bounding box center [422, 231] width 285 height 11
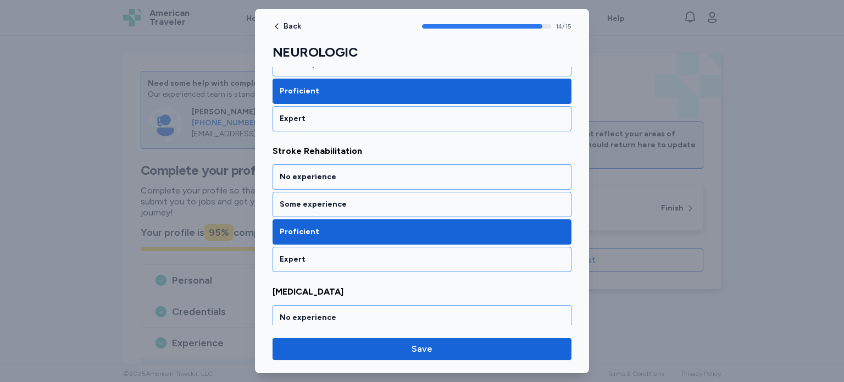
scroll to position [1988, 0]
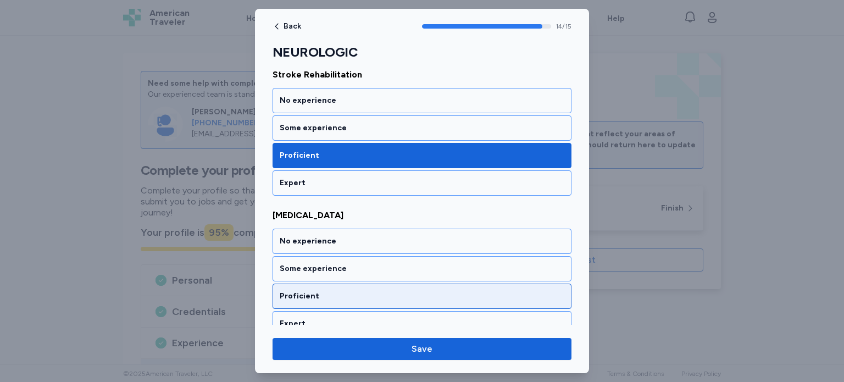
click at [488, 288] on div "Proficient" at bounding box center [421, 295] width 299 height 25
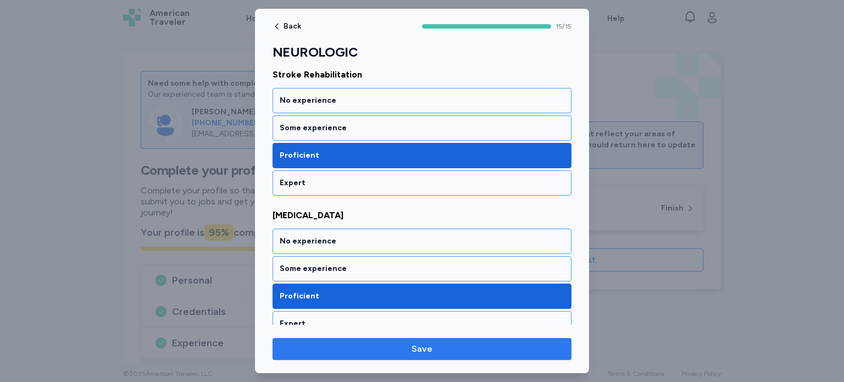
click at [488, 342] on button "Save" at bounding box center [421, 349] width 299 height 22
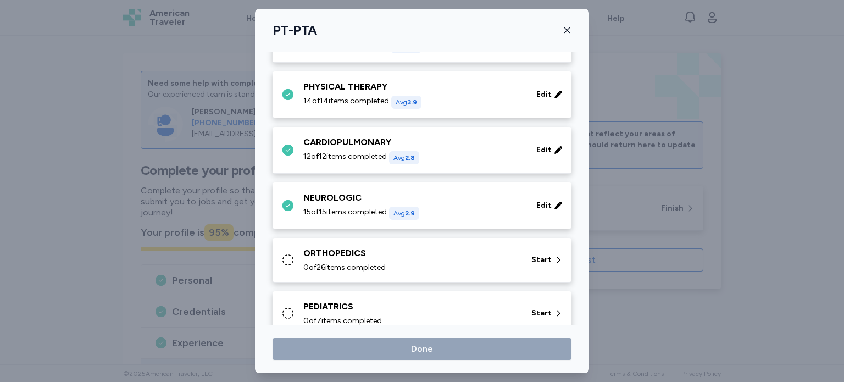
scroll to position [123, 0]
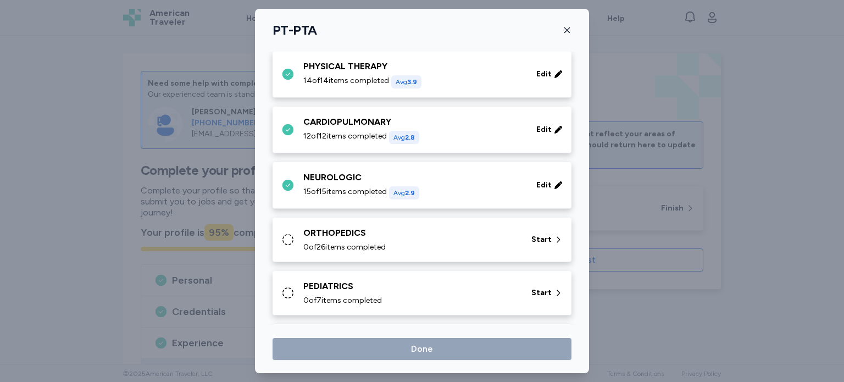
click at [287, 237] on icon at bounding box center [287, 239] width 13 height 13
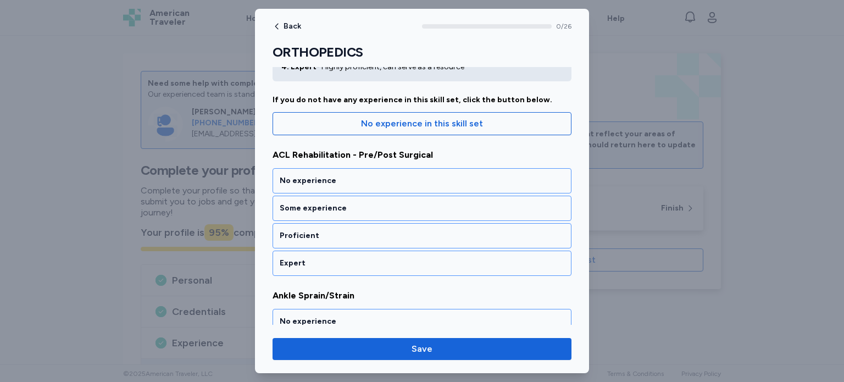
scroll to position [88, 0]
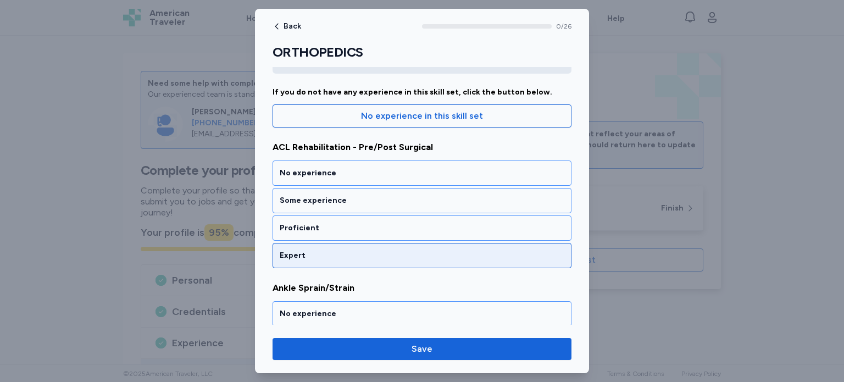
click at [532, 253] on div "Expert" at bounding box center [422, 255] width 285 height 11
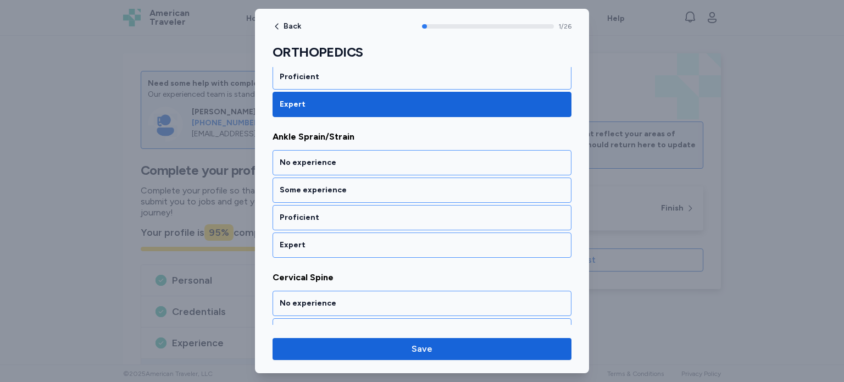
scroll to position [242, 0]
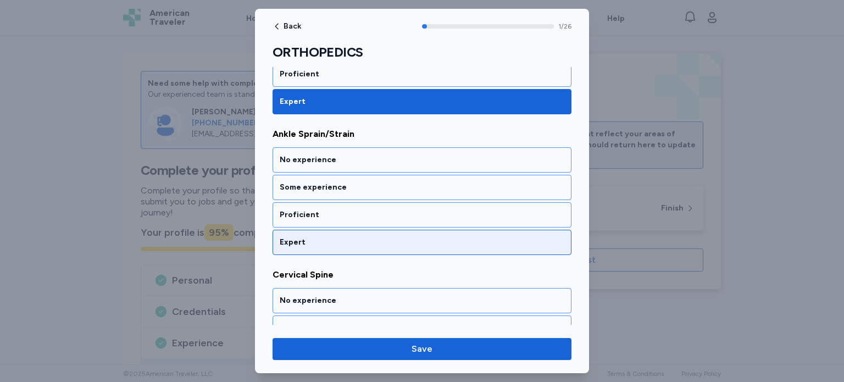
click at [528, 242] on div "Expert" at bounding box center [422, 242] width 285 height 11
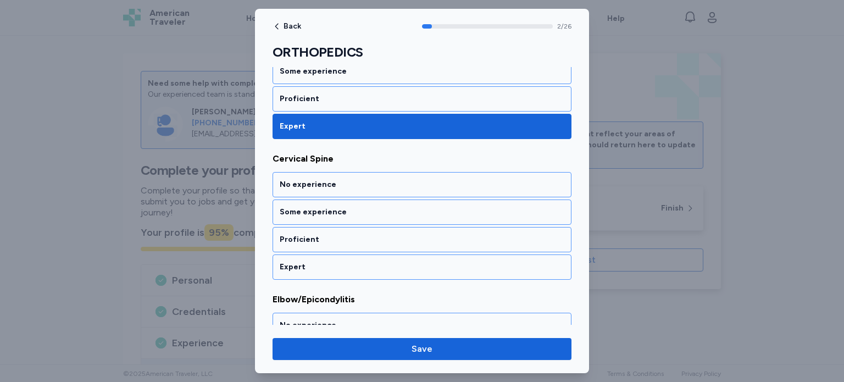
scroll to position [375, 0]
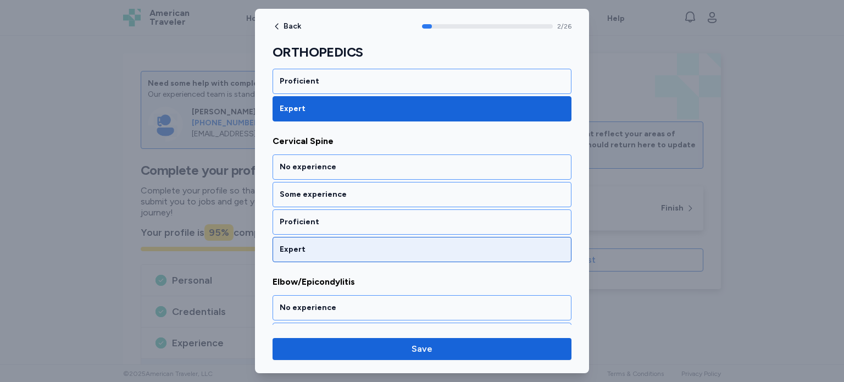
click at [529, 248] on div "Expert" at bounding box center [422, 249] width 285 height 11
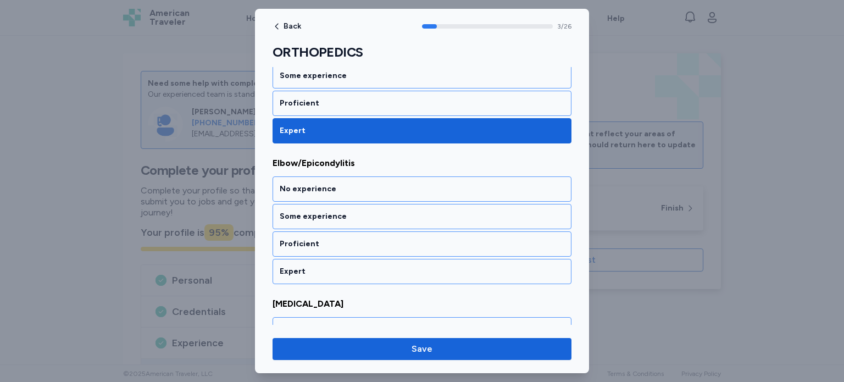
scroll to position [515, 0]
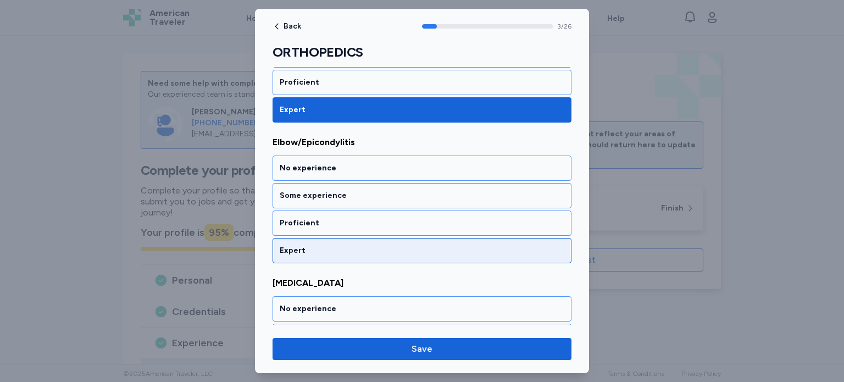
click at [530, 252] on div "Expert" at bounding box center [422, 250] width 285 height 11
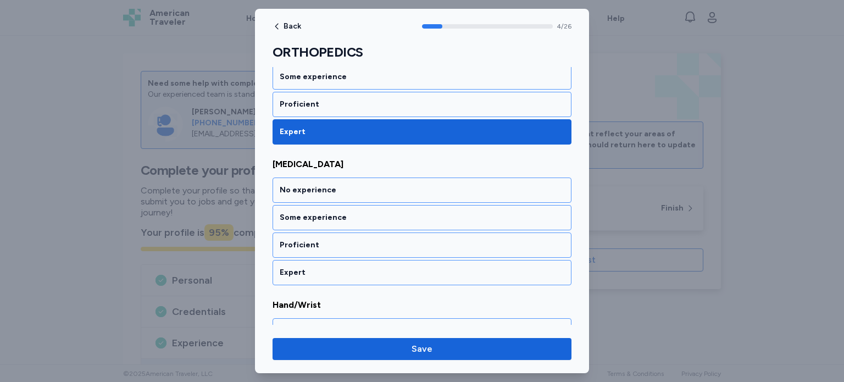
scroll to position [655, 0]
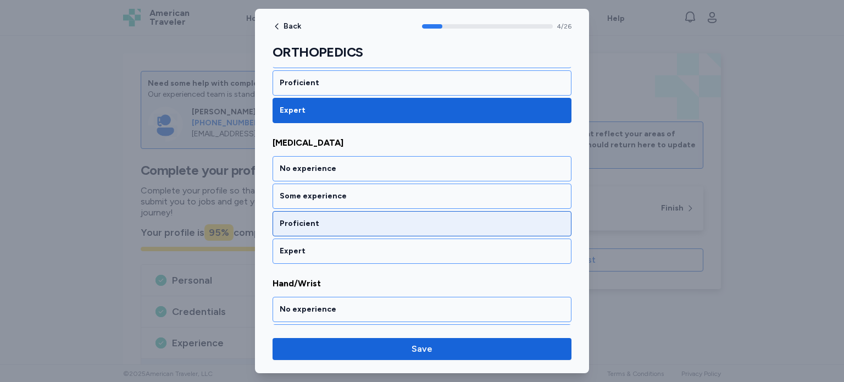
click at [530, 219] on div "Proficient" at bounding box center [422, 223] width 285 height 11
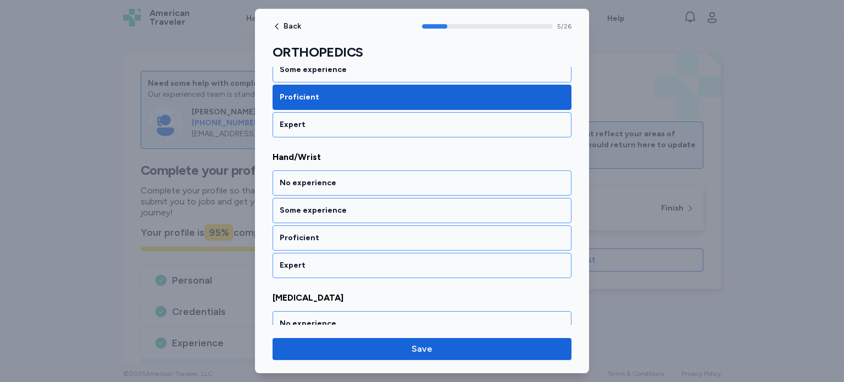
scroll to position [794, 0]
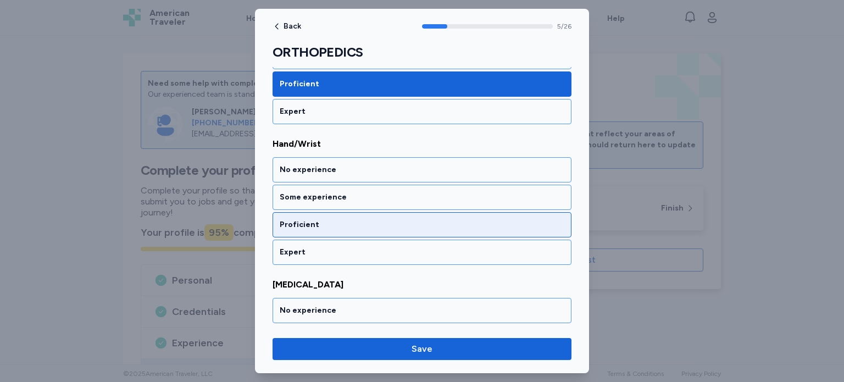
click at [530, 219] on div "Proficient" at bounding box center [422, 224] width 285 height 11
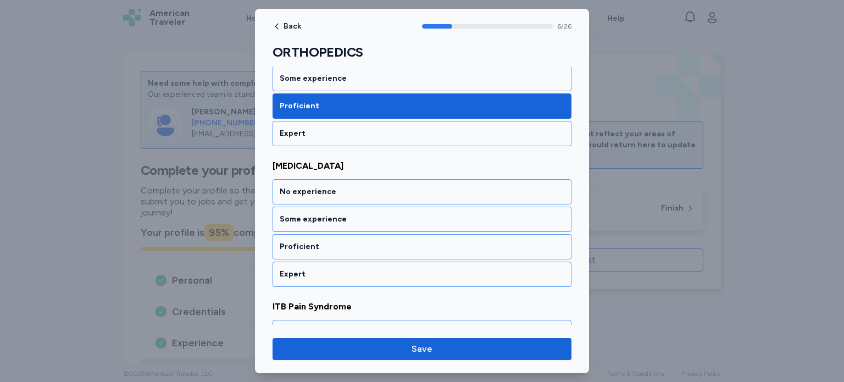
scroll to position [934, 0]
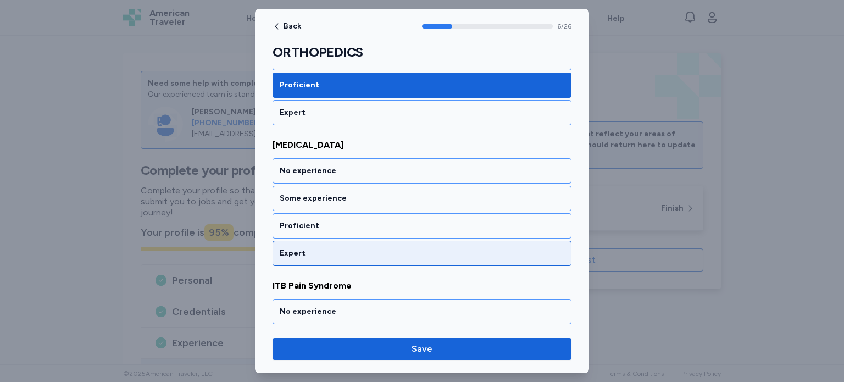
click at [527, 248] on div "Expert" at bounding box center [422, 253] width 285 height 11
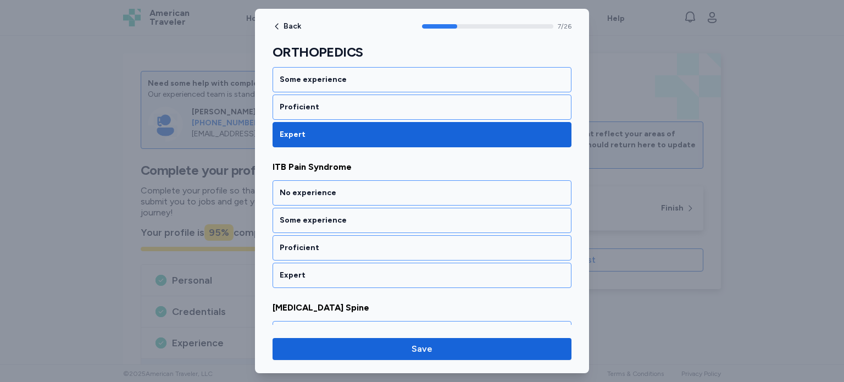
scroll to position [1074, 0]
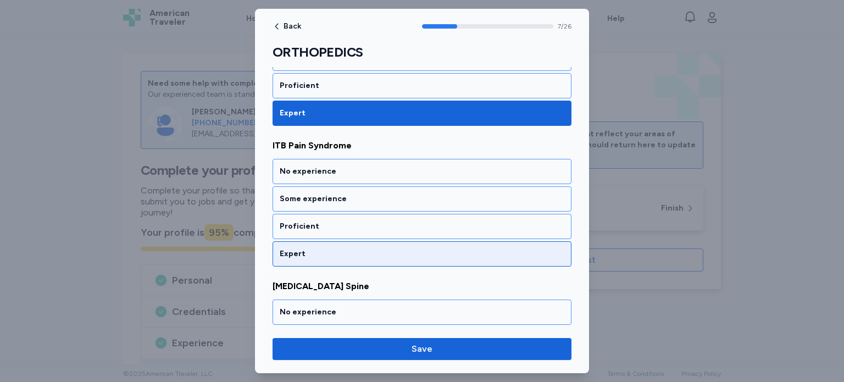
click at [527, 248] on div "Expert" at bounding box center [422, 253] width 285 height 11
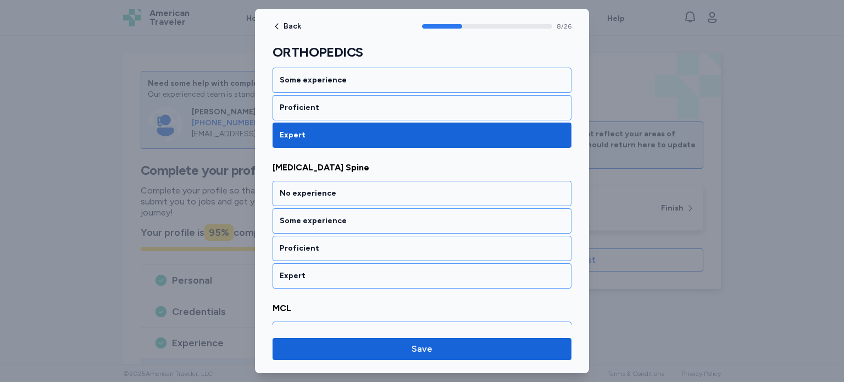
scroll to position [1213, 0]
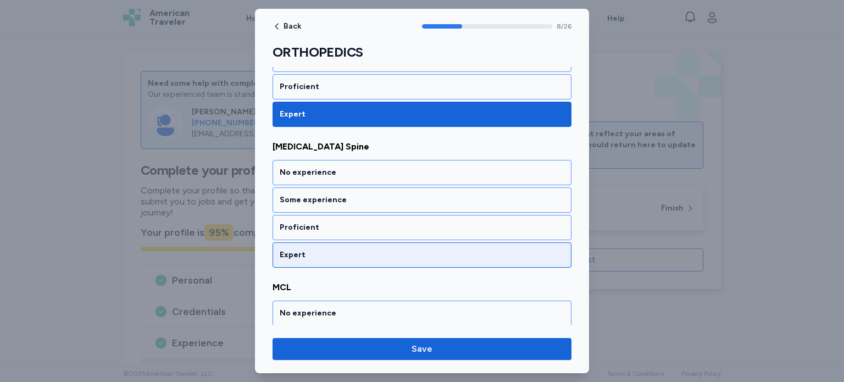
click at [523, 249] on div "Expert" at bounding box center [422, 254] width 285 height 11
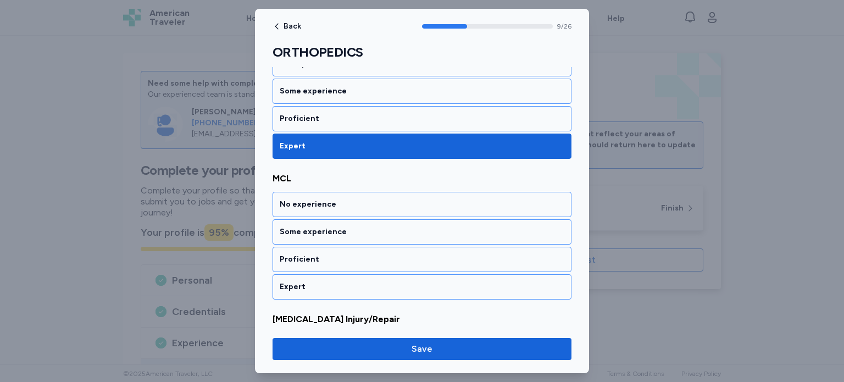
scroll to position [1353, 0]
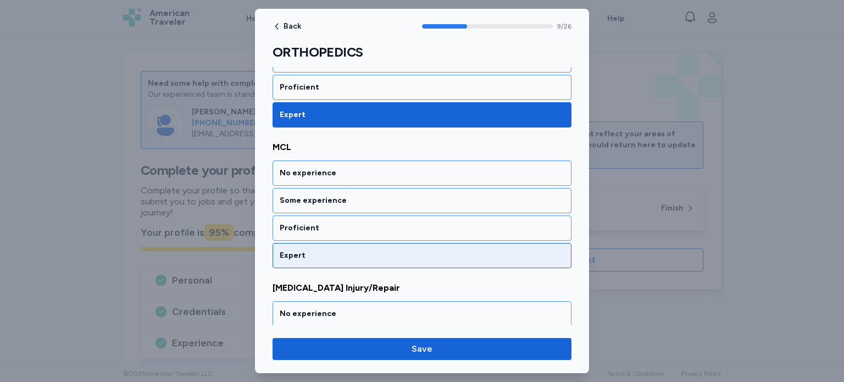
click at [523, 243] on div "Expert" at bounding box center [421, 255] width 299 height 25
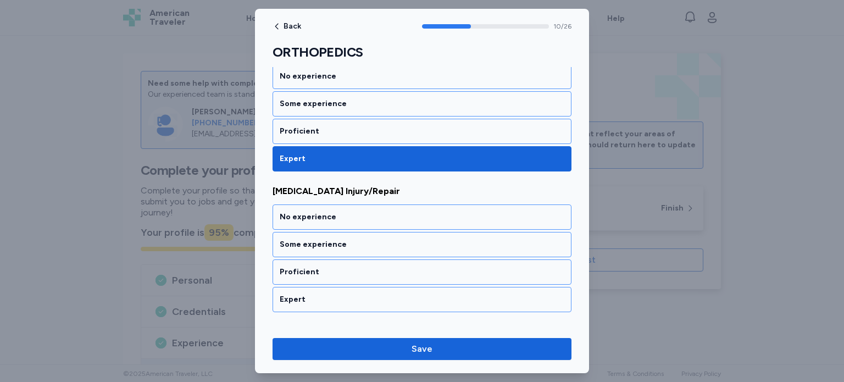
scroll to position [1493, 0]
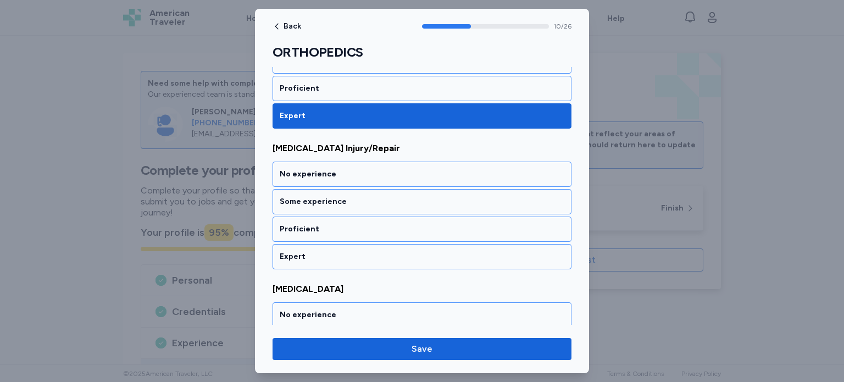
click at [523, 244] on div "Expert" at bounding box center [421, 256] width 299 height 25
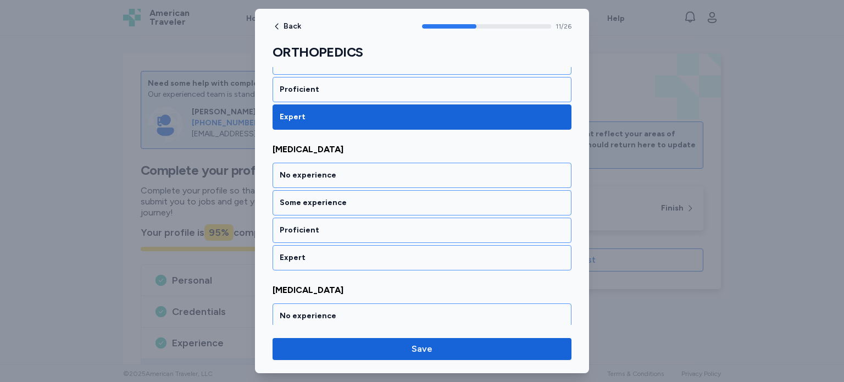
click at [523, 245] on div "Expert" at bounding box center [421, 257] width 299 height 25
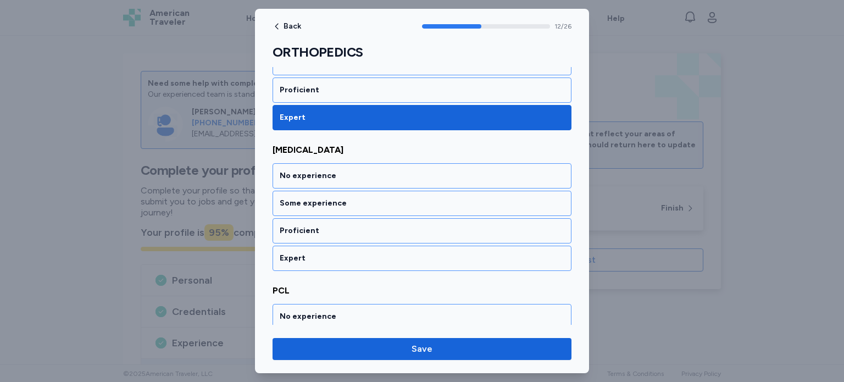
click at [523, 246] on div "Expert" at bounding box center [421, 258] width 299 height 25
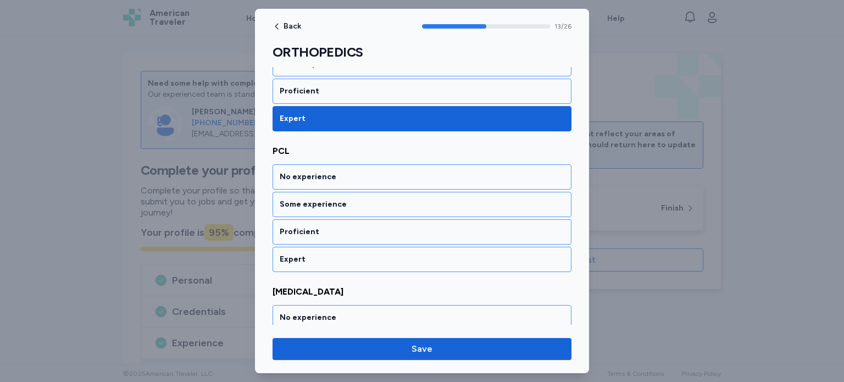
click at [523, 247] on div "Expert" at bounding box center [421, 259] width 299 height 25
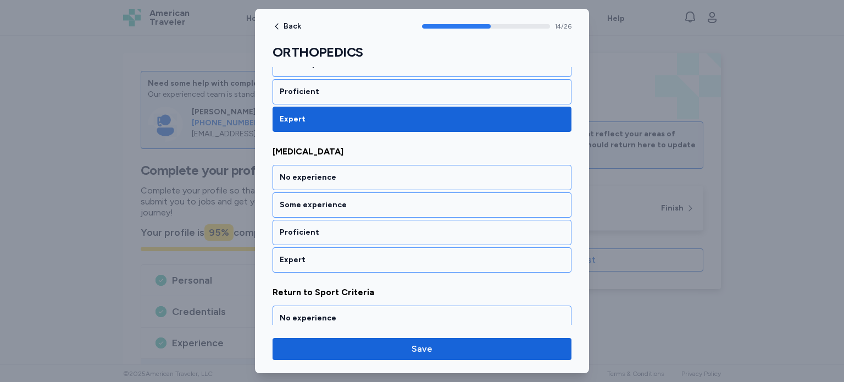
click at [523, 247] on div "Expert" at bounding box center [421, 259] width 299 height 25
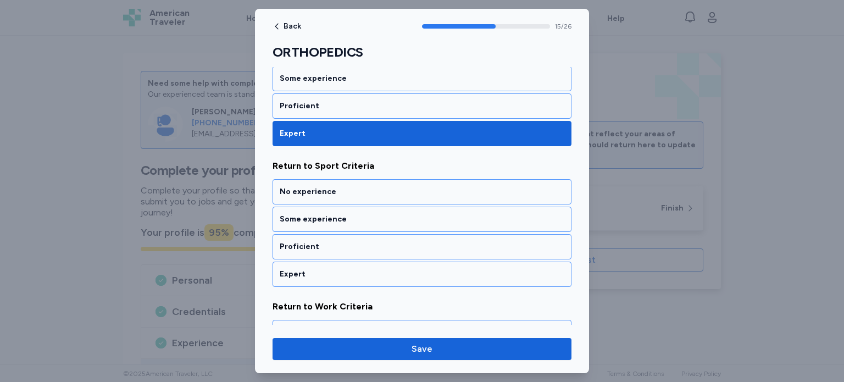
scroll to position [2192, 0]
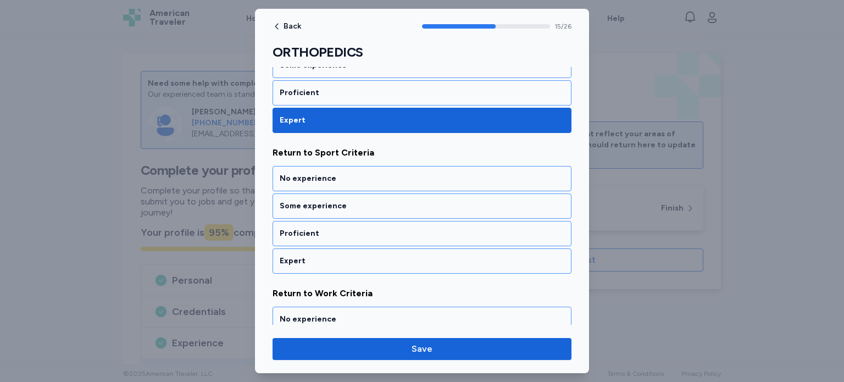
click at [523, 248] on div "Expert" at bounding box center [421, 260] width 299 height 25
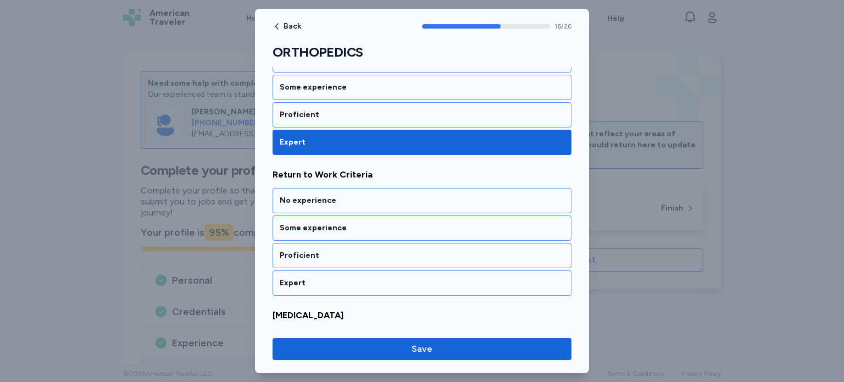
scroll to position [2331, 0]
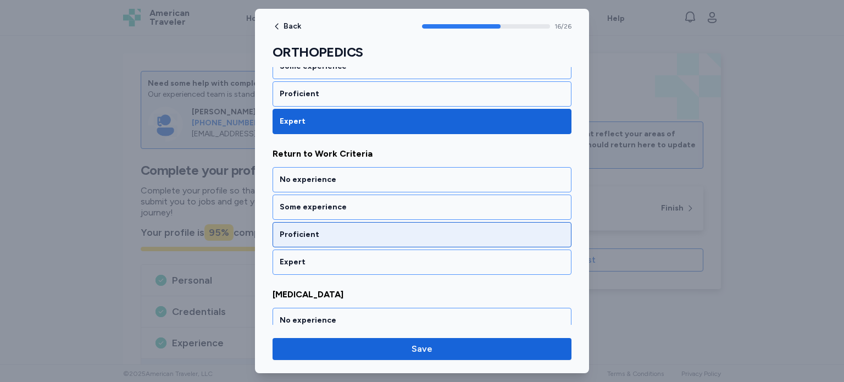
click at [521, 229] on div "Proficient" at bounding box center [422, 234] width 285 height 11
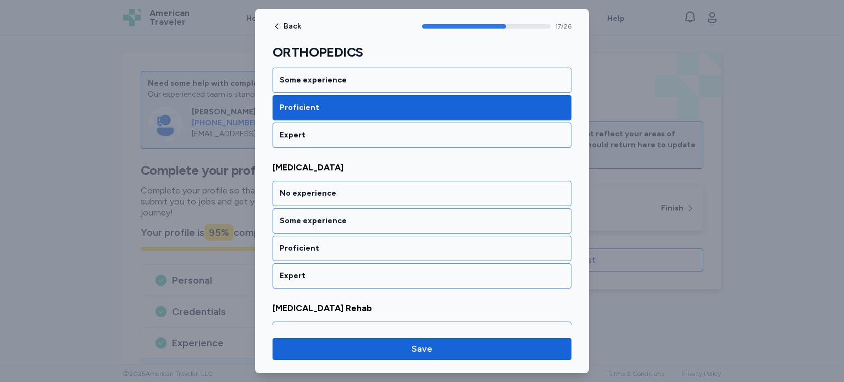
scroll to position [2471, 0]
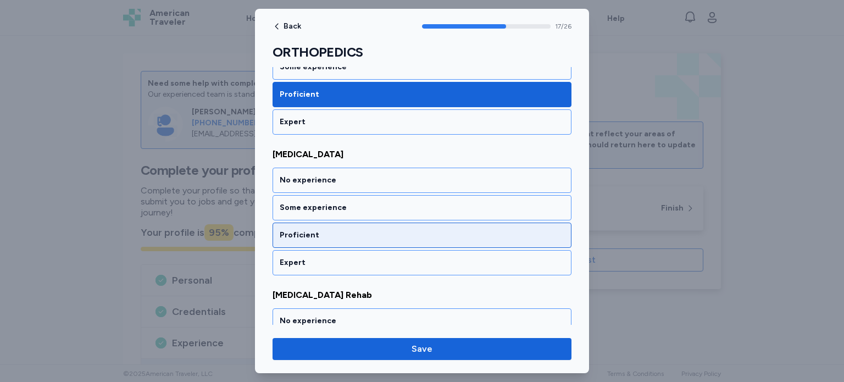
click at [520, 230] on div "Proficient" at bounding box center [422, 235] width 285 height 11
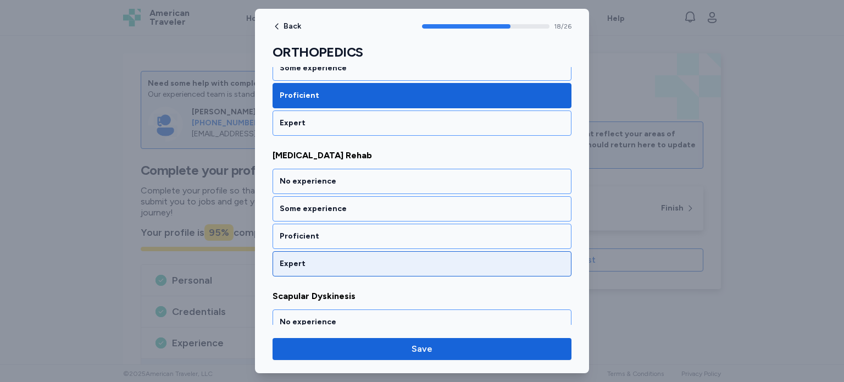
click at [516, 258] on div "Expert" at bounding box center [422, 263] width 285 height 11
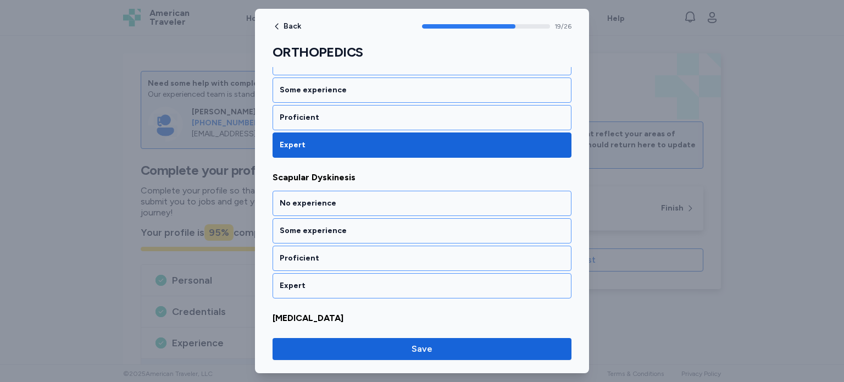
scroll to position [2751, 0]
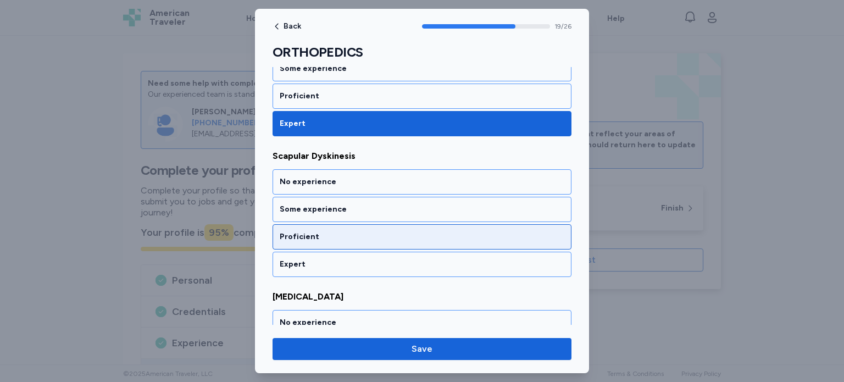
click at [517, 231] on div "Proficient" at bounding box center [422, 236] width 285 height 11
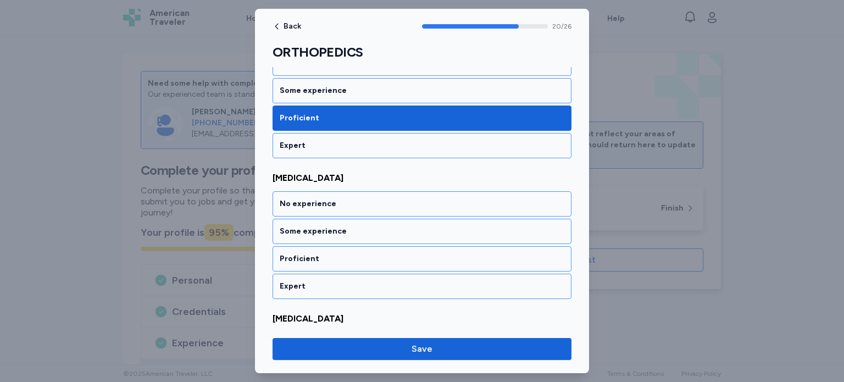
scroll to position [2890, 0]
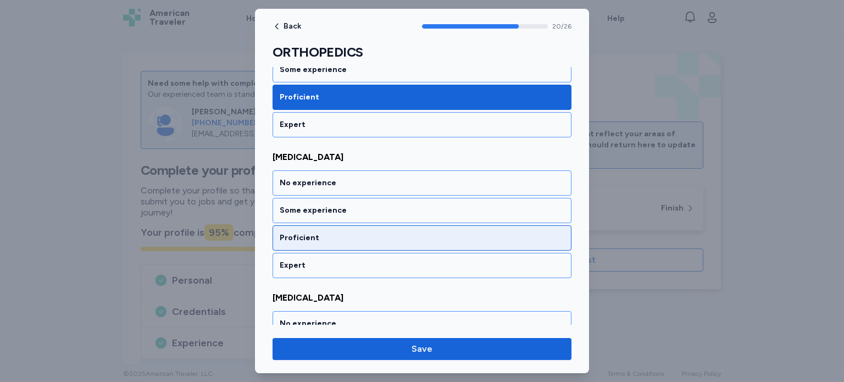
click at [517, 232] on div "Proficient" at bounding box center [422, 237] width 285 height 11
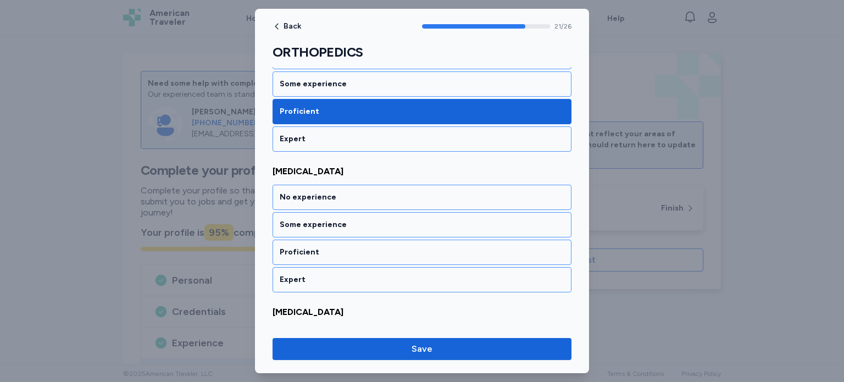
scroll to position [3030, 0]
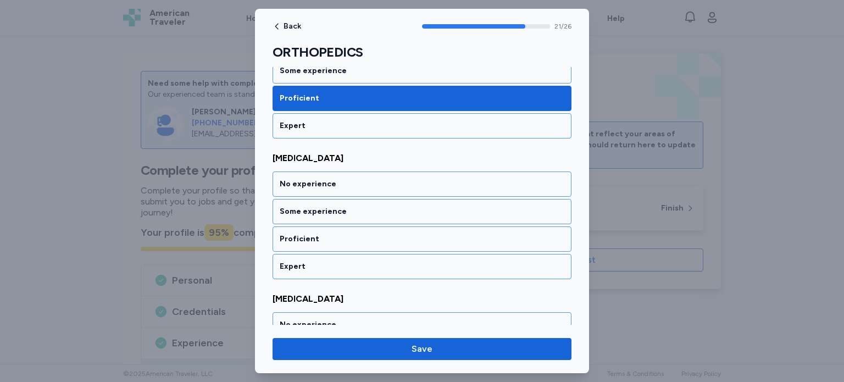
click at [517, 233] on div "Proficient" at bounding box center [422, 238] width 285 height 11
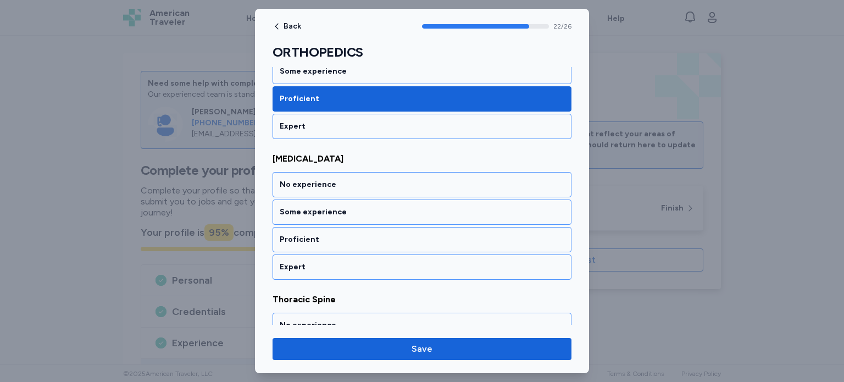
click at [517, 234] on div "Proficient" at bounding box center [422, 239] width 285 height 11
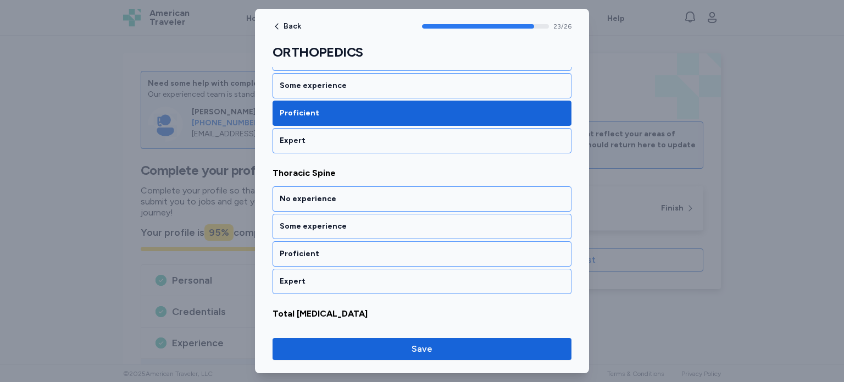
scroll to position [3310, 0]
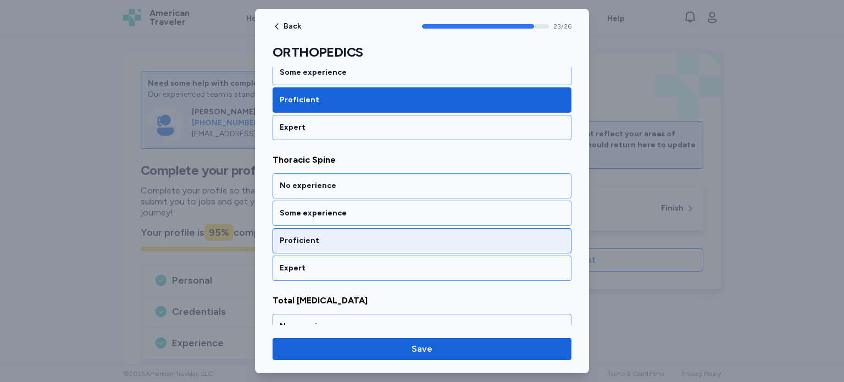
click at [517, 235] on div "Proficient" at bounding box center [422, 240] width 285 height 11
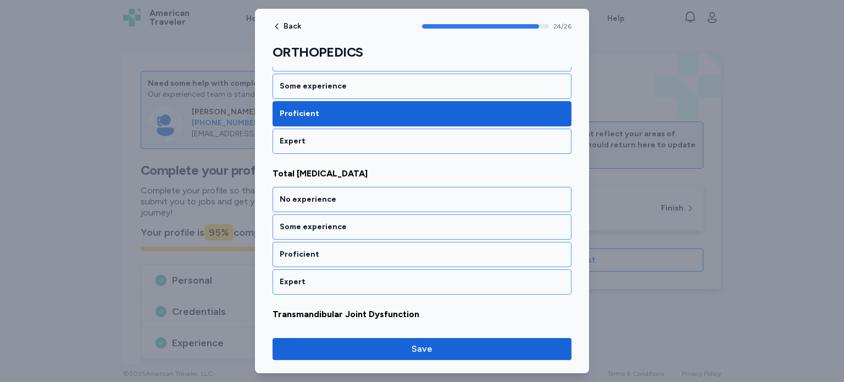
scroll to position [3450, 0]
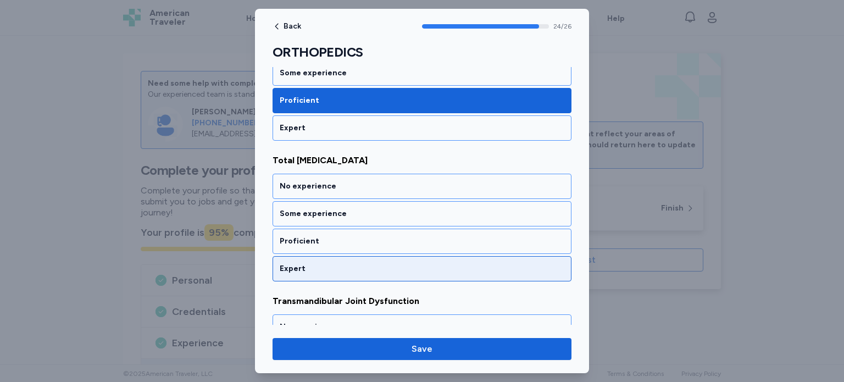
click at [519, 263] on div "Expert" at bounding box center [422, 268] width 285 height 11
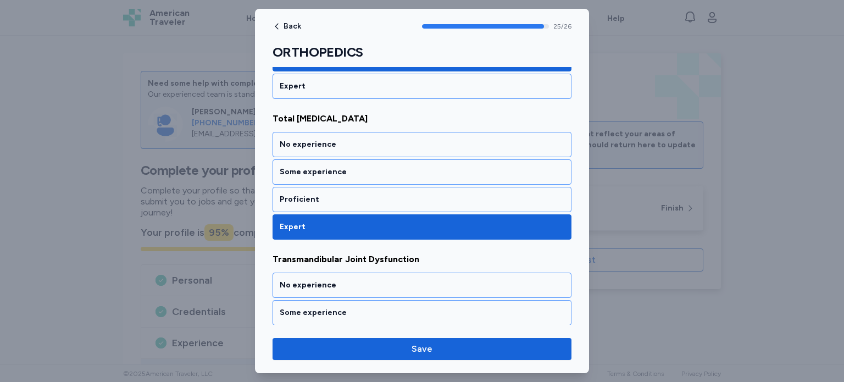
scroll to position [3526, 0]
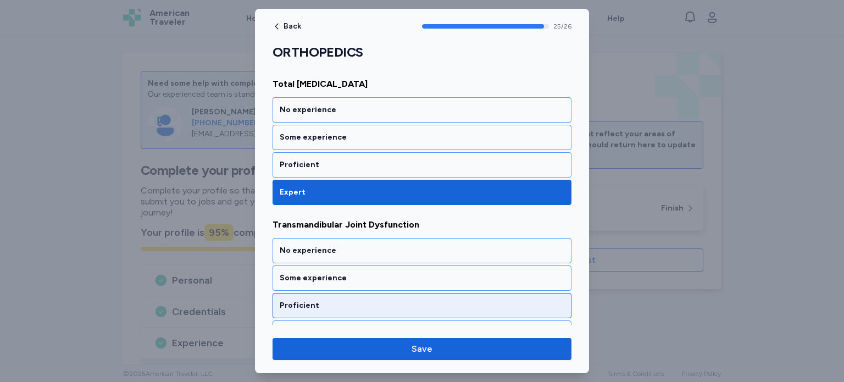
click at [512, 300] on div "Proficient" at bounding box center [422, 305] width 285 height 11
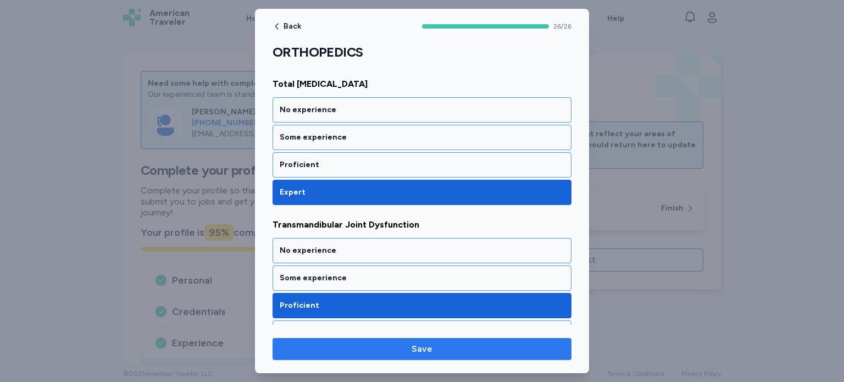
click at [503, 349] on span "Save" at bounding box center [421, 348] width 281 height 13
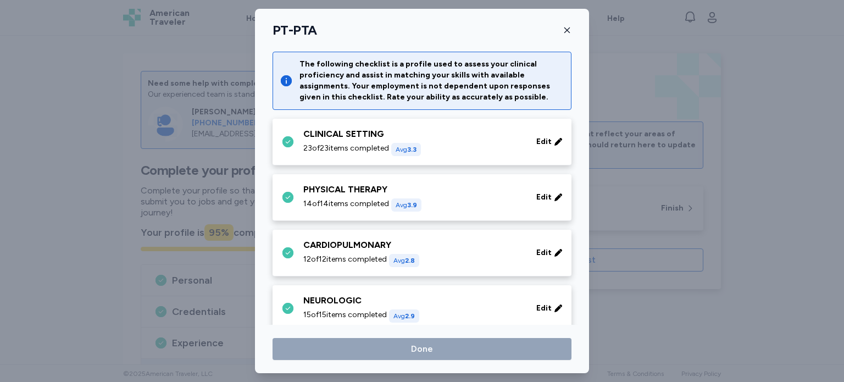
scroll to position [123, 0]
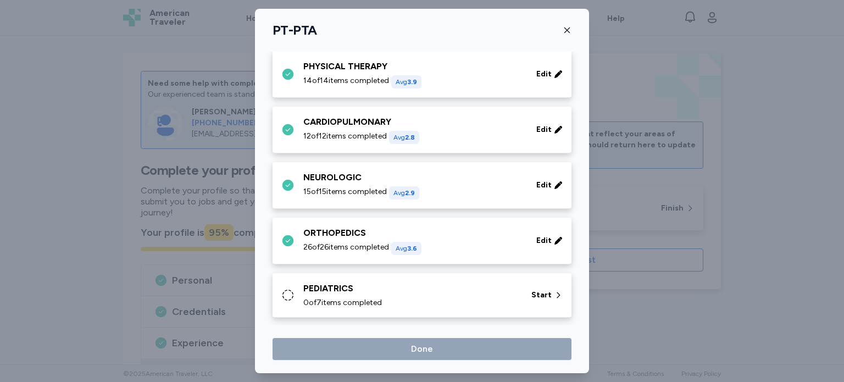
click at [289, 288] on icon at bounding box center [287, 294] width 13 height 13
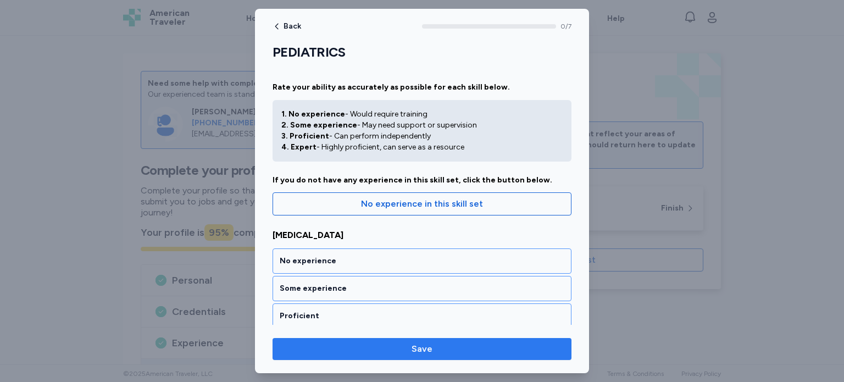
click at [488, 351] on span "Save" at bounding box center [421, 348] width 281 height 13
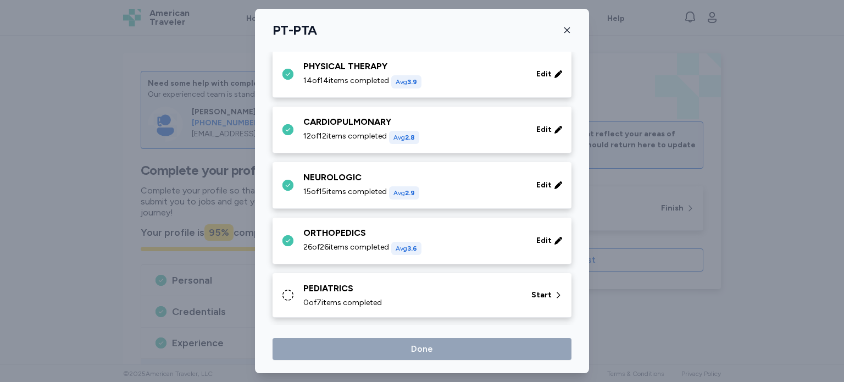
click at [288, 294] on icon at bounding box center [287, 294] width 13 height 13
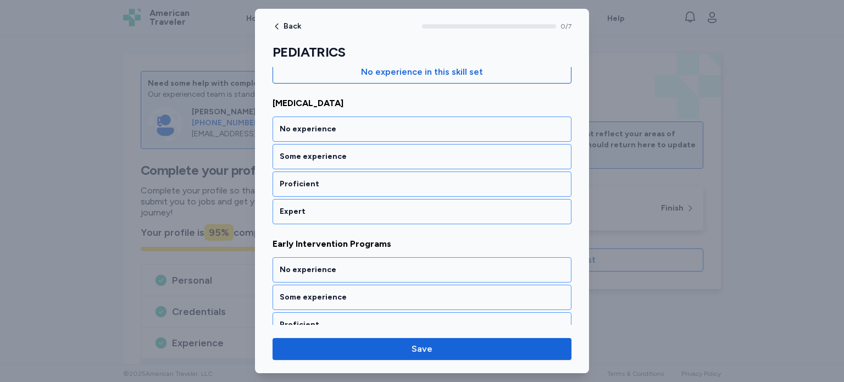
scroll to position [154, 0]
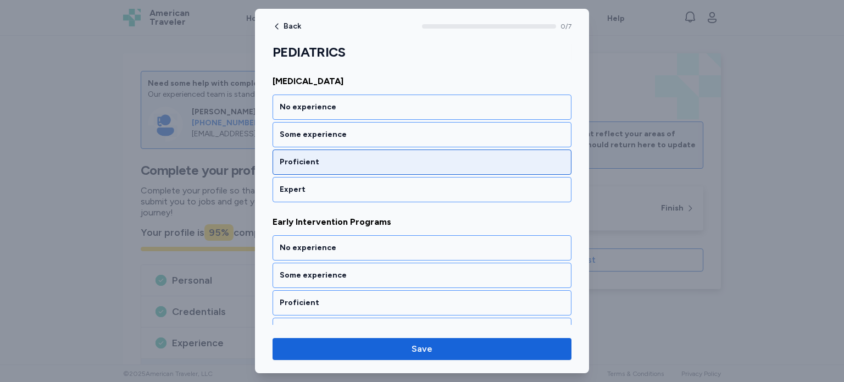
click at [435, 163] on div "Proficient" at bounding box center [422, 162] width 285 height 11
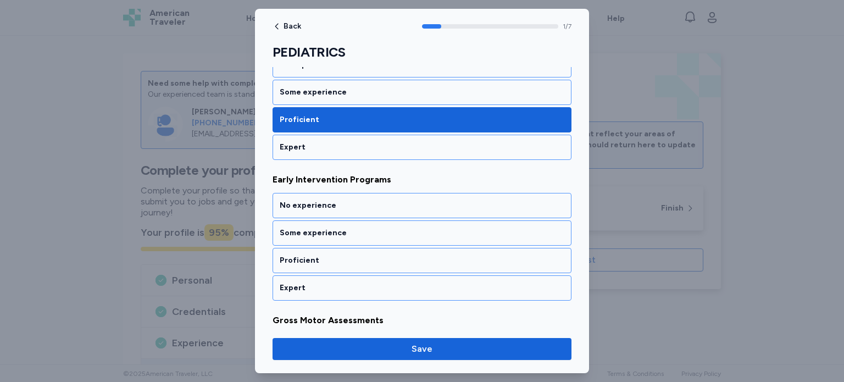
scroll to position [235, 0]
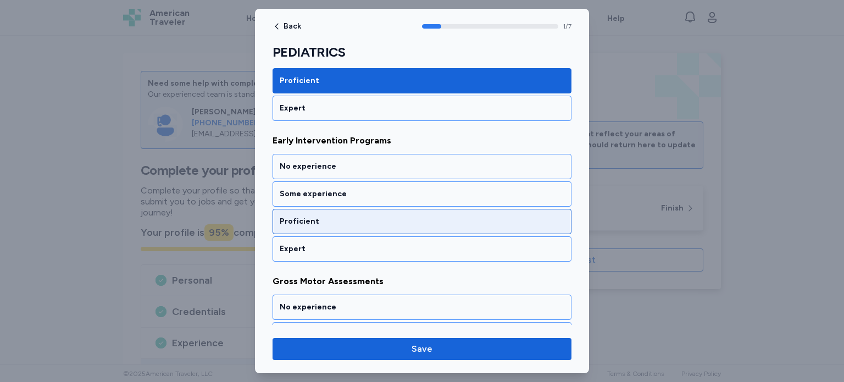
click at [428, 222] on div "Proficient" at bounding box center [422, 221] width 285 height 11
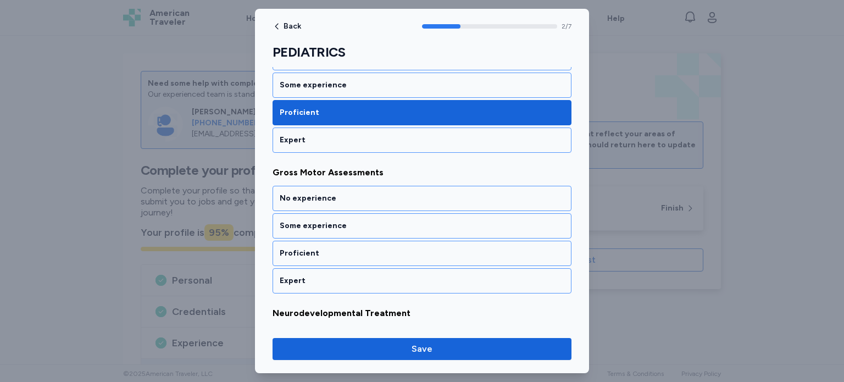
scroll to position [375, 0]
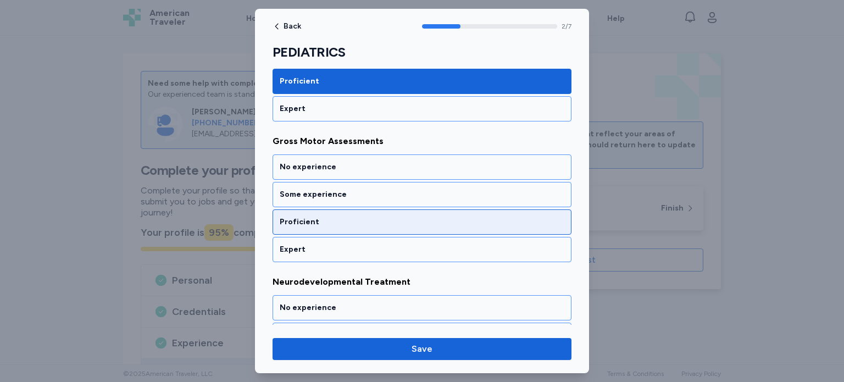
click at [420, 216] on div "Proficient" at bounding box center [422, 221] width 285 height 11
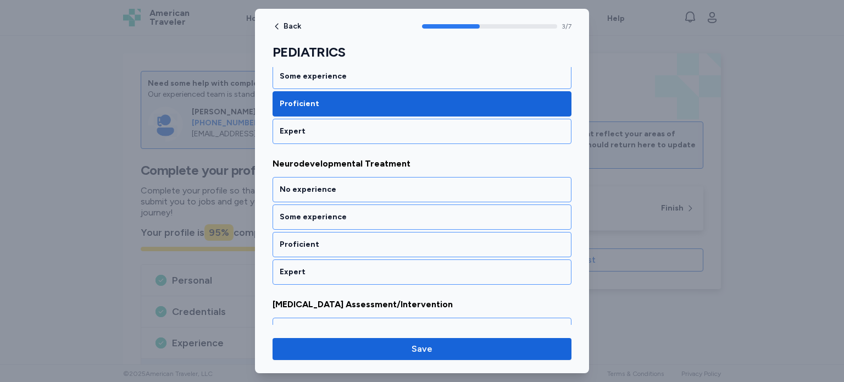
scroll to position [515, 0]
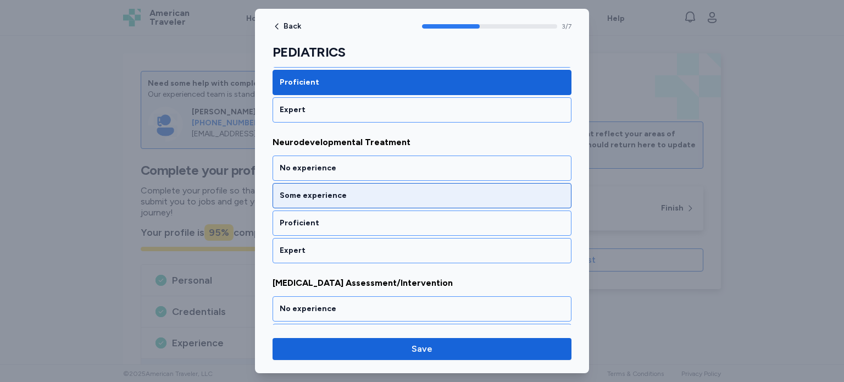
click at [424, 193] on div "Some experience" at bounding box center [422, 195] width 285 height 11
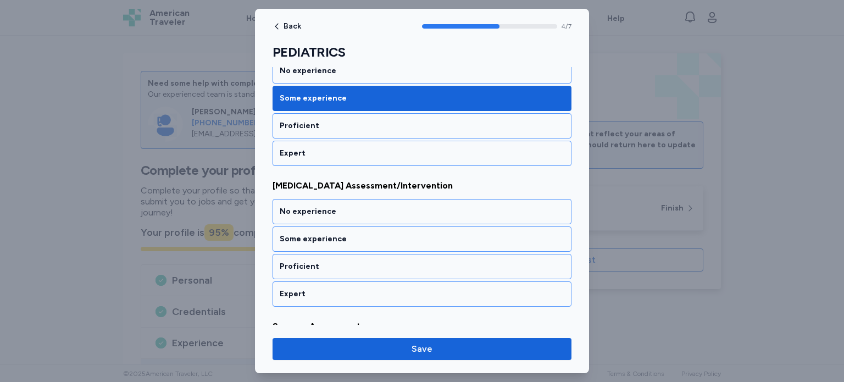
scroll to position [655, 0]
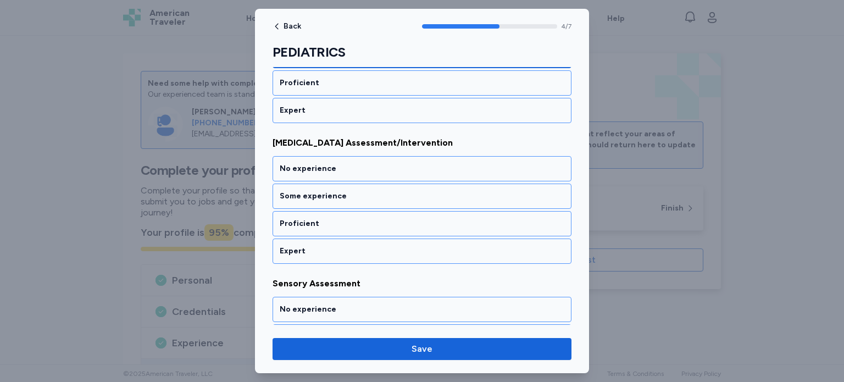
click at [424, 193] on div "Some experience" at bounding box center [422, 196] width 285 height 11
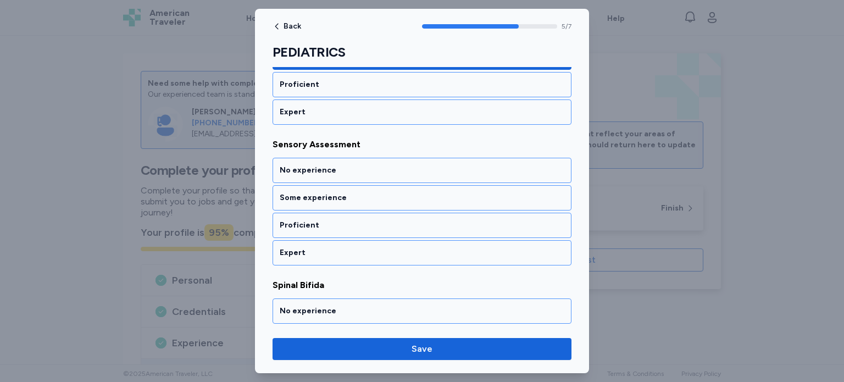
scroll to position [794, 0]
click at [424, 193] on div "Some experience" at bounding box center [422, 197] width 285 height 11
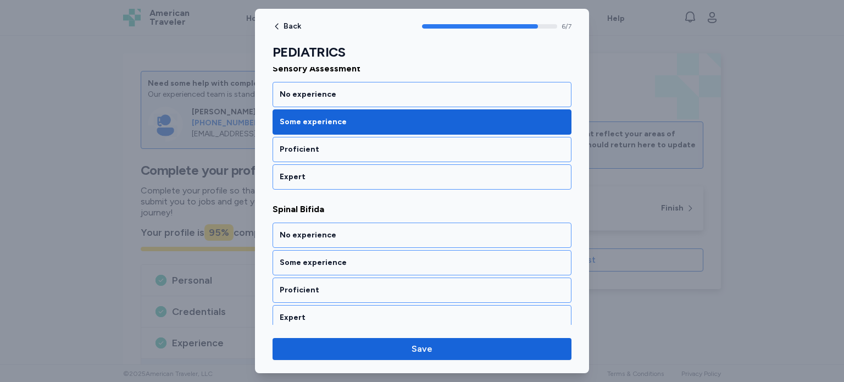
scroll to position [871, 0]
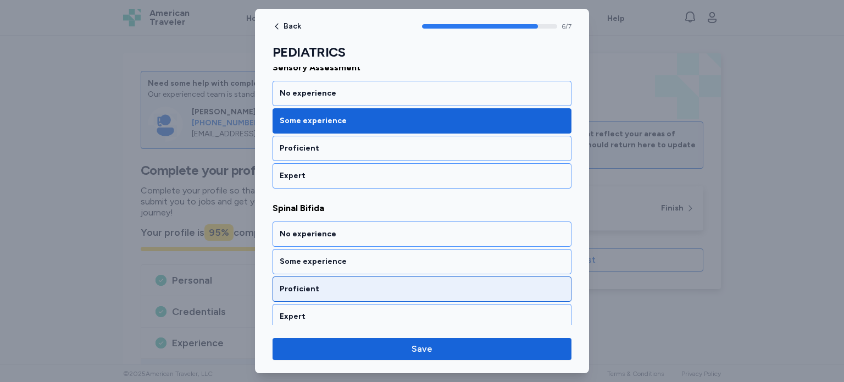
click at [410, 286] on div "Proficient" at bounding box center [422, 288] width 285 height 11
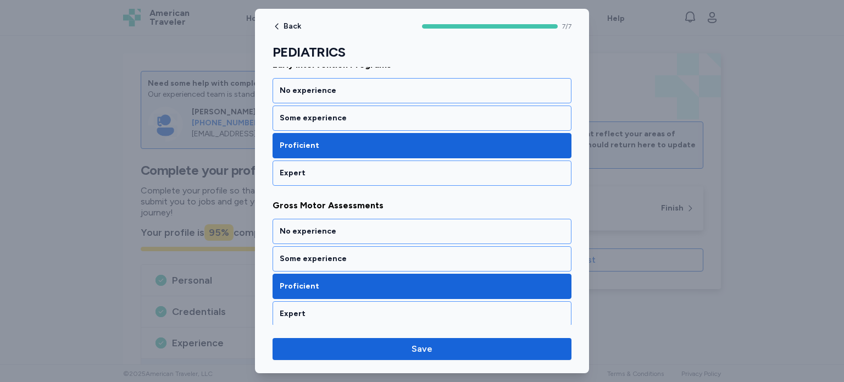
scroll to position [321, 0]
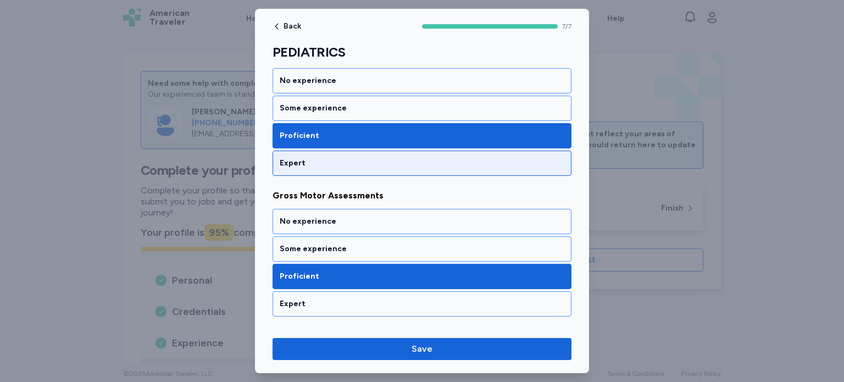
click at [540, 160] on div "Expert" at bounding box center [422, 163] width 285 height 11
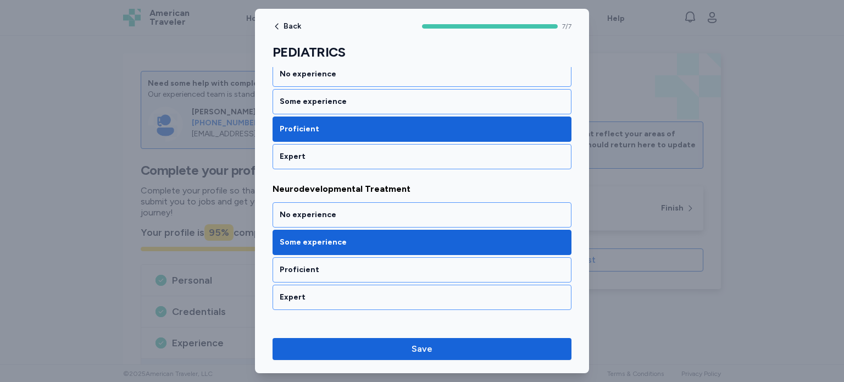
scroll to position [519, 0]
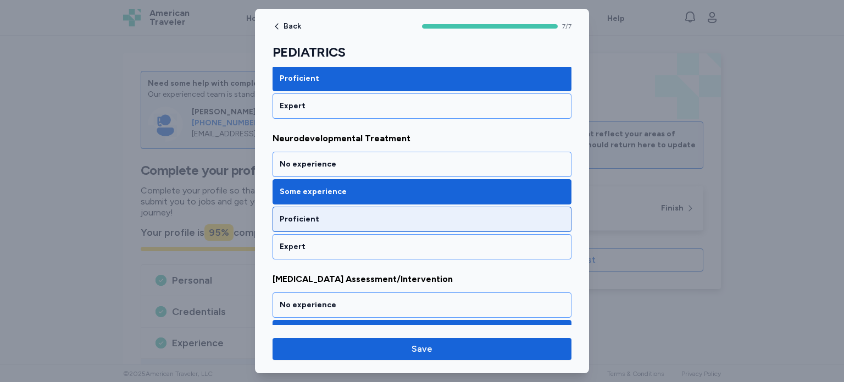
click at [538, 221] on div "Proficient" at bounding box center [421, 219] width 299 height 25
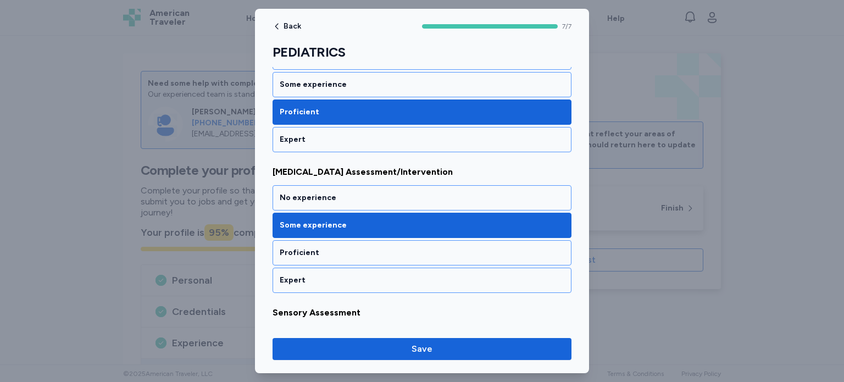
scroll to position [618, 0]
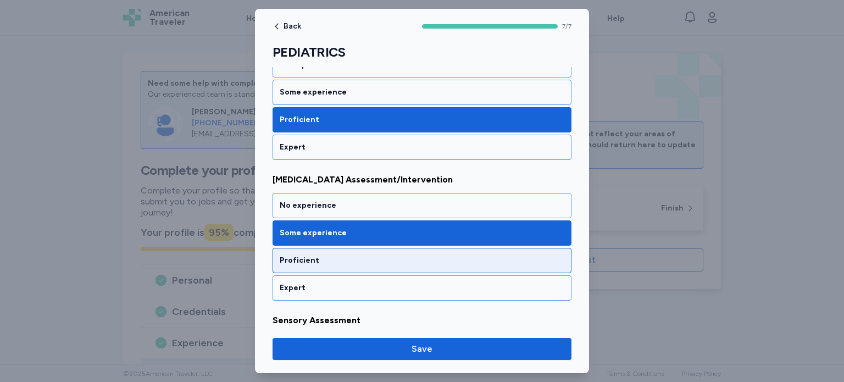
click at [542, 255] on div "Proficient" at bounding box center [422, 260] width 285 height 11
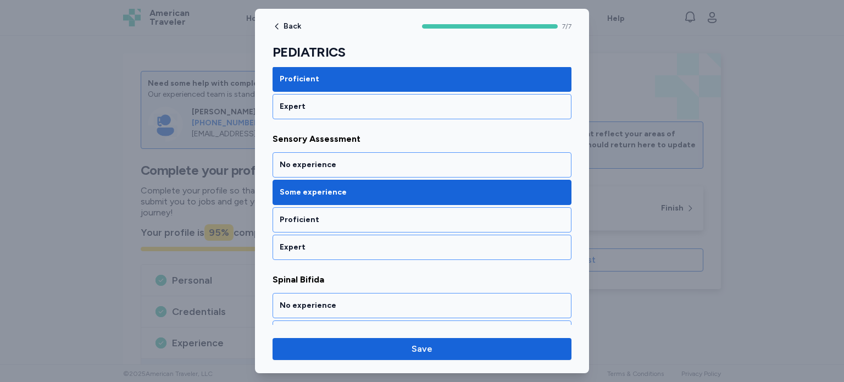
scroll to position [871, 0]
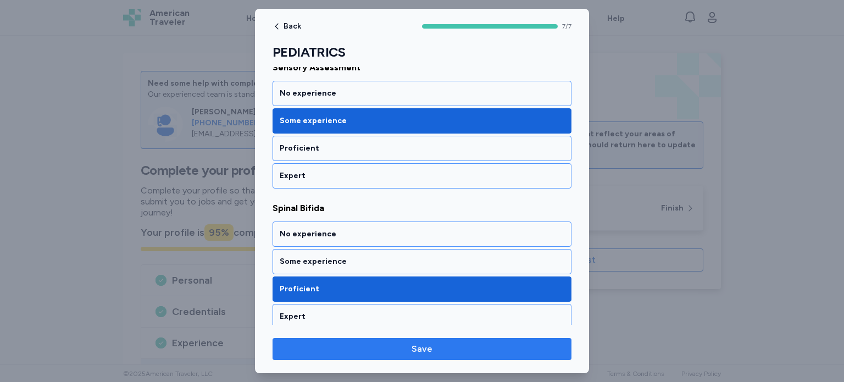
click at [521, 358] on button "Save" at bounding box center [421, 349] width 299 height 22
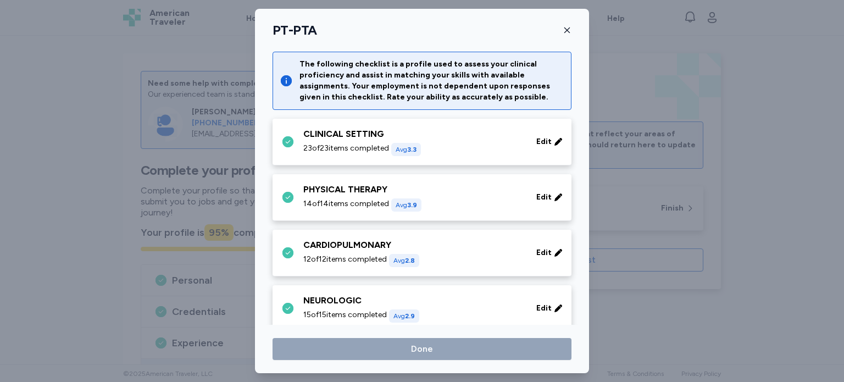
scroll to position [123, 0]
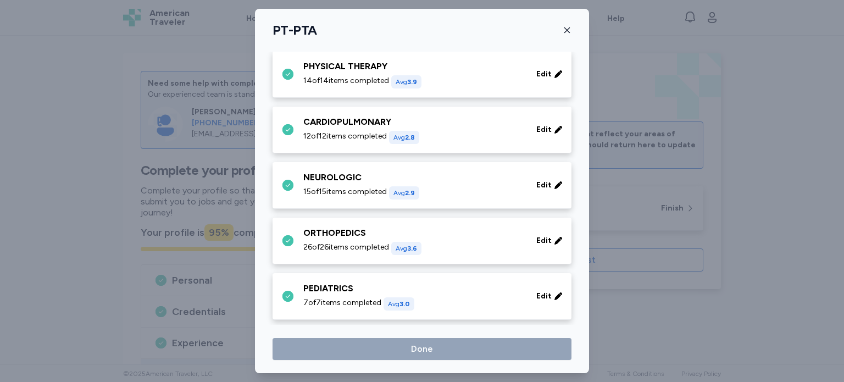
click at [338, 294] on div "PEDIATRICS 7 of 7 items completed Avg 3.0" at bounding box center [413, 296] width 220 height 29
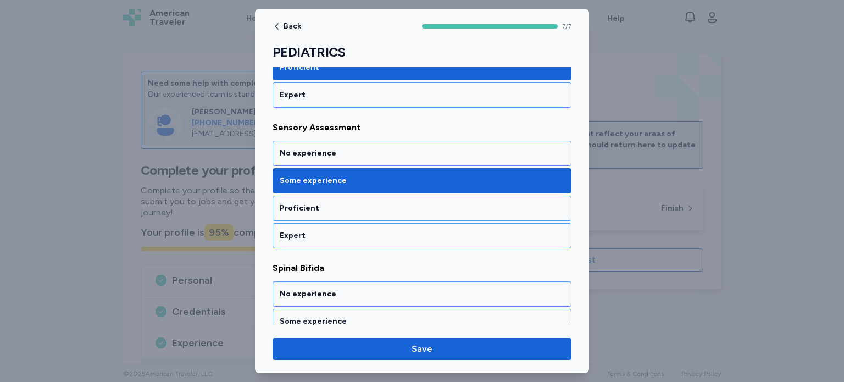
scroll to position [816, 0]
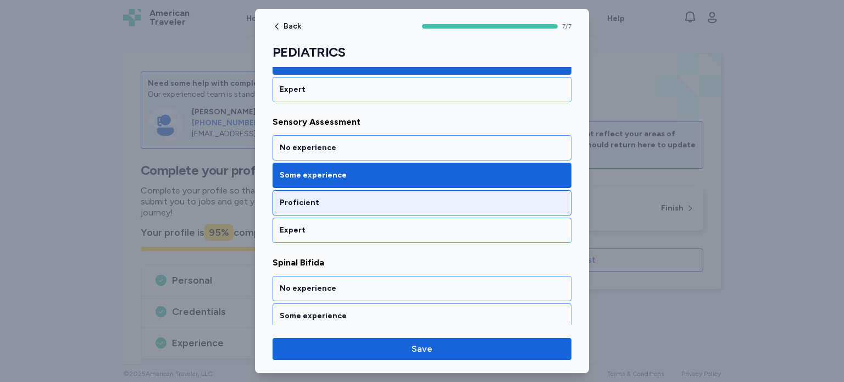
click at [547, 191] on div "Proficient" at bounding box center [421, 202] width 299 height 25
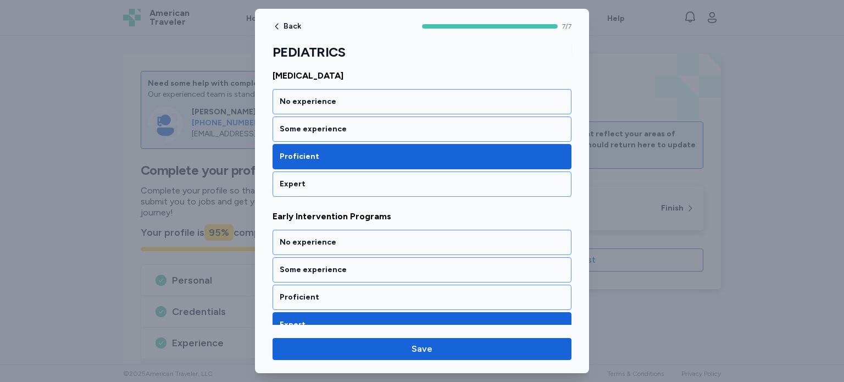
scroll to position [167, 0]
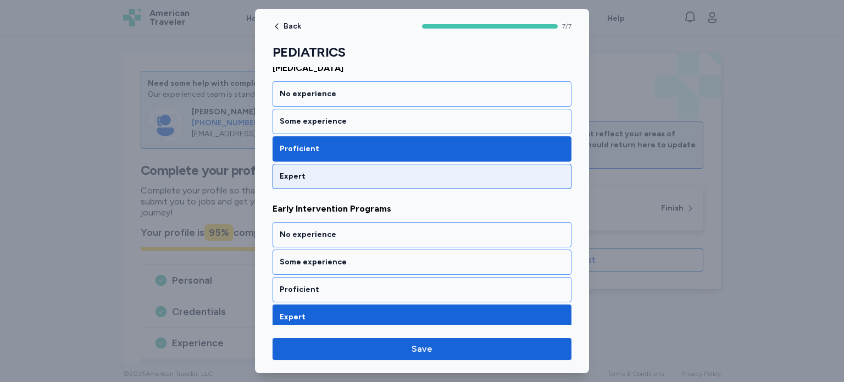
click at [540, 168] on div "Expert" at bounding box center [421, 176] width 299 height 25
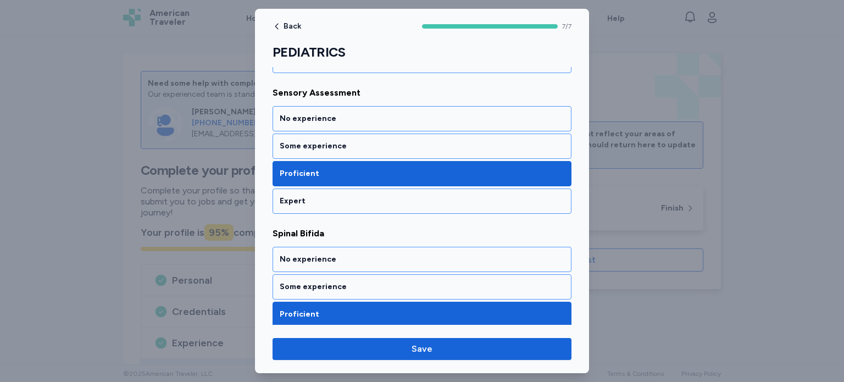
scroll to position [871, 0]
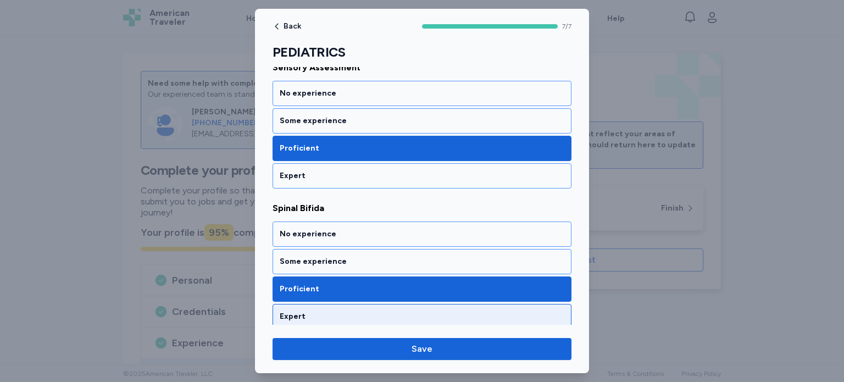
click at [530, 313] on div "Expert" at bounding box center [422, 316] width 285 height 11
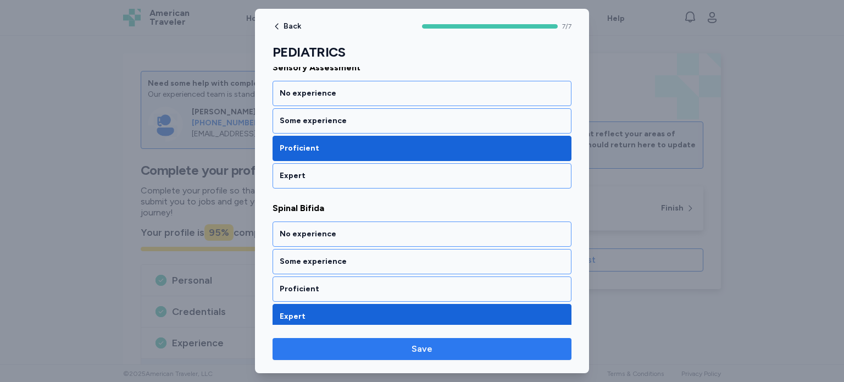
click at [525, 355] on span "Save" at bounding box center [421, 348] width 281 height 13
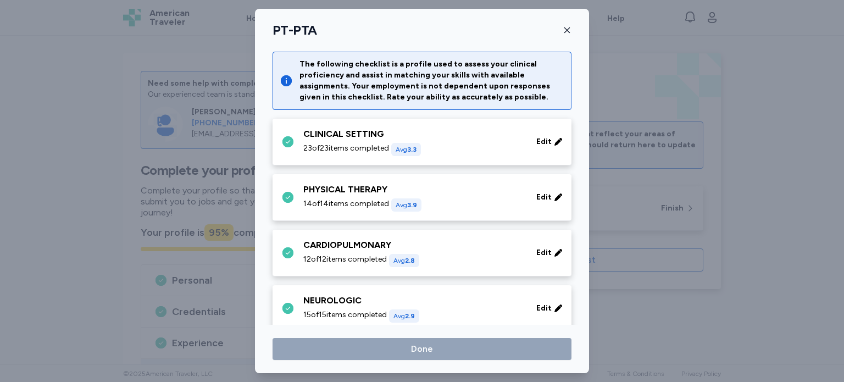
scroll to position [123, 0]
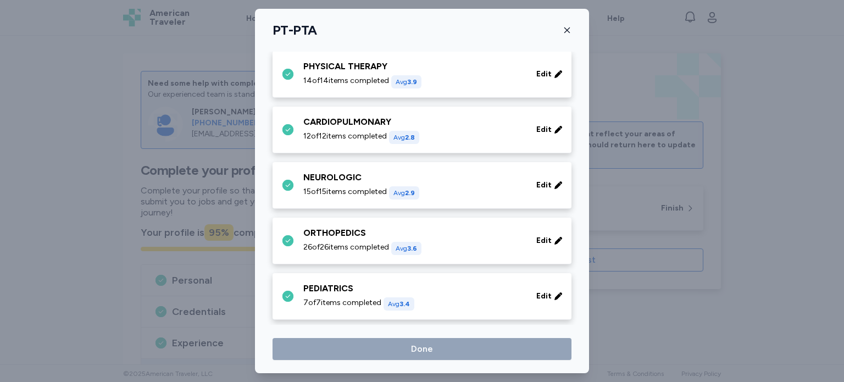
click at [569, 26] on icon "button" at bounding box center [566, 30] width 9 height 9
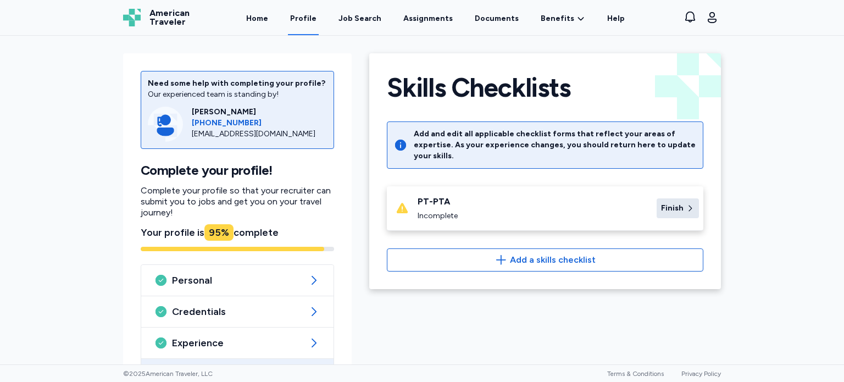
click at [670, 203] on span "Finish" at bounding box center [672, 208] width 23 height 11
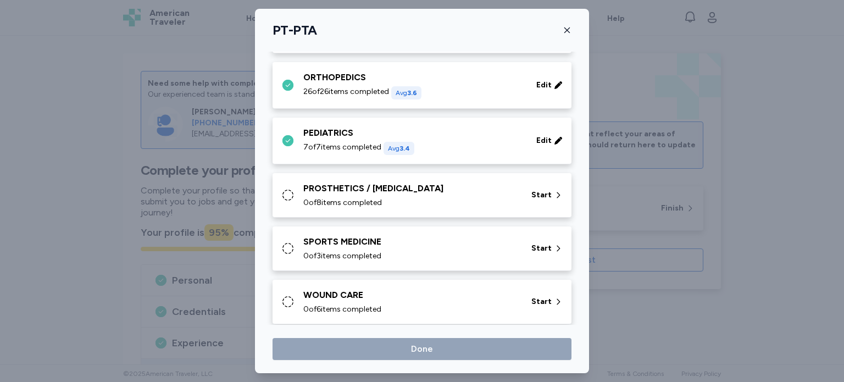
scroll to position [288, 0]
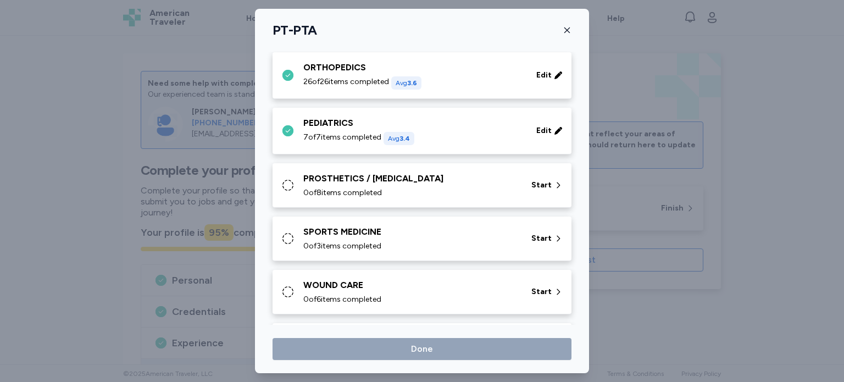
click at [289, 180] on icon at bounding box center [287, 185] width 13 height 13
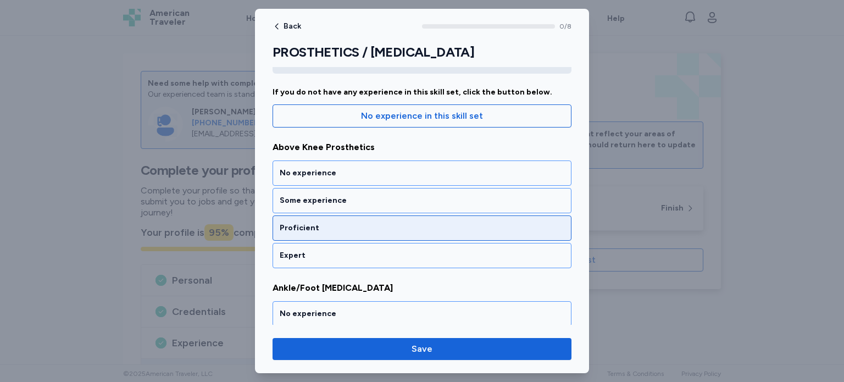
click at [516, 229] on div "Proficient" at bounding box center [422, 227] width 285 height 11
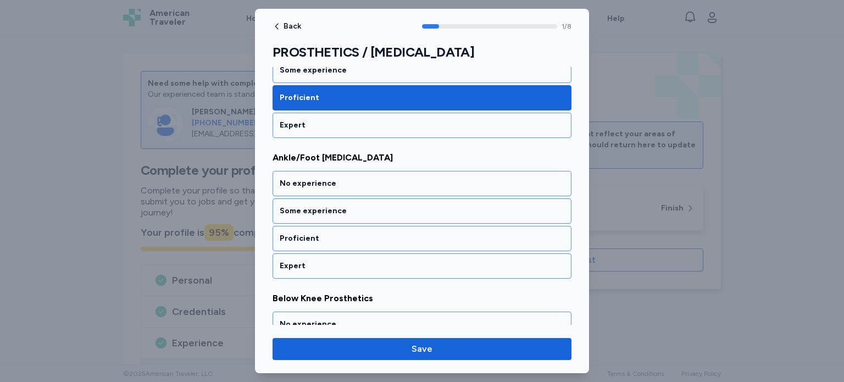
scroll to position [235, 0]
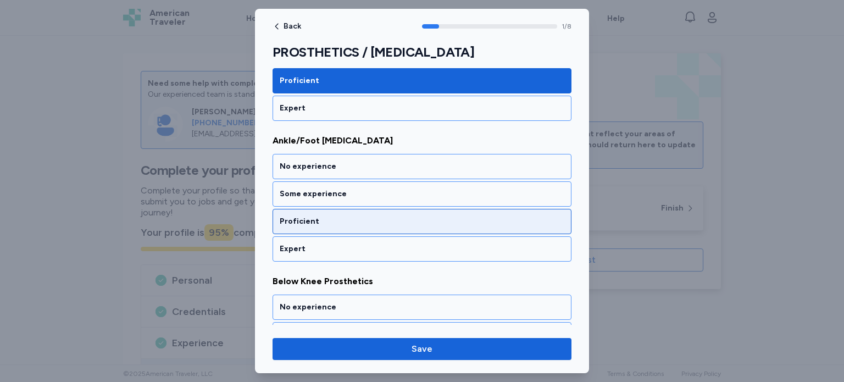
click at [524, 220] on div "Proficient" at bounding box center [422, 221] width 285 height 11
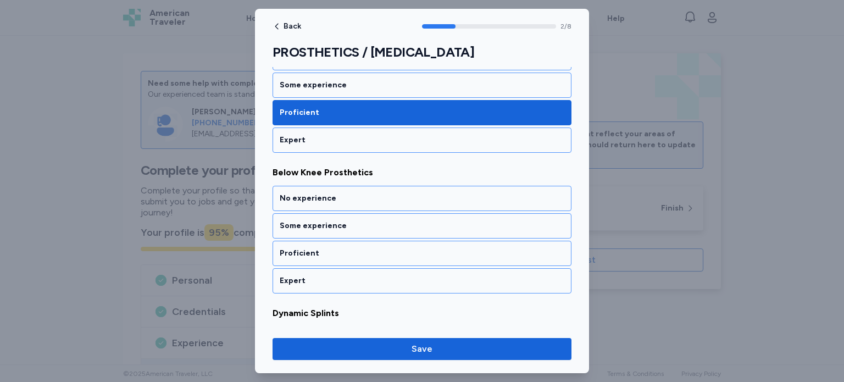
scroll to position [375, 0]
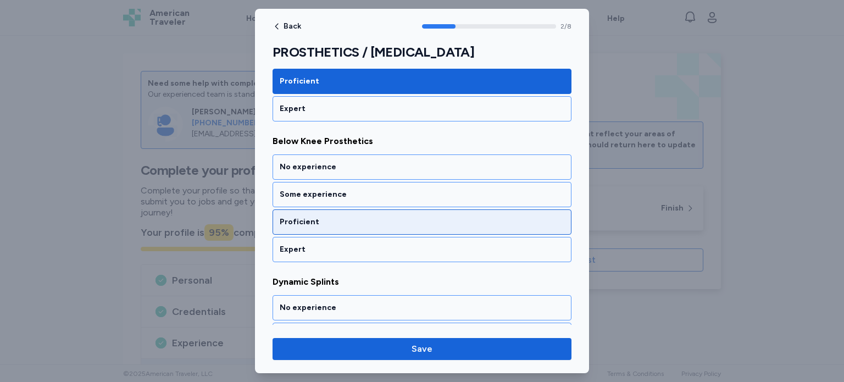
click at [532, 211] on div "Proficient" at bounding box center [421, 221] width 299 height 25
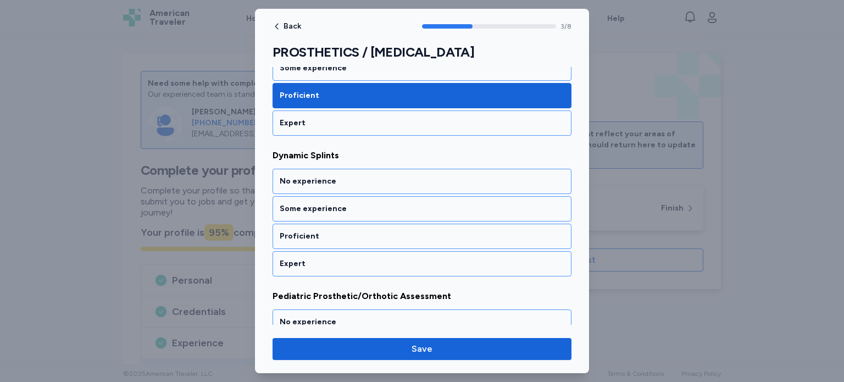
scroll to position [515, 0]
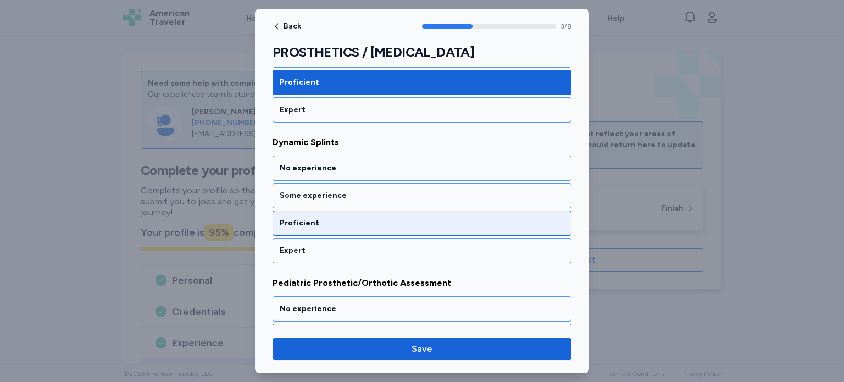
click at [530, 218] on div "Proficient" at bounding box center [422, 223] width 285 height 11
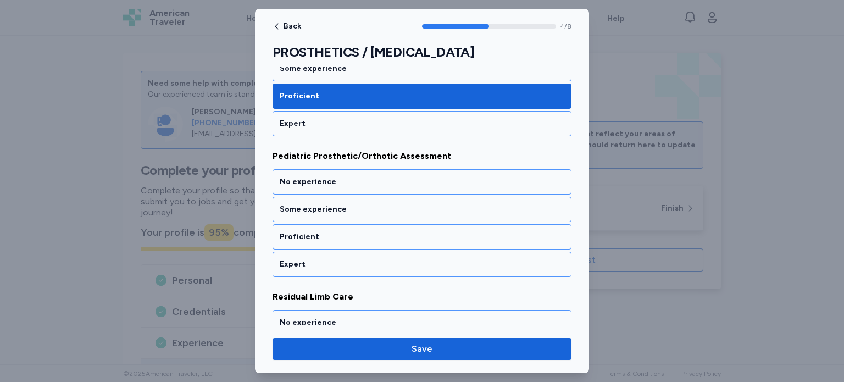
scroll to position [655, 0]
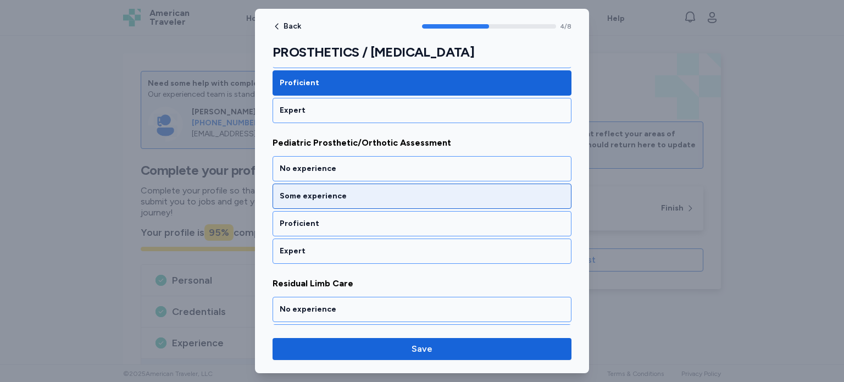
click at [536, 191] on div "Some experience" at bounding box center [422, 196] width 285 height 11
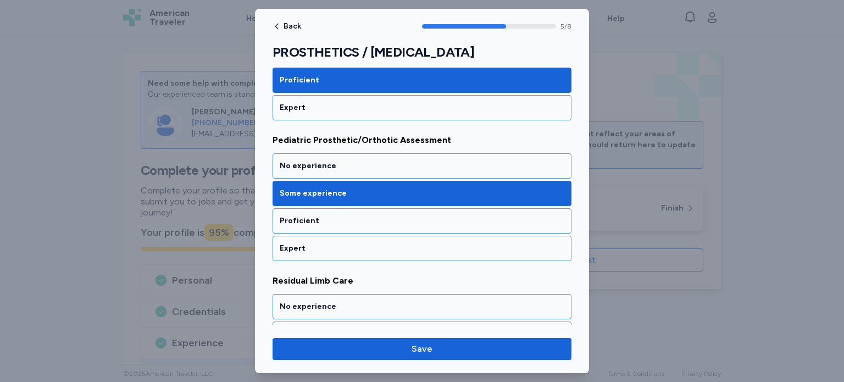
scroll to position [658, 0]
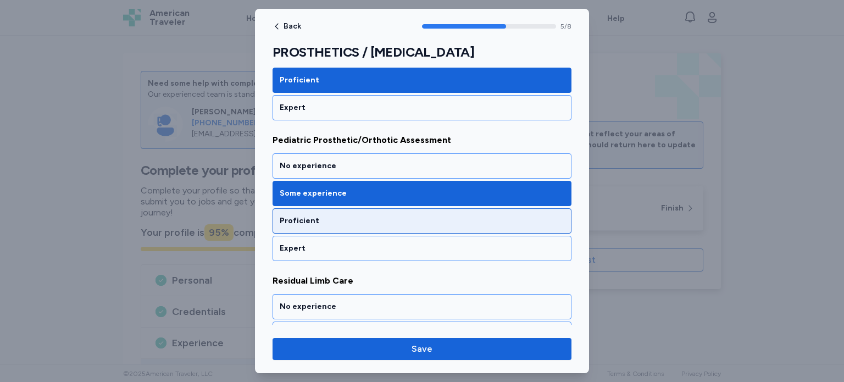
click at [522, 208] on div "Proficient" at bounding box center [421, 220] width 299 height 25
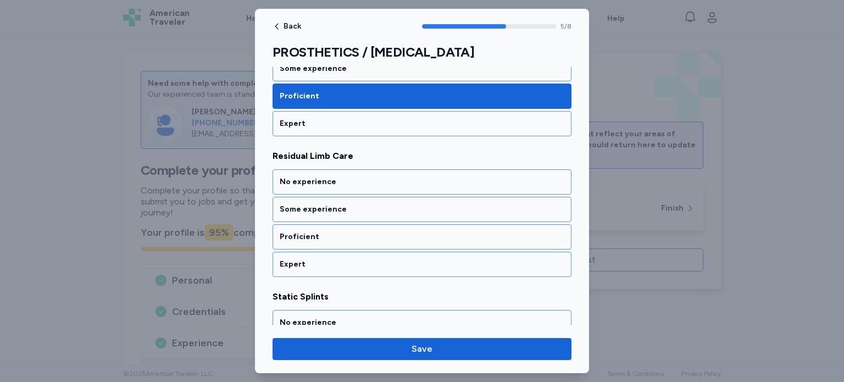
scroll to position [794, 0]
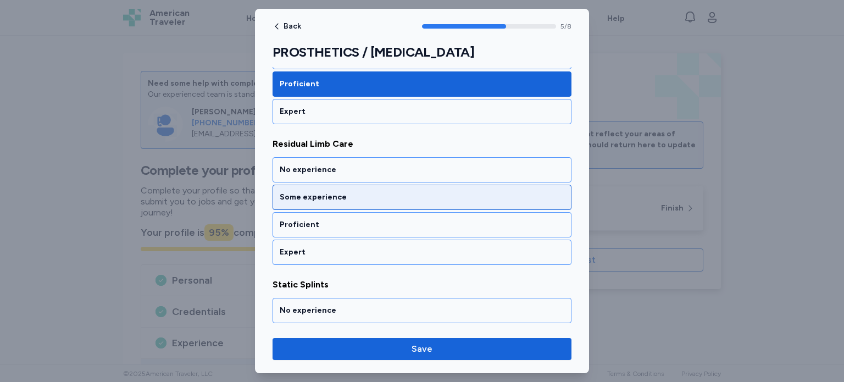
click at [528, 192] on div "Some experience" at bounding box center [422, 197] width 285 height 11
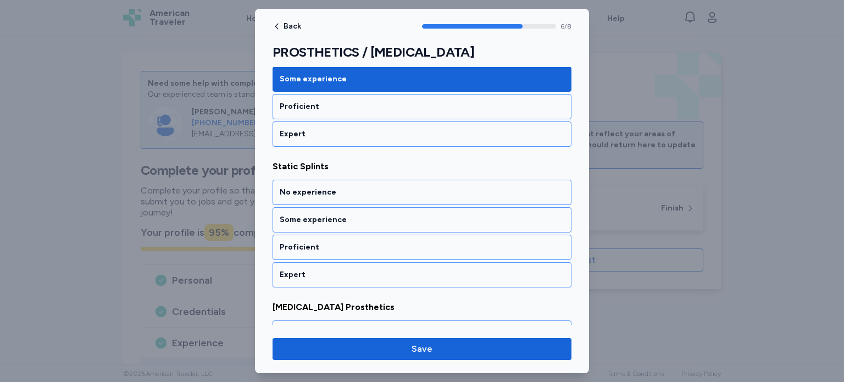
scroll to position [934, 0]
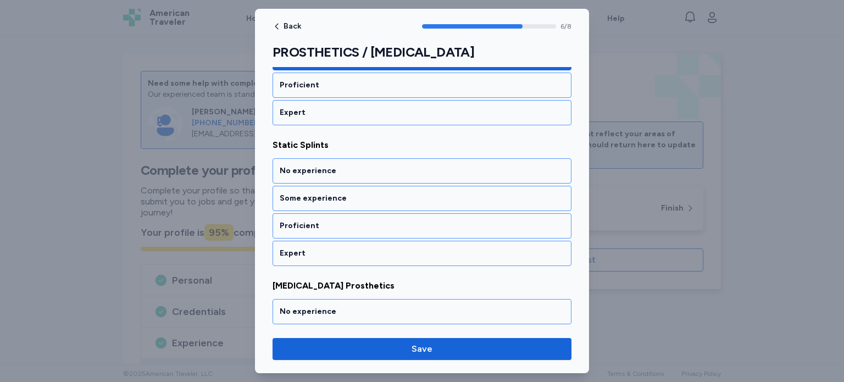
click at [843, 260] on div at bounding box center [422, 191] width 844 height 382
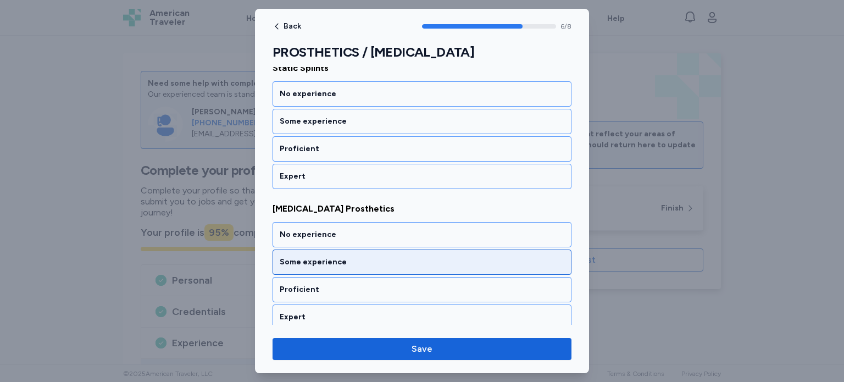
click at [471, 263] on div "Some experience" at bounding box center [421, 261] width 299 height 25
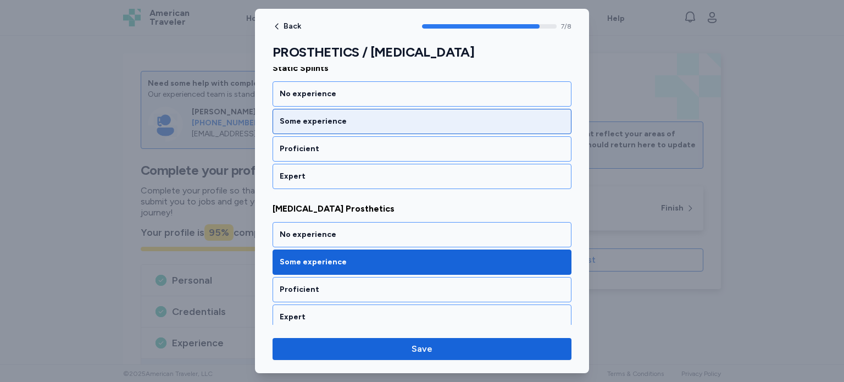
click at [531, 119] on div "Some experience" at bounding box center [422, 121] width 285 height 11
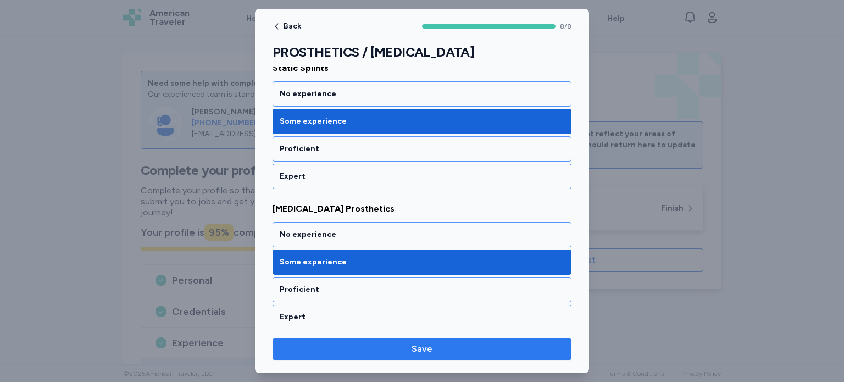
click at [470, 348] on span "Save" at bounding box center [421, 348] width 281 height 13
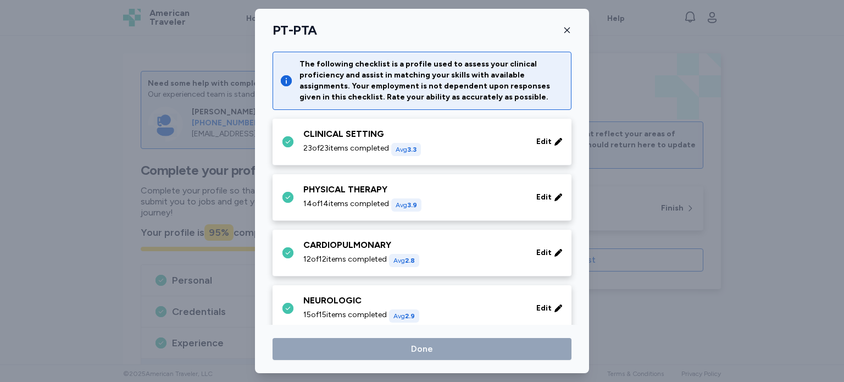
scroll to position [288, 0]
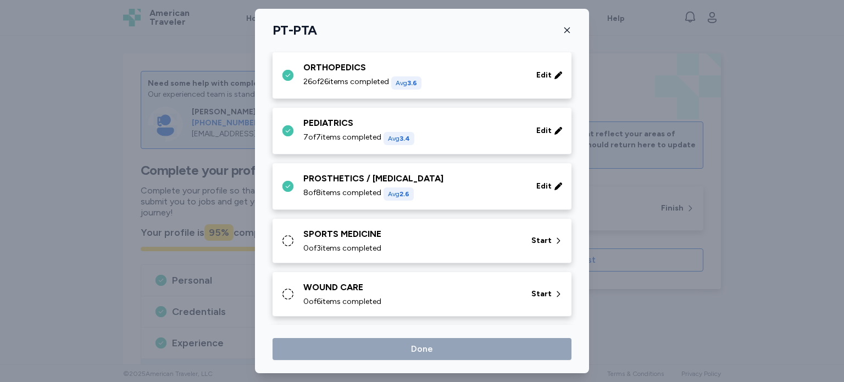
click at [285, 239] on icon at bounding box center [287, 240] width 13 height 13
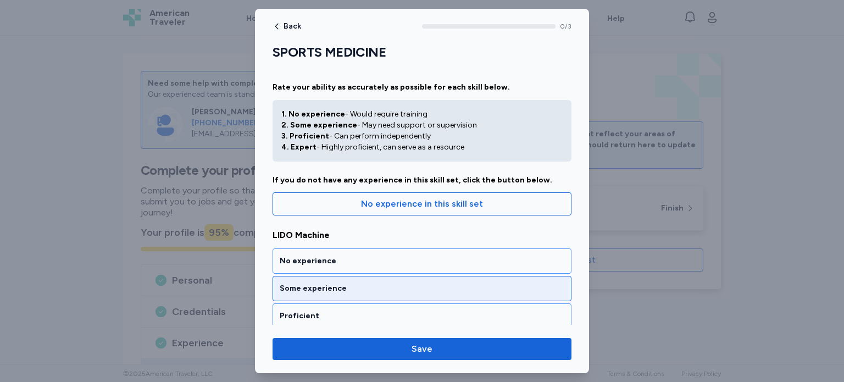
click at [366, 285] on div "Some experience" at bounding box center [422, 288] width 285 height 11
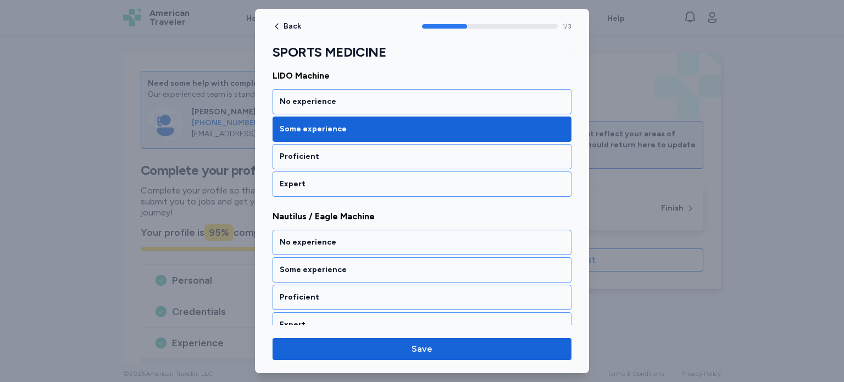
scroll to position [235, 0]
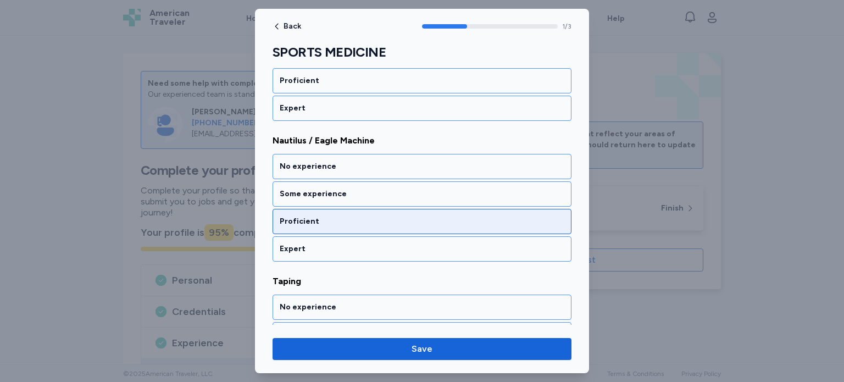
click at [357, 216] on div "Proficient" at bounding box center [422, 221] width 285 height 11
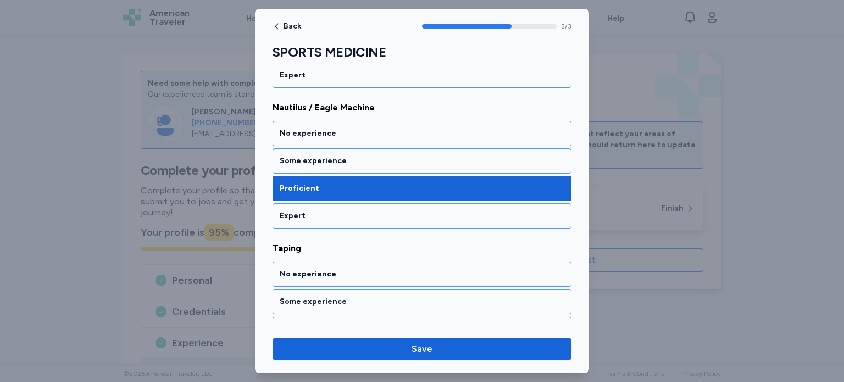
scroll to position [312, 0]
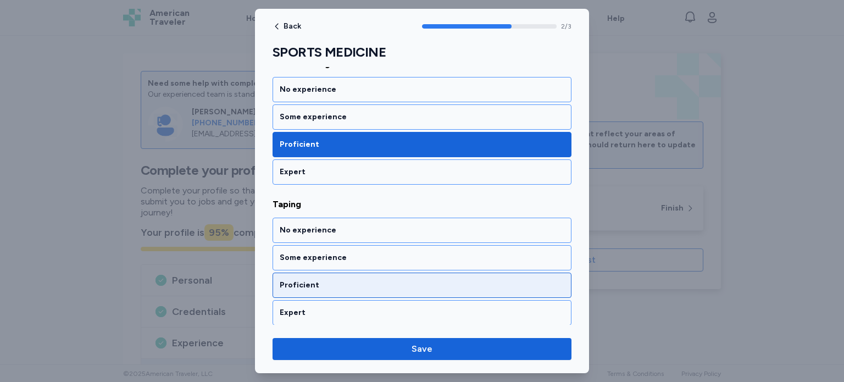
click at [353, 287] on div "Proficient" at bounding box center [422, 285] width 285 height 11
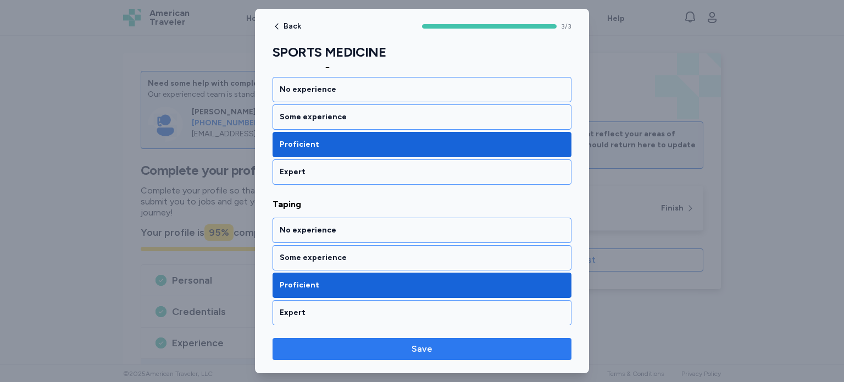
click at [472, 348] on span "Save" at bounding box center [421, 348] width 281 height 13
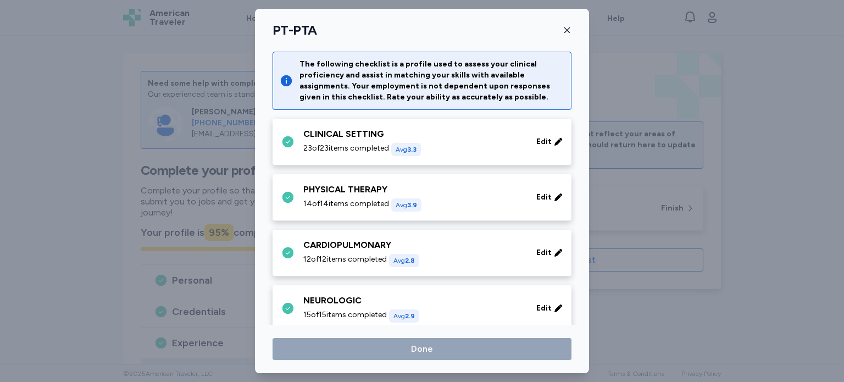
scroll to position [288, 0]
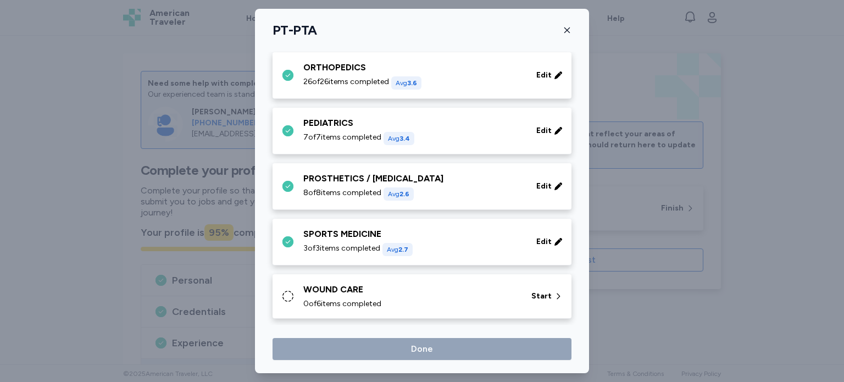
click at [290, 294] on icon at bounding box center [287, 295] width 13 height 13
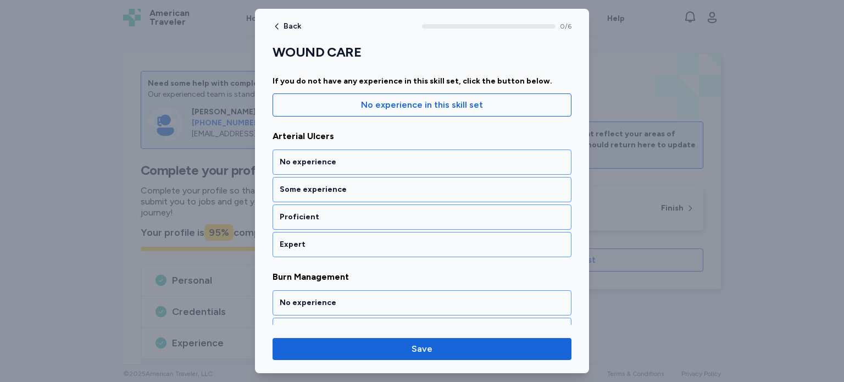
scroll to position [110, 0]
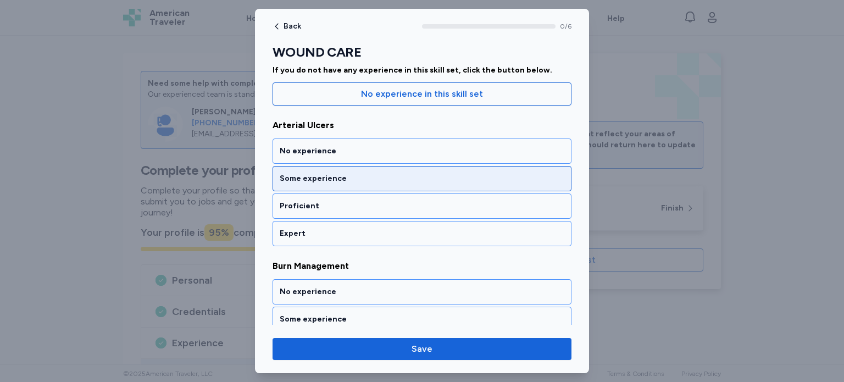
click at [429, 183] on div "Some experience" at bounding box center [421, 178] width 299 height 25
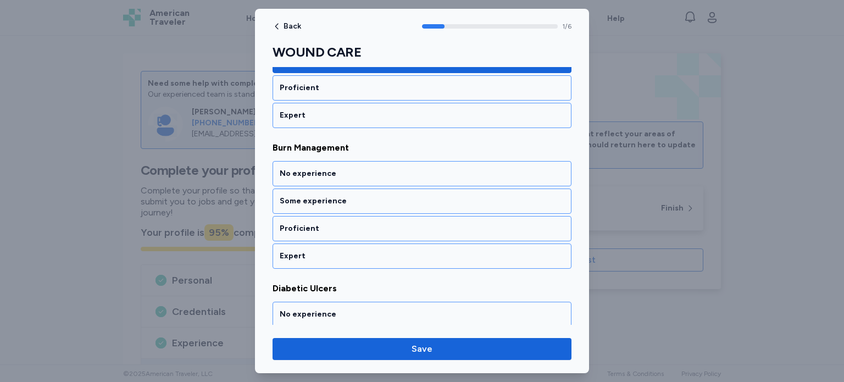
scroll to position [235, 0]
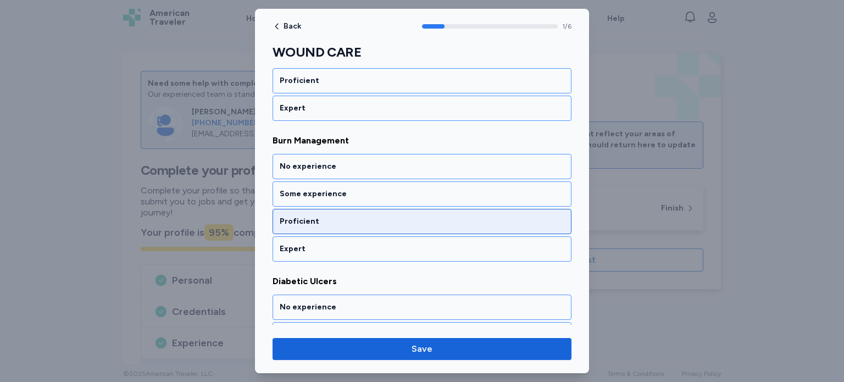
click at [427, 220] on div "Proficient" at bounding box center [422, 221] width 285 height 11
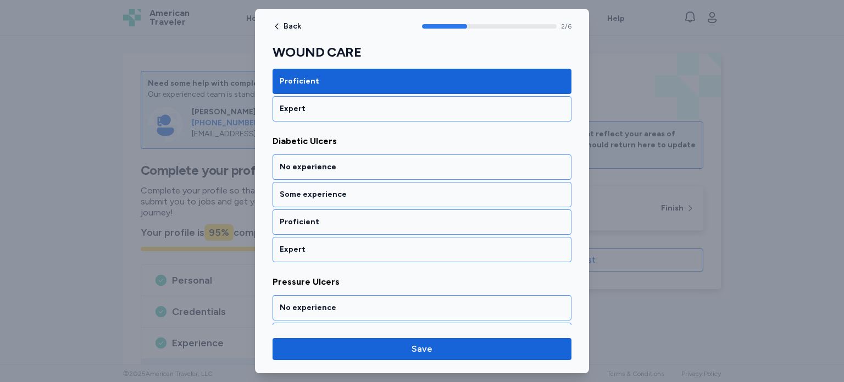
click at [427, 220] on div "Proficient" at bounding box center [422, 221] width 285 height 11
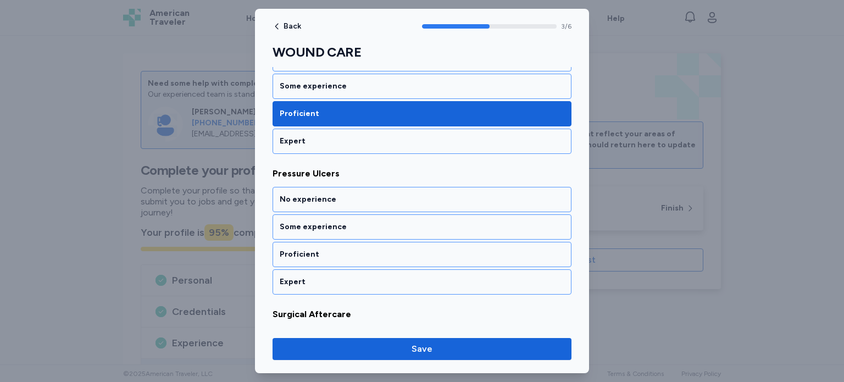
scroll to position [515, 0]
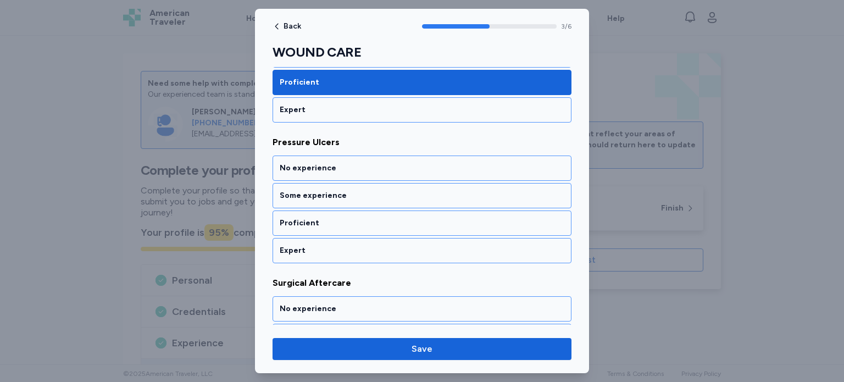
click at [427, 220] on div "Proficient" at bounding box center [422, 223] width 285 height 11
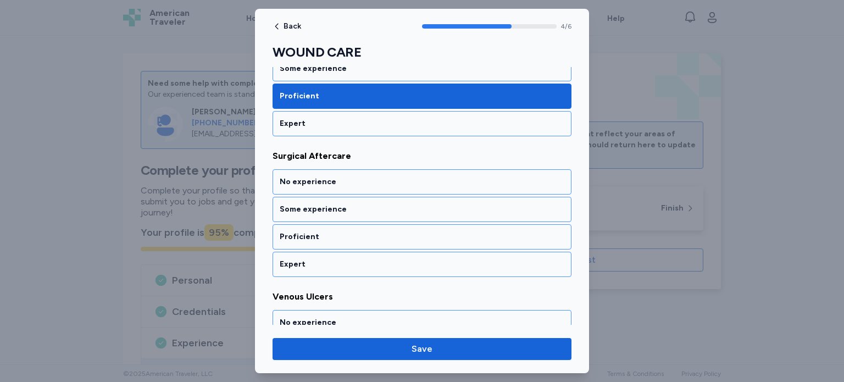
scroll to position [655, 0]
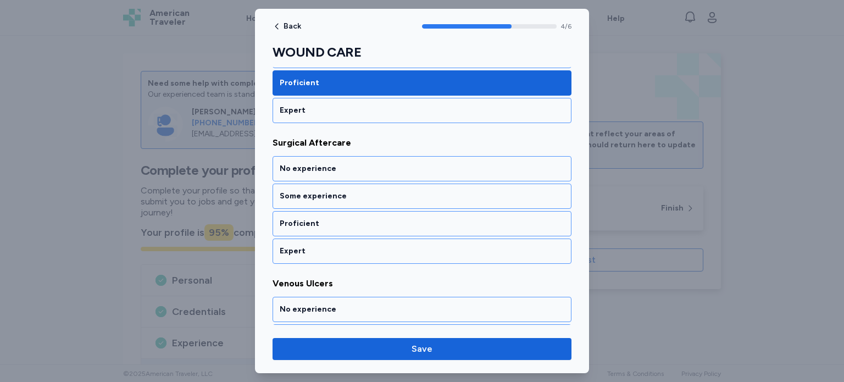
click at [427, 220] on div "Proficient" at bounding box center [422, 223] width 285 height 11
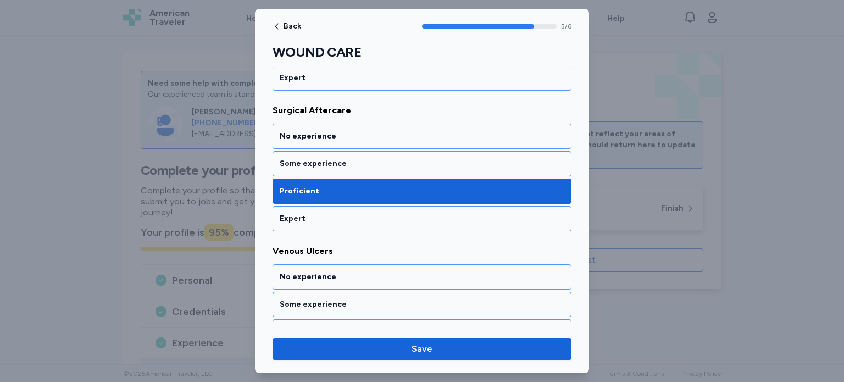
scroll to position [731, 0]
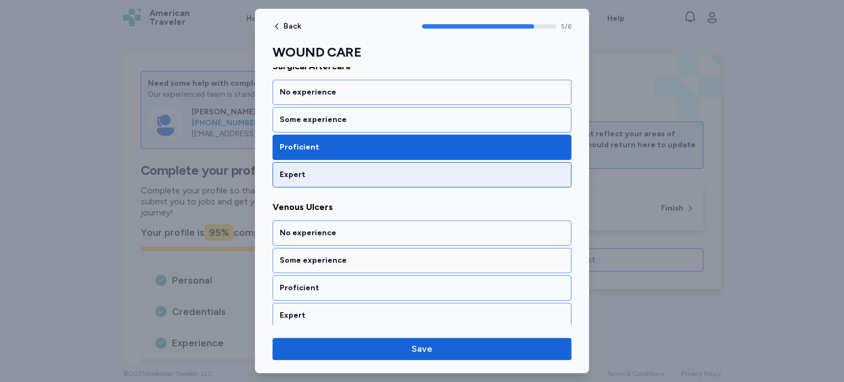
click at [433, 170] on div "Expert" at bounding box center [422, 174] width 285 height 11
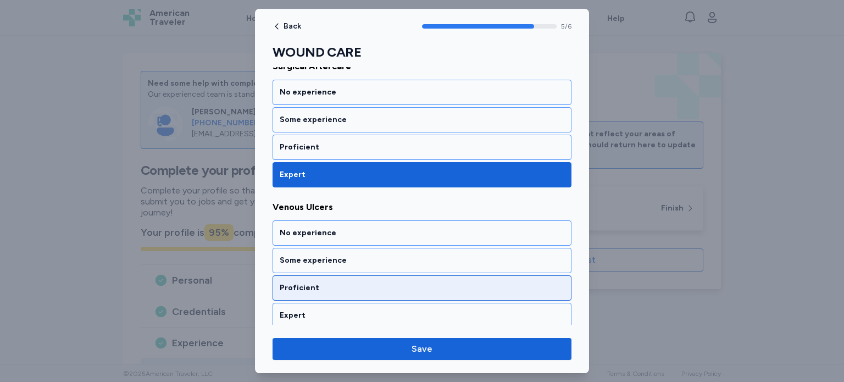
click at [418, 288] on div "Proficient" at bounding box center [421, 287] width 299 height 25
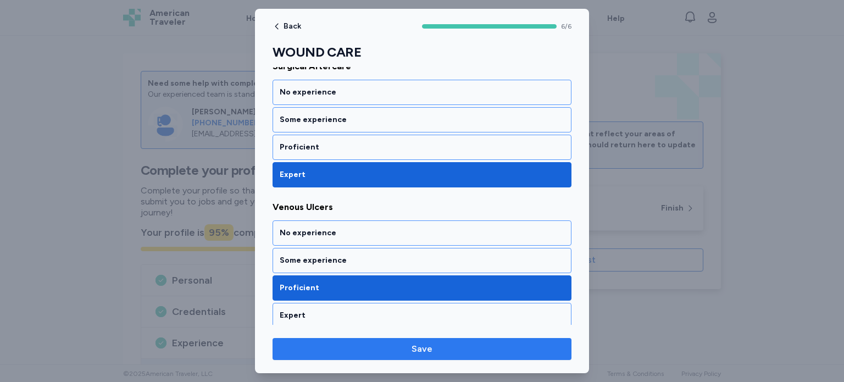
click at [427, 354] on span "Save" at bounding box center [421, 348] width 21 height 13
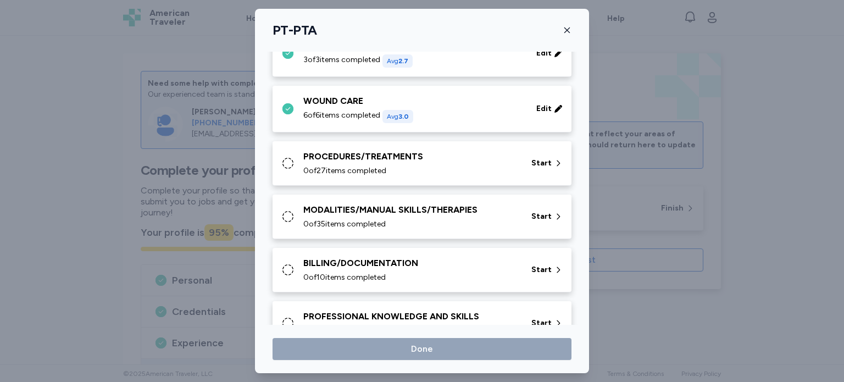
scroll to position [478, 0]
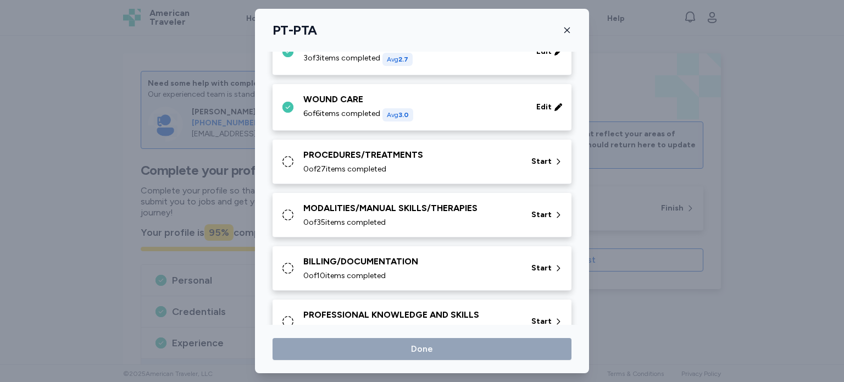
click at [288, 159] on icon at bounding box center [287, 161] width 13 height 13
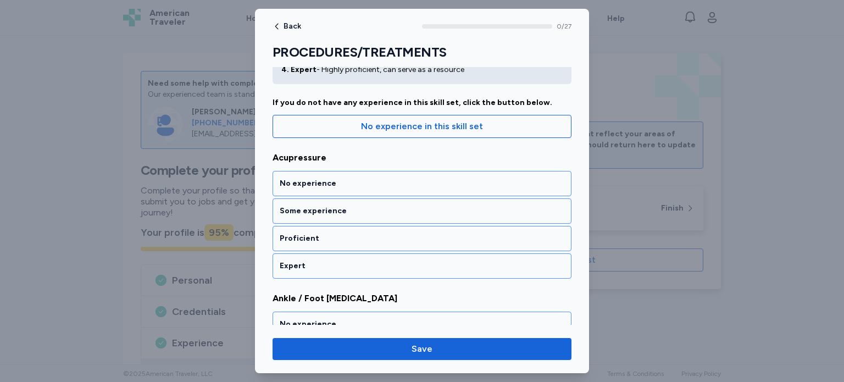
scroll to position [88, 0]
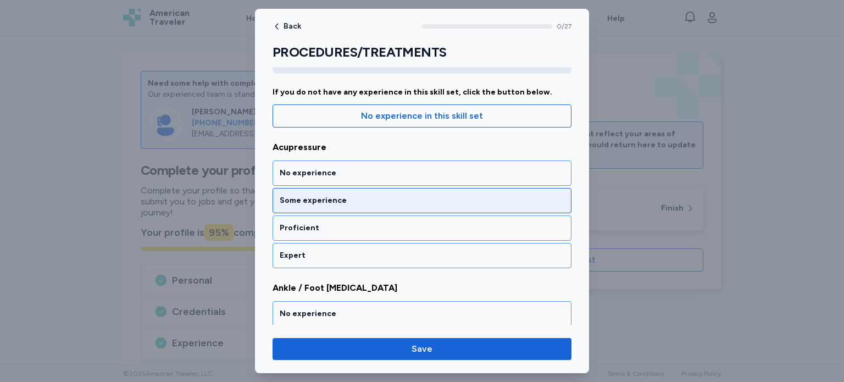
click at [504, 206] on div "Some experience" at bounding box center [421, 200] width 299 height 25
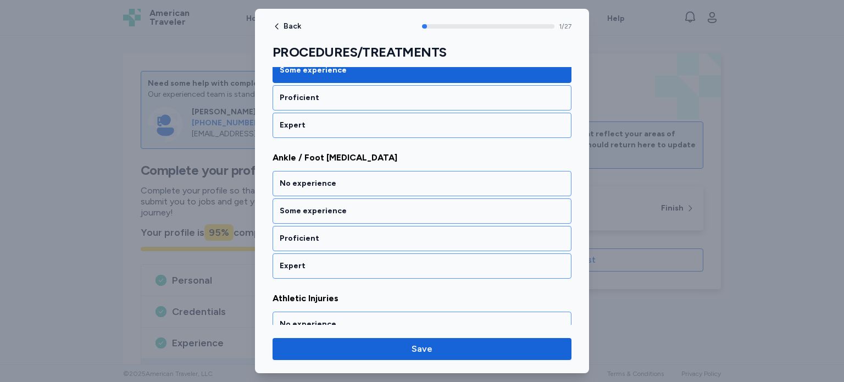
scroll to position [235, 0]
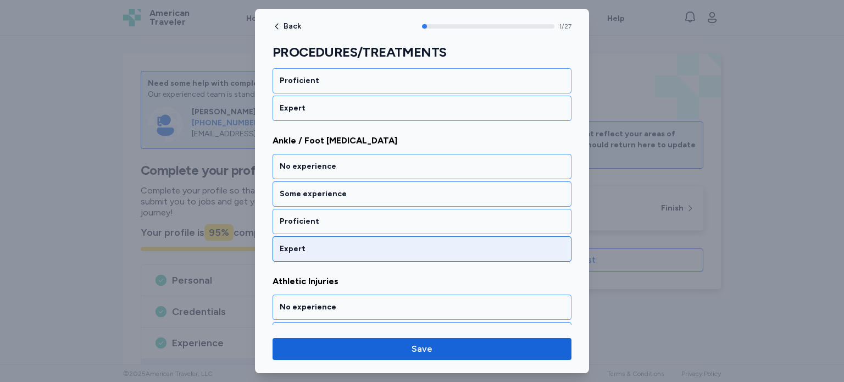
click at [525, 243] on div "Expert" at bounding box center [422, 248] width 285 height 11
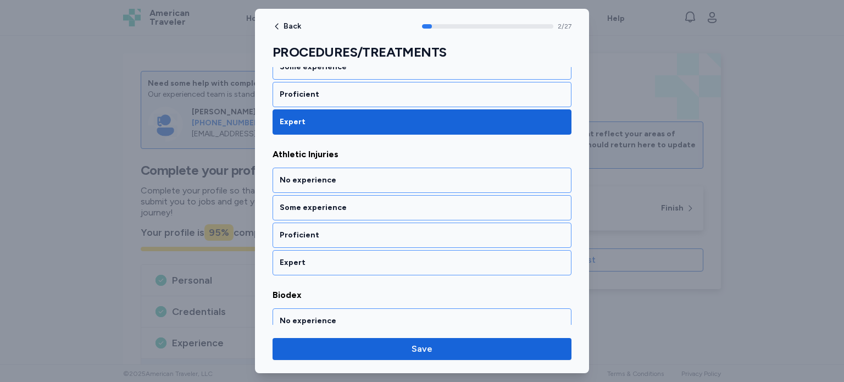
scroll to position [375, 0]
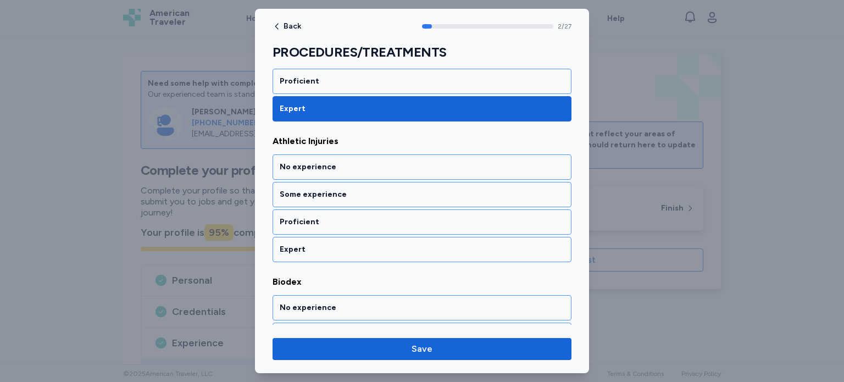
click at [525, 244] on div "Expert" at bounding box center [422, 249] width 285 height 11
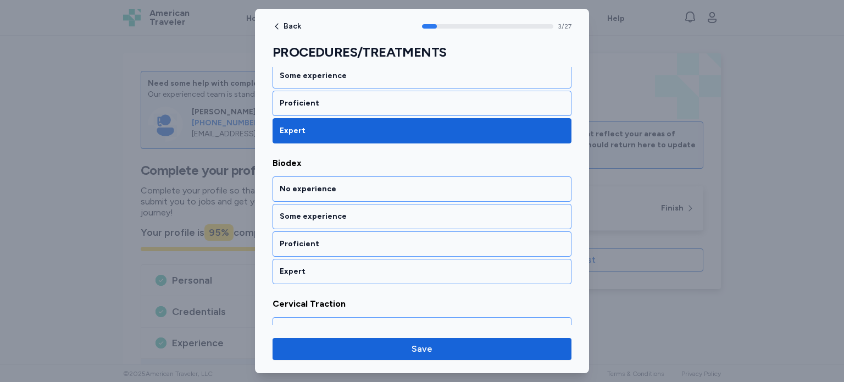
scroll to position [515, 0]
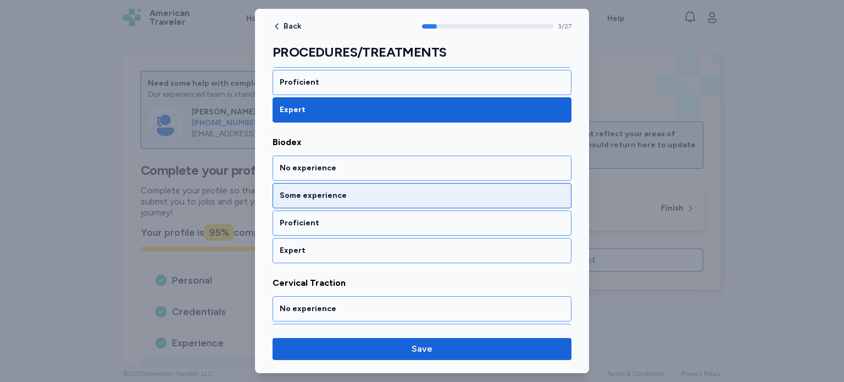
click at [544, 190] on div "Some experience" at bounding box center [422, 195] width 285 height 11
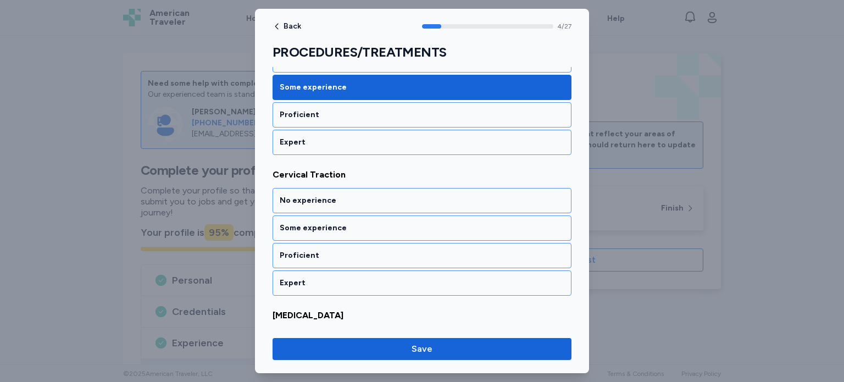
scroll to position [655, 0]
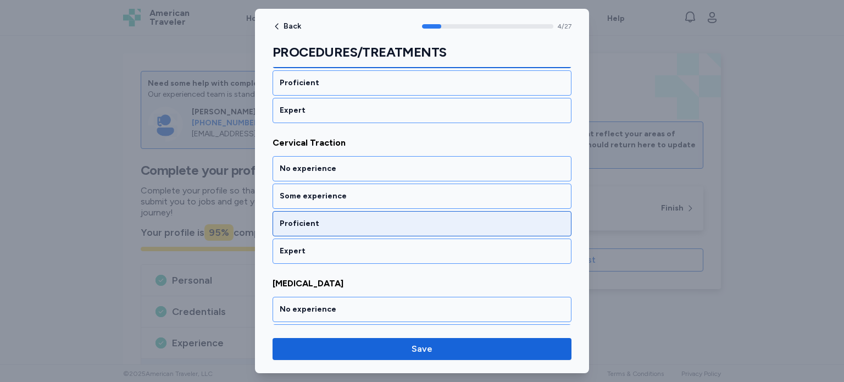
click at [545, 218] on div "Proficient" at bounding box center [422, 223] width 285 height 11
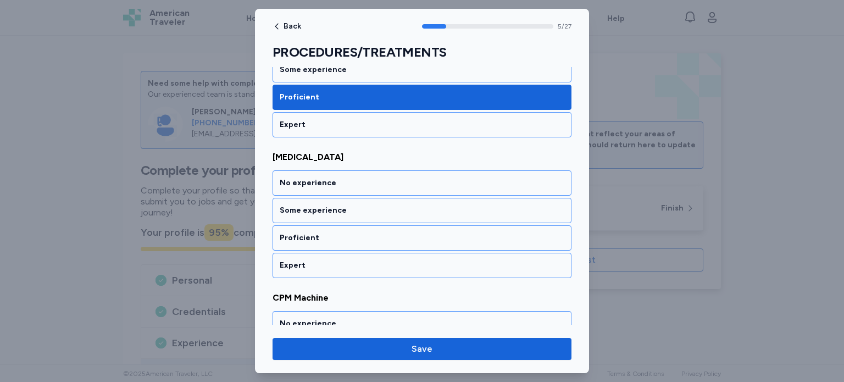
scroll to position [794, 0]
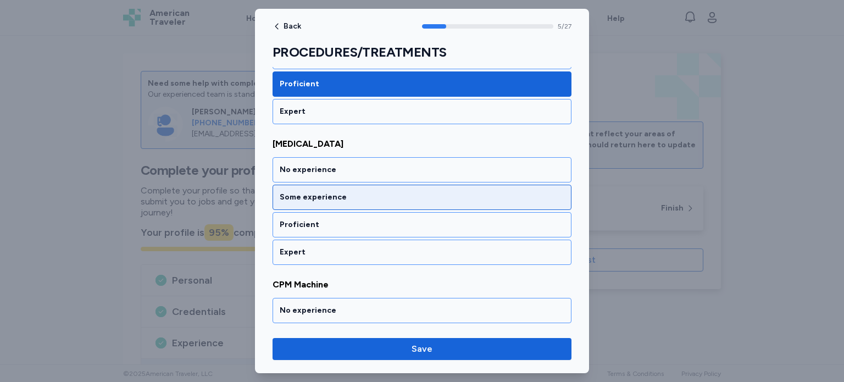
click at [547, 196] on div "Some experience" at bounding box center [422, 197] width 285 height 11
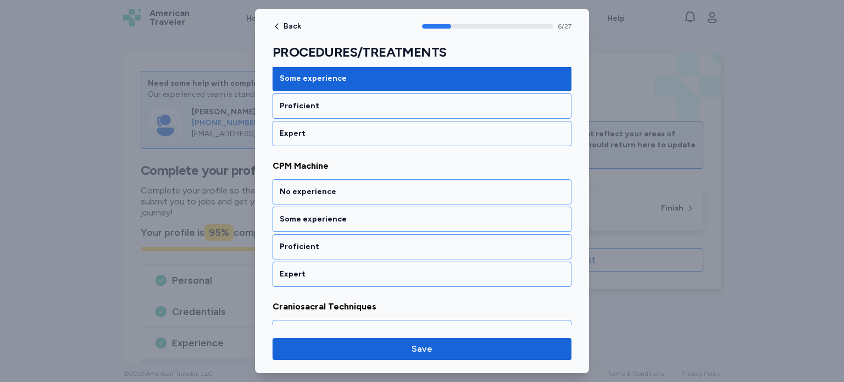
scroll to position [934, 0]
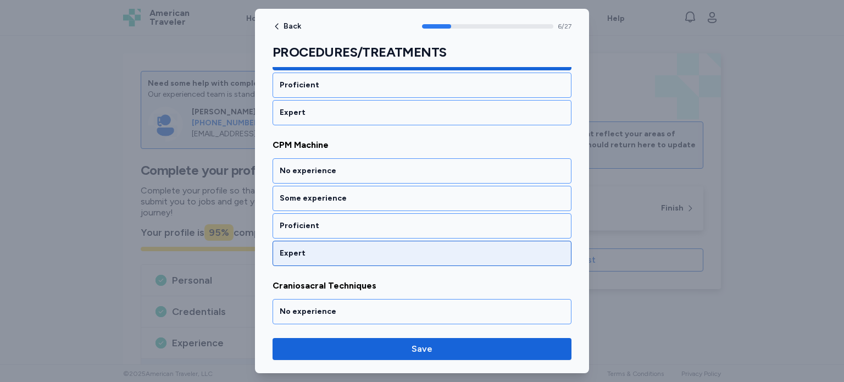
click at [538, 248] on div "Expert" at bounding box center [422, 253] width 285 height 11
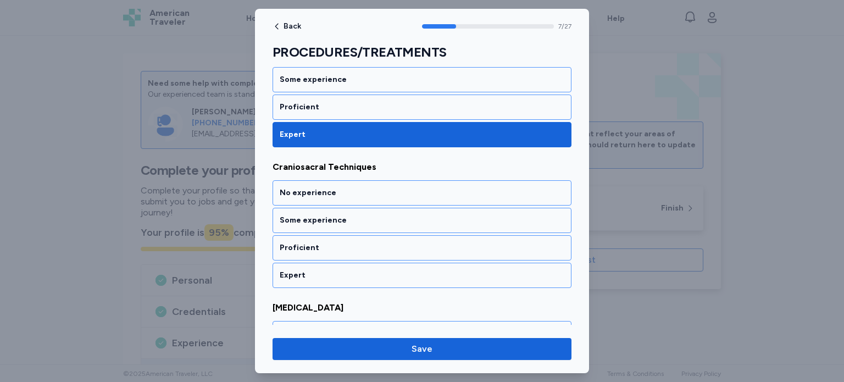
scroll to position [1074, 0]
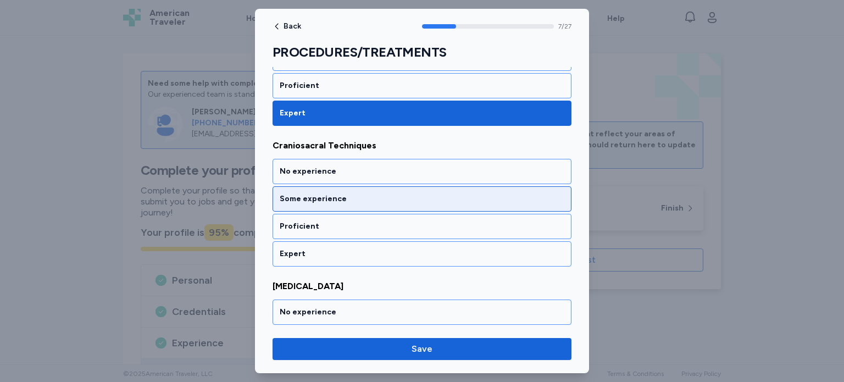
click at [540, 194] on div "Some experience" at bounding box center [422, 198] width 285 height 11
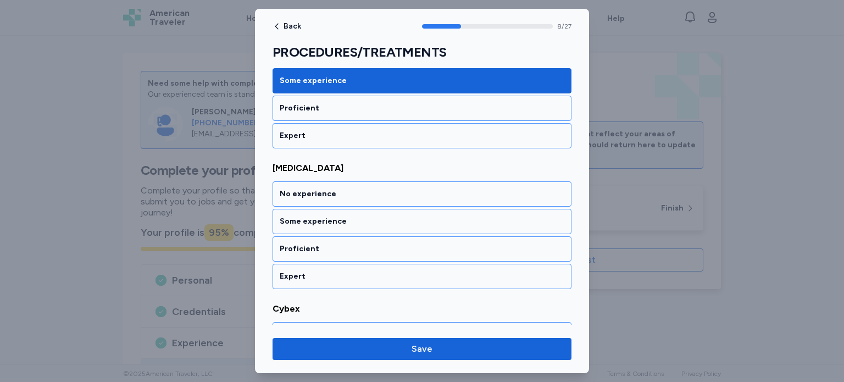
scroll to position [1213, 0]
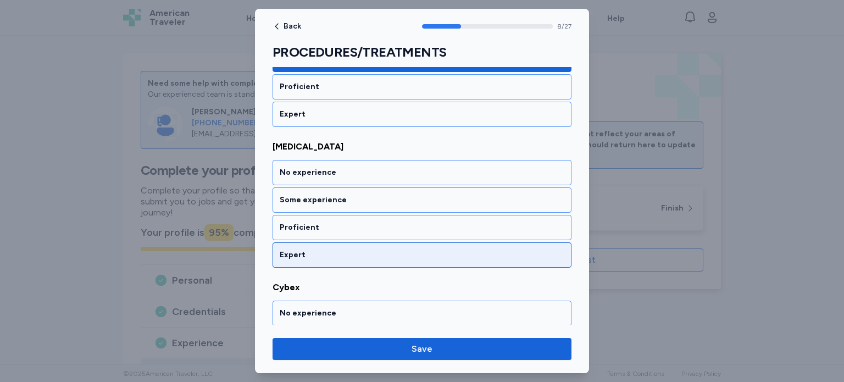
click at [537, 249] on div "Expert" at bounding box center [422, 254] width 285 height 11
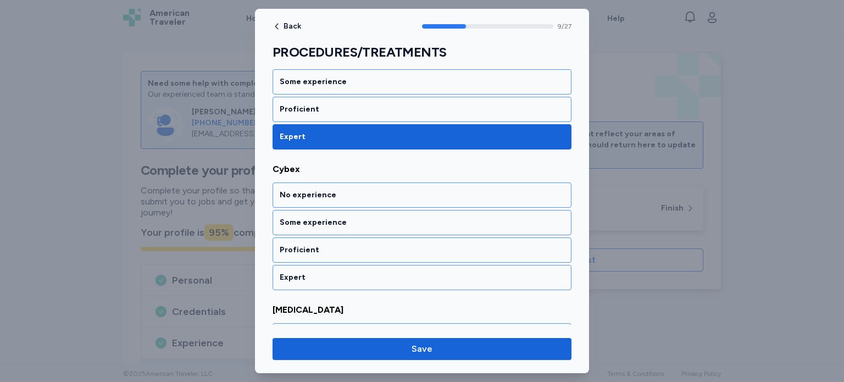
scroll to position [1353, 0]
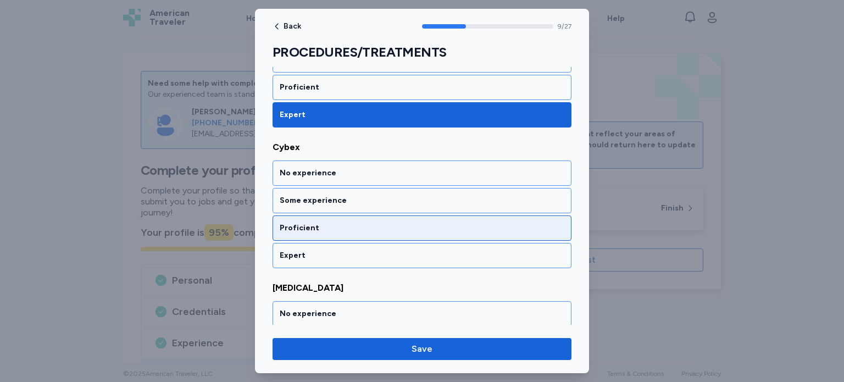
click at [537, 223] on div "Proficient" at bounding box center [422, 227] width 285 height 11
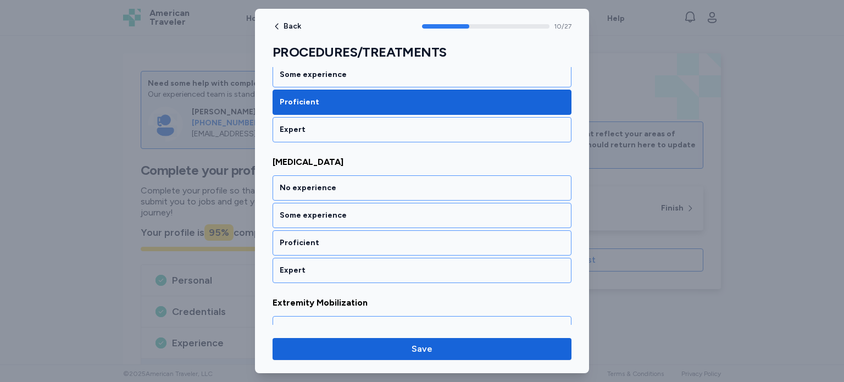
scroll to position [1493, 0]
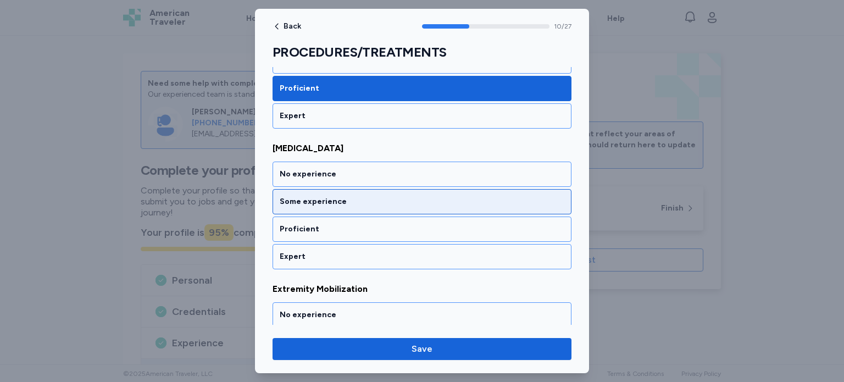
click at [541, 196] on div "Some experience" at bounding box center [422, 201] width 285 height 11
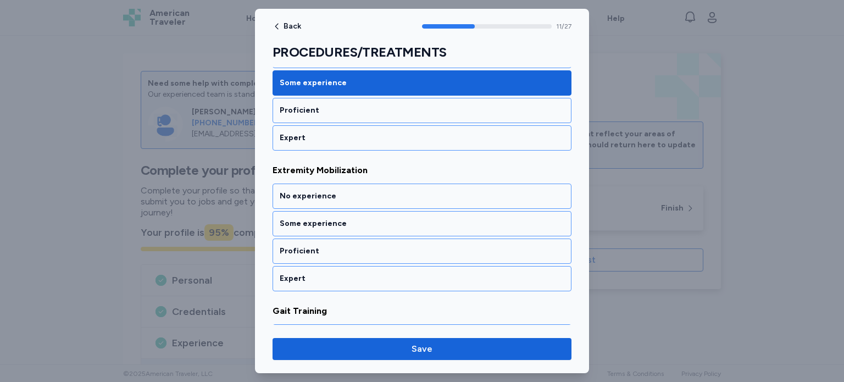
scroll to position [1633, 0]
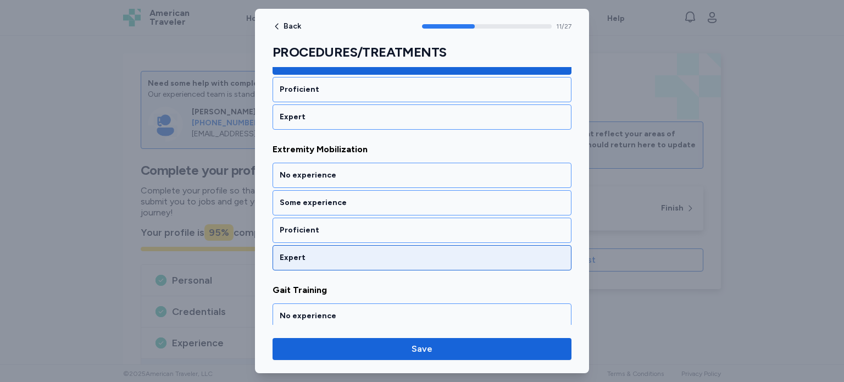
click at [538, 252] on div "Expert" at bounding box center [422, 257] width 285 height 11
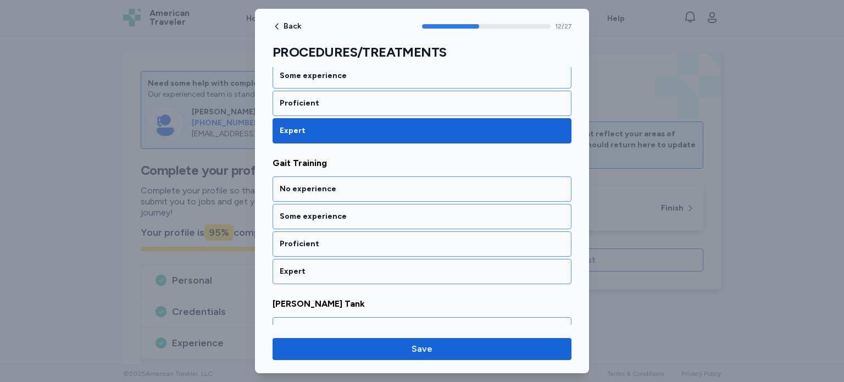
scroll to position [1773, 0]
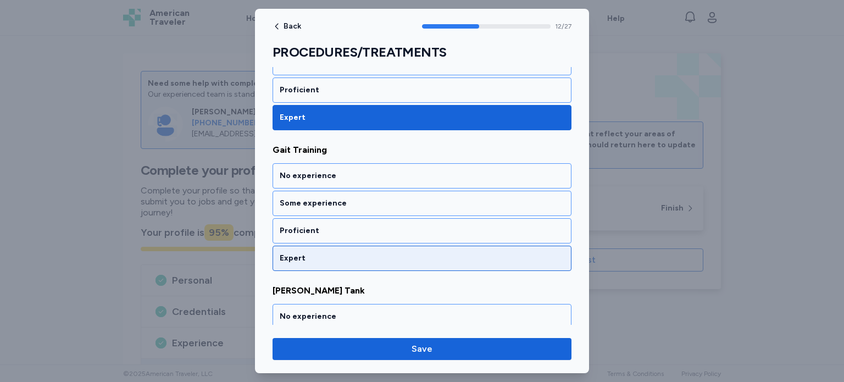
click at [538, 257] on div "Expert" at bounding box center [421, 258] width 299 height 25
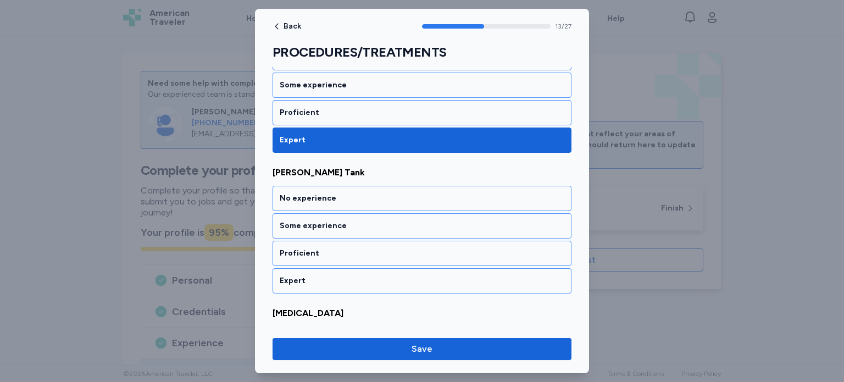
scroll to position [1912, 0]
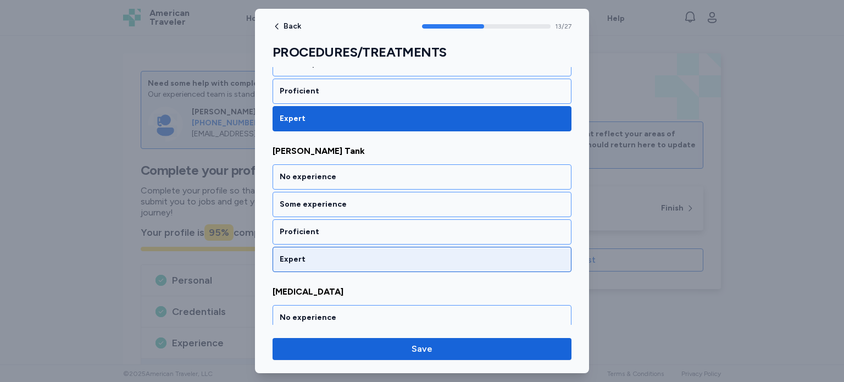
click at [537, 254] on div "Expert" at bounding box center [422, 259] width 285 height 11
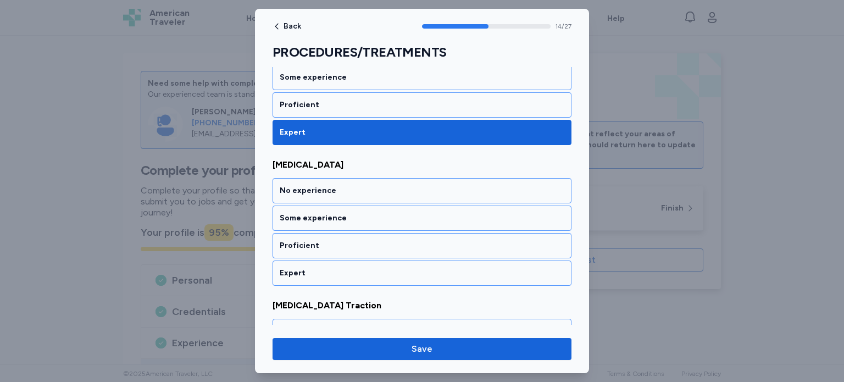
scroll to position [2052, 0]
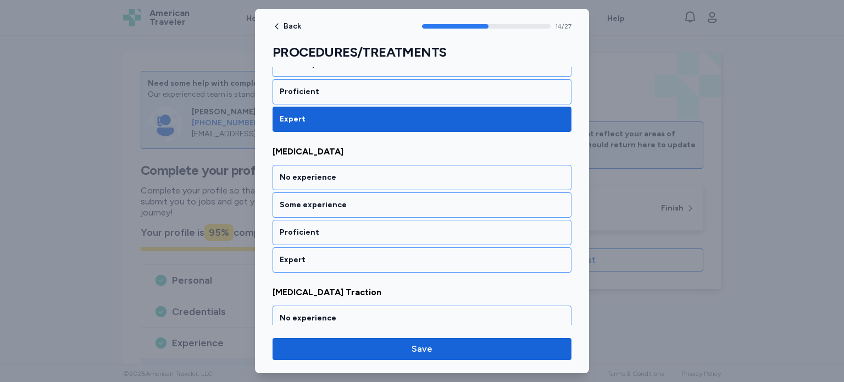
click at [537, 254] on div "Expert" at bounding box center [422, 259] width 285 height 11
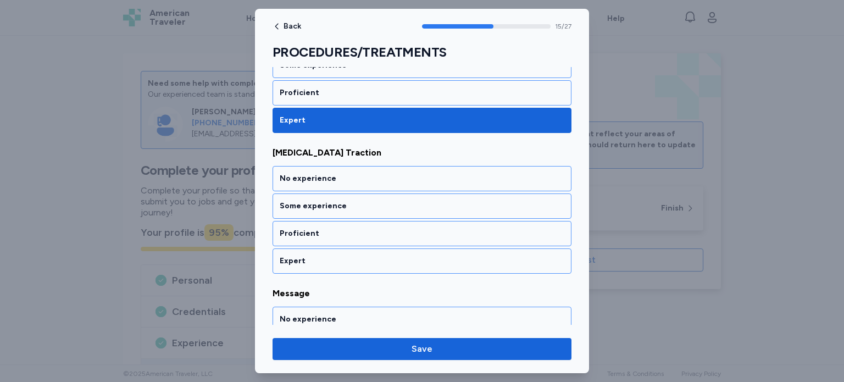
click at [537, 255] on div "Expert" at bounding box center [422, 260] width 285 height 11
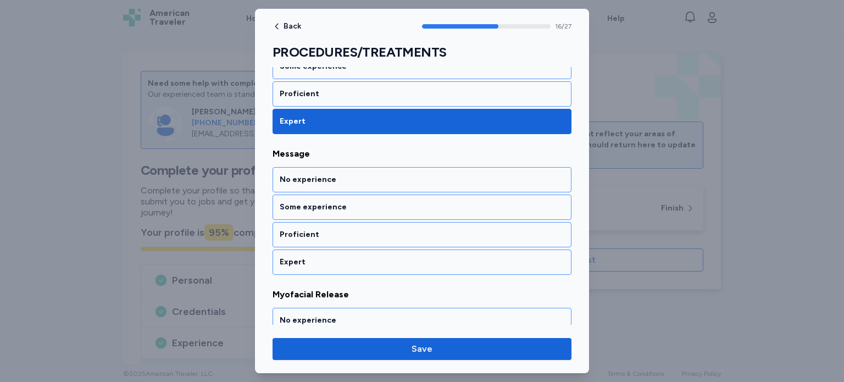
click at [537, 257] on div "Expert" at bounding box center [422, 262] width 285 height 11
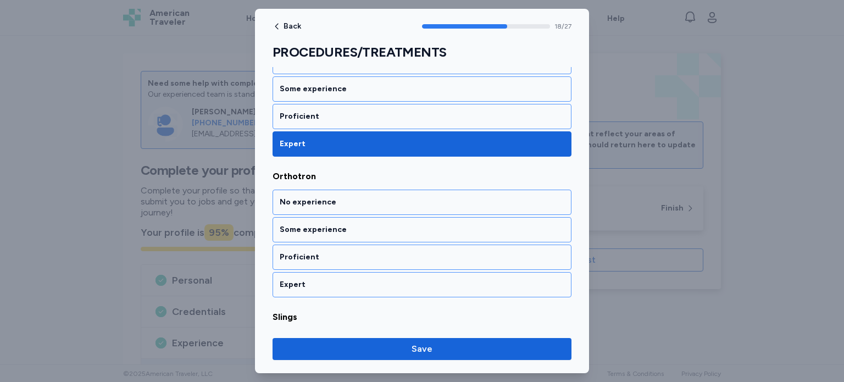
scroll to position [2611, 0]
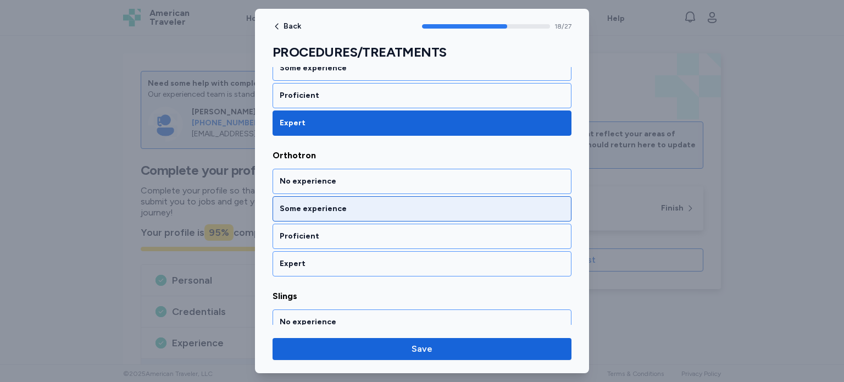
click at [537, 199] on div "Some experience" at bounding box center [421, 208] width 299 height 25
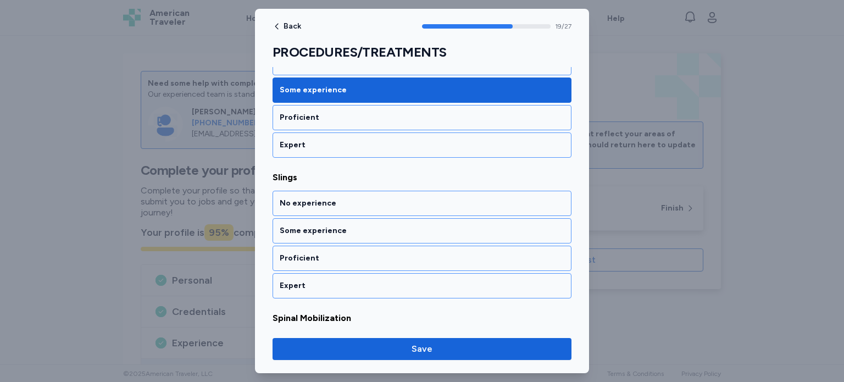
scroll to position [2751, 0]
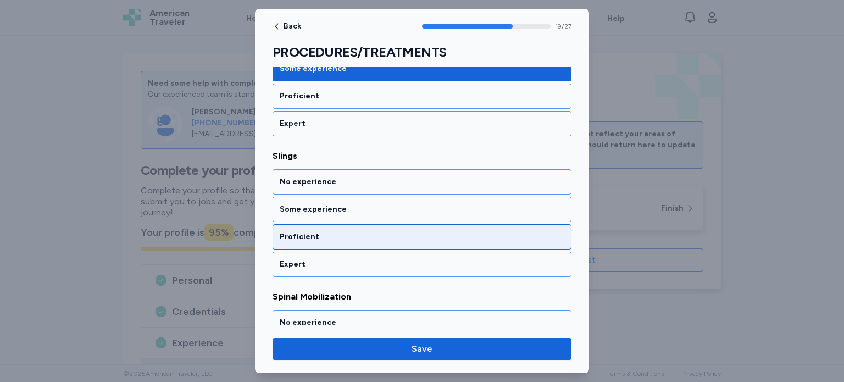
click at [534, 231] on div "Proficient" at bounding box center [422, 236] width 285 height 11
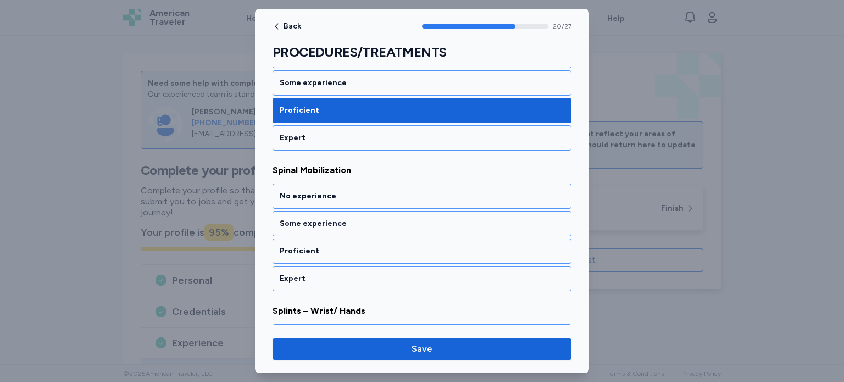
scroll to position [2890, 0]
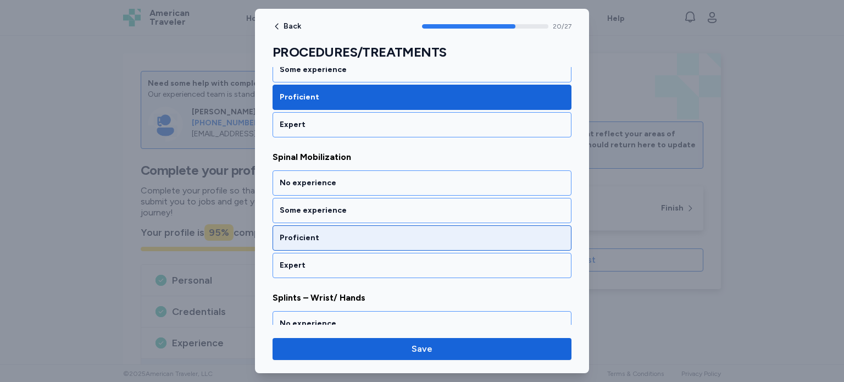
click at [536, 225] on div "Proficient" at bounding box center [421, 237] width 299 height 25
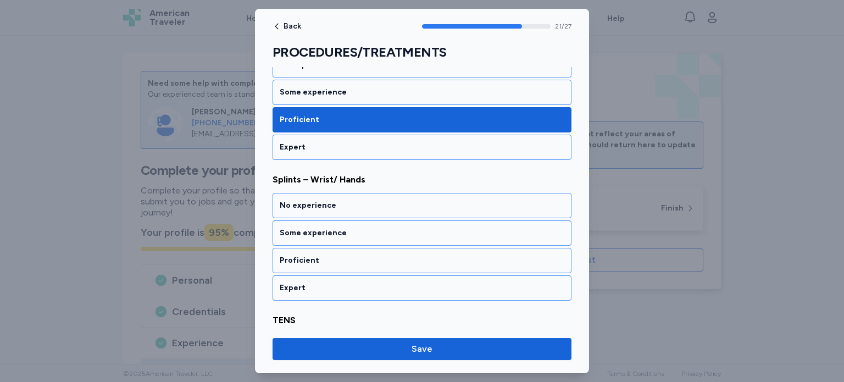
scroll to position [3030, 0]
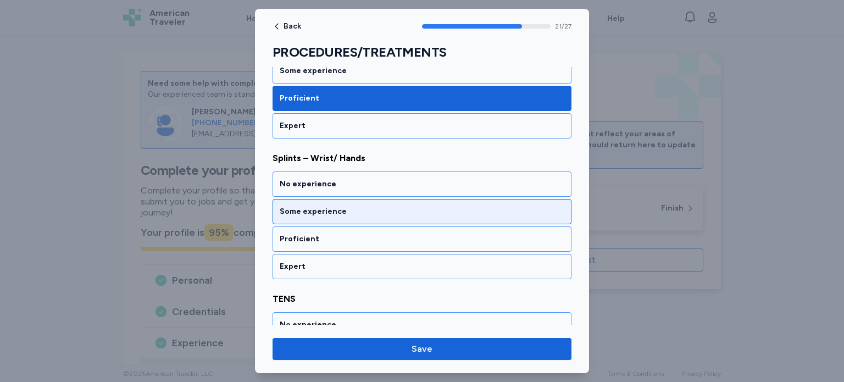
click at [536, 199] on div "Some experience" at bounding box center [421, 211] width 299 height 25
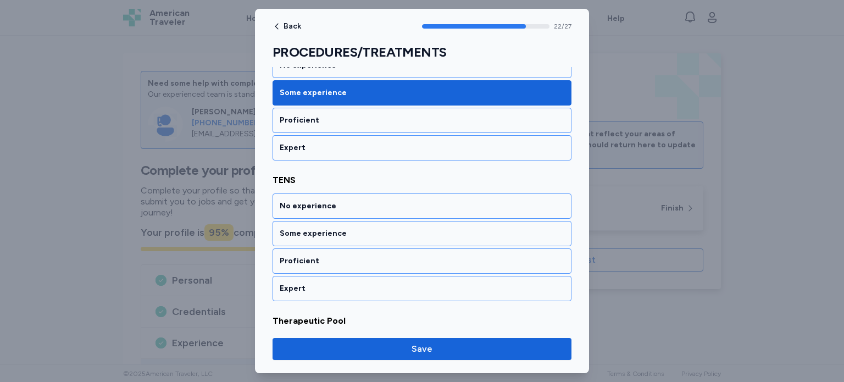
scroll to position [3170, 0]
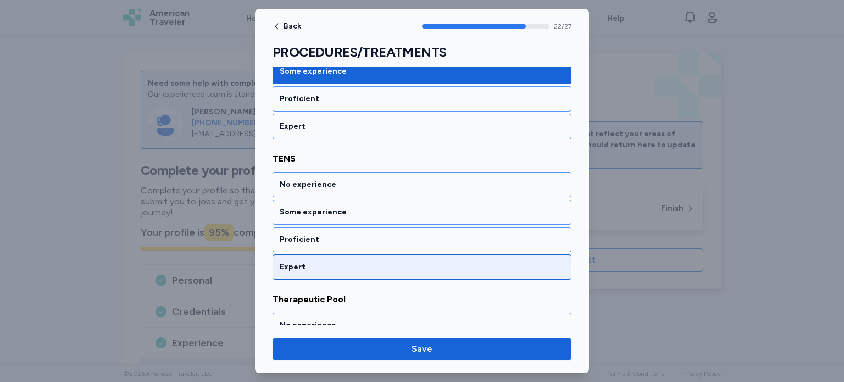
click at [536, 261] on div "Expert" at bounding box center [422, 266] width 285 height 11
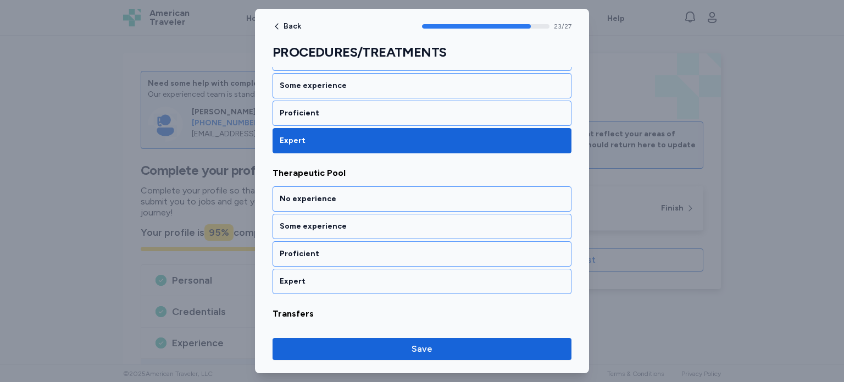
scroll to position [3310, 0]
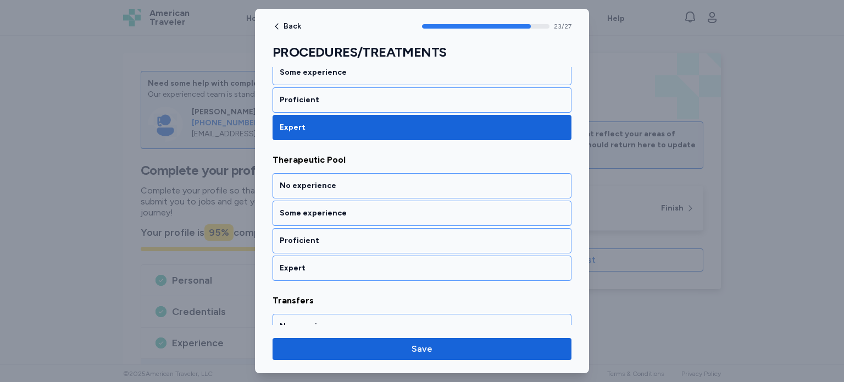
click at [536, 263] on div "Expert" at bounding box center [422, 268] width 285 height 11
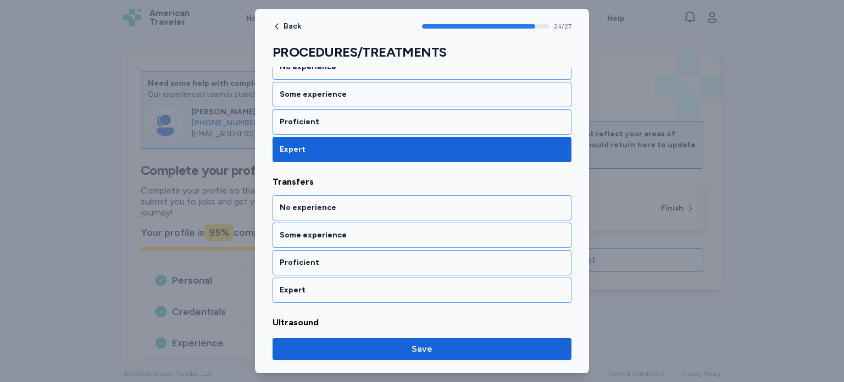
scroll to position [3450, 0]
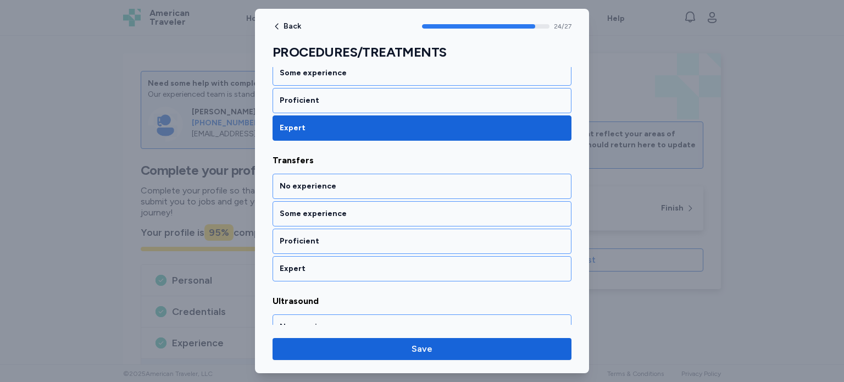
click at [536, 263] on div "Expert" at bounding box center [422, 268] width 285 height 11
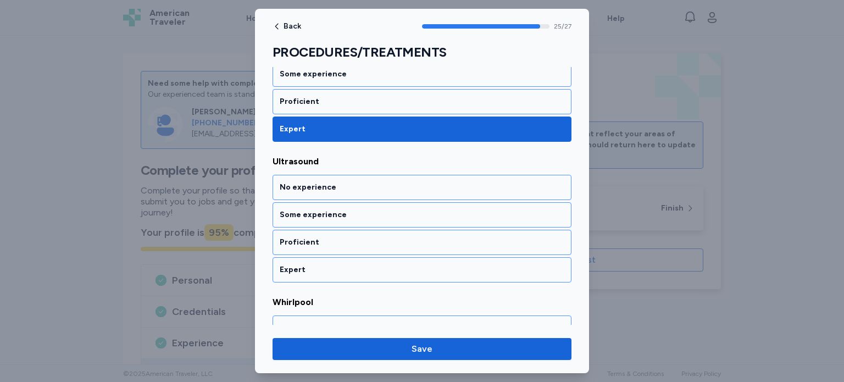
click at [536, 264] on div "Expert" at bounding box center [422, 269] width 285 height 11
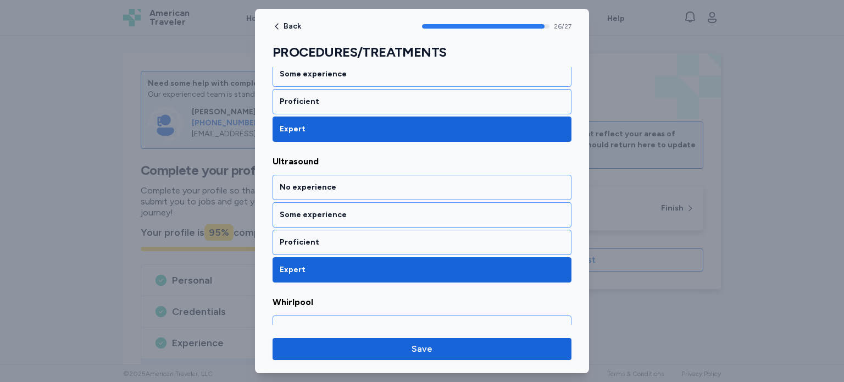
scroll to position [3665, 0]
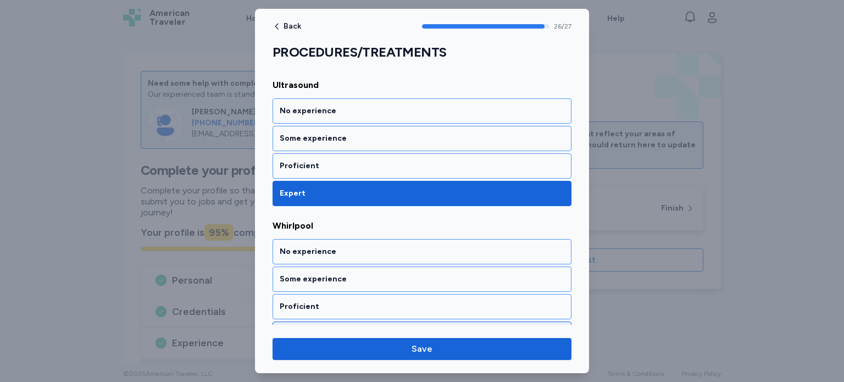
click at [530, 328] on div "Expert" at bounding box center [422, 333] width 285 height 11
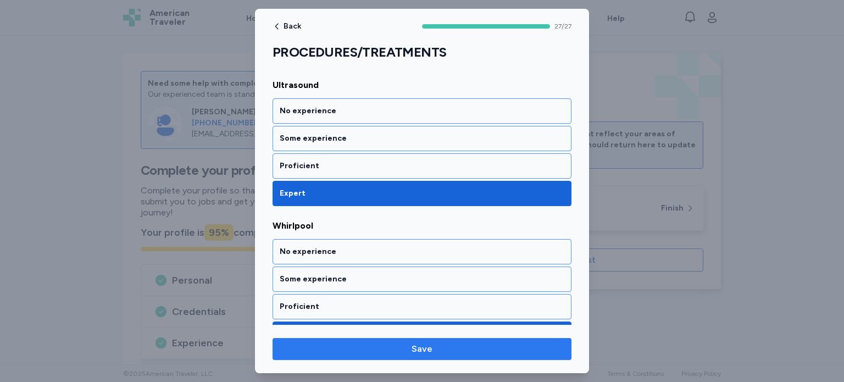
click at [528, 344] on span "Save" at bounding box center [421, 348] width 281 height 13
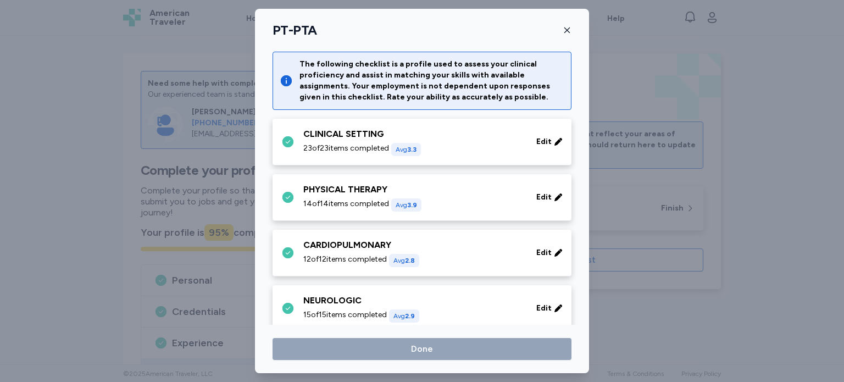
scroll to position [478, 0]
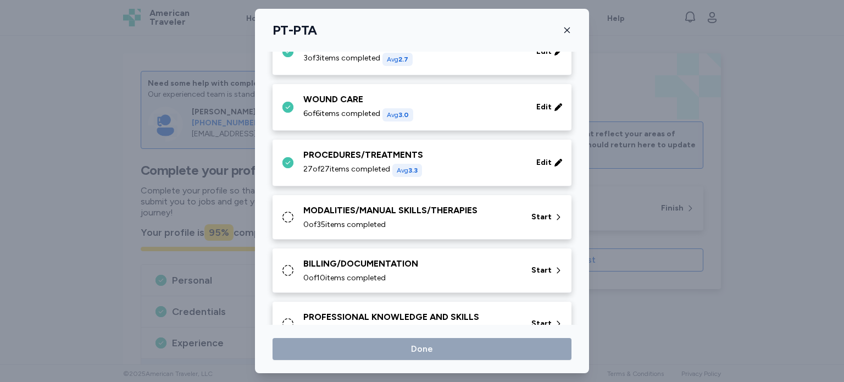
click at [286, 212] on icon at bounding box center [287, 216] width 13 height 13
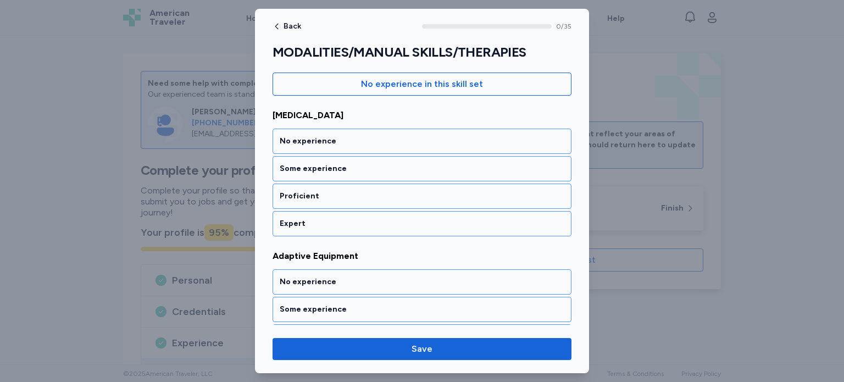
scroll to position [132, 0]
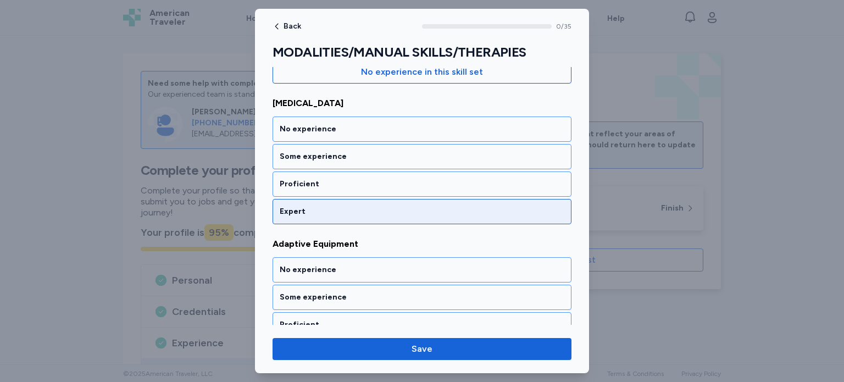
click at [535, 208] on div "Expert" at bounding box center [422, 211] width 285 height 11
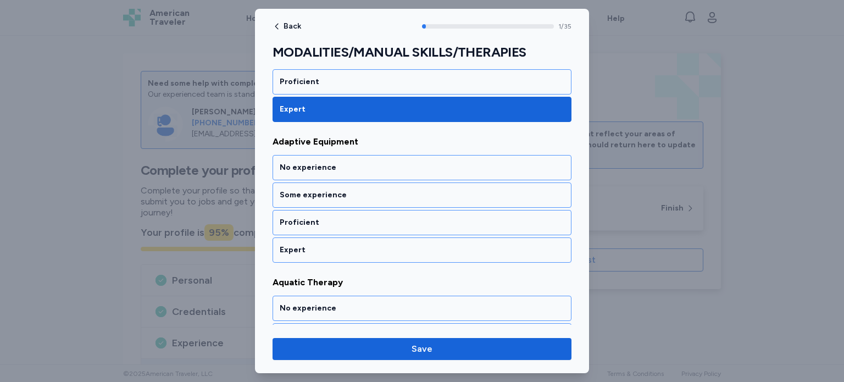
scroll to position [235, 0]
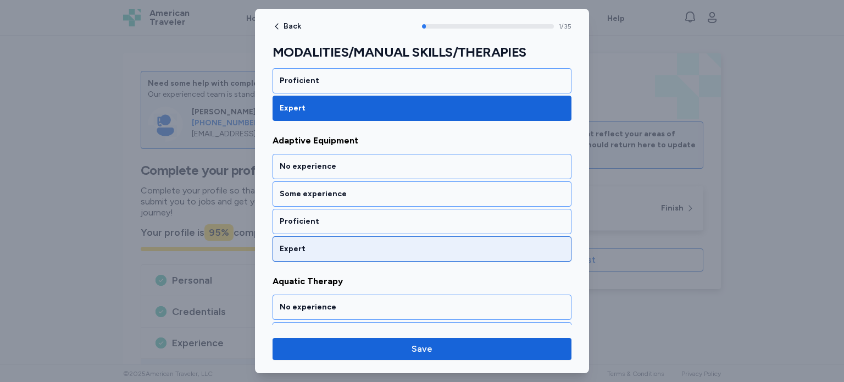
click at [535, 243] on div "Expert" at bounding box center [422, 248] width 285 height 11
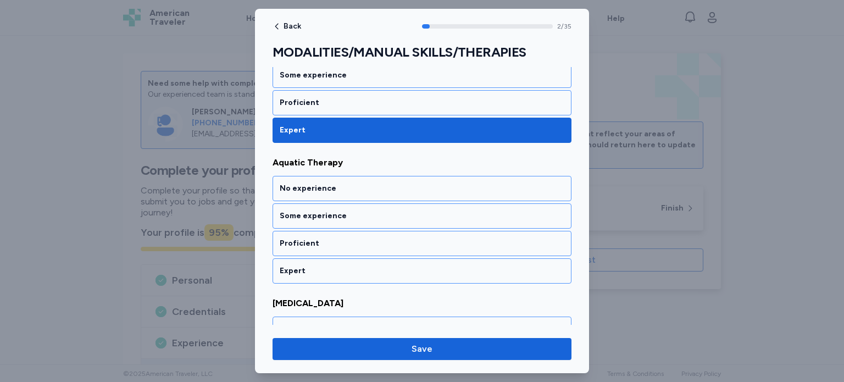
scroll to position [375, 0]
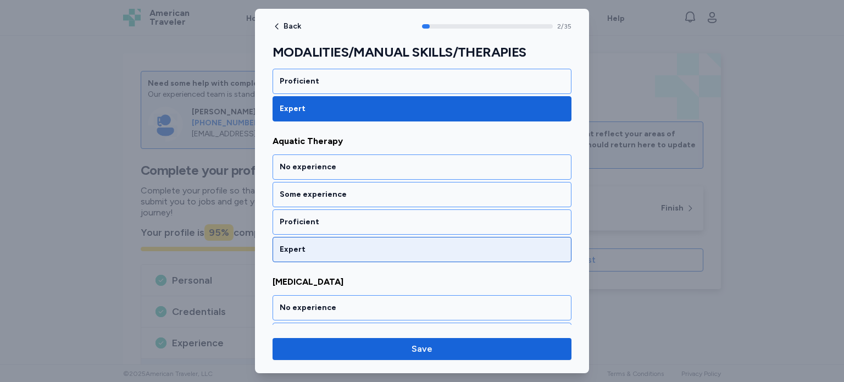
click at [536, 250] on div "Expert" at bounding box center [422, 249] width 285 height 11
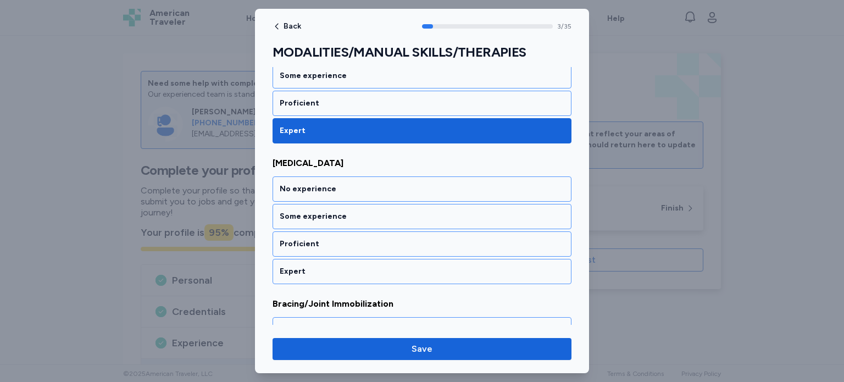
scroll to position [515, 0]
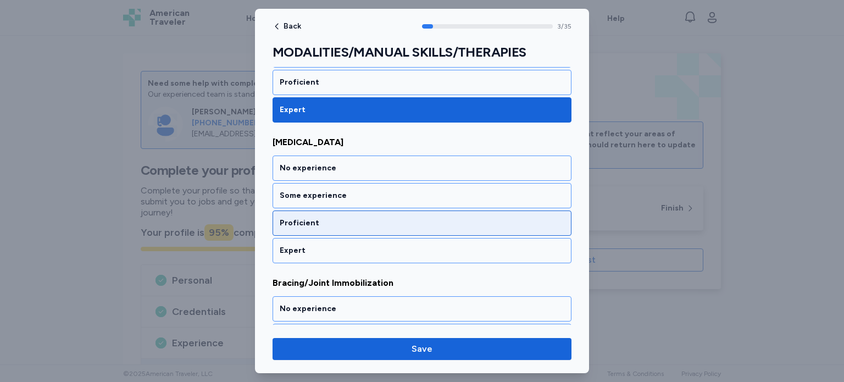
click at [533, 212] on div "Proficient" at bounding box center [421, 222] width 299 height 25
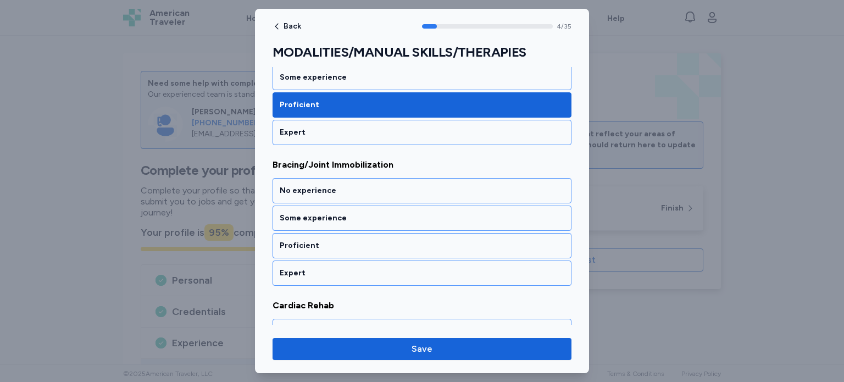
scroll to position [655, 0]
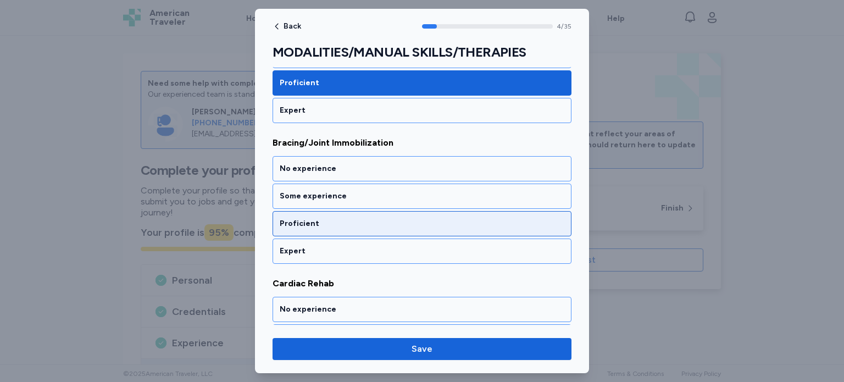
click at [532, 211] on div "Proficient" at bounding box center [421, 223] width 299 height 25
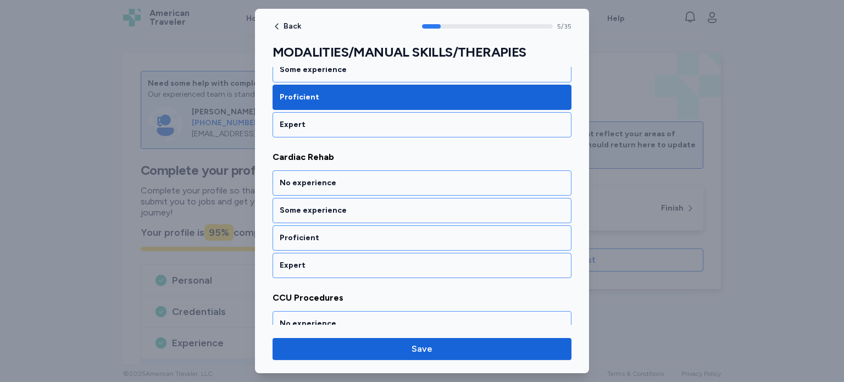
scroll to position [794, 0]
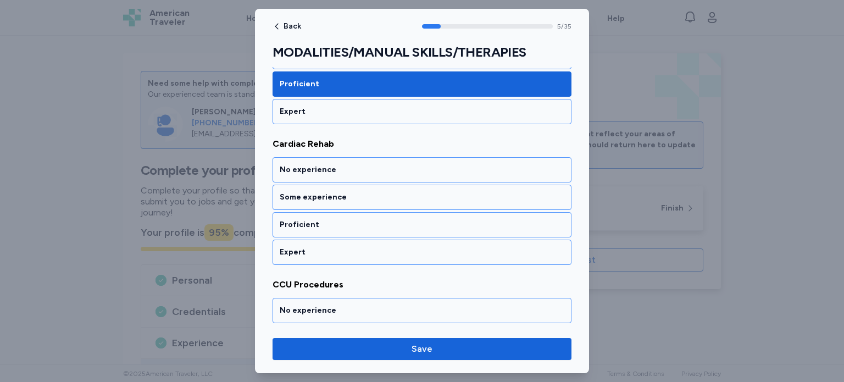
drag, startPoint x: 532, startPoint y: 211, endPoint x: 761, endPoint y: 235, distance: 230.3
click at [761, 235] on div at bounding box center [422, 191] width 844 height 382
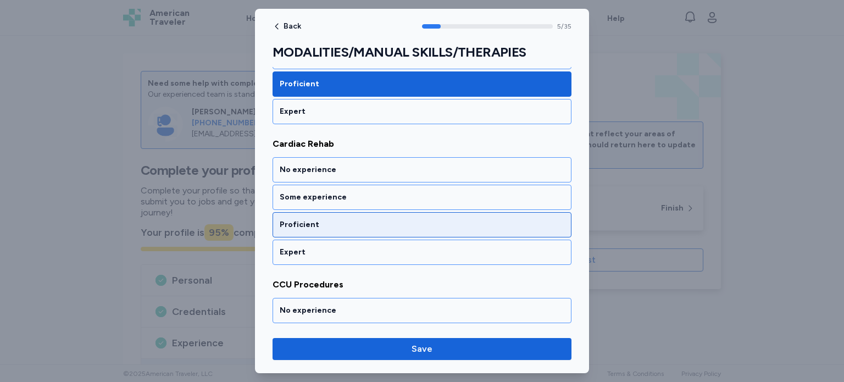
click at [408, 222] on div "Proficient" at bounding box center [422, 224] width 285 height 11
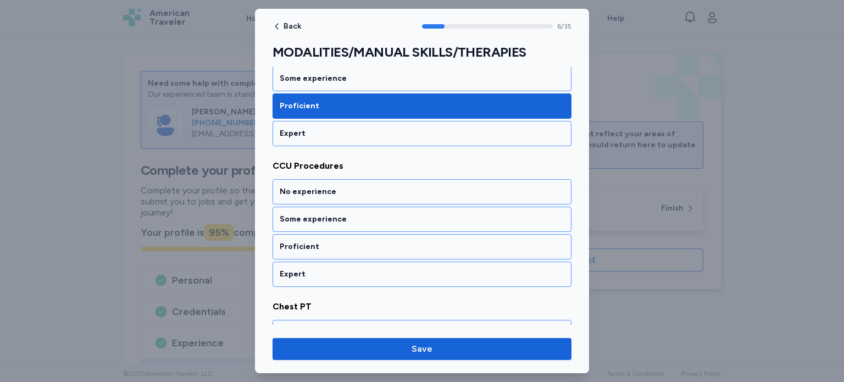
scroll to position [934, 0]
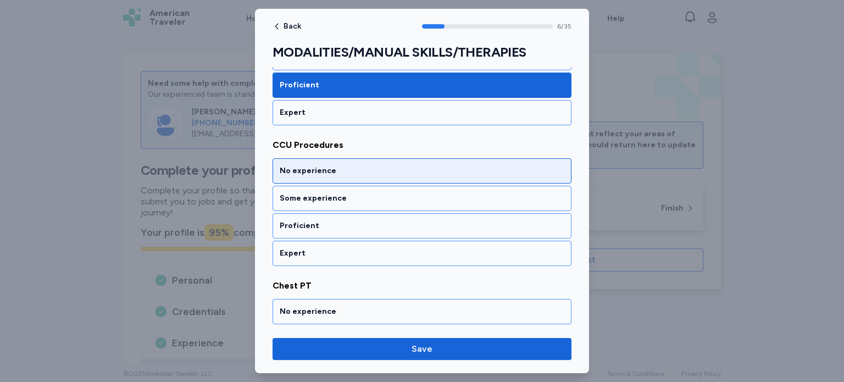
click at [436, 169] on div "No experience" at bounding box center [422, 170] width 285 height 11
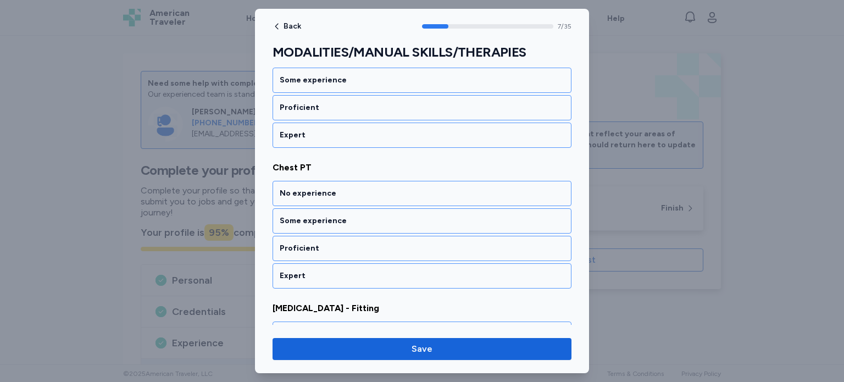
scroll to position [1030, 0]
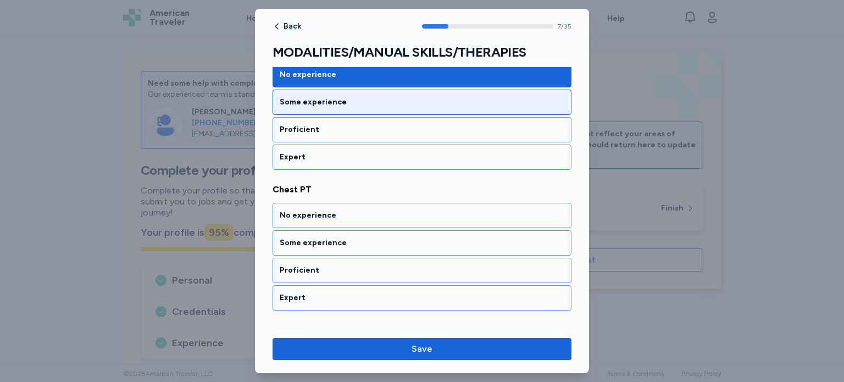
click at [491, 97] on div "Some experience" at bounding box center [422, 102] width 285 height 11
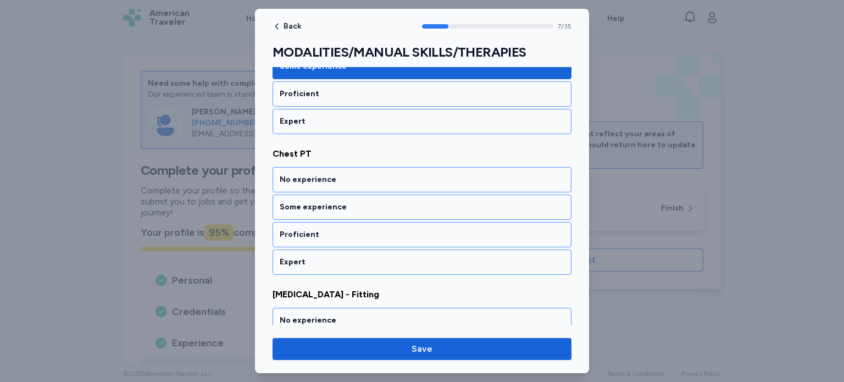
scroll to position [1074, 0]
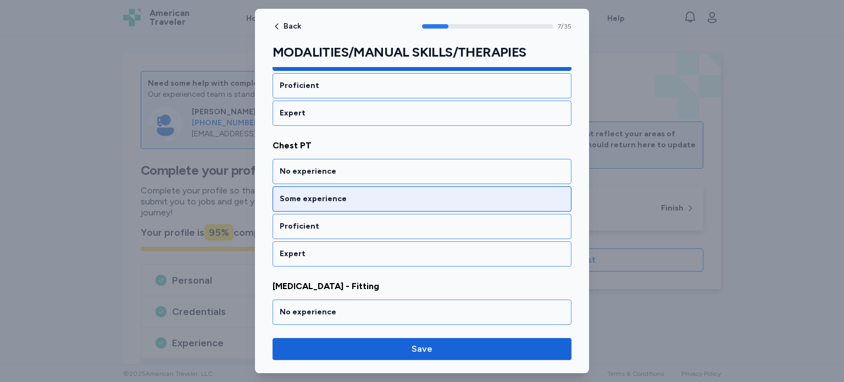
click at [446, 193] on div "Some experience" at bounding box center [422, 198] width 285 height 11
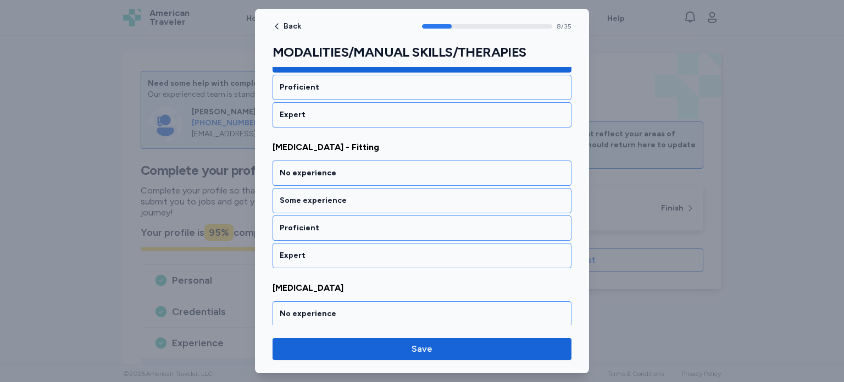
scroll to position [1213, 0]
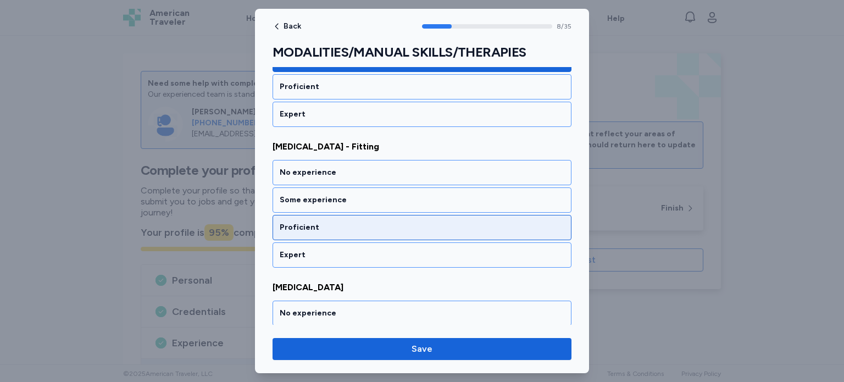
click at [526, 222] on div "Proficient" at bounding box center [422, 227] width 285 height 11
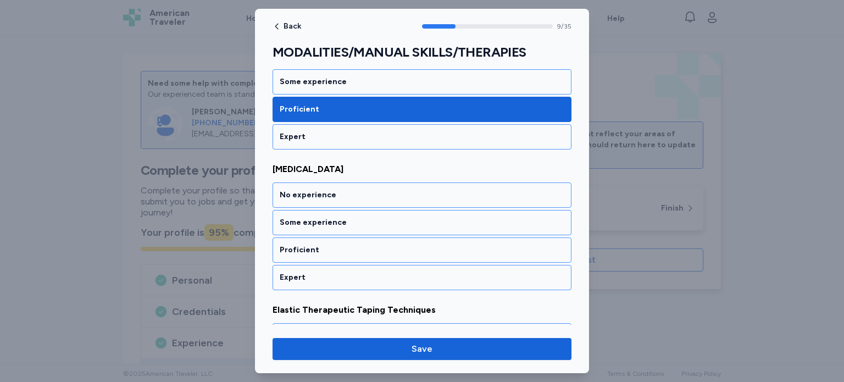
scroll to position [1353, 0]
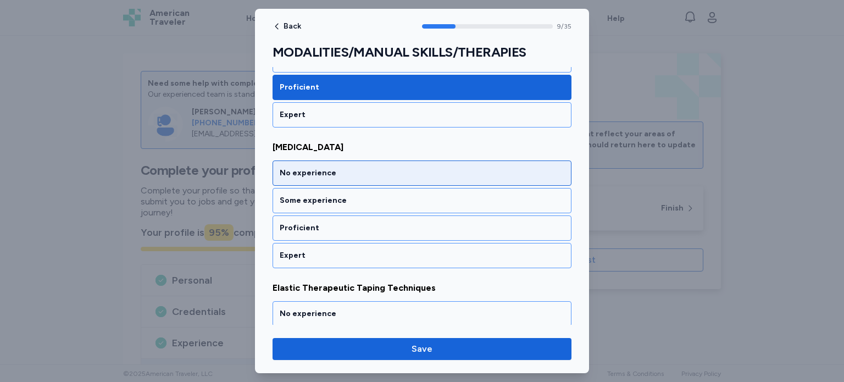
click at [532, 170] on div "No experience" at bounding box center [422, 173] width 285 height 11
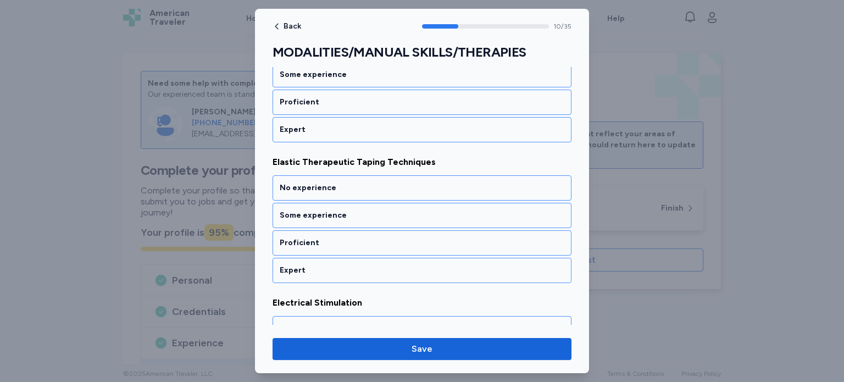
scroll to position [1493, 0]
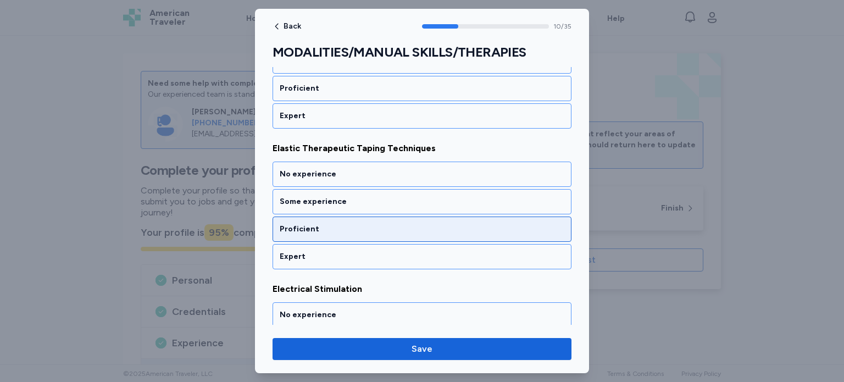
click at [543, 224] on div "Proficient" at bounding box center [422, 229] width 285 height 11
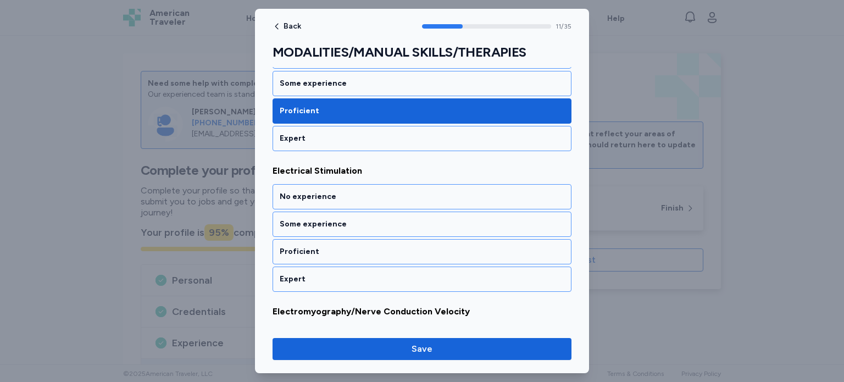
scroll to position [1633, 0]
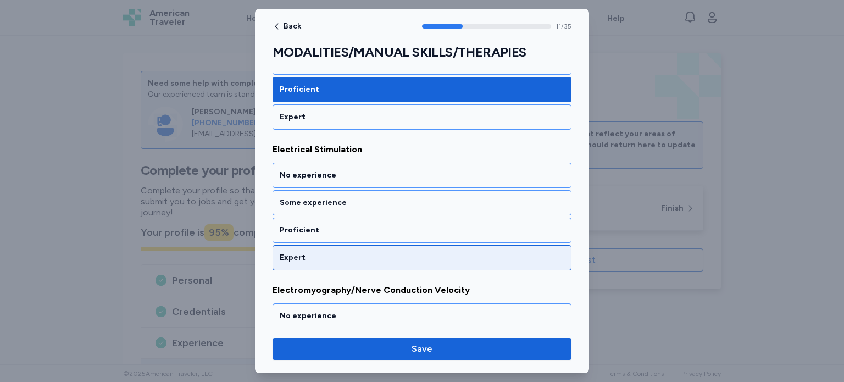
click at [543, 252] on div "Expert" at bounding box center [422, 257] width 285 height 11
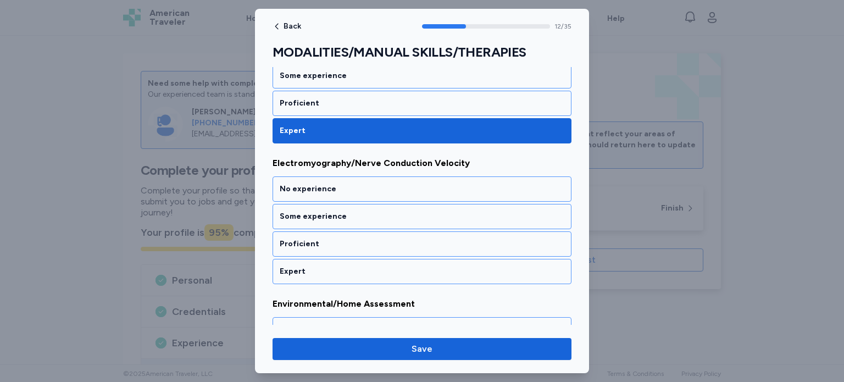
scroll to position [1773, 0]
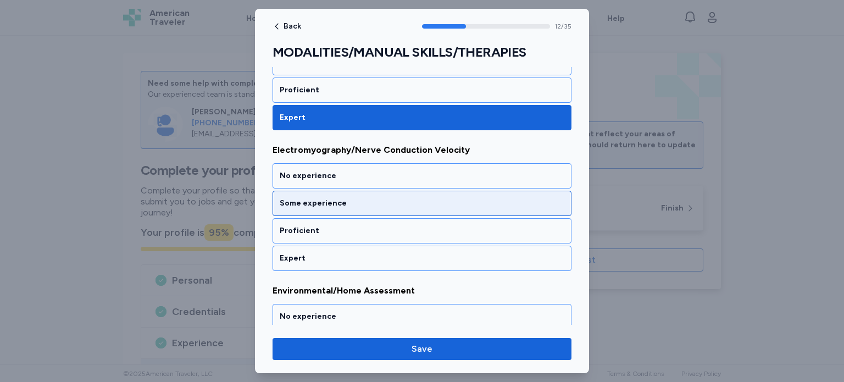
click at [543, 198] on div "Some experience" at bounding box center [422, 203] width 285 height 11
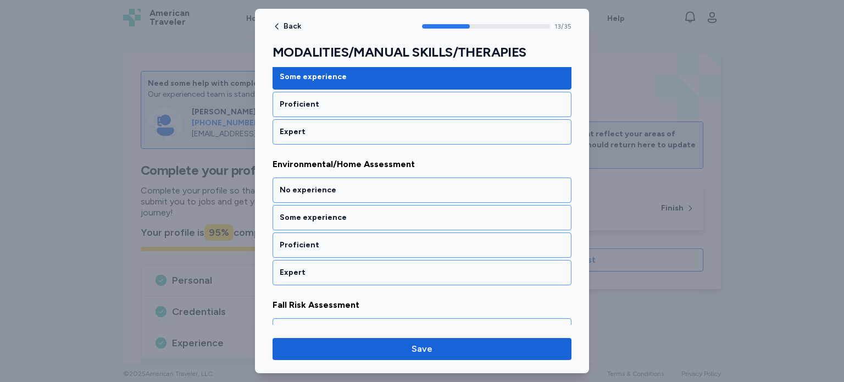
scroll to position [1912, 0]
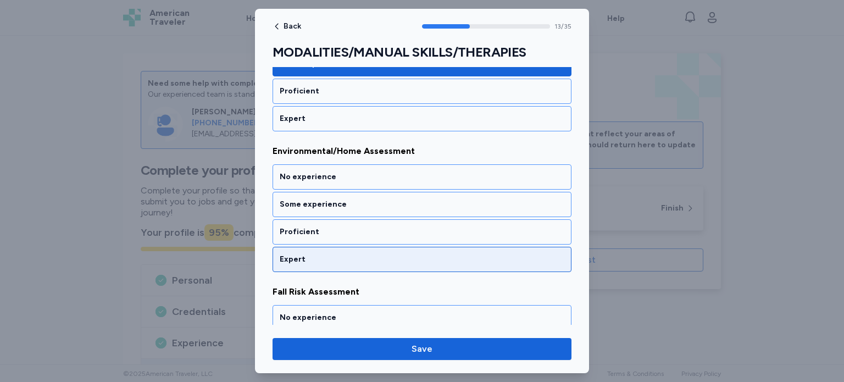
click at [539, 254] on div "Expert" at bounding box center [422, 259] width 285 height 11
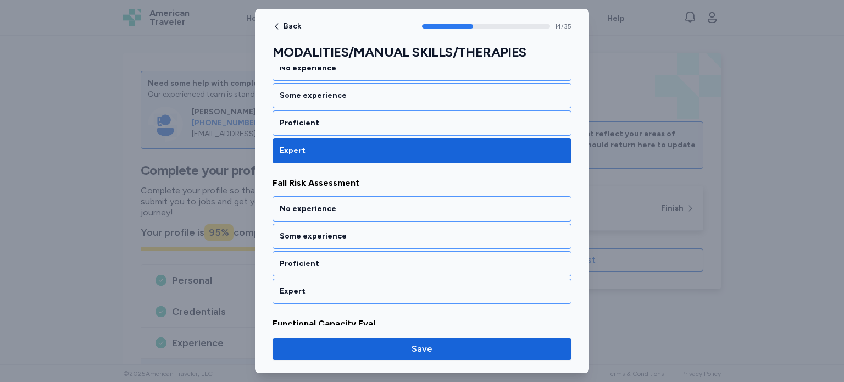
scroll to position [2052, 0]
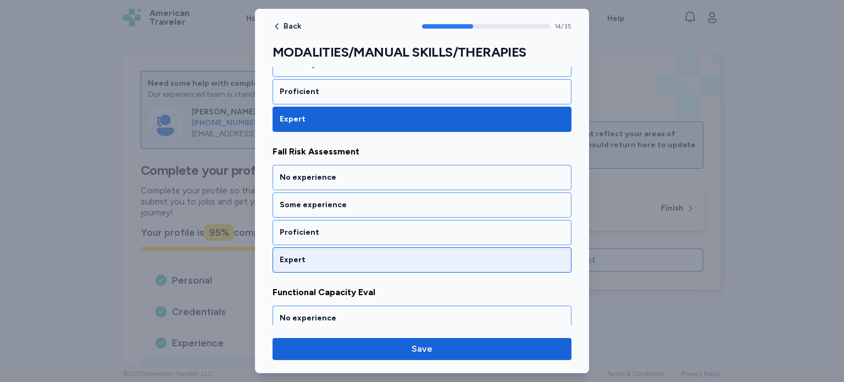
click at [541, 252] on div "Expert" at bounding box center [421, 259] width 299 height 25
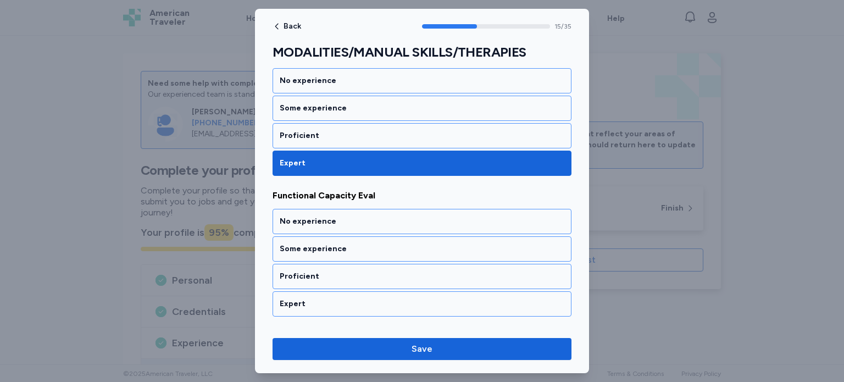
scroll to position [2192, 0]
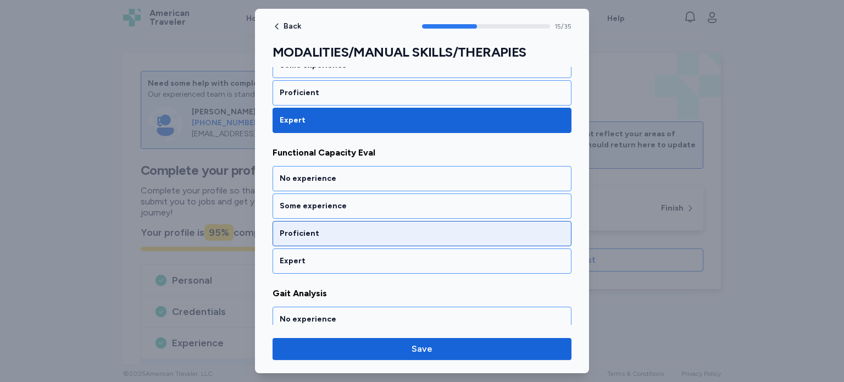
click at [541, 228] on div "Proficient" at bounding box center [422, 233] width 285 height 11
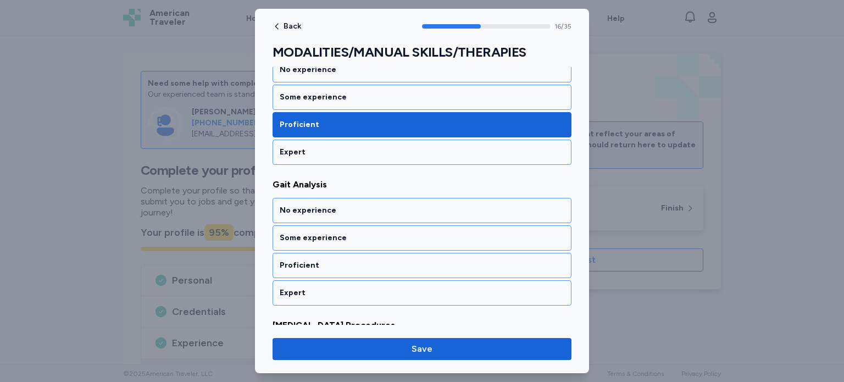
scroll to position [2331, 0]
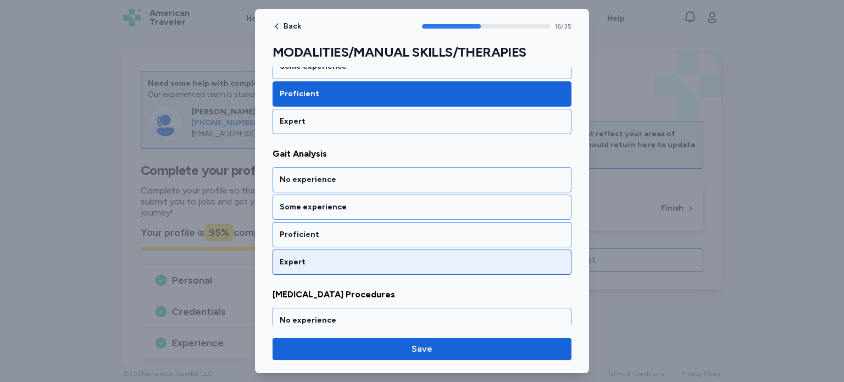
click at [536, 257] on div "Expert" at bounding box center [422, 262] width 285 height 11
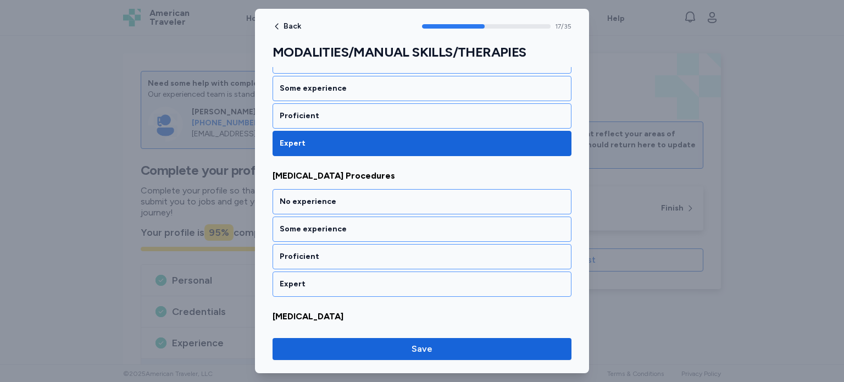
scroll to position [2471, 0]
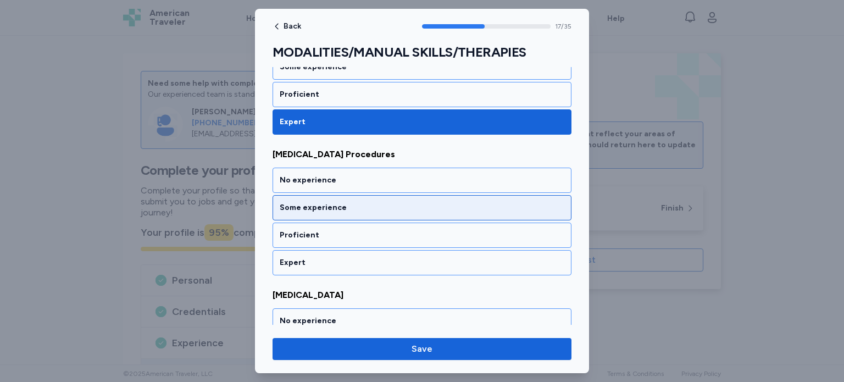
click at [531, 202] on div "Some experience" at bounding box center [422, 207] width 285 height 11
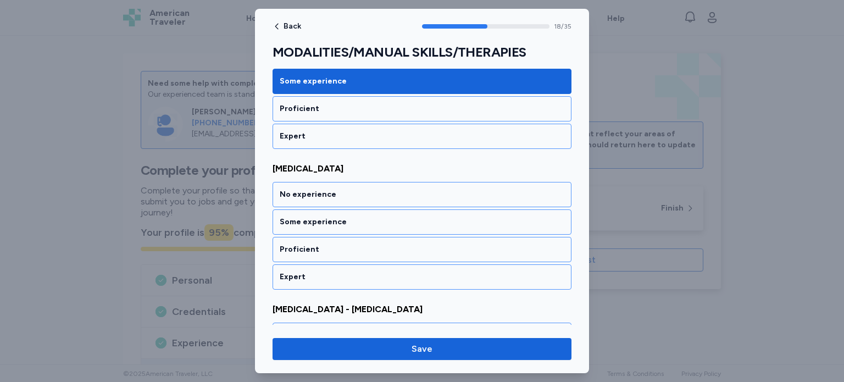
scroll to position [2611, 0]
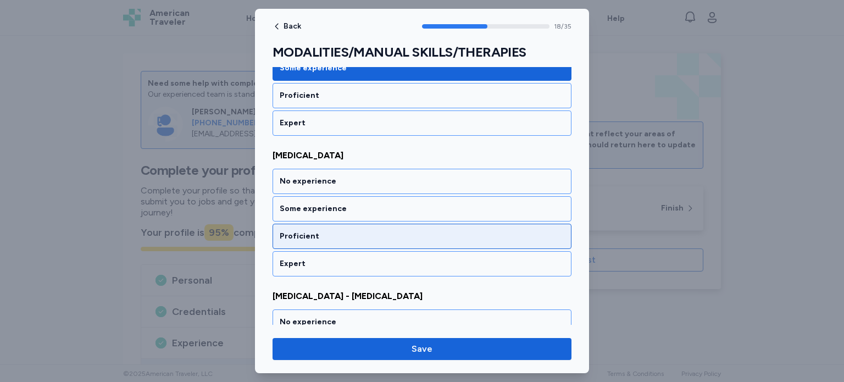
click at [527, 231] on div "Proficient" at bounding box center [422, 236] width 285 height 11
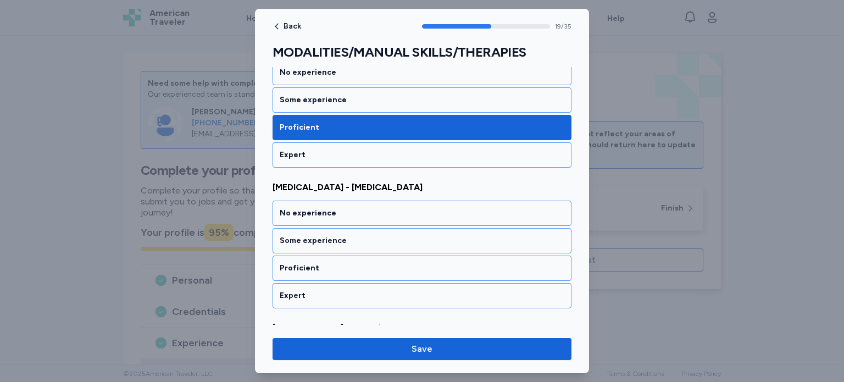
scroll to position [2751, 0]
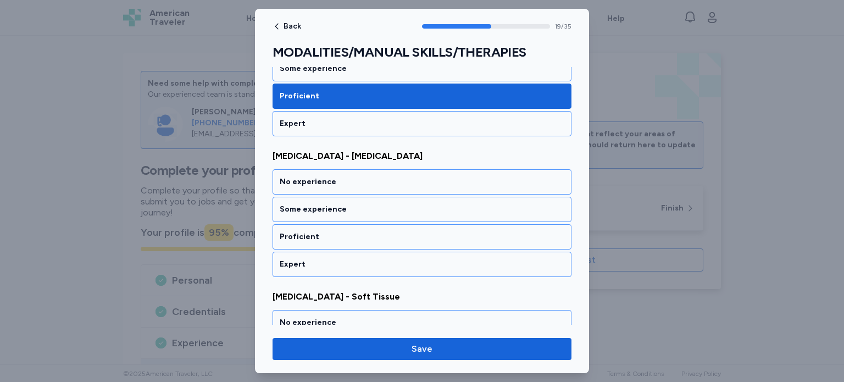
click at [527, 231] on div "Proficient" at bounding box center [422, 236] width 285 height 11
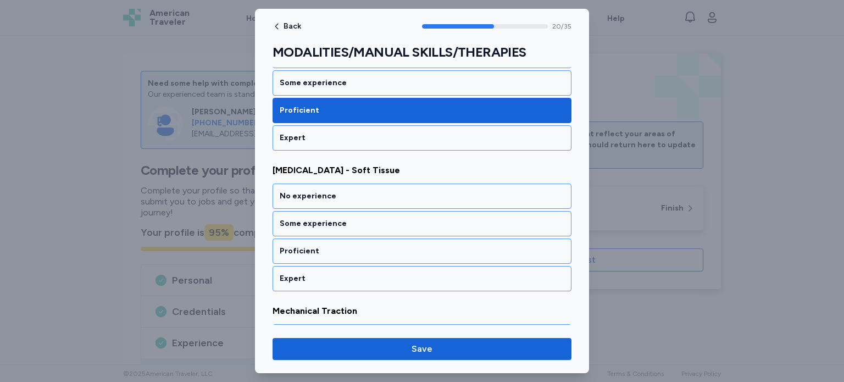
scroll to position [2890, 0]
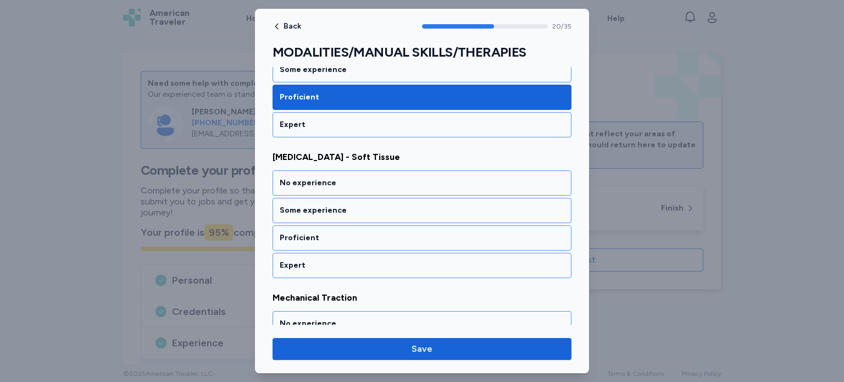
click at [527, 232] on div "Proficient" at bounding box center [422, 237] width 285 height 11
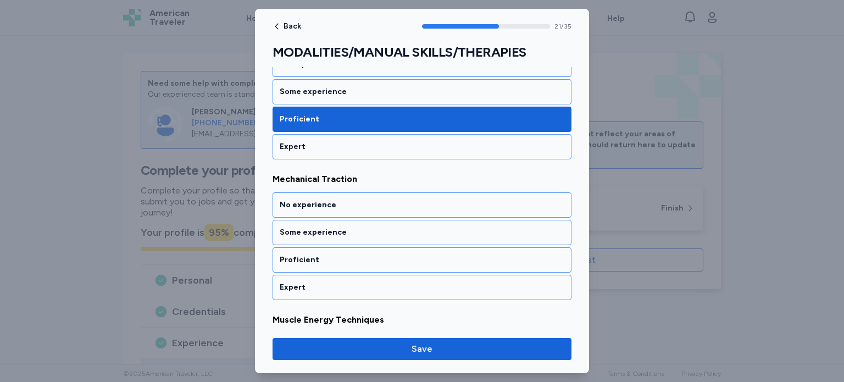
scroll to position [3030, 0]
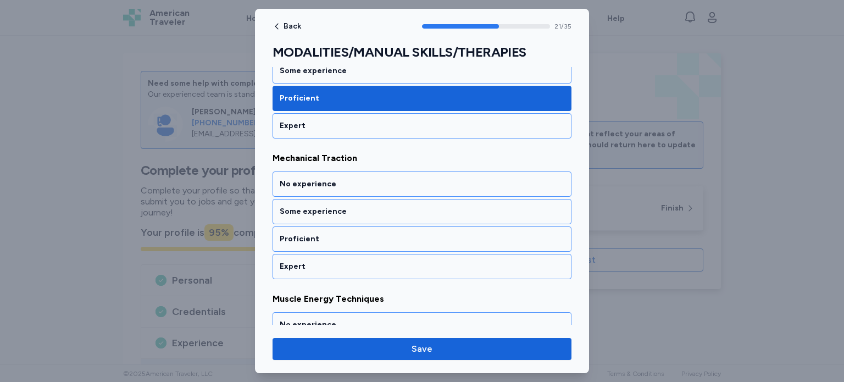
click at [527, 233] on div "Proficient" at bounding box center [422, 238] width 285 height 11
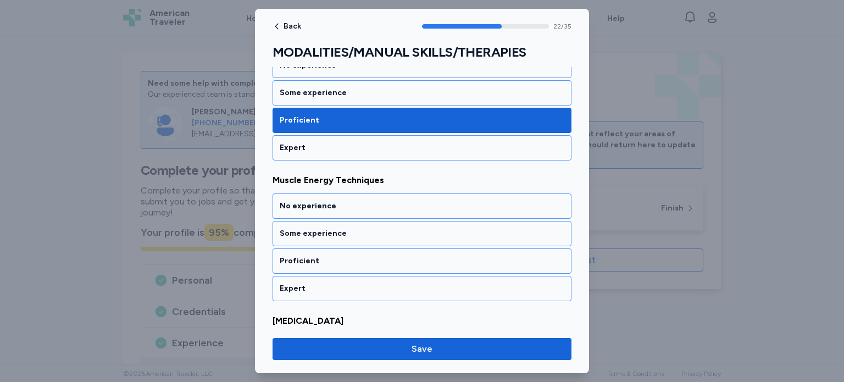
scroll to position [3170, 0]
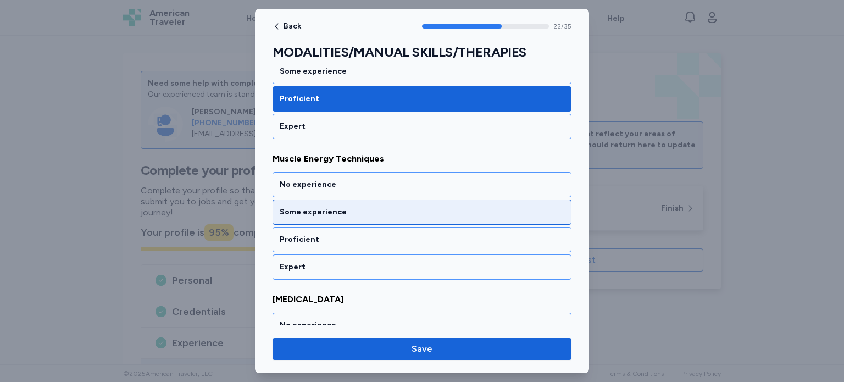
click at [524, 199] on div "Some experience" at bounding box center [421, 211] width 299 height 25
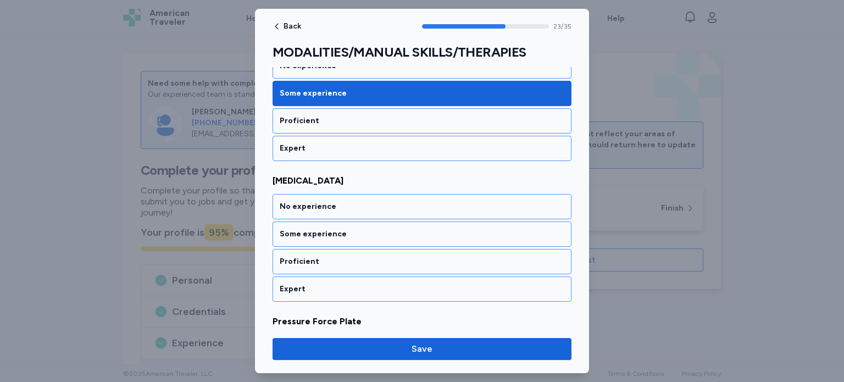
scroll to position [3310, 0]
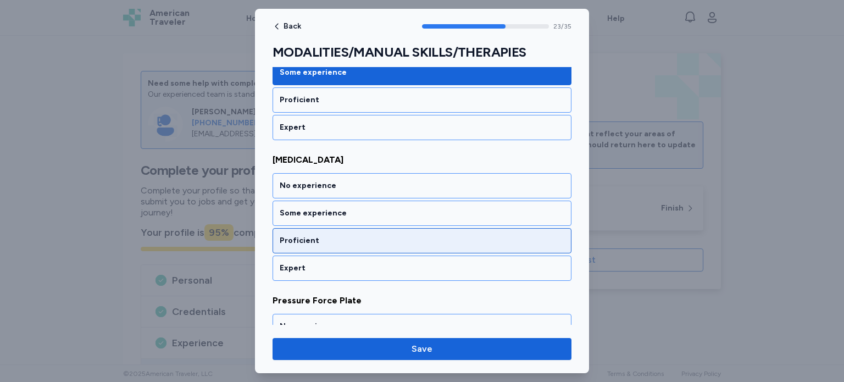
click at [525, 228] on div "Proficient" at bounding box center [421, 240] width 299 height 25
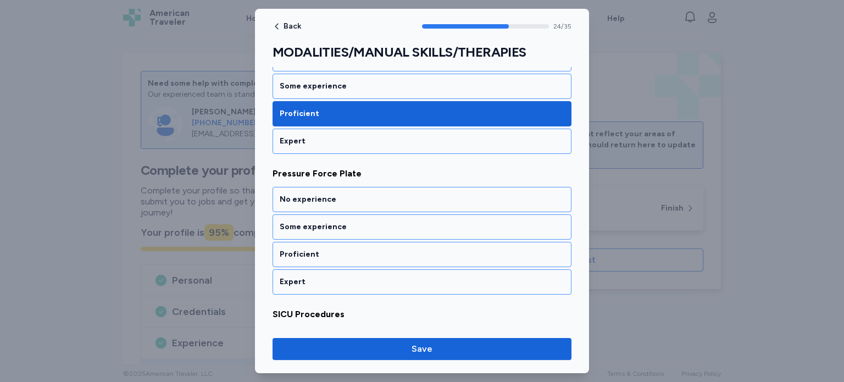
scroll to position [3450, 0]
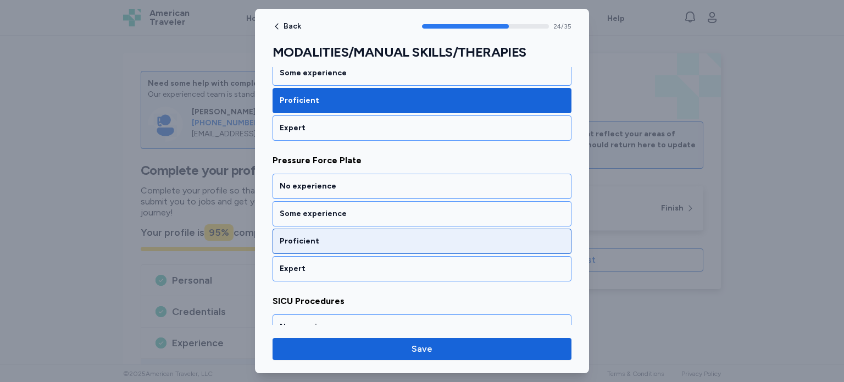
click at [525, 229] on div "Proficient" at bounding box center [421, 241] width 299 height 25
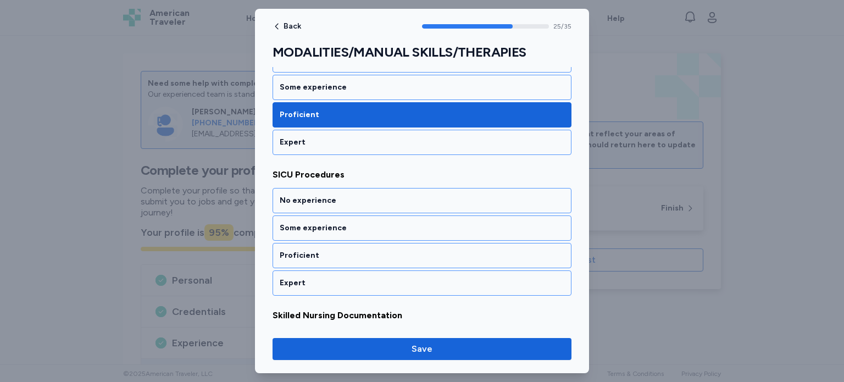
scroll to position [3589, 0]
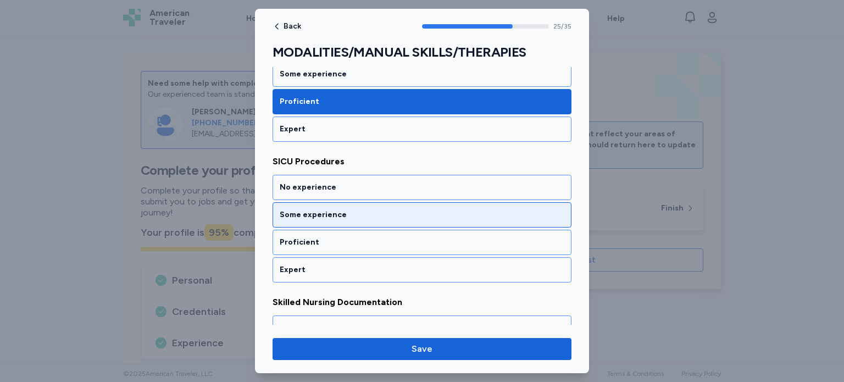
click at [548, 209] on div "Some experience" at bounding box center [422, 214] width 285 height 11
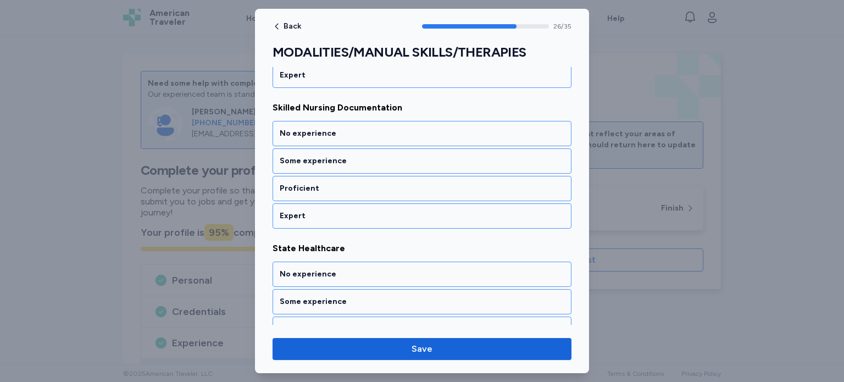
scroll to position [3784, 0]
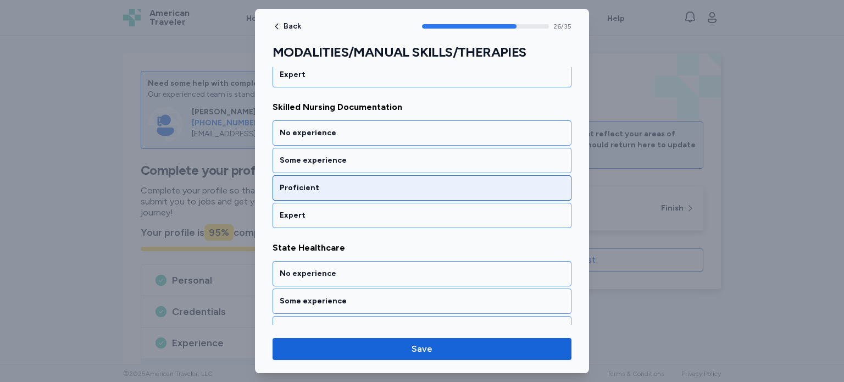
click at [543, 182] on div "Proficient" at bounding box center [422, 187] width 285 height 11
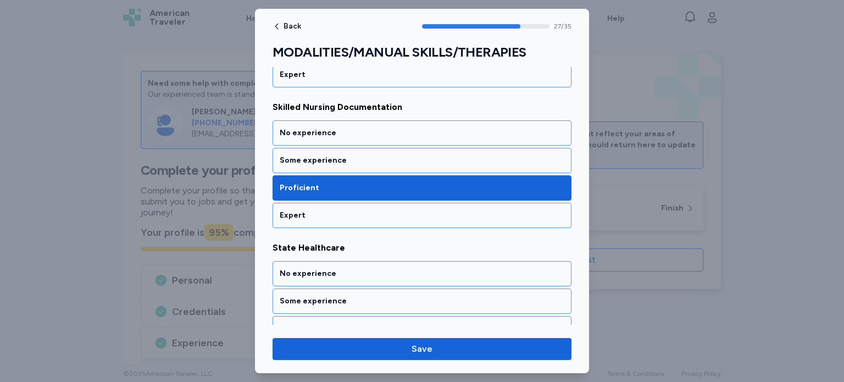
scroll to position [3869, 0]
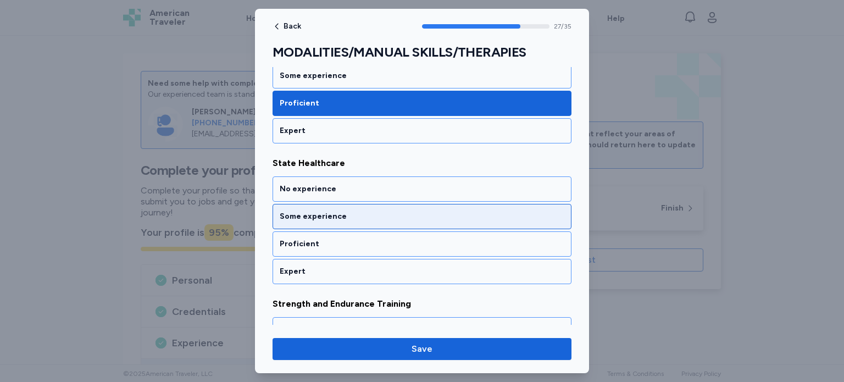
click at [545, 211] on div "Some experience" at bounding box center [422, 216] width 285 height 11
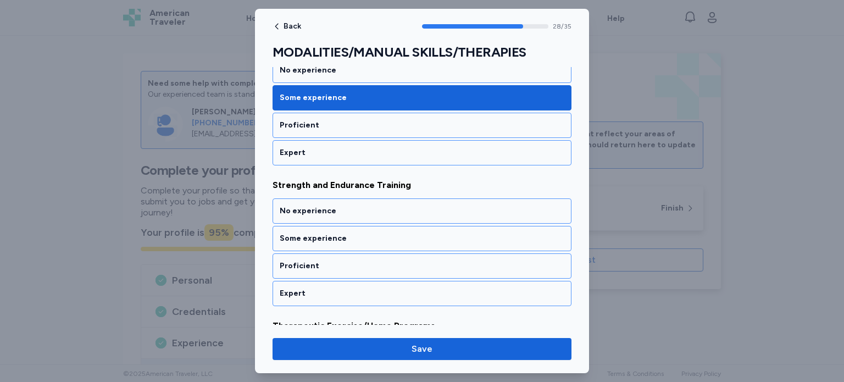
scroll to position [4008, 0]
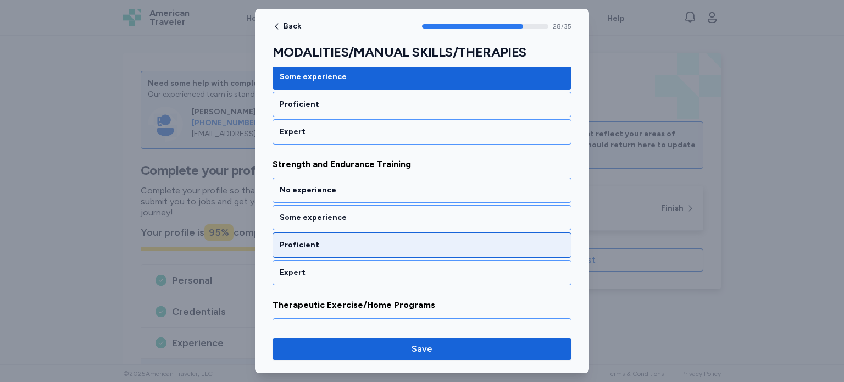
click at [545, 239] on div "Proficient" at bounding box center [422, 244] width 285 height 11
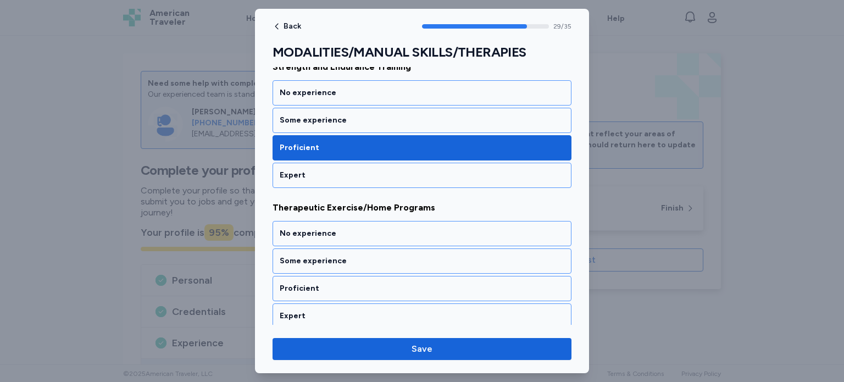
scroll to position [4148, 0]
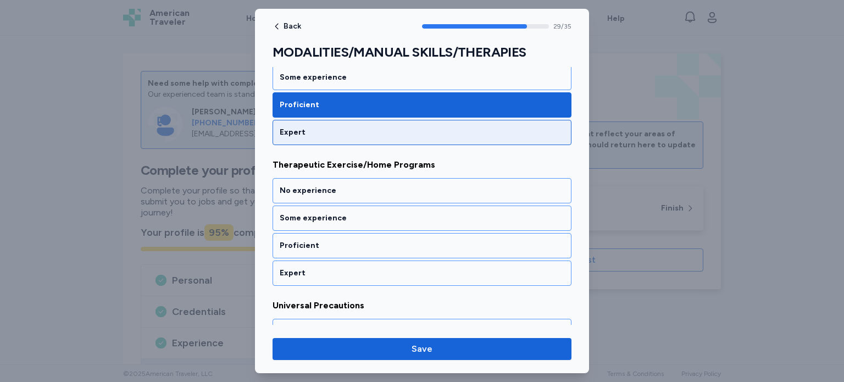
click at [542, 127] on div "Expert" at bounding box center [422, 132] width 285 height 11
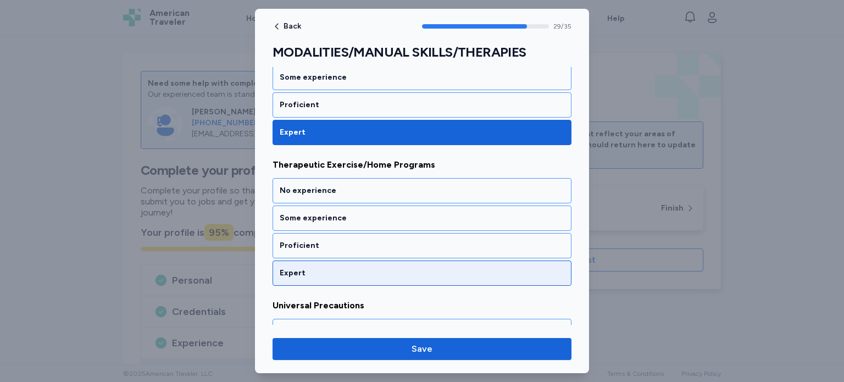
click at [540, 268] on div "Expert" at bounding box center [422, 273] width 285 height 11
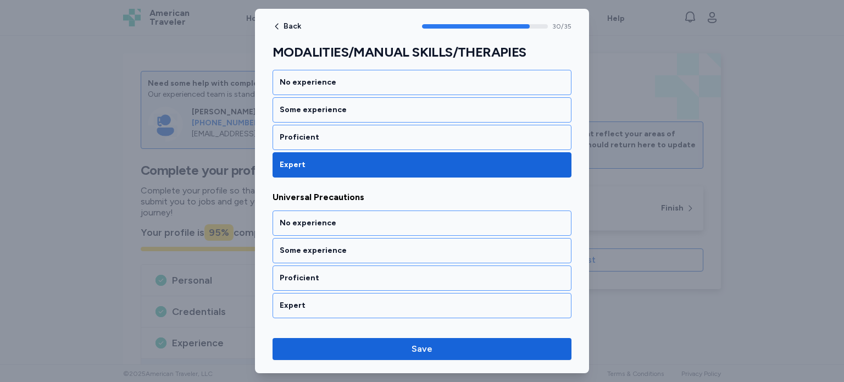
scroll to position [4288, 0]
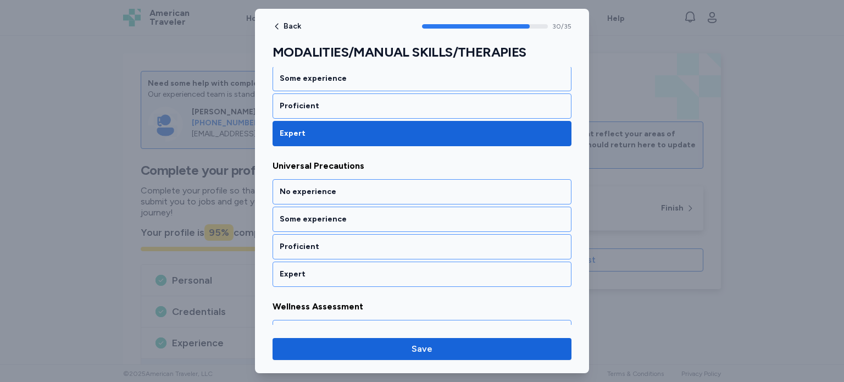
click at [540, 269] on div "Expert" at bounding box center [422, 274] width 285 height 11
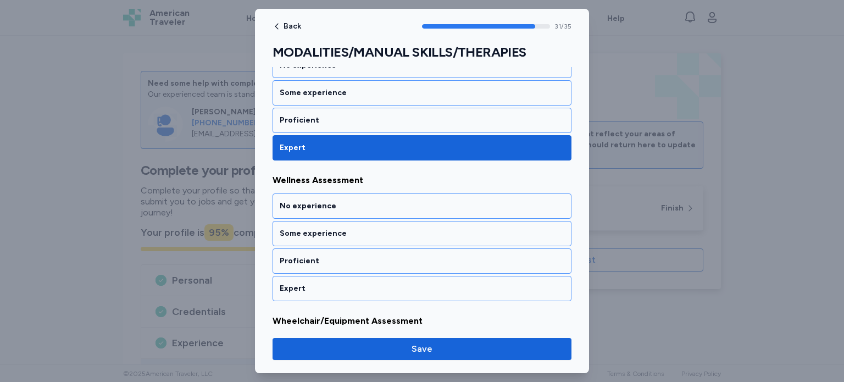
scroll to position [4427, 0]
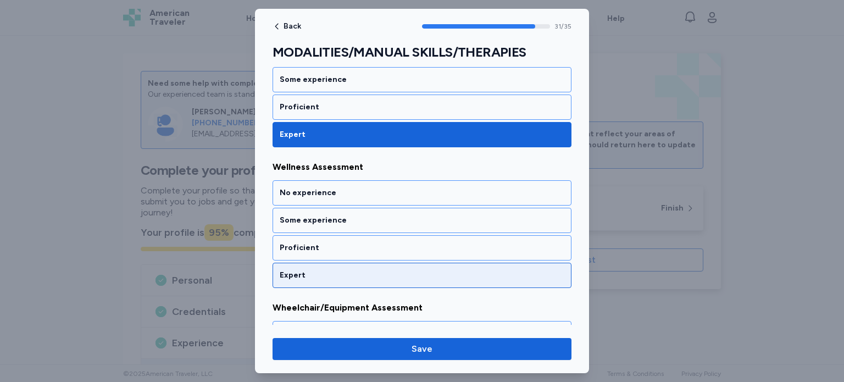
click at [541, 270] on div "Expert" at bounding box center [422, 275] width 285 height 11
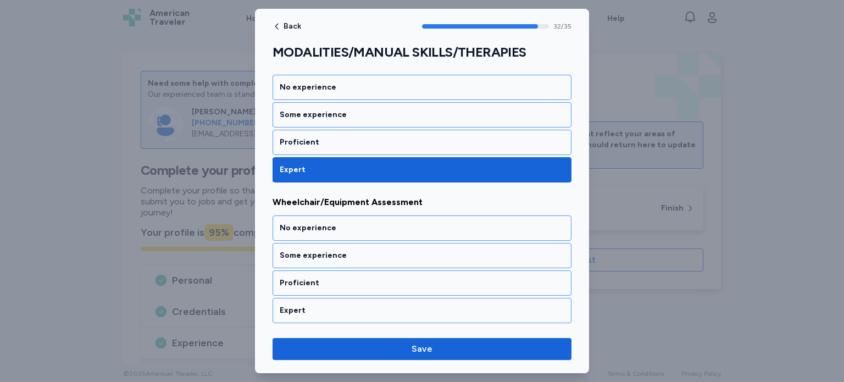
scroll to position [4545, 0]
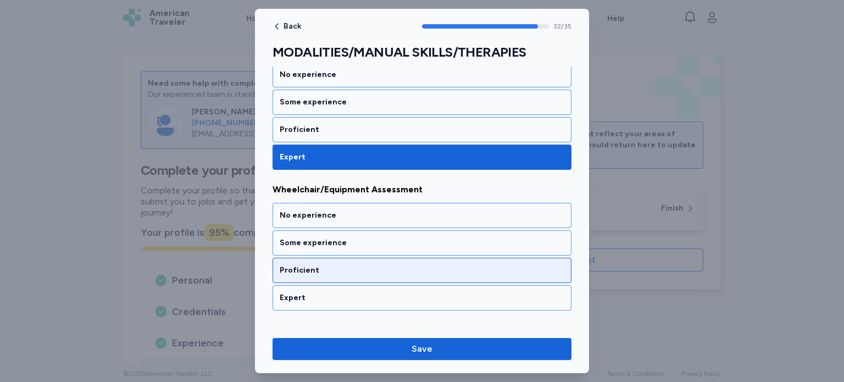
click at [544, 258] on div "Proficient" at bounding box center [421, 270] width 299 height 25
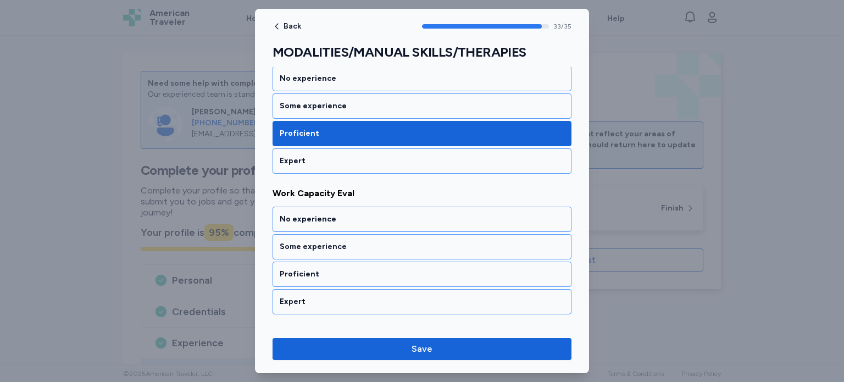
scroll to position [4707, 0]
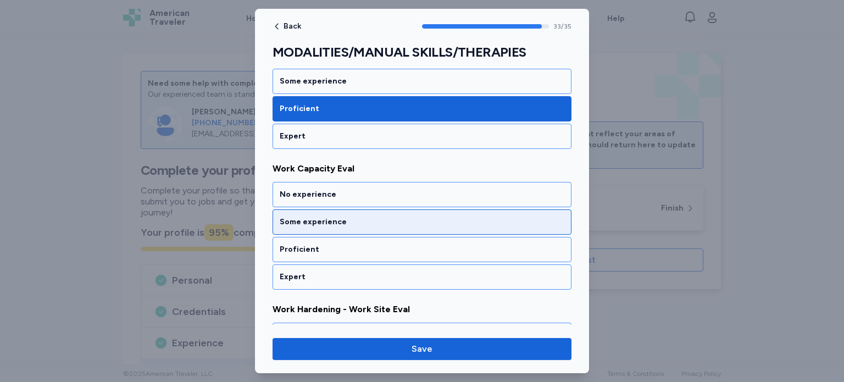
click at [536, 216] on div "Some experience" at bounding box center [422, 221] width 285 height 11
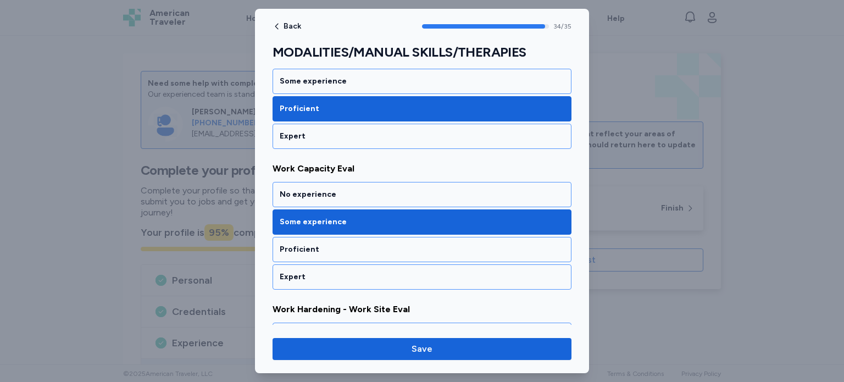
scroll to position [4783, 0]
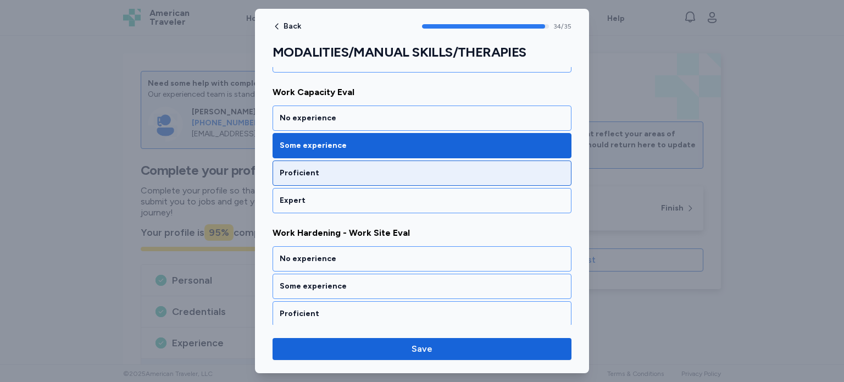
click at [543, 168] on div "Proficient" at bounding box center [422, 173] width 285 height 11
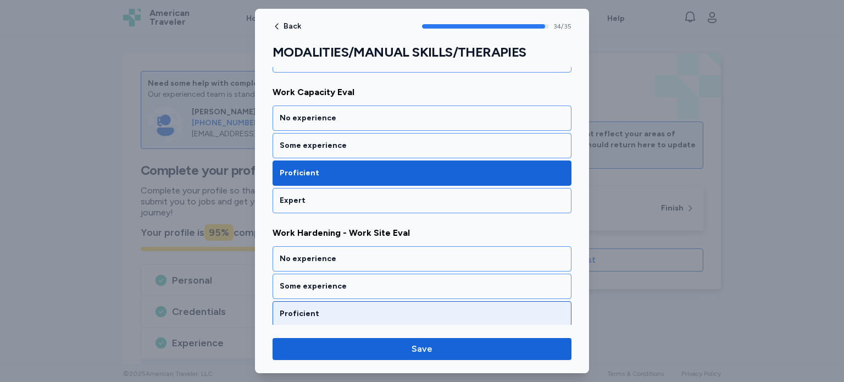
click at [538, 308] on div "Proficient" at bounding box center [422, 313] width 285 height 11
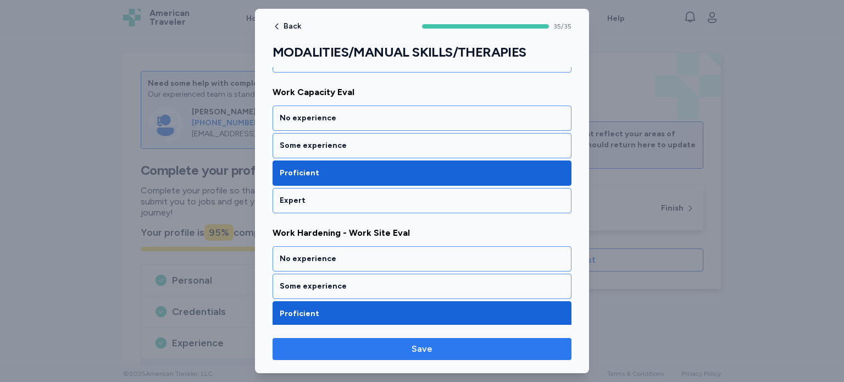
click at [543, 344] on span "Save" at bounding box center [421, 348] width 281 height 13
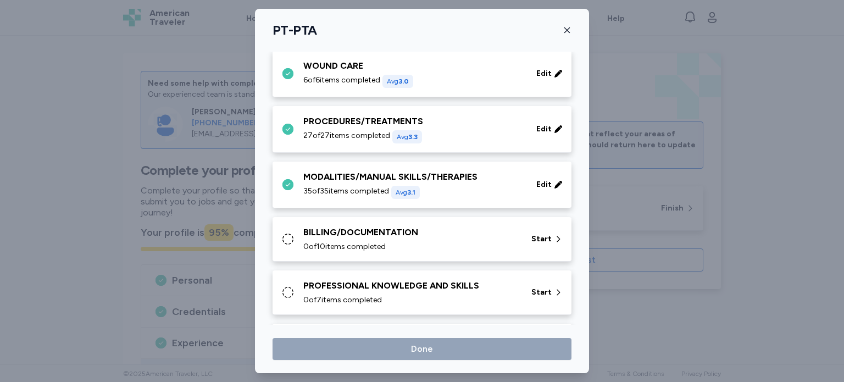
scroll to position [522, 0]
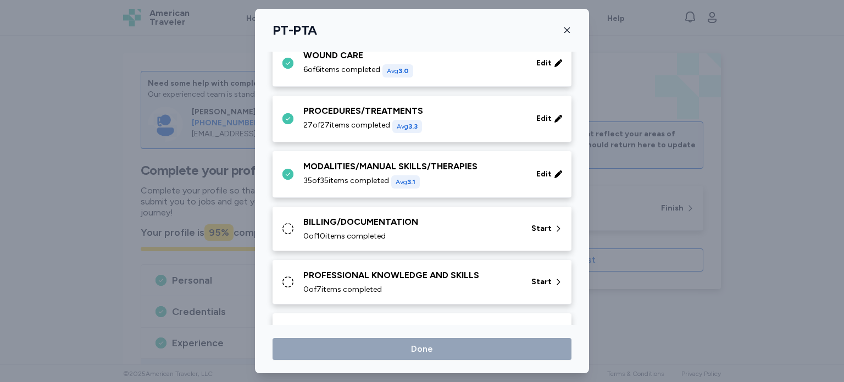
click at [288, 228] on icon at bounding box center [287, 228] width 13 height 13
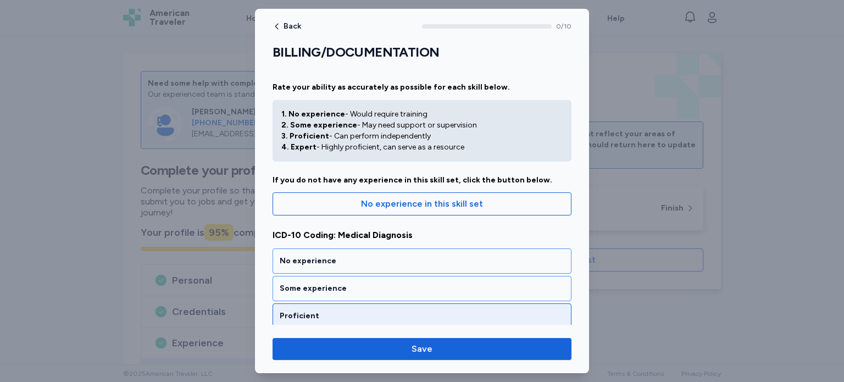
click at [343, 311] on div "Proficient" at bounding box center [422, 315] width 285 height 11
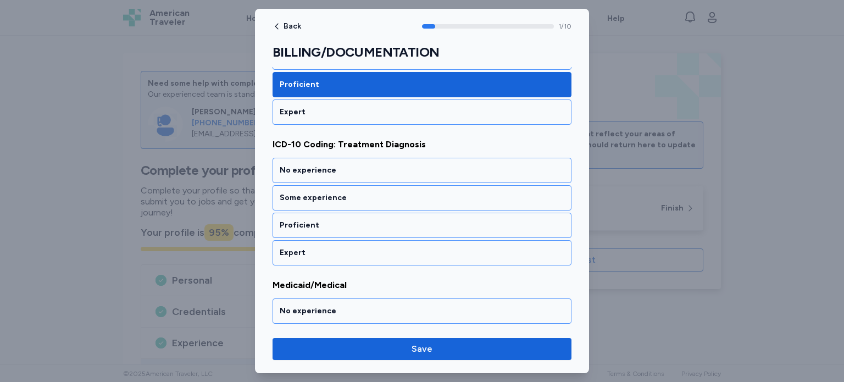
scroll to position [235, 0]
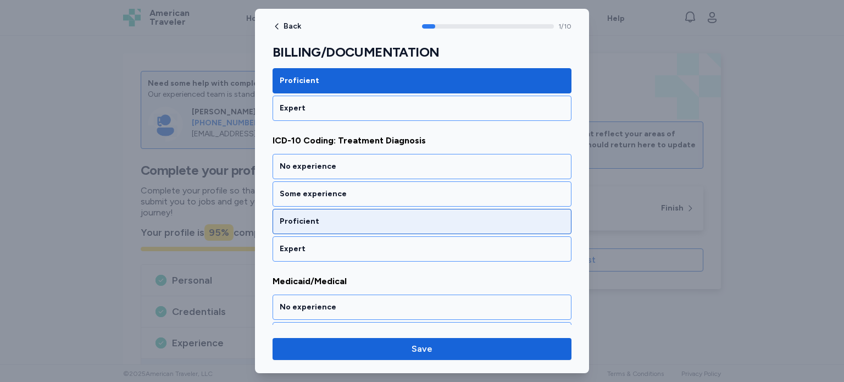
click at [479, 221] on div "Proficient" at bounding box center [422, 221] width 285 height 11
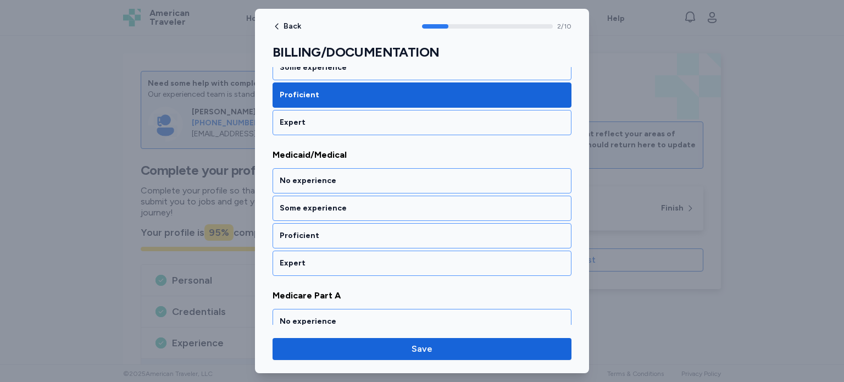
scroll to position [375, 0]
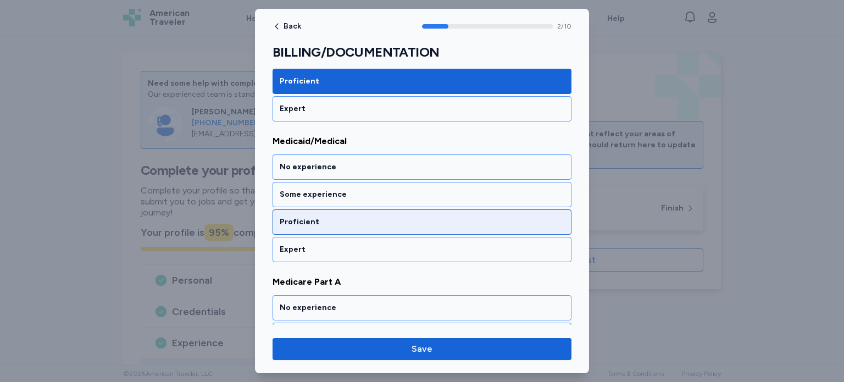
click at [469, 217] on div "Proficient" at bounding box center [422, 221] width 285 height 11
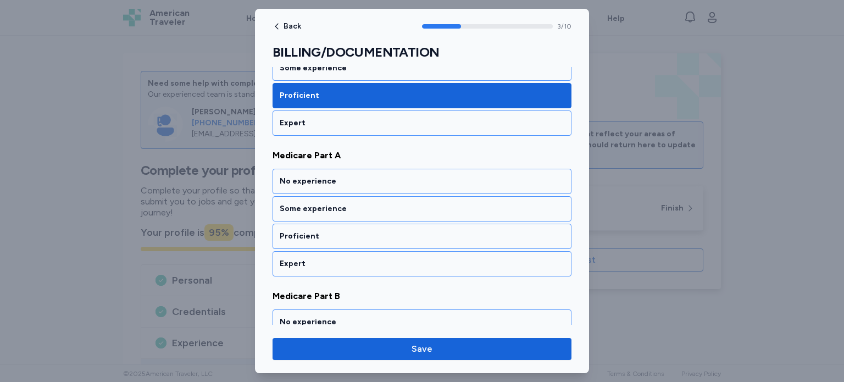
scroll to position [515, 0]
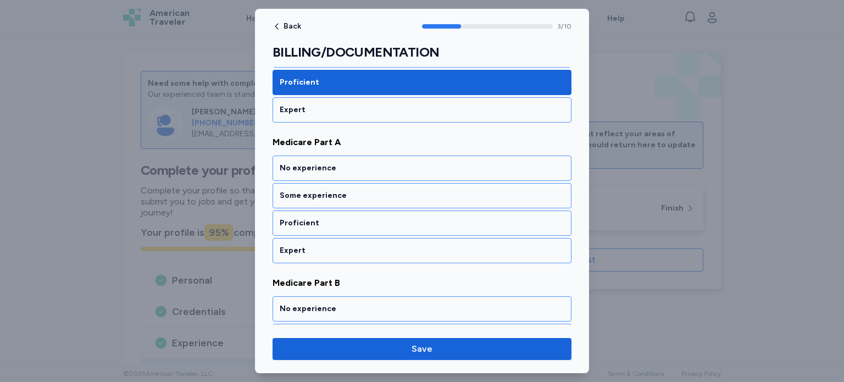
click at [469, 218] on div "Proficient" at bounding box center [422, 223] width 285 height 11
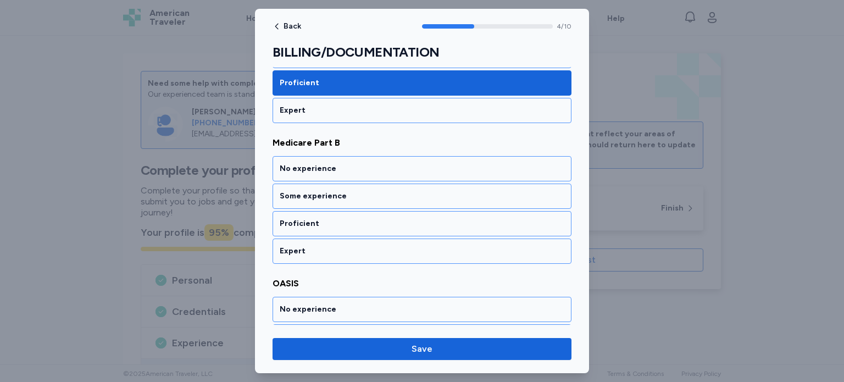
click at [469, 218] on div "Proficient" at bounding box center [422, 223] width 285 height 11
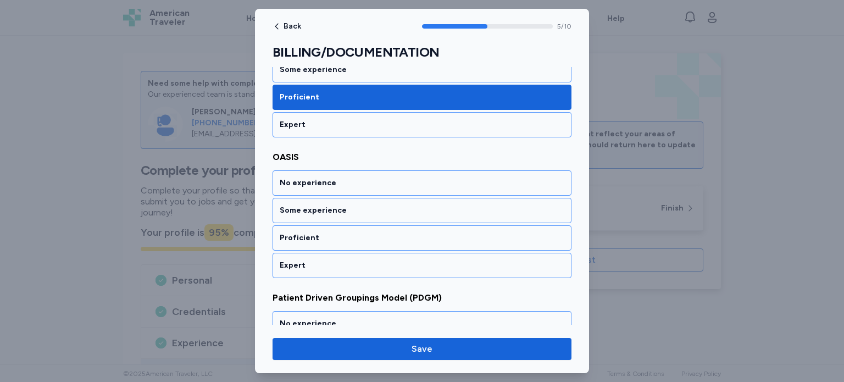
scroll to position [794, 0]
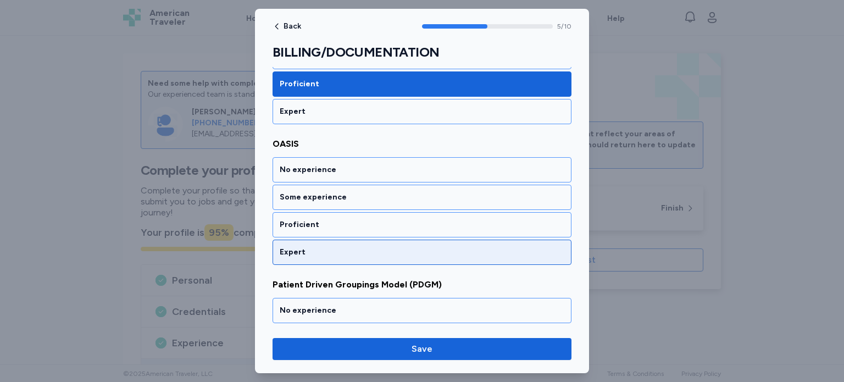
click at [465, 239] on div "Expert" at bounding box center [421, 251] width 299 height 25
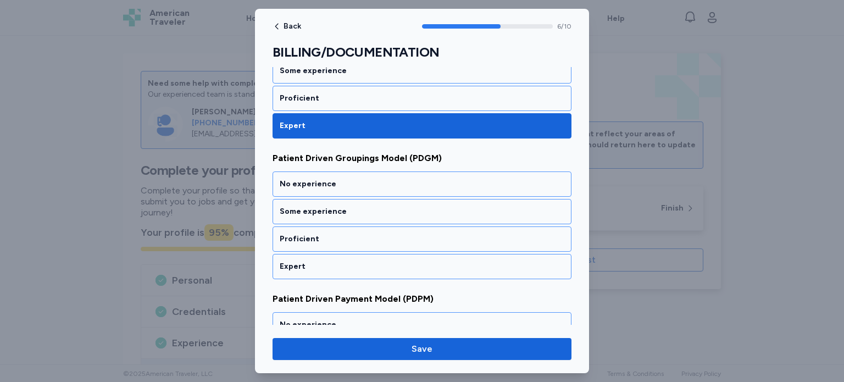
scroll to position [934, 0]
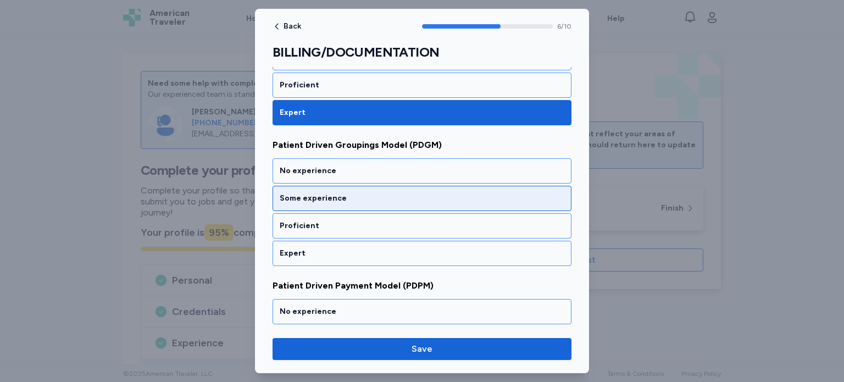
click at [455, 193] on div "Some experience" at bounding box center [422, 198] width 285 height 11
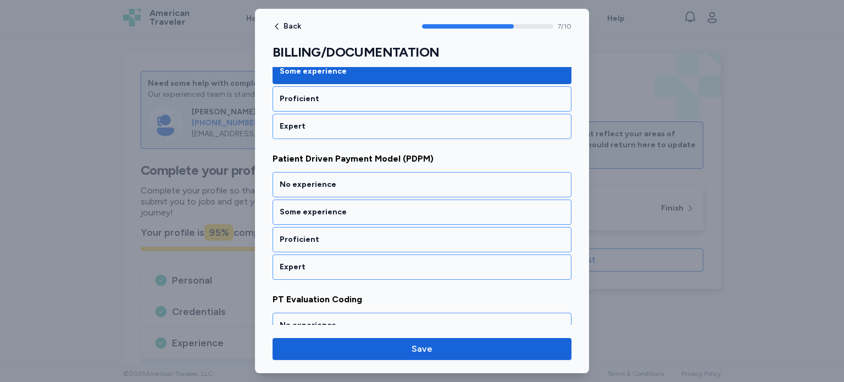
scroll to position [1074, 0]
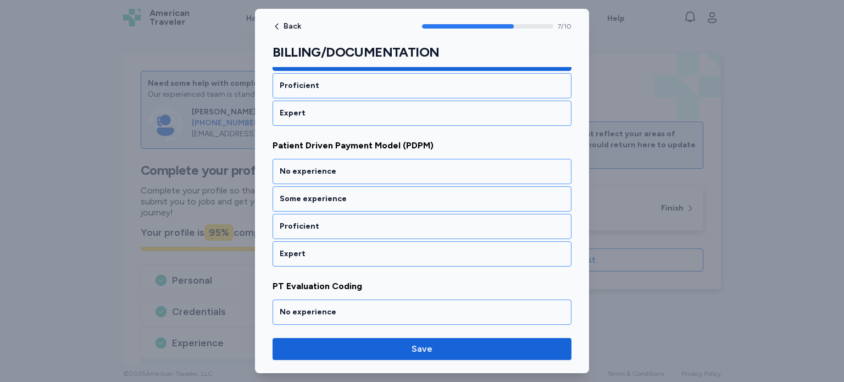
click at [455, 193] on div "Some experience" at bounding box center [422, 198] width 285 height 11
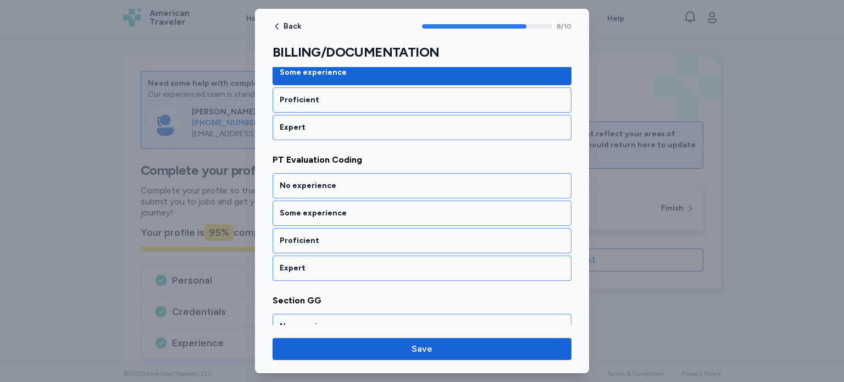
scroll to position [1213, 0]
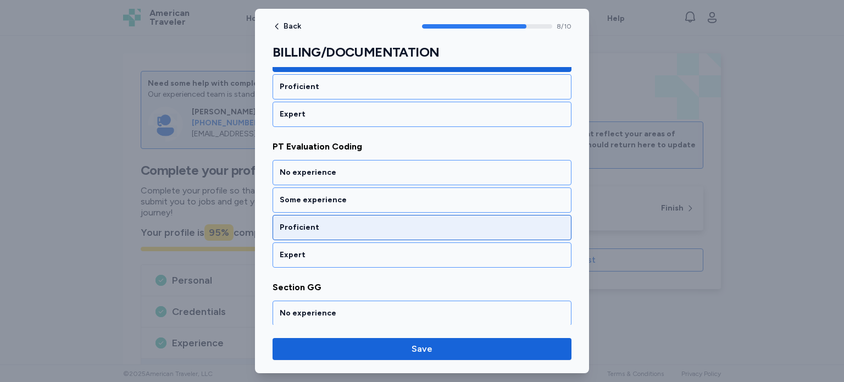
click at [457, 222] on div "Proficient" at bounding box center [422, 227] width 285 height 11
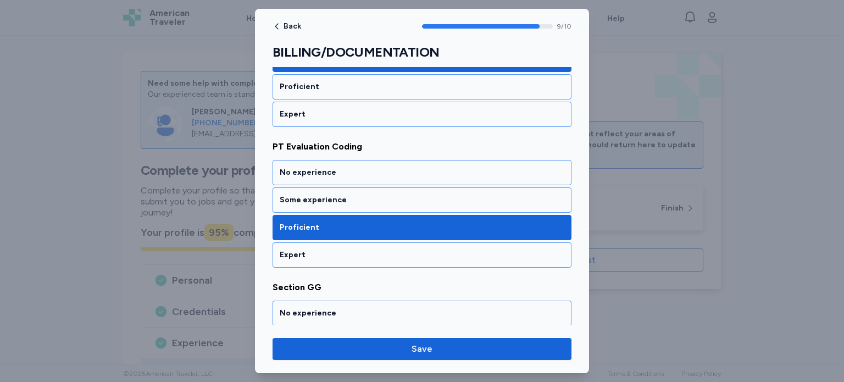
scroll to position [1290, 0]
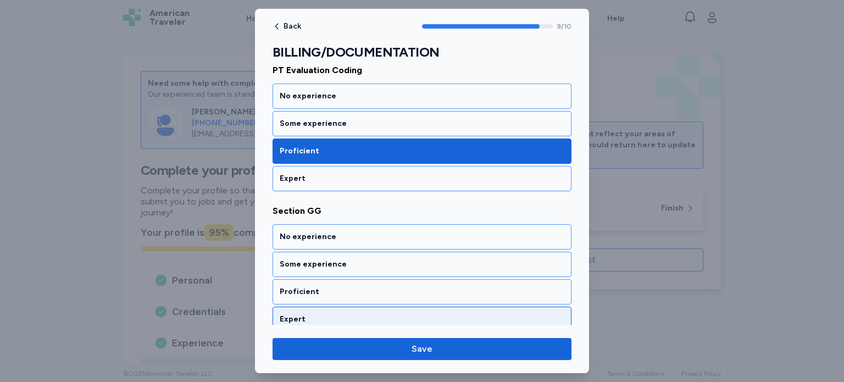
click at [450, 314] on div "Expert" at bounding box center [422, 319] width 285 height 11
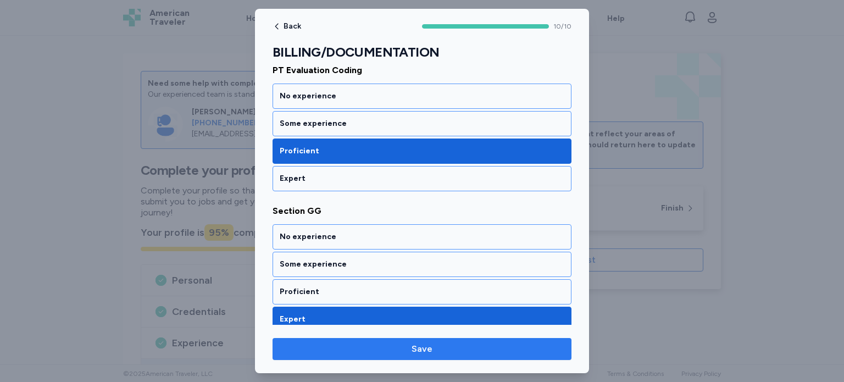
click at [461, 349] on span "Save" at bounding box center [421, 348] width 281 height 13
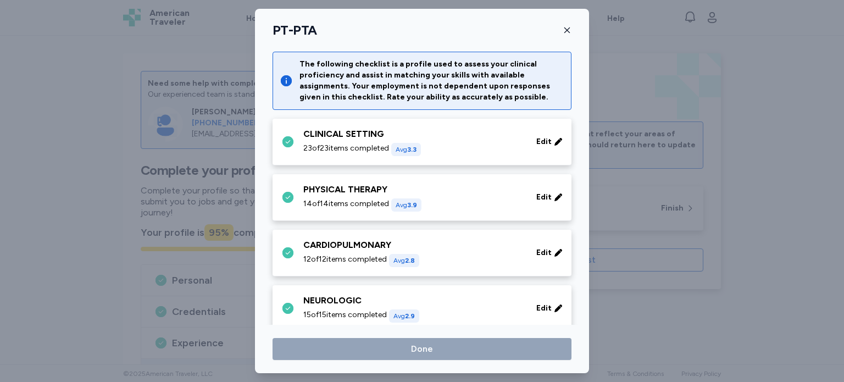
scroll to position [522, 0]
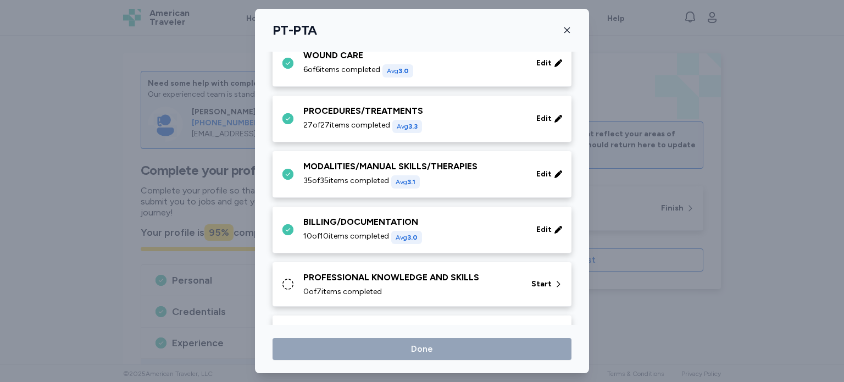
click at [288, 281] on icon at bounding box center [287, 283] width 13 height 13
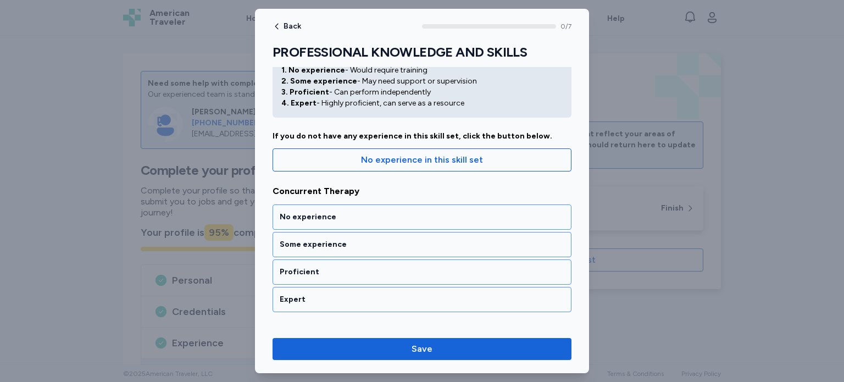
scroll to position [66, 0]
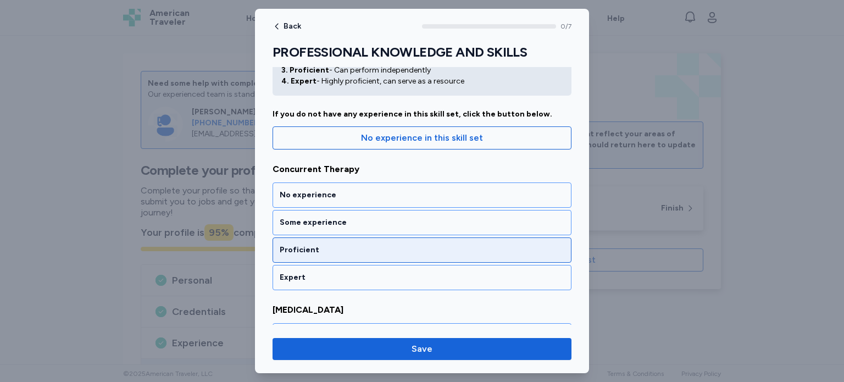
click at [519, 238] on div "Proficient" at bounding box center [421, 249] width 299 height 25
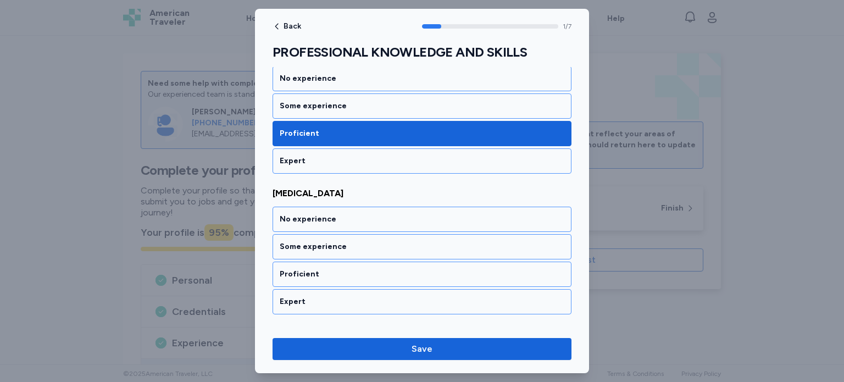
scroll to position [235, 0]
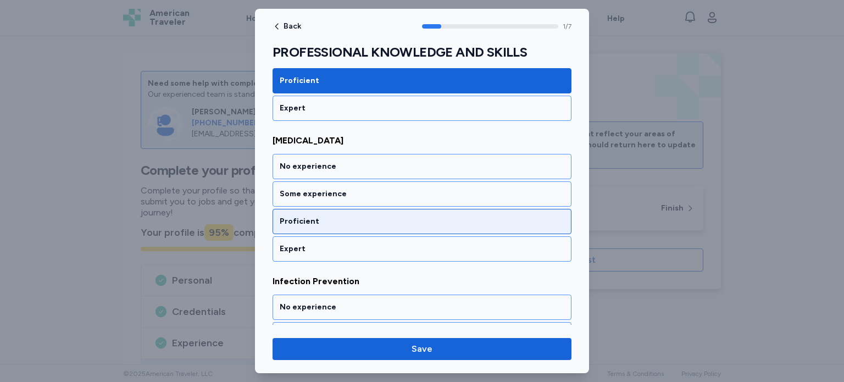
click at [515, 221] on div "Proficient" at bounding box center [422, 221] width 285 height 11
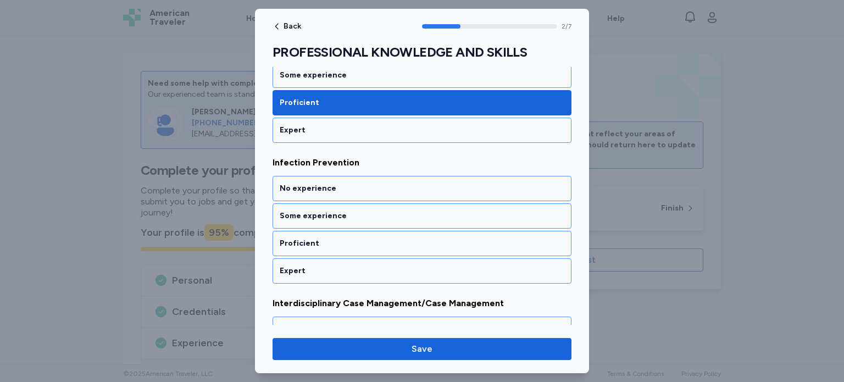
scroll to position [375, 0]
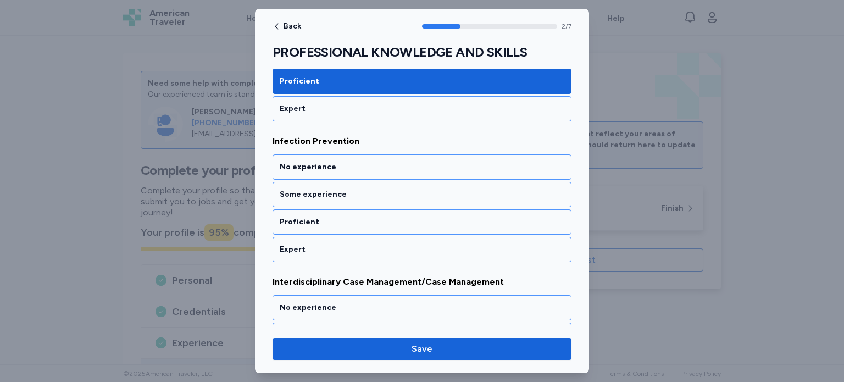
click at [515, 221] on div "Proficient" at bounding box center [422, 221] width 285 height 11
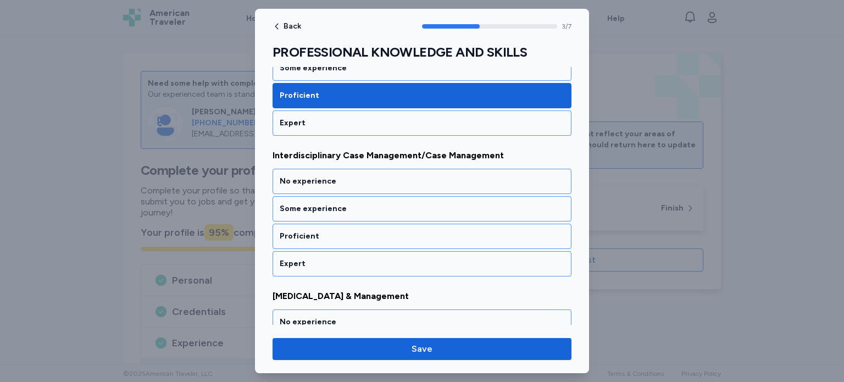
scroll to position [515, 0]
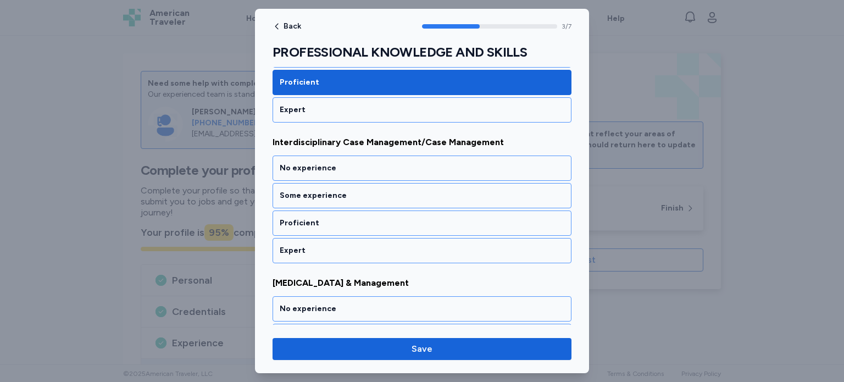
click at [515, 221] on div "Proficient" at bounding box center [422, 223] width 285 height 11
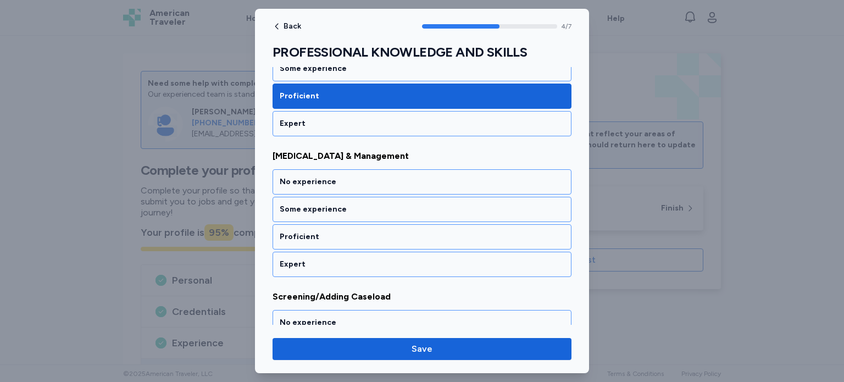
scroll to position [655, 0]
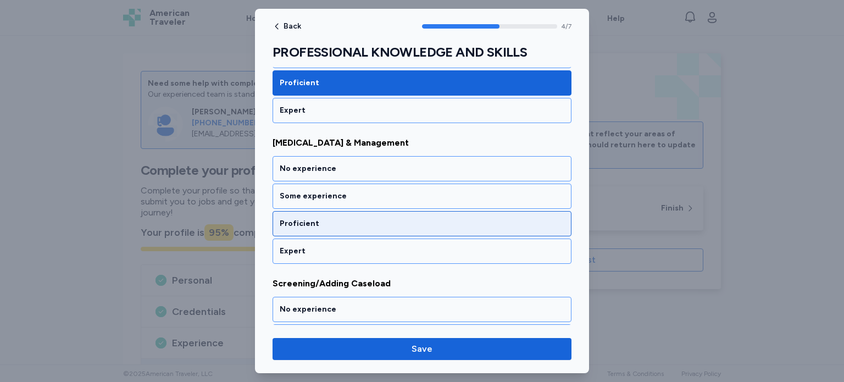
click at [514, 221] on div "Proficient" at bounding box center [422, 223] width 285 height 11
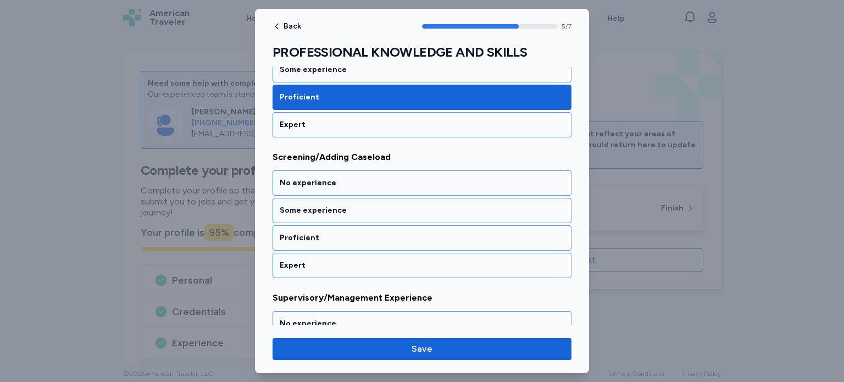
scroll to position [794, 0]
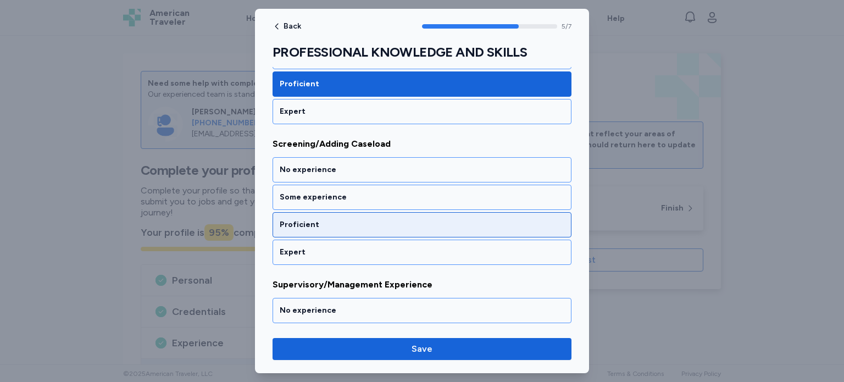
click at [515, 219] on div "Proficient" at bounding box center [422, 224] width 285 height 11
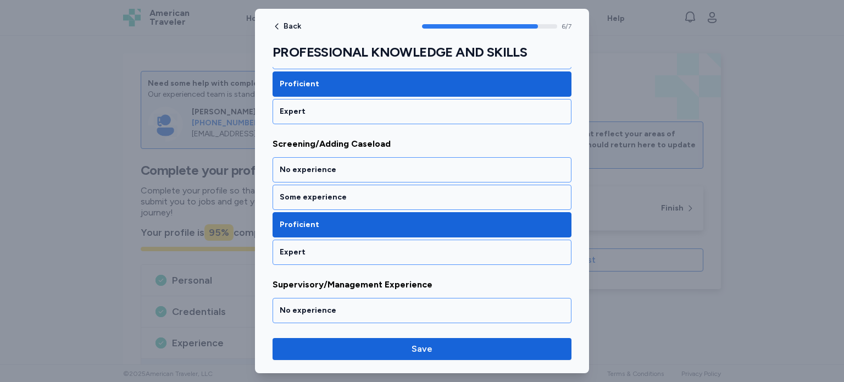
scroll to position [871, 0]
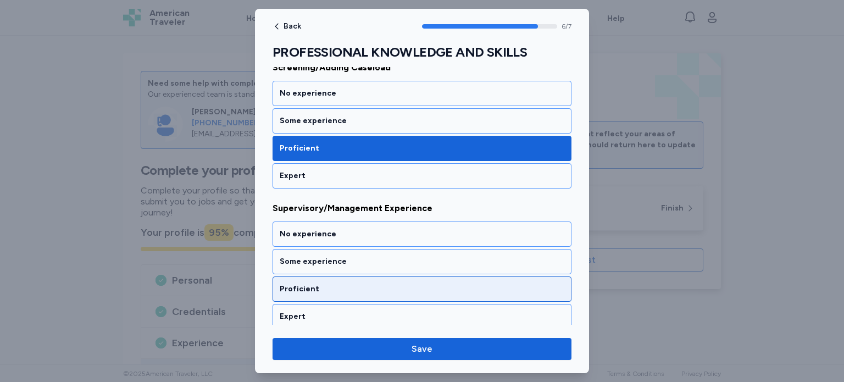
click at [512, 283] on div "Proficient" at bounding box center [422, 288] width 285 height 11
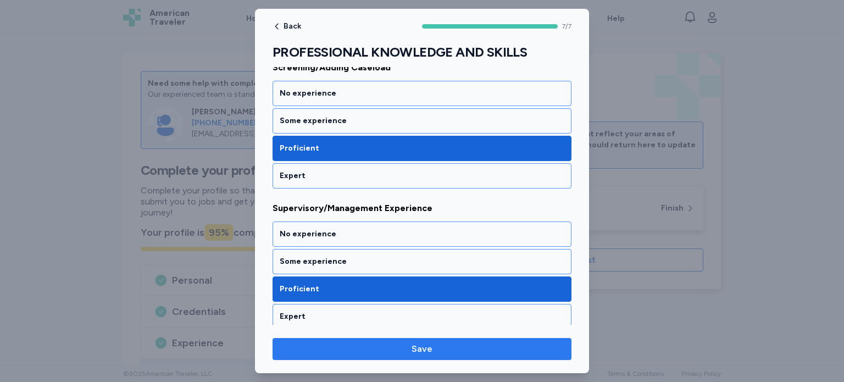
click at [511, 349] on span "Save" at bounding box center [421, 348] width 281 height 13
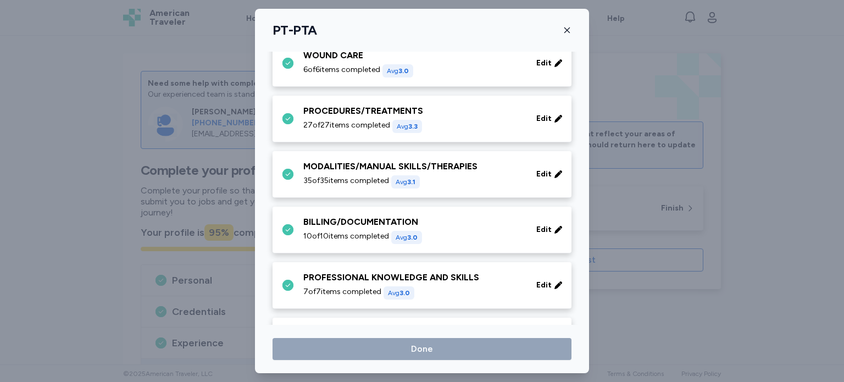
scroll to position [675, 0]
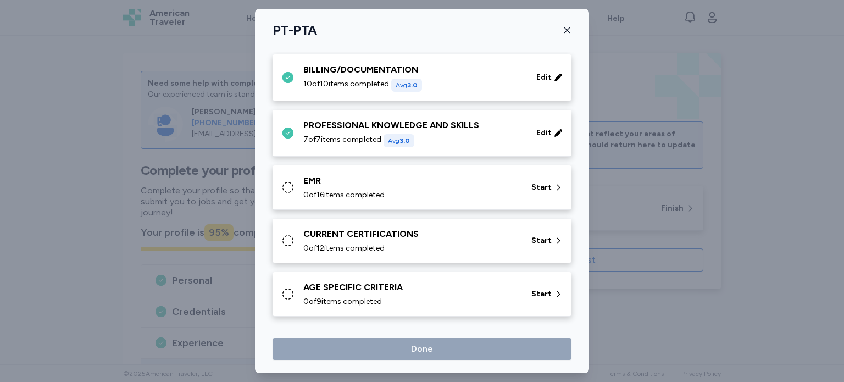
click at [287, 186] on icon at bounding box center [287, 187] width 13 height 13
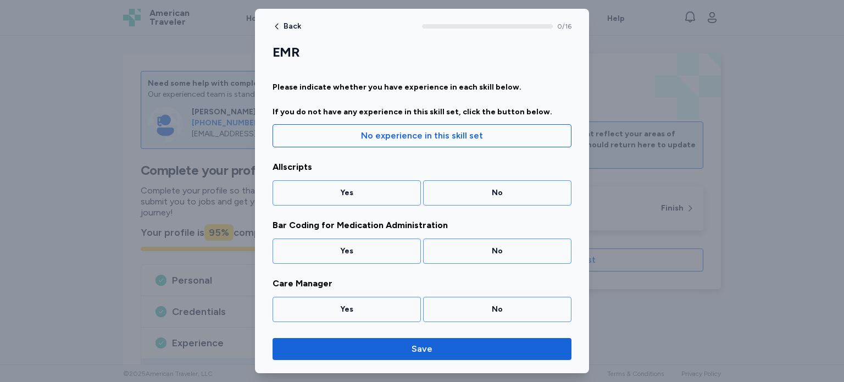
scroll to position [26, 0]
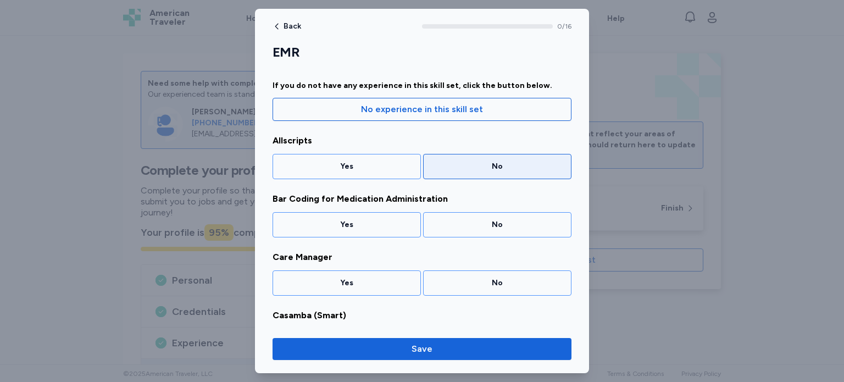
click at [500, 158] on div "No" at bounding box center [497, 166] width 148 height 25
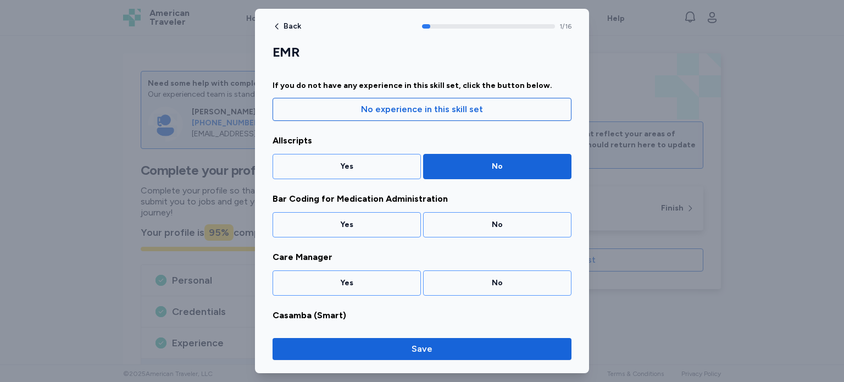
scroll to position [44, 0]
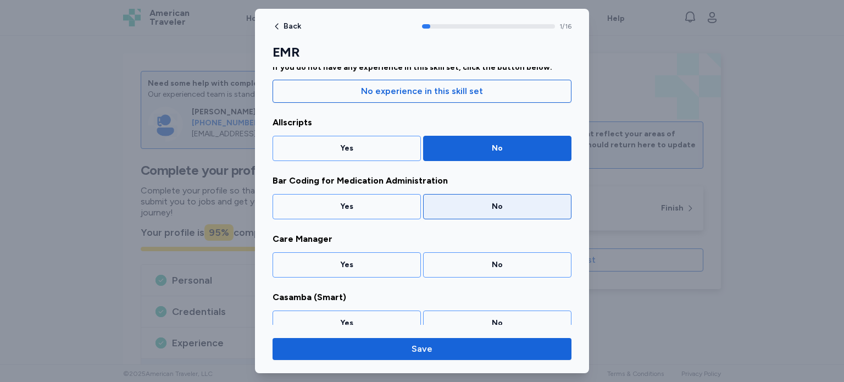
click at [498, 197] on div "No" at bounding box center [497, 206] width 148 height 25
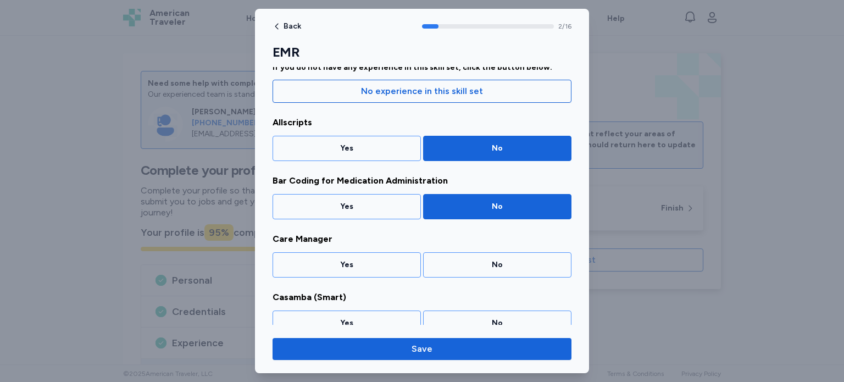
scroll to position [103, 0]
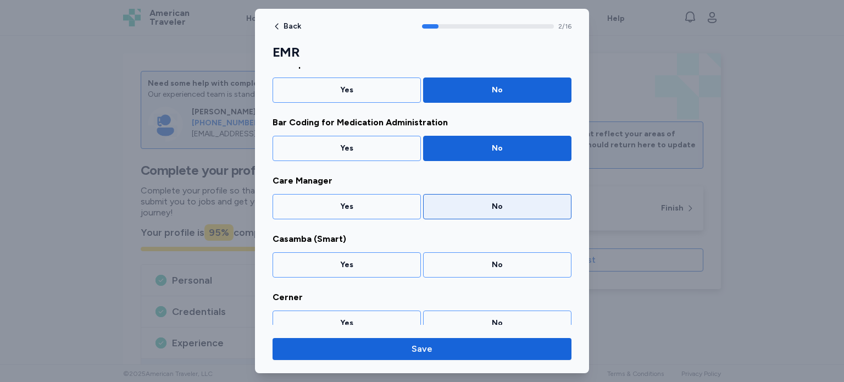
click at [499, 205] on div "No" at bounding box center [497, 206] width 134 height 11
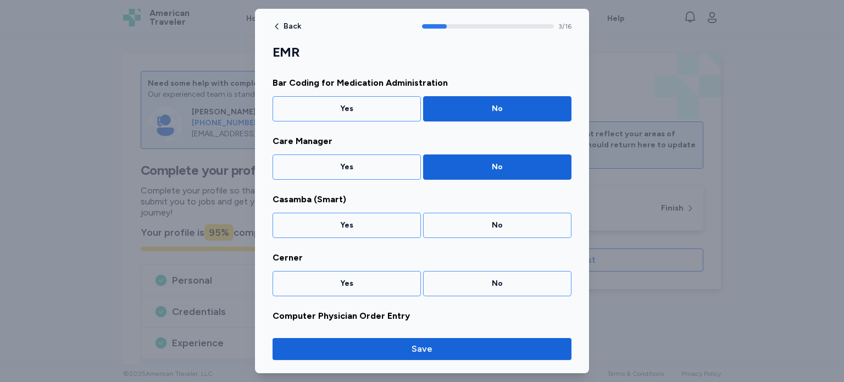
scroll to position [160, 0]
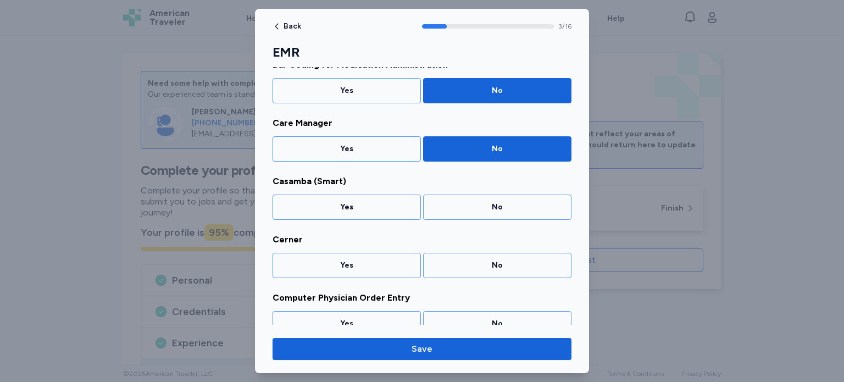
click at [499, 205] on div "No" at bounding box center [497, 207] width 134 height 11
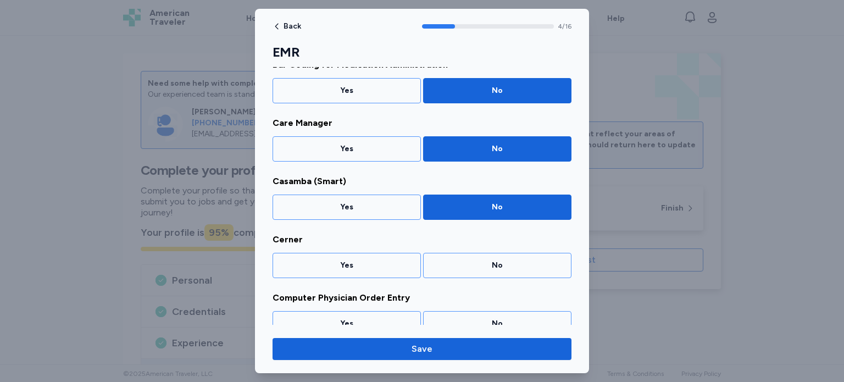
scroll to position [219, 0]
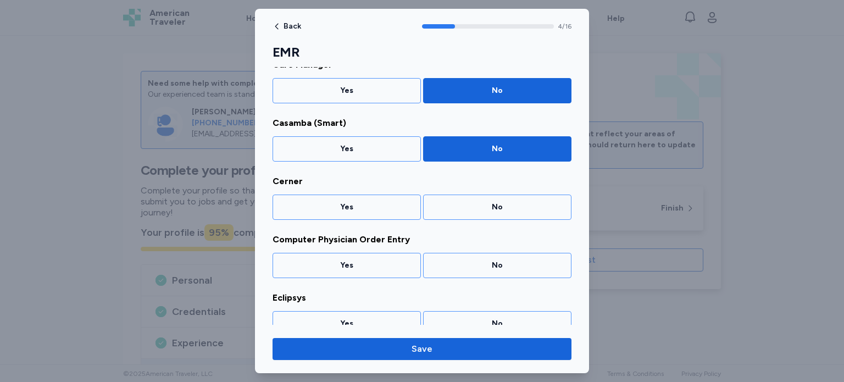
click at [499, 205] on div "No" at bounding box center [497, 207] width 134 height 11
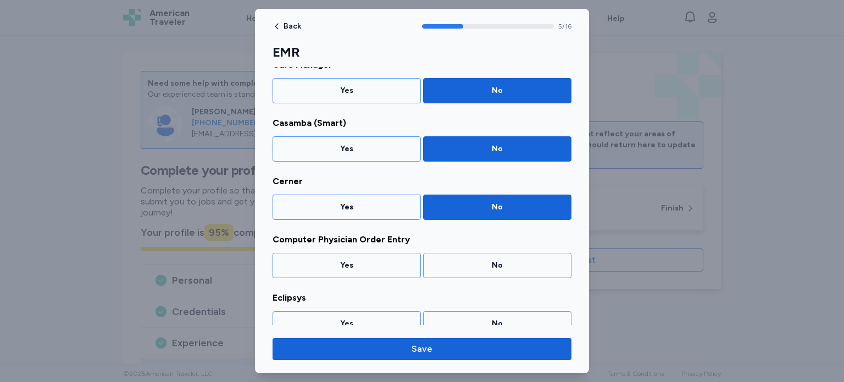
scroll to position [277, 0]
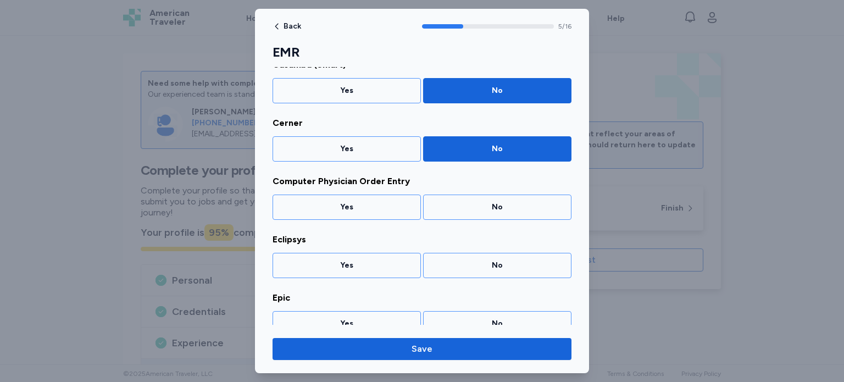
click at [499, 205] on div "No" at bounding box center [497, 207] width 134 height 11
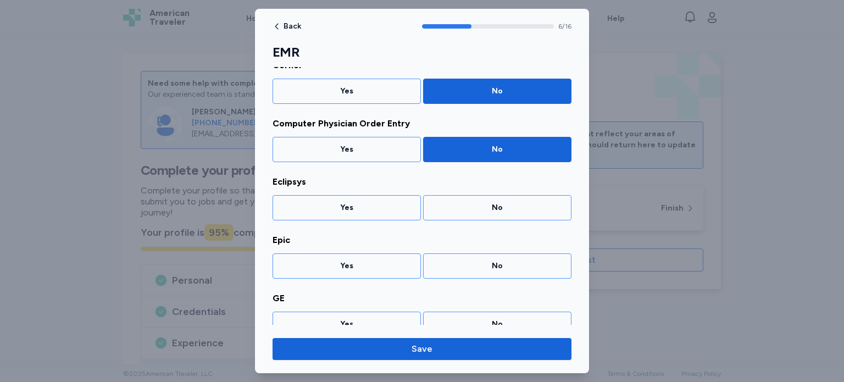
click at [499, 205] on div "No" at bounding box center [497, 207] width 134 height 11
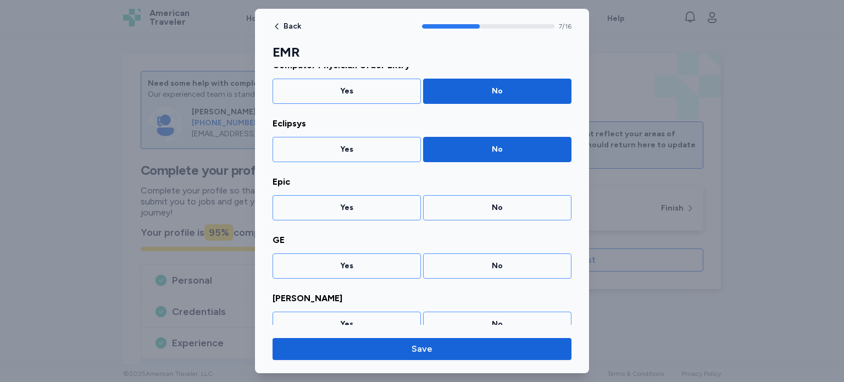
click at [499, 205] on div "No" at bounding box center [497, 207] width 134 height 11
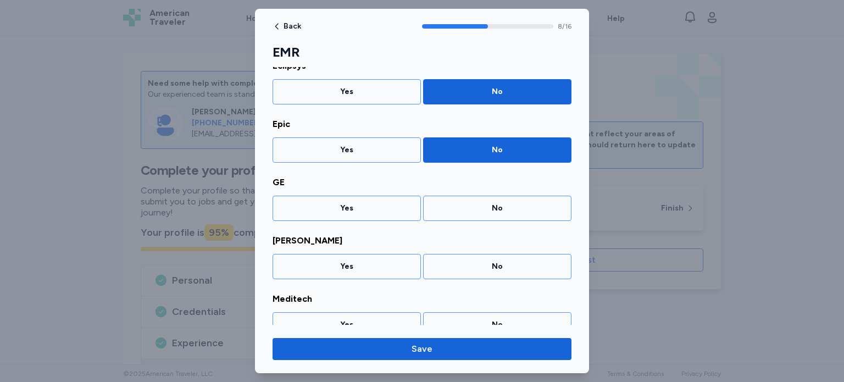
click at [499, 205] on div "No" at bounding box center [497, 208] width 134 height 11
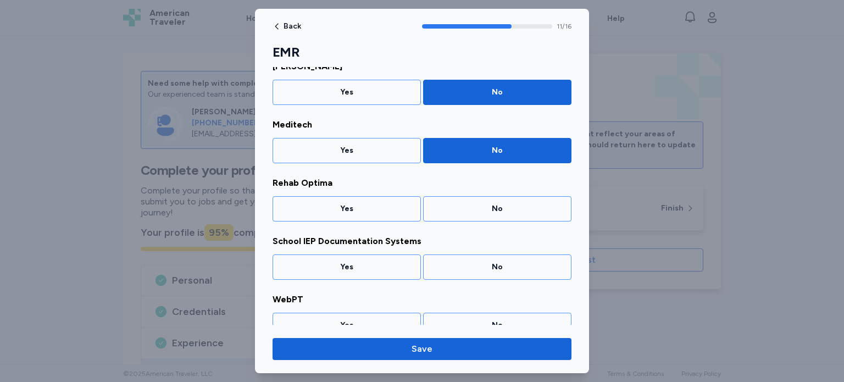
click at [499, 205] on div "No" at bounding box center [497, 208] width 134 height 11
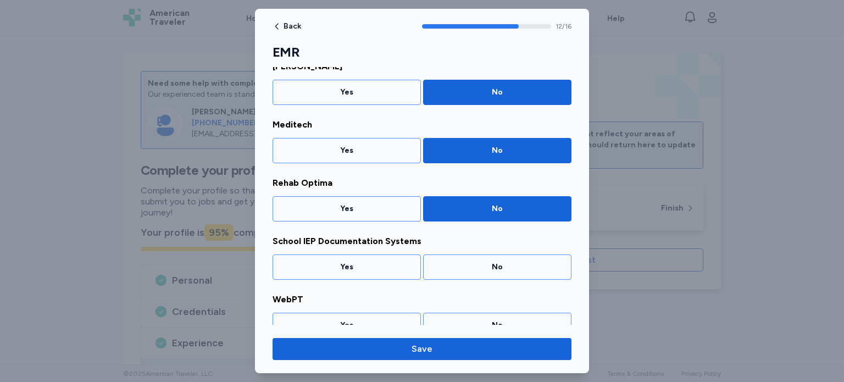
scroll to position [683, 0]
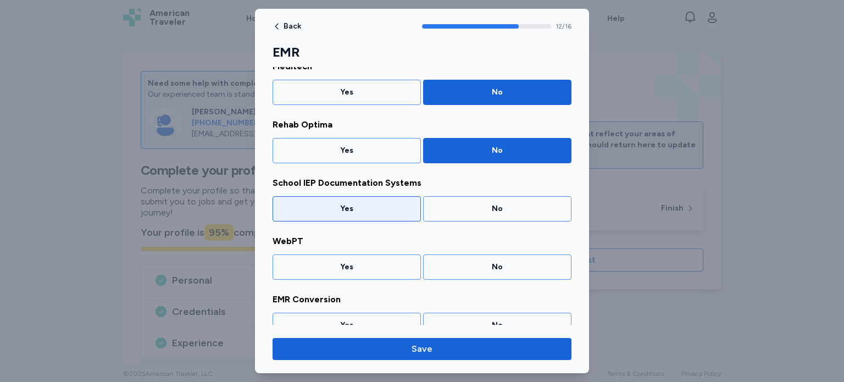
click at [389, 208] on div "Yes" at bounding box center [347, 208] width 134 height 11
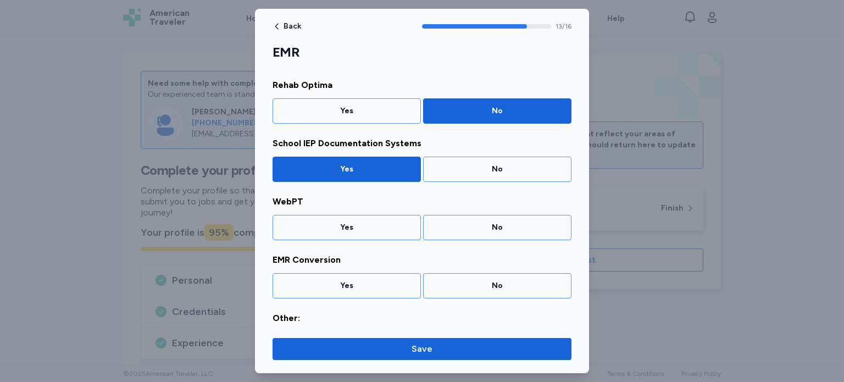
scroll to position [740, 0]
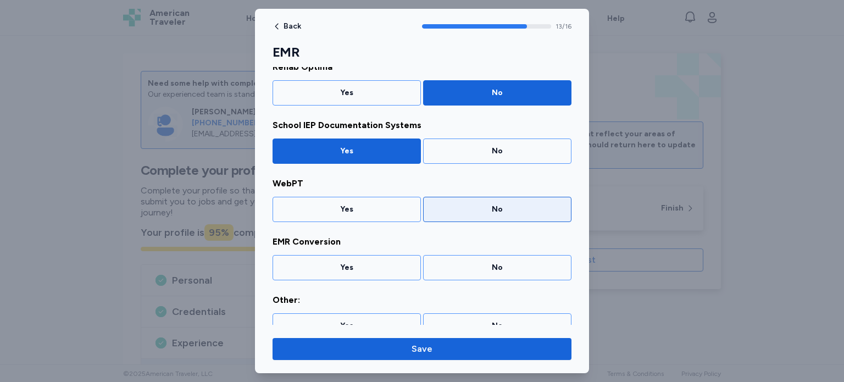
click at [487, 204] on div "No" at bounding box center [497, 209] width 134 height 11
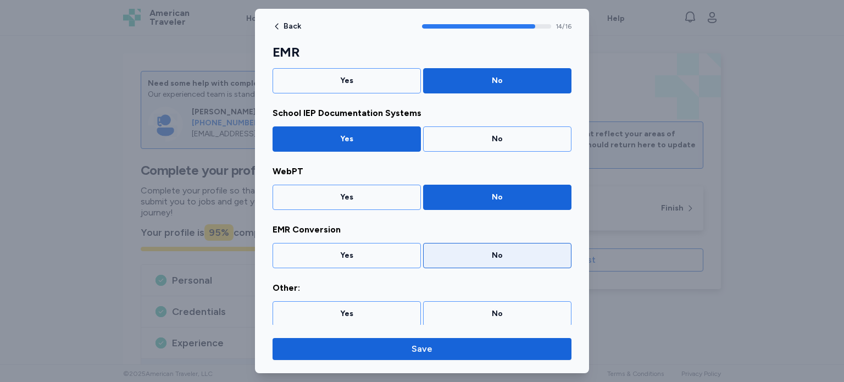
click at [499, 250] on div "No" at bounding box center [497, 255] width 134 height 11
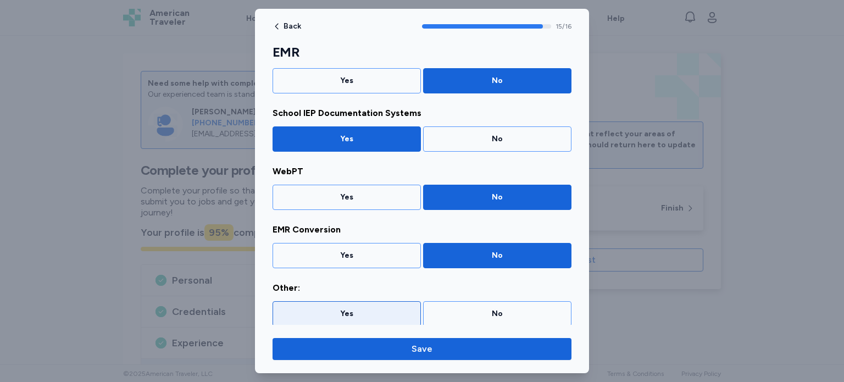
click at [370, 303] on div "Yes" at bounding box center [346, 313] width 148 height 25
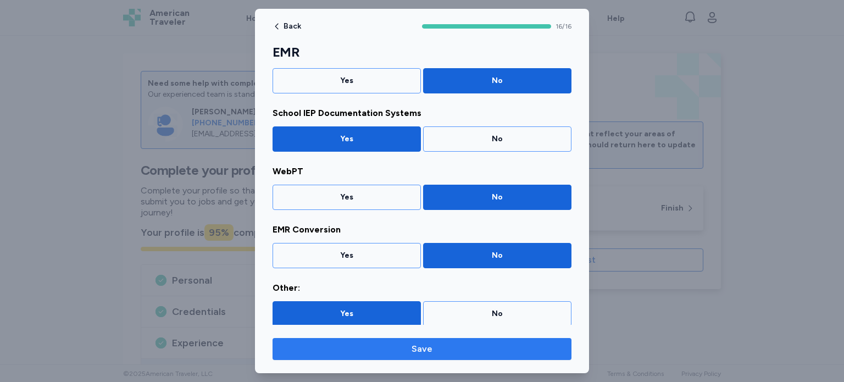
click at [438, 349] on span "Save" at bounding box center [421, 348] width 281 height 13
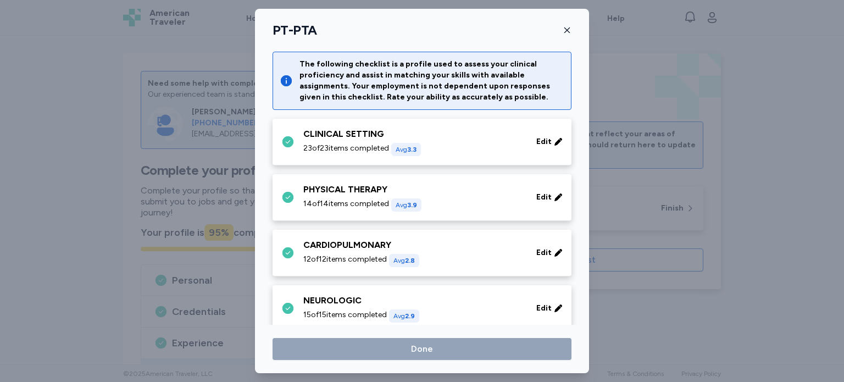
scroll to position [675, 0]
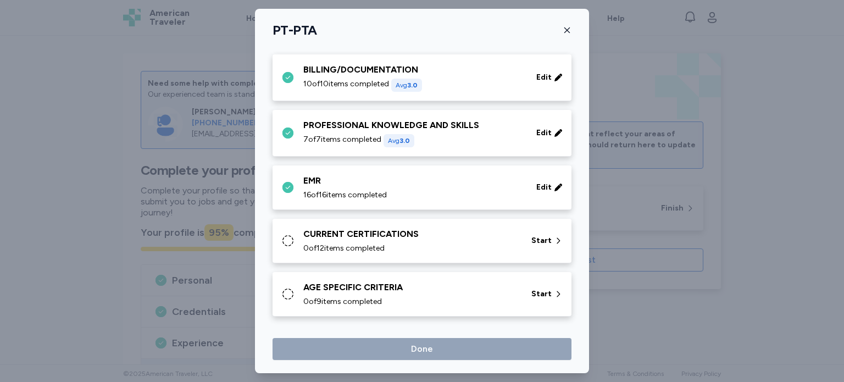
click at [286, 239] on icon at bounding box center [287, 240] width 13 height 13
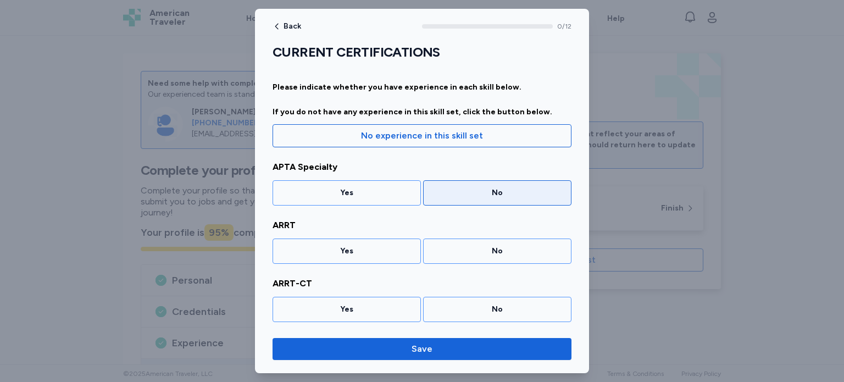
click at [470, 189] on div "No" at bounding box center [497, 192] width 134 height 11
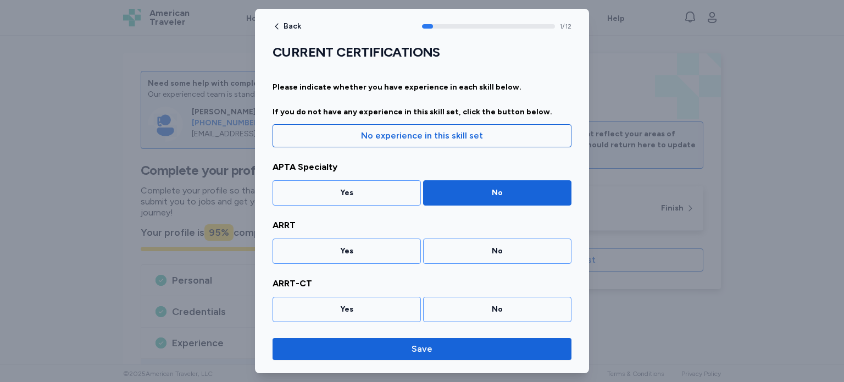
scroll to position [44, 0]
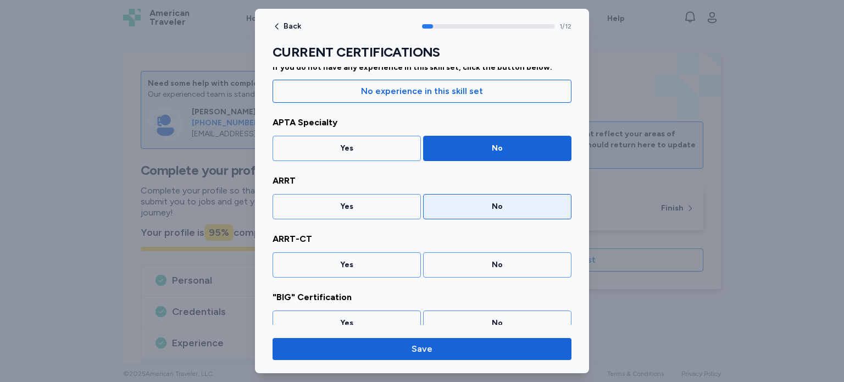
click at [468, 204] on div "No" at bounding box center [497, 206] width 134 height 11
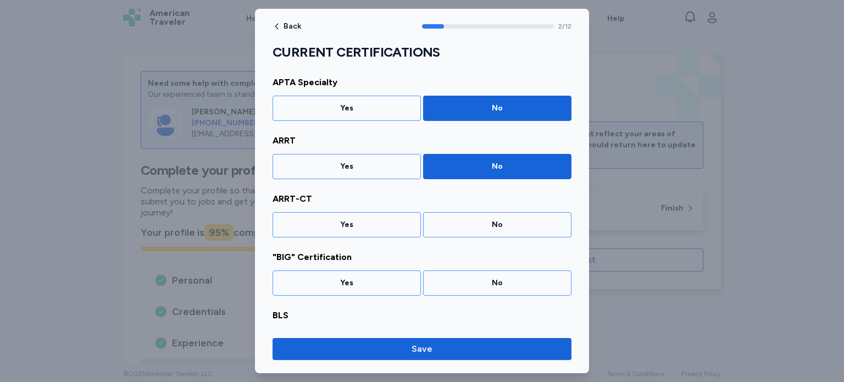
scroll to position [103, 0]
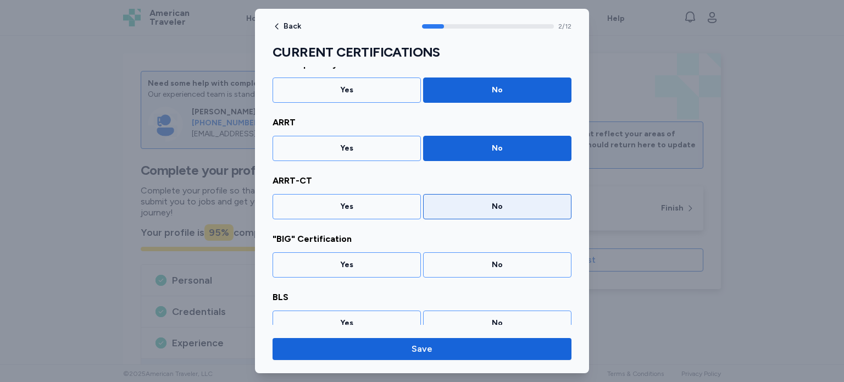
click at [468, 205] on div "No" at bounding box center [497, 206] width 134 height 11
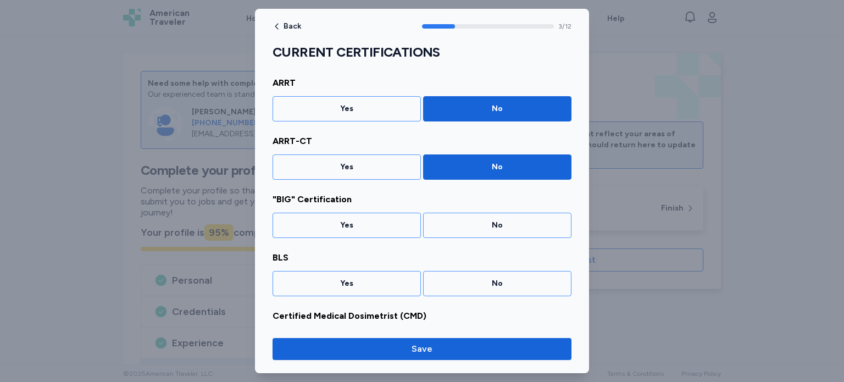
scroll to position [160, 0]
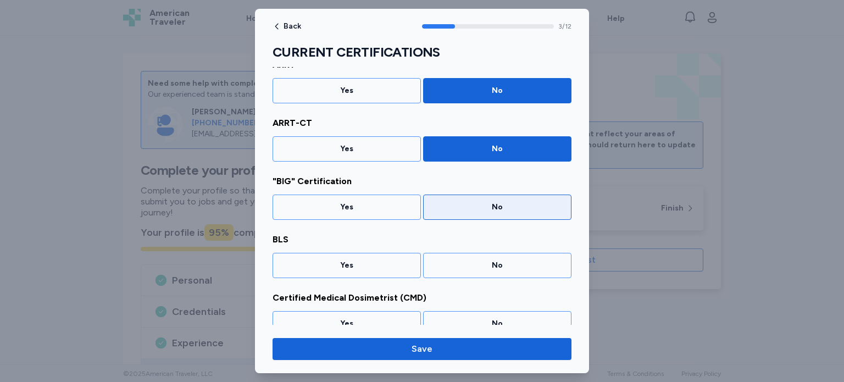
click at [469, 207] on div "No" at bounding box center [497, 207] width 134 height 11
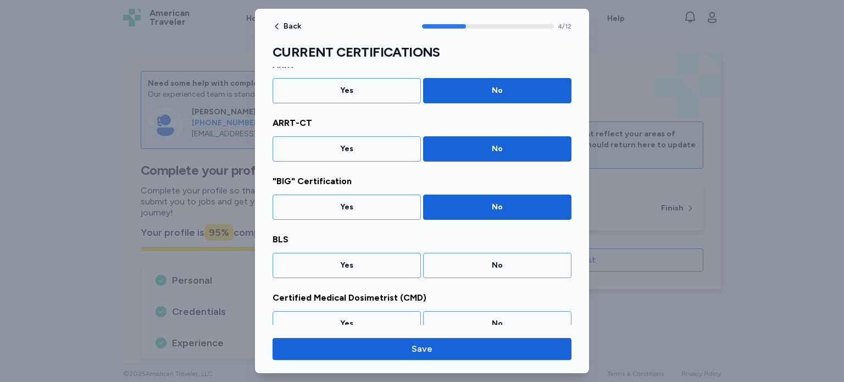
scroll to position [219, 0]
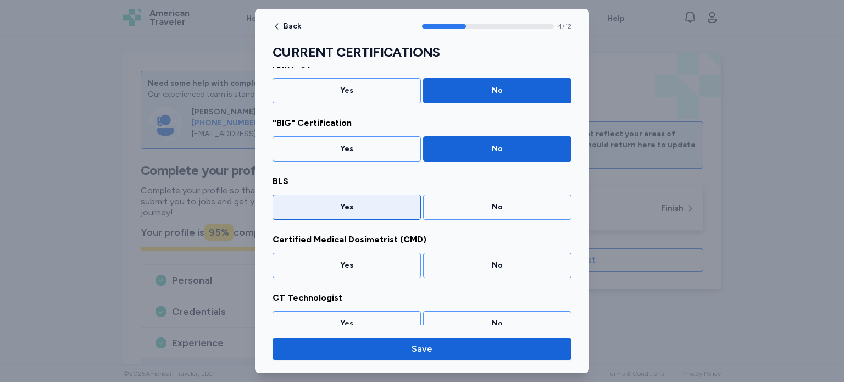
click at [376, 198] on div "Yes" at bounding box center [346, 206] width 148 height 25
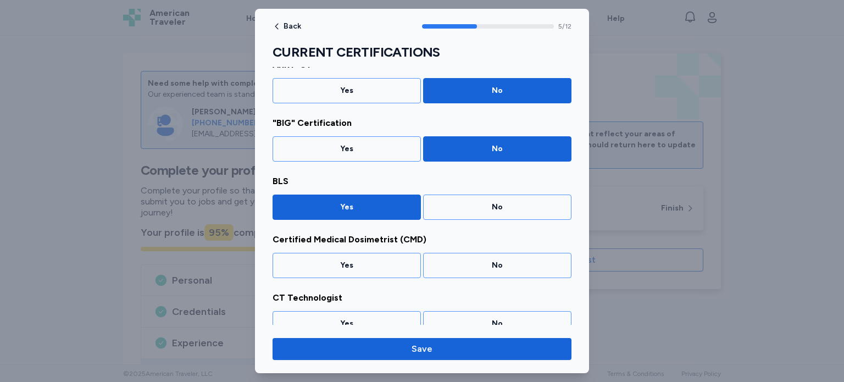
scroll to position [277, 0]
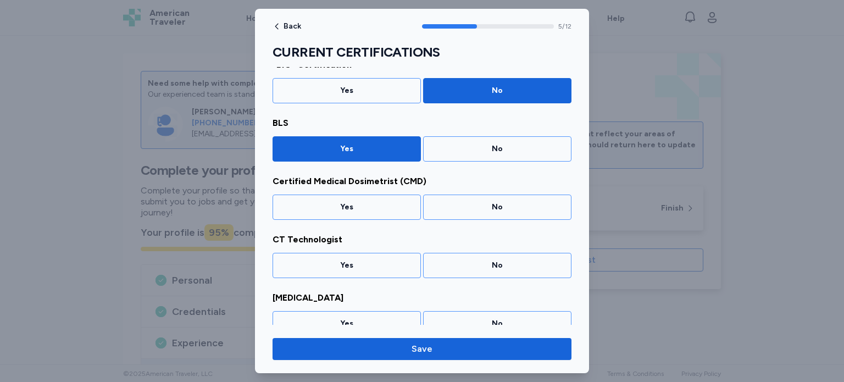
click at [376, 198] on div "Yes" at bounding box center [346, 206] width 148 height 25
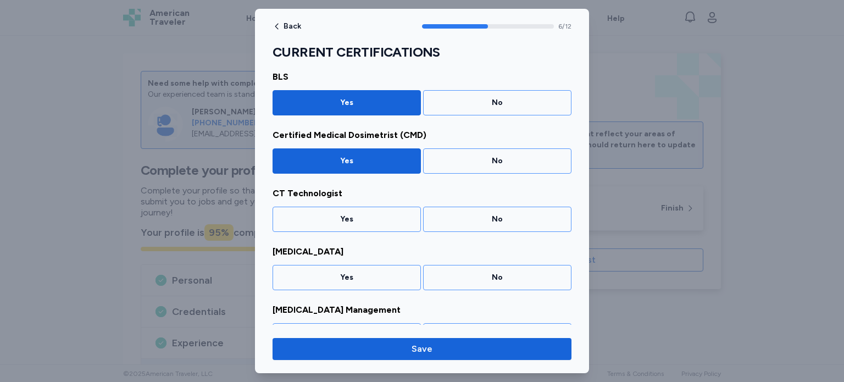
scroll to position [335, 0]
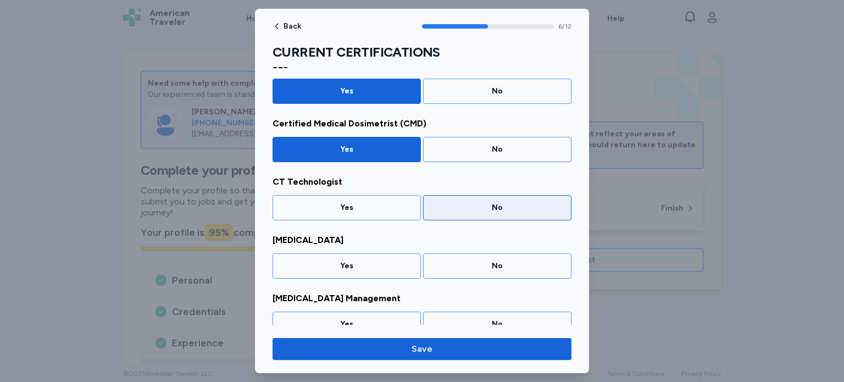
click at [459, 204] on div "No" at bounding box center [497, 207] width 134 height 11
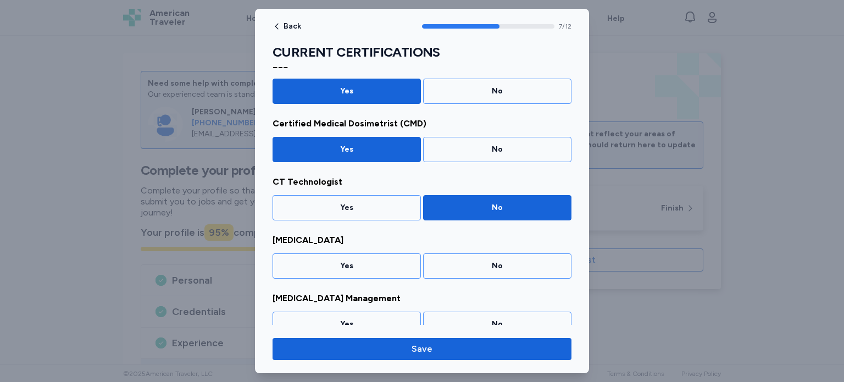
scroll to position [393, 0]
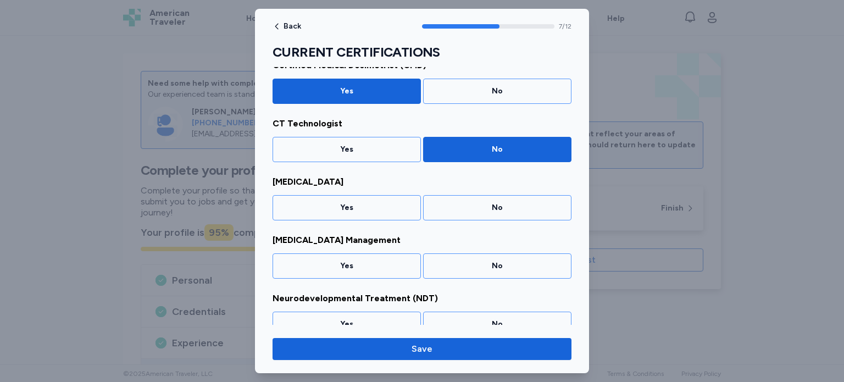
click at [459, 204] on div "No" at bounding box center [497, 207] width 134 height 11
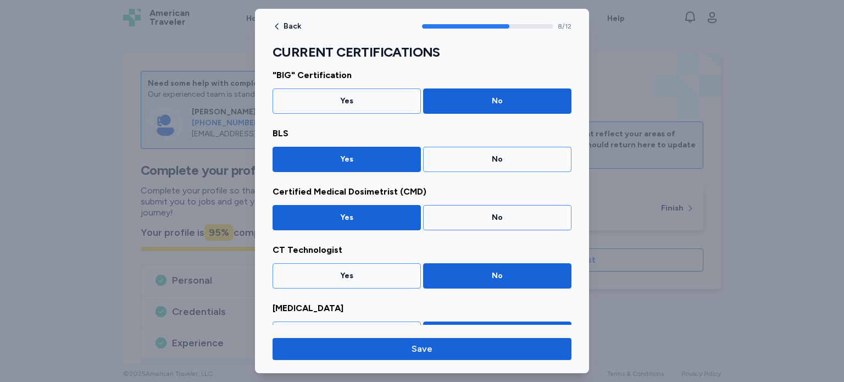
scroll to position [246, 0]
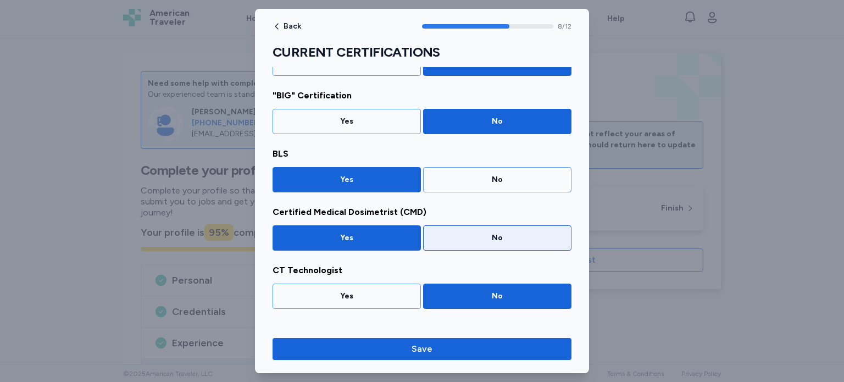
click at [490, 235] on div "No" at bounding box center [497, 237] width 134 height 11
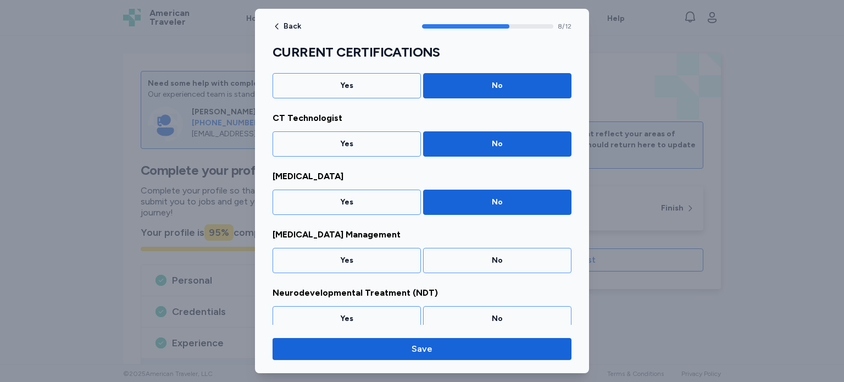
scroll to position [450, 0]
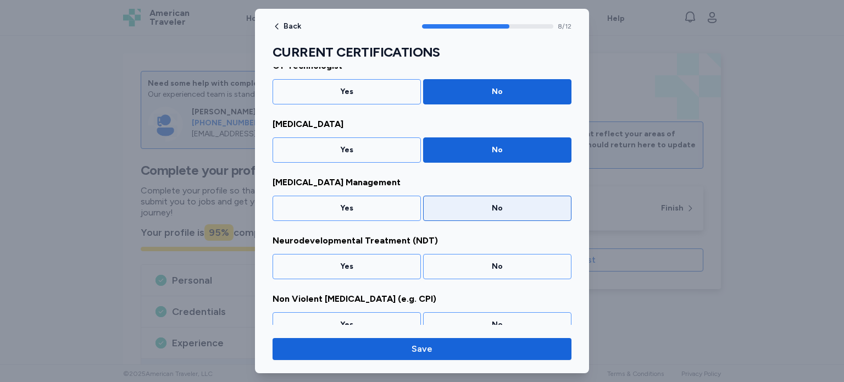
click at [477, 207] on div "No" at bounding box center [497, 208] width 134 height 11
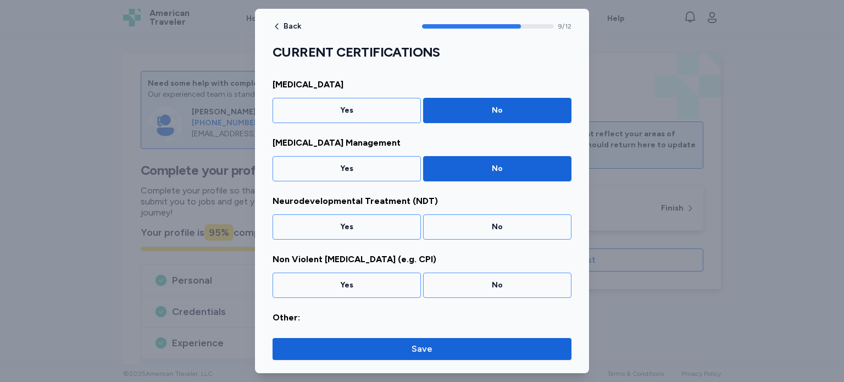
scroll to position [509, 0]
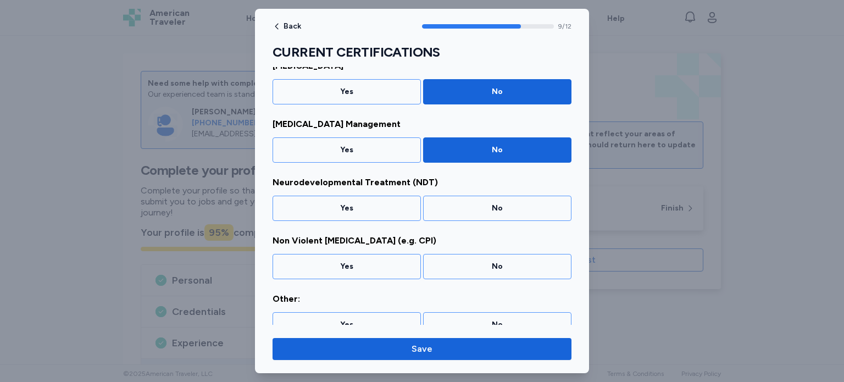
click at [477, 207] on div "No" at bounding box center [497, 208] width 134 height 11
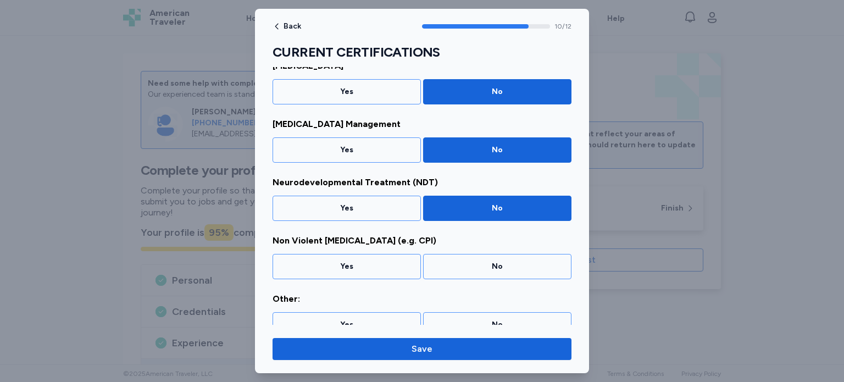
scroll to position [521, 0]
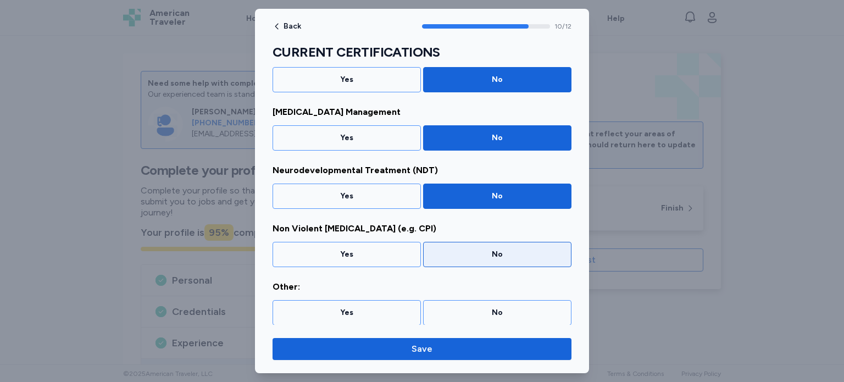
click at [481, 244] on div "No" at bounding box center [497, 254] width 148 height 25
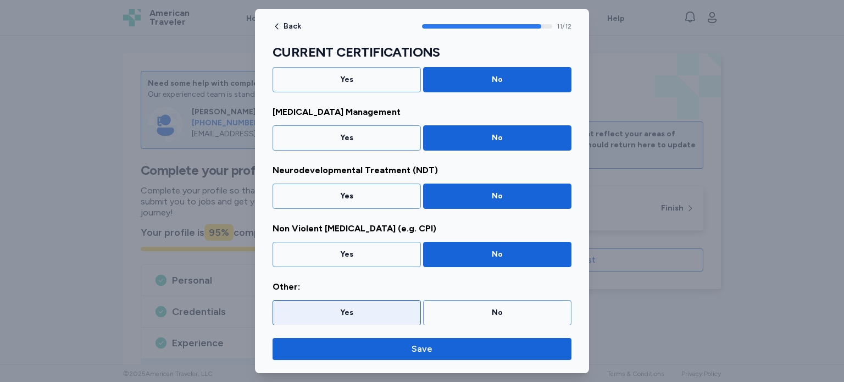
click at [385, 303] on div "Yes" at bounding box center [346, 312] width 148 height 25
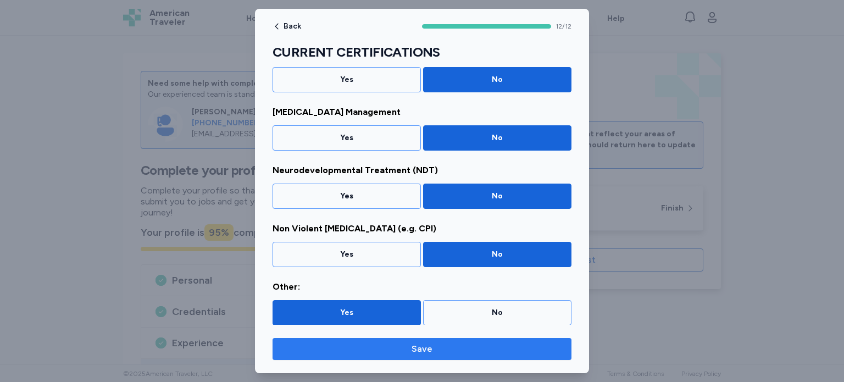
click at [430, 343] on span "Save" at bounding box center [421, 348] width 21 height 13
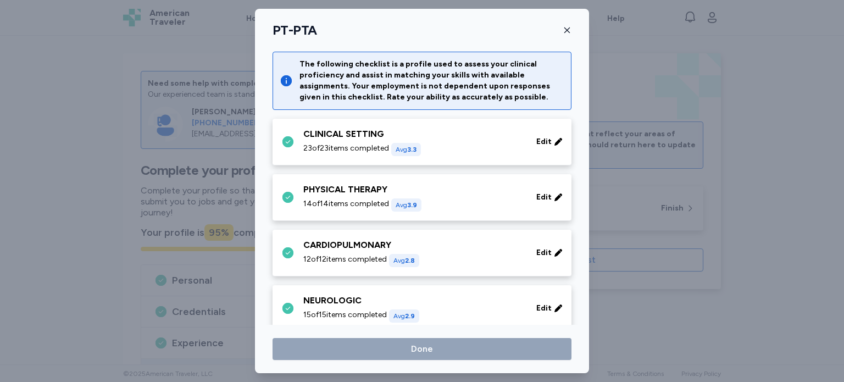
scroll to position [675, 0]
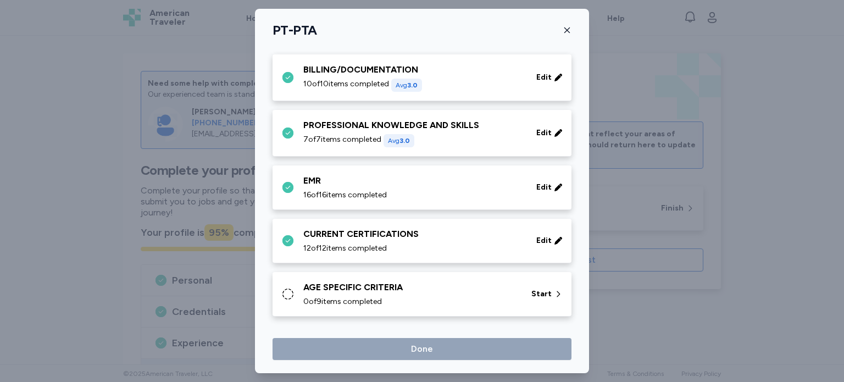
click at [287, 288] on icon at bounding box center [287, 293] width 13 height 13
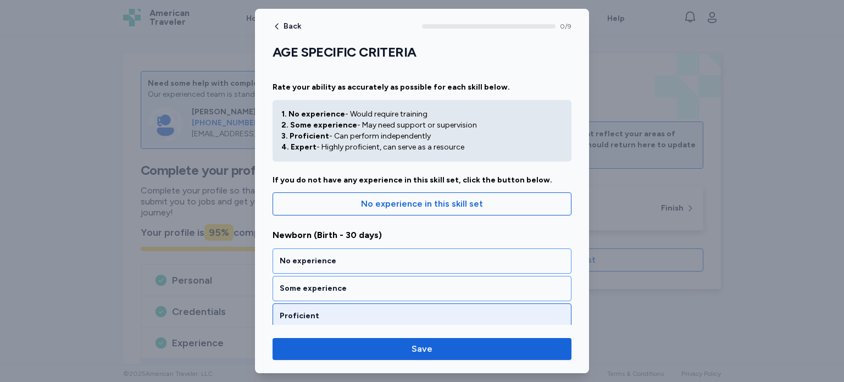
click at [325, 307] on div "Proficient" at bounding box center [421, 315] width 299 height 25
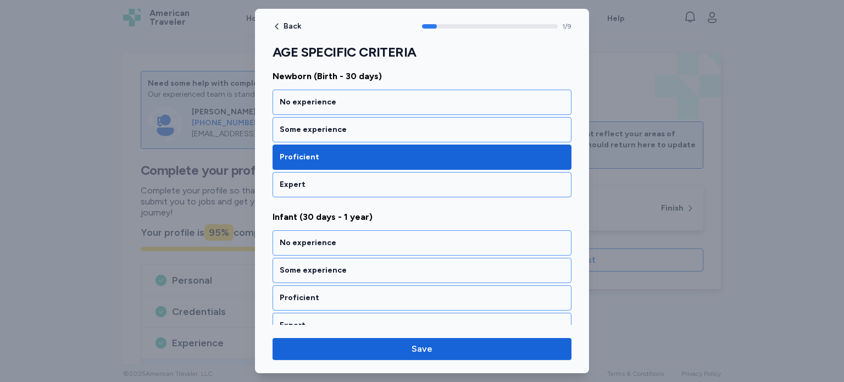
scroll to position [235, 0]
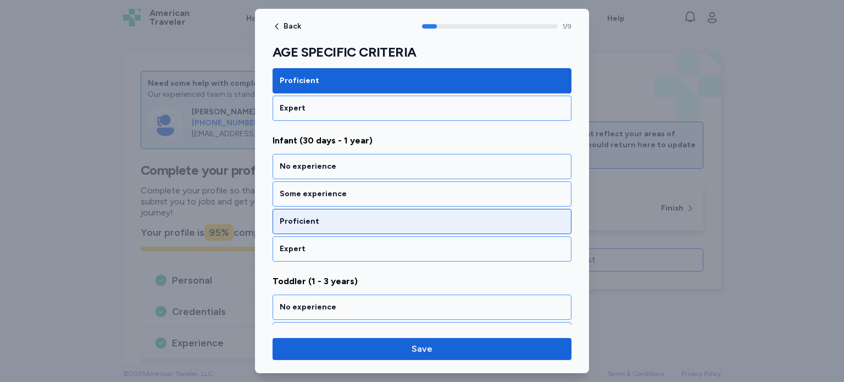
click at [383, 224] on div "Proficient" at bounding box center [422, 221] width 285 height 11
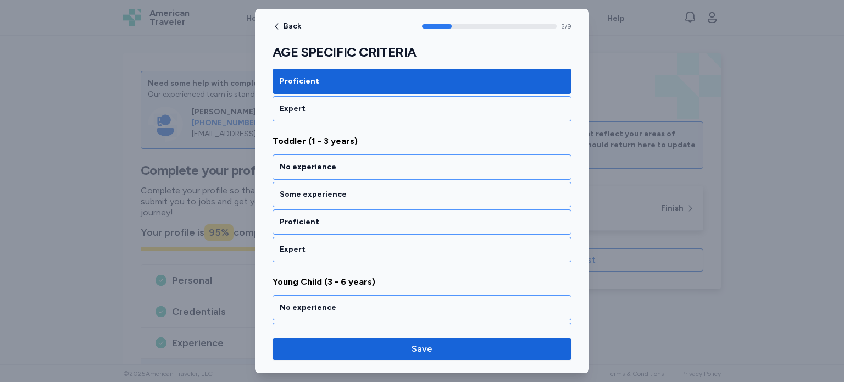
click at [383, 224] on div "Proficient" at bounding box center [422, 221] width 285 height 11
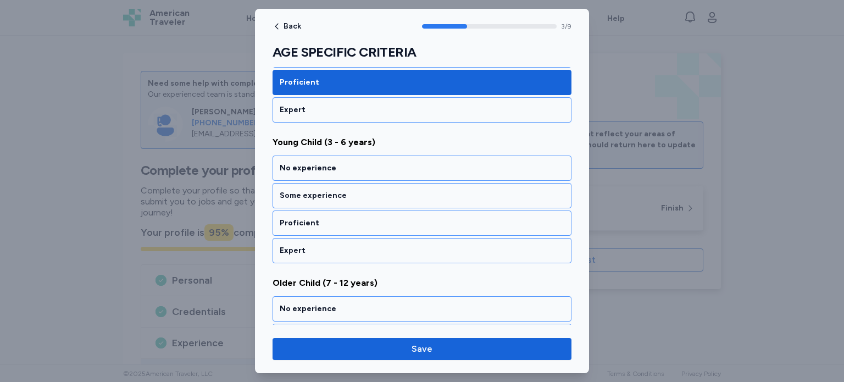
click at [383, 224] on div "Proficient" at bounding box center [422, 223] width 285 height 11
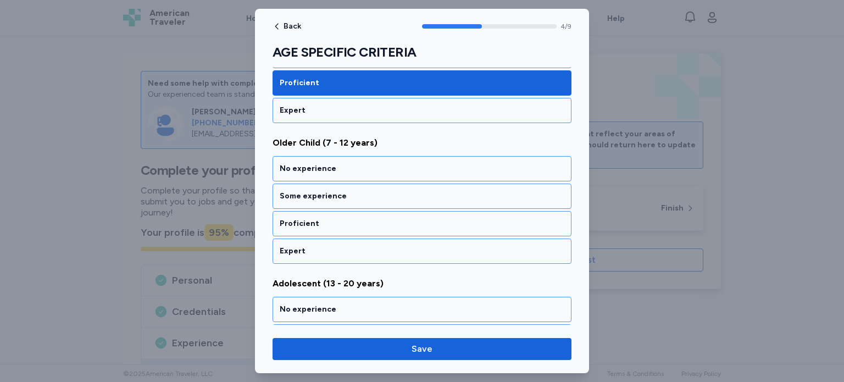
click at [383, 224] on div "Proficient" at bounding box center [422, 223] width 285 height 11
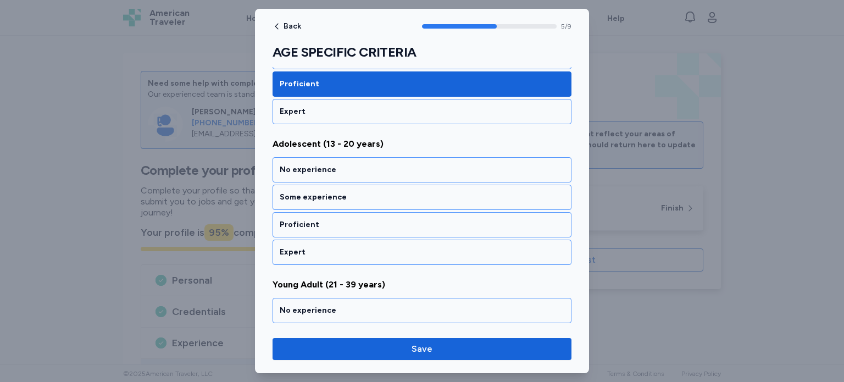
click at [383, 224] on div "Proficient" at bounding box center [422, 224] width 285 height 11
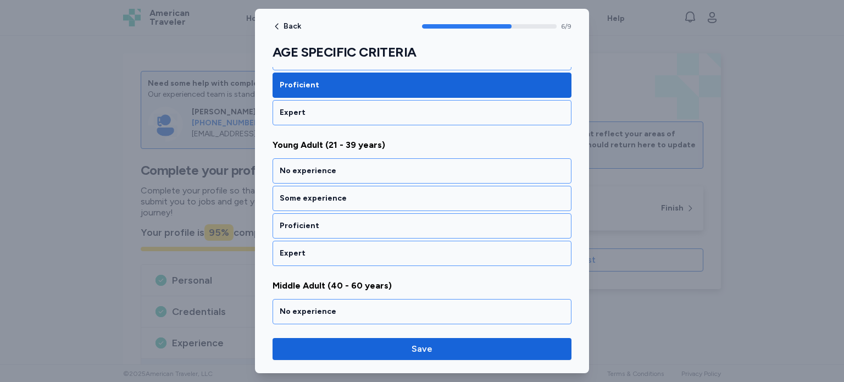
click at [383, 224] on div "Proficient" at bounding box center [422, 225] width 285 height 11
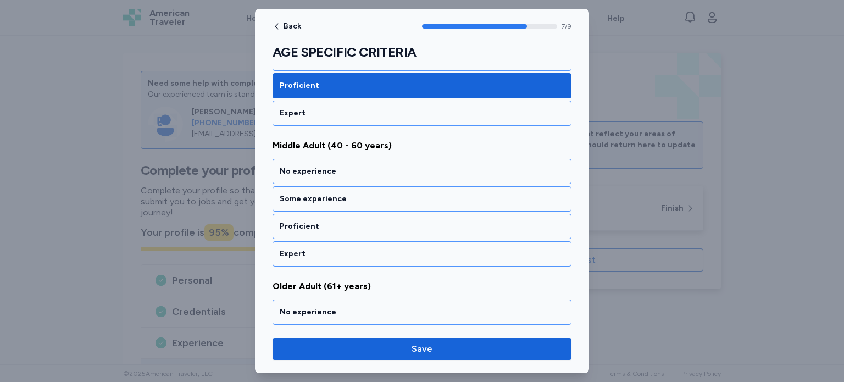
click at [383, 224] on div "Proficient" at bounding box center [422, 226] width 285 height 11
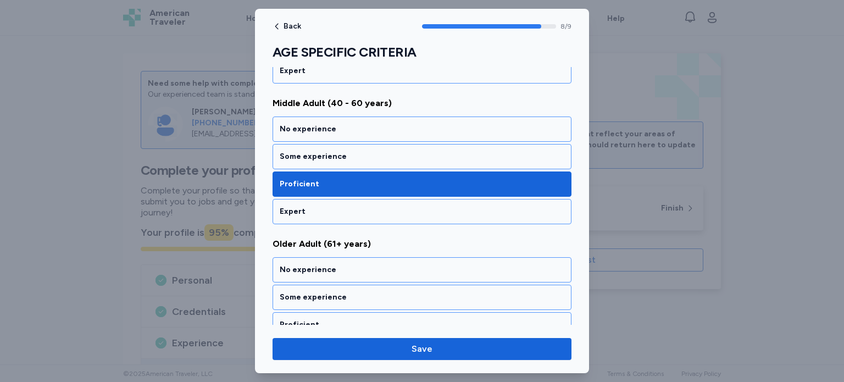
scroll to position [1150, 0]
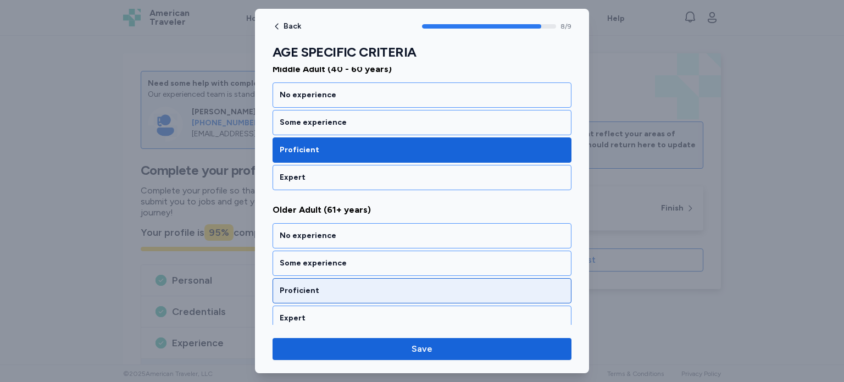
click at [387, 286] on div "Proficient" at bounding box center [422, 290] width 285 height 11
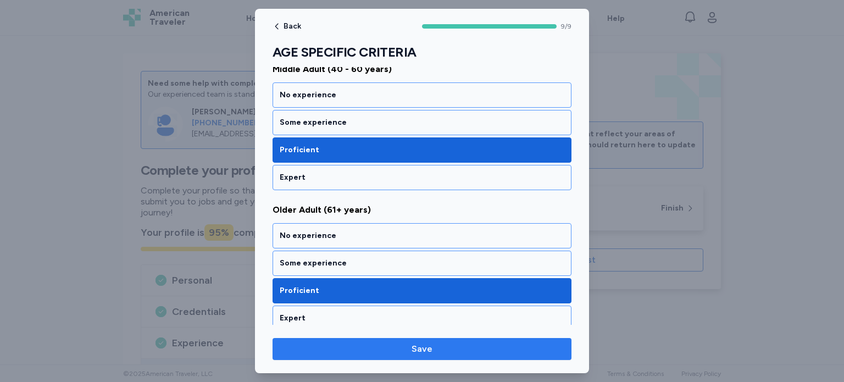
click at [494, 346] on span "Save" at bounding box center [421, 348] width 281 height 13
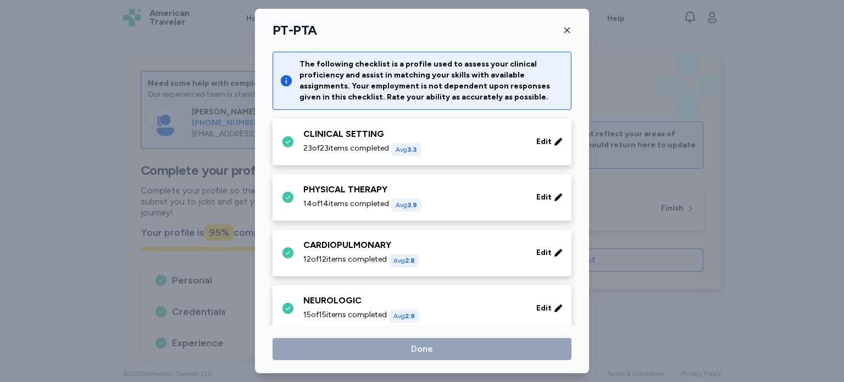
scroll to position [675, 0]
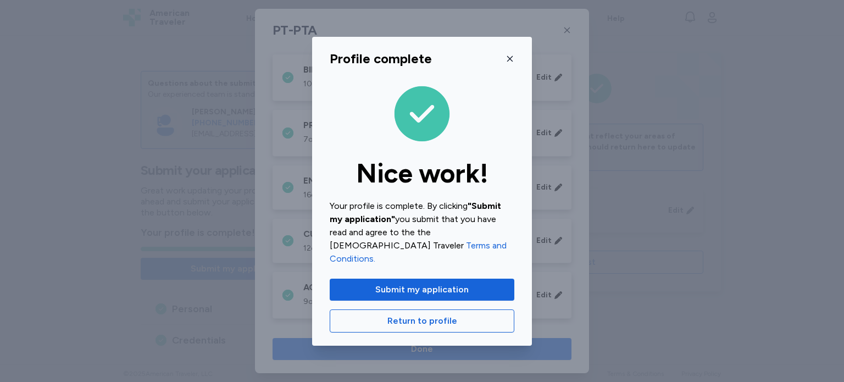
click at [492, 341] on div "Profile complete Nice work! Your profile is complete. By clicking "Submit my ap…" at bounding box center [422, 191] width 844 height 382
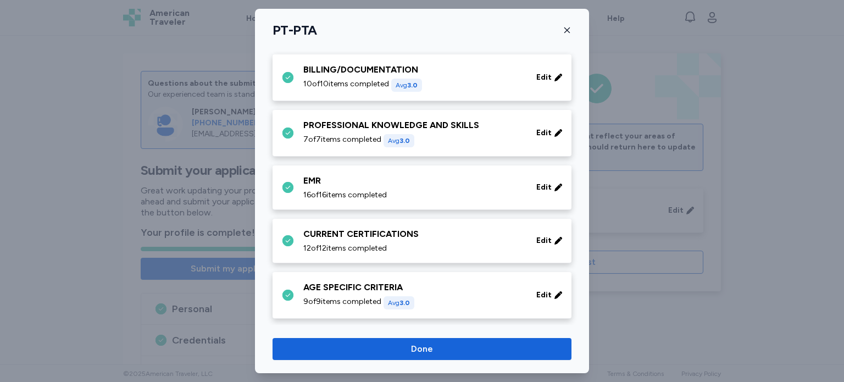
click at [666, 305] on div at bounding box center [422, 191] width 844 height 382
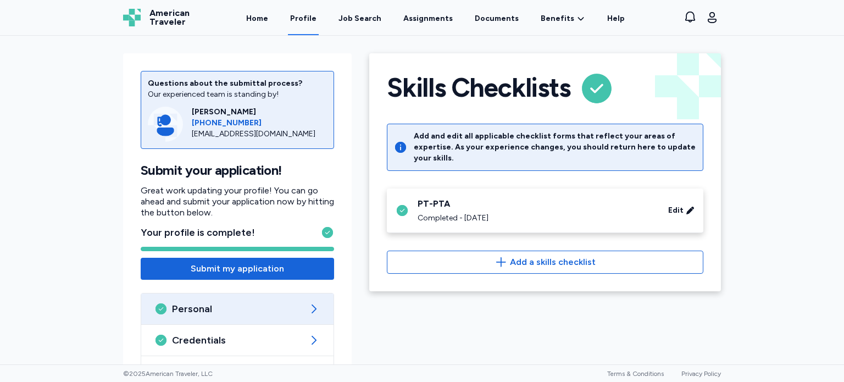
click at [299, 307] on div "Personal" at bounding box center [237, 308] width 192 height 31
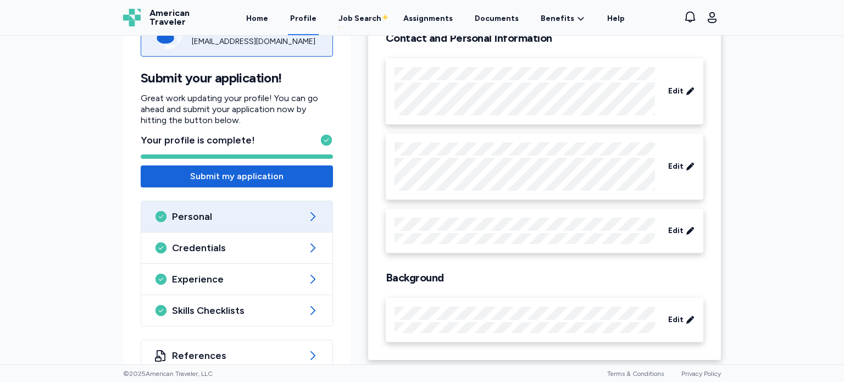
scroll to position [116, 0]
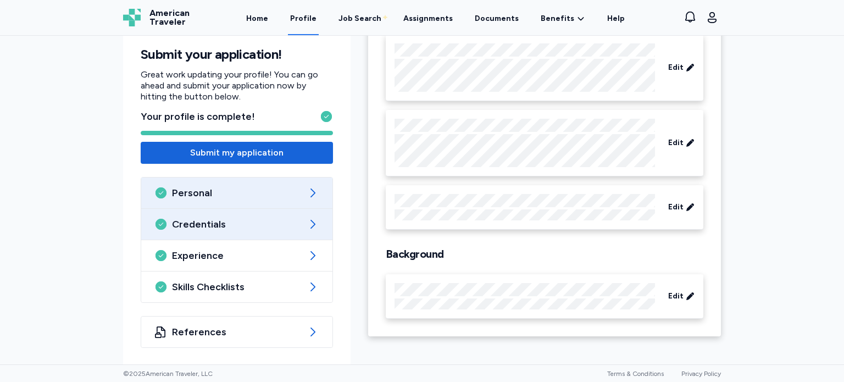
click at [297, 219] on span "Credentials" at bounding box center [237, 224] width 130 height 13
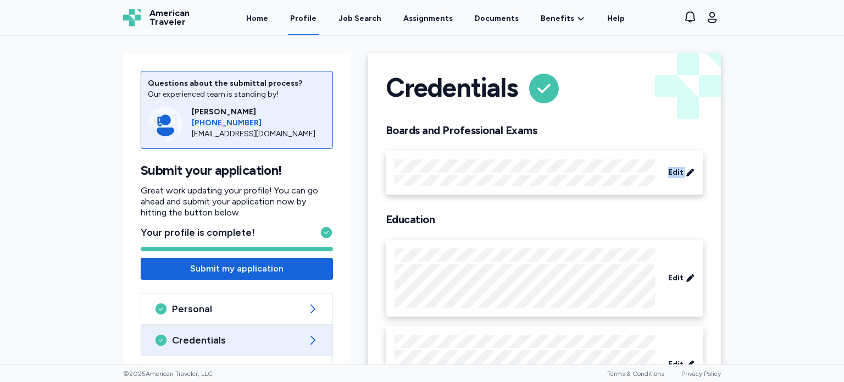
drag, startPoint x: 834, startPoint y: 112, endPoint x: 839, endPoint y: 164, distance: 52.4
click at [839, 164] on div "Questions about the submittal process? Our experienced team is standing by! [PE…" at bounding box center [422, 200] width 844 height 328
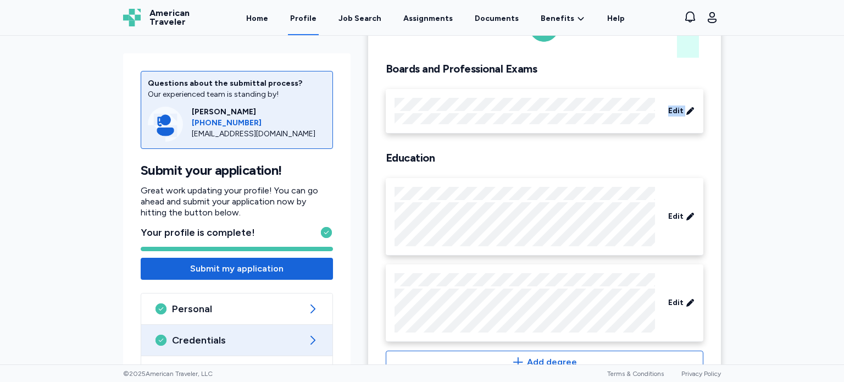
scroll to position [63, 0]
click at [765, 179] on div "Questions about the submittal process? Our experienced team is standing by! [PE…" at bounding box center [422, 200] width 844 height 328
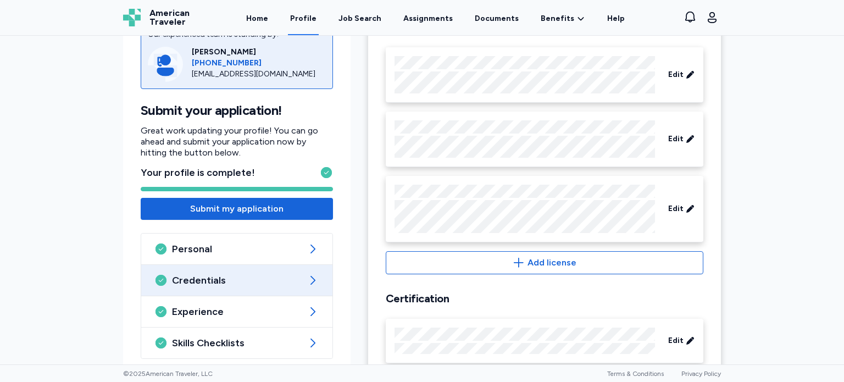
scroll to position [591, 0]
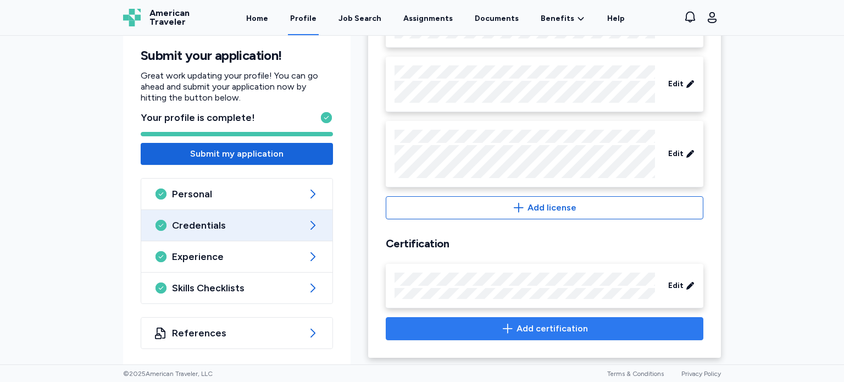
click at [602, 325] on span "Add certification" at bounding box center [544, 328] width 299 height 13
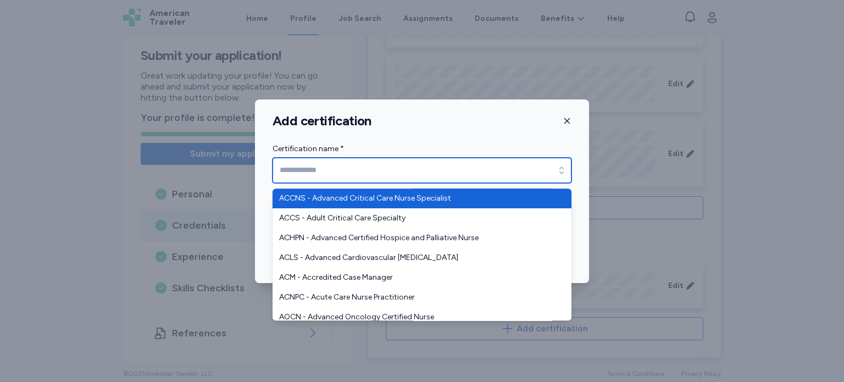
click at [445, 169] on input "Certification name *" at bounding box center [421, 170] width 299 height 25
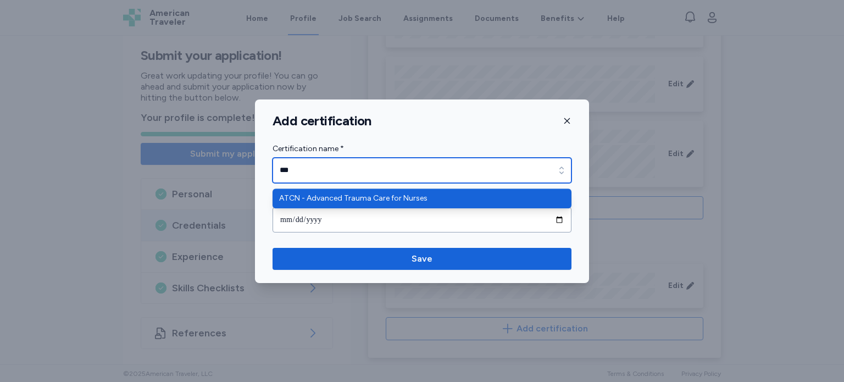
click at [445, 169] on input "***" at bounding box center [421, 170] width 299 height 25
type input "*"
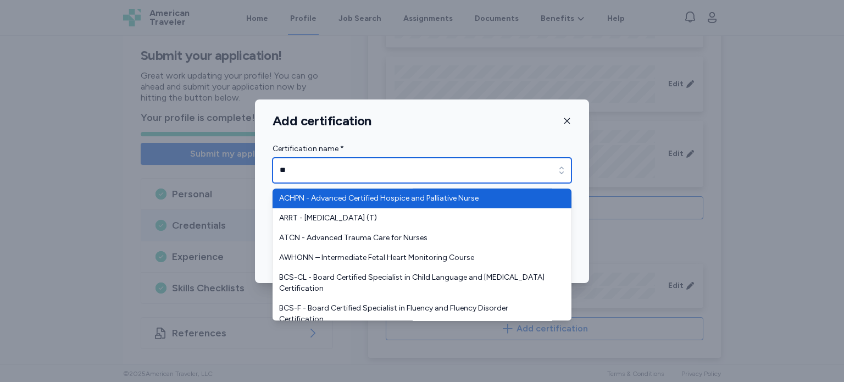
type input "*"
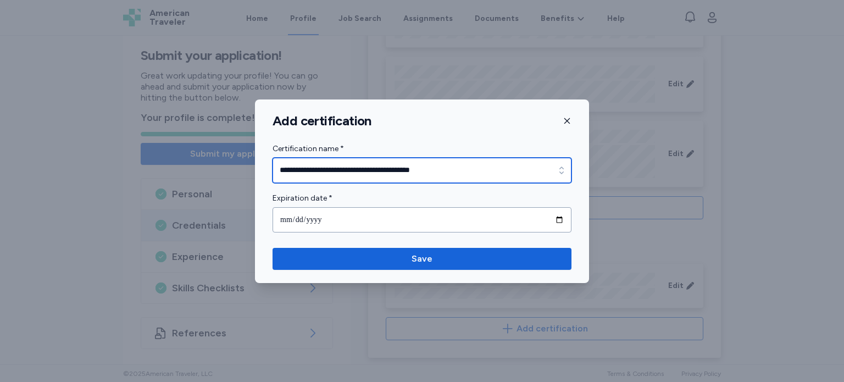
type input "**********"
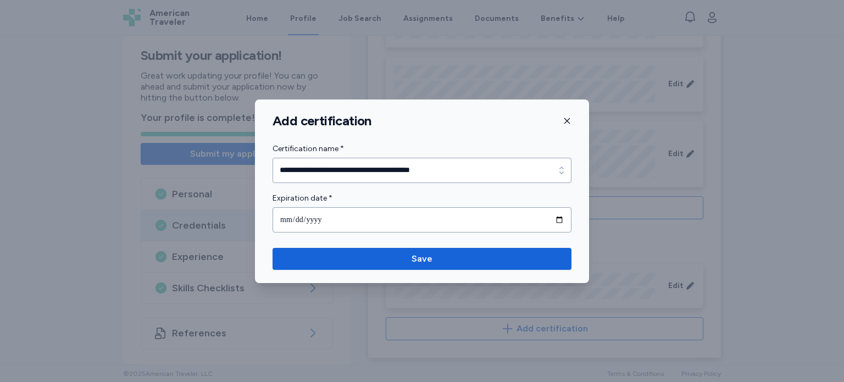
click at [567, 118] on icon "button" at bounding box center [566, 120] width 9 height 9
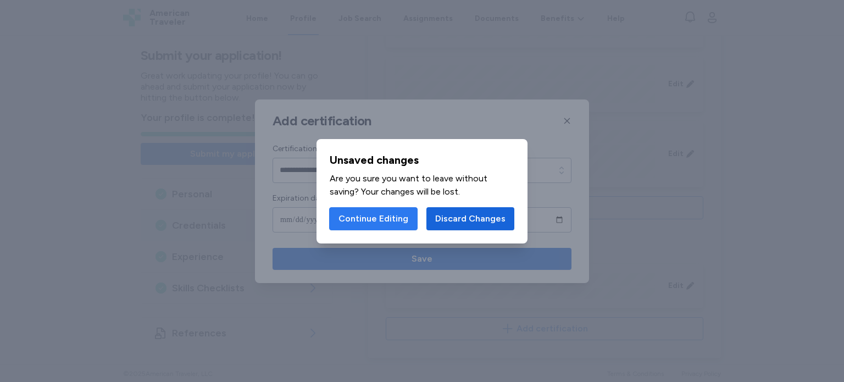
click at [411, 215] on button "Continue Editing" at bounding box center [373, 218] width 88 height 23
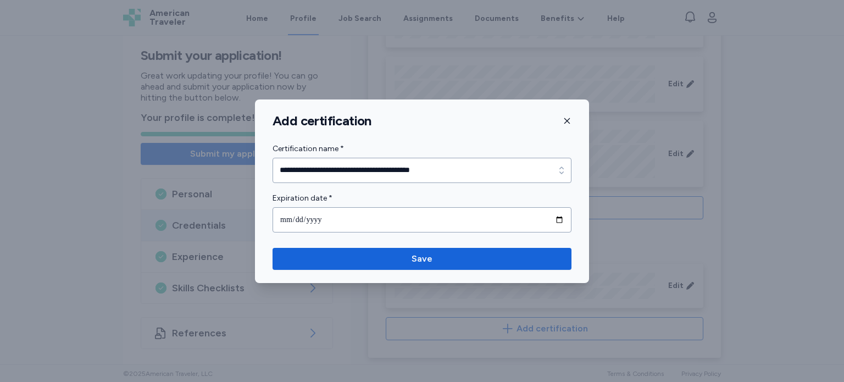
click at [565, 119] on icon "button" at bounding box center [566, 120] width 9 height 9
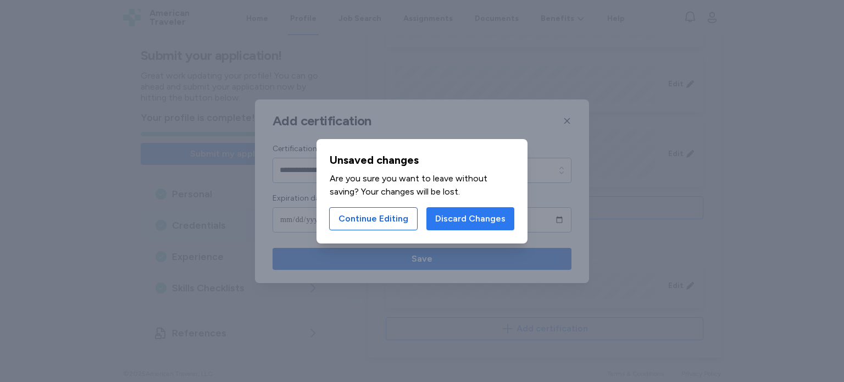
click at [441, 216] on span "Discard Changes" at bounding box center [470, 218] width 70 height 13
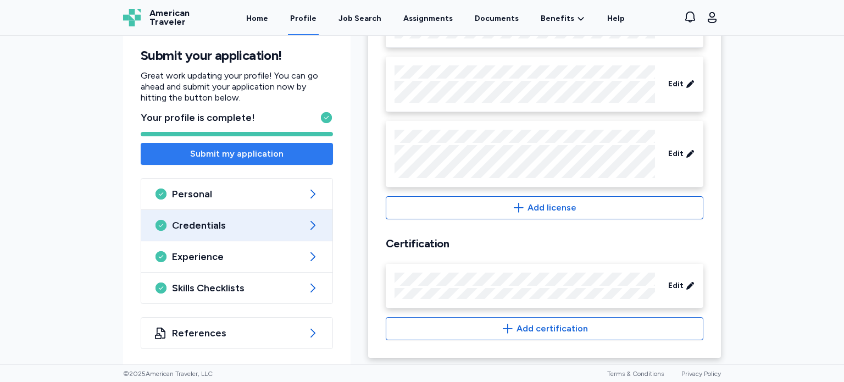
click at [294, 151] on span "Submit my application" at bounding box center [236, 153] width 175 height 13
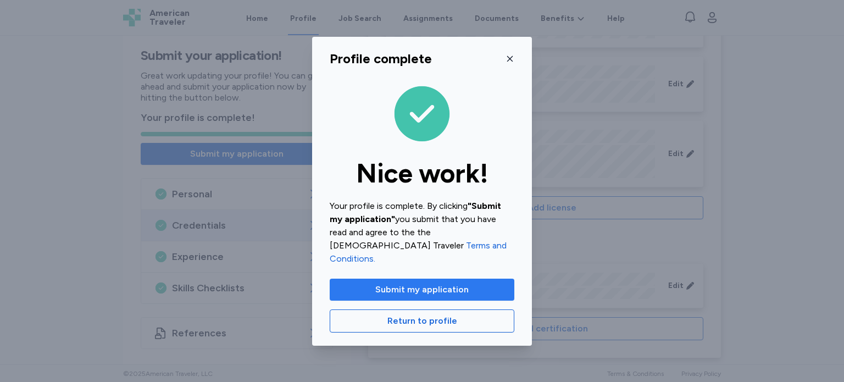
click at [477, 283] on span "Submit my application" at bounding box center [421, 289] width 167 height 13
